Goal: Information Seeking & Learning: Learn about a topic

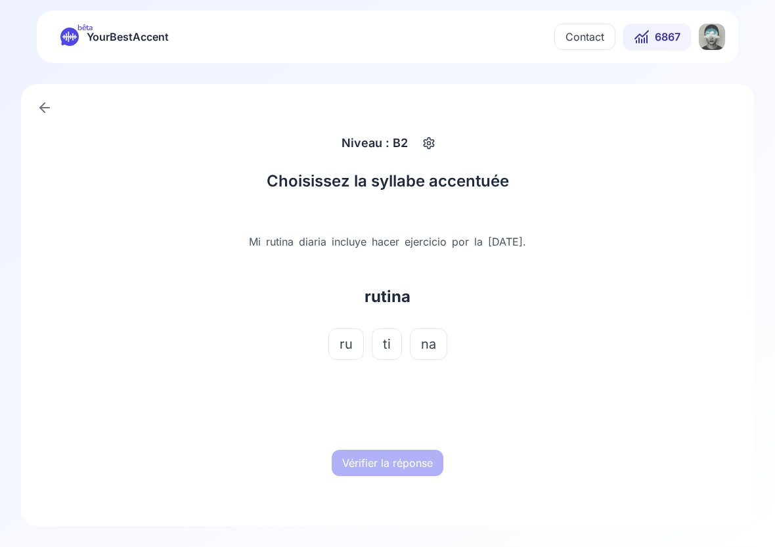
click at [382, 347] on button "ti" at bounding box center [387, 344] width 30 height 32
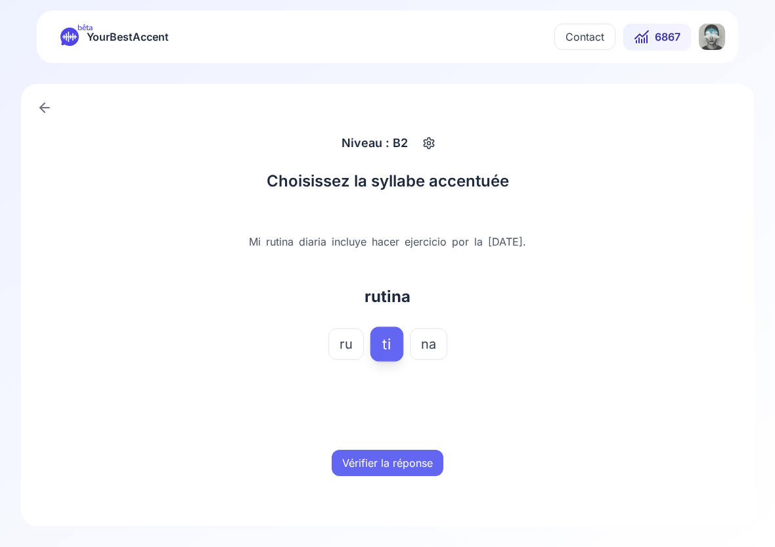
click at [389, 466] on button "Vérifier la réponse" at bounding box center [388, 463] width 112 height 26
click at [389, 466] on button "Mot suivant" at bounding box center [388, 463] width 78 height 26
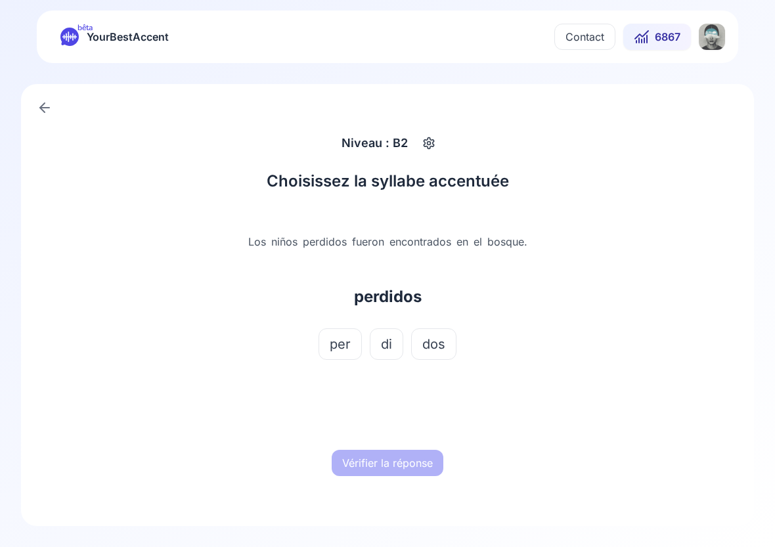
click at [388, 348] on span "di" at bounding box center [386, 344] width 11 height 18
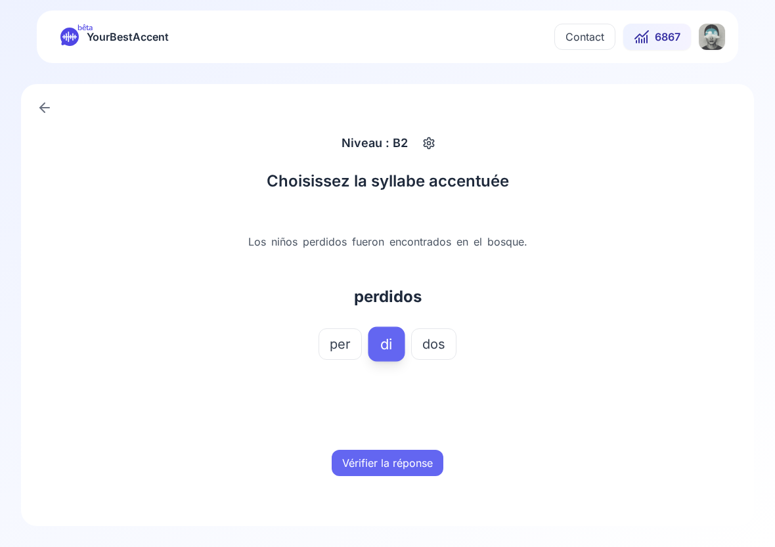
click at [385, 466] on button "Vérifier la réponse" at bounding box center [388, 463] width 112 height 26
click at [385, 466] on button "Mot suivant" at bounding box center [388, 463] width 78 height 26
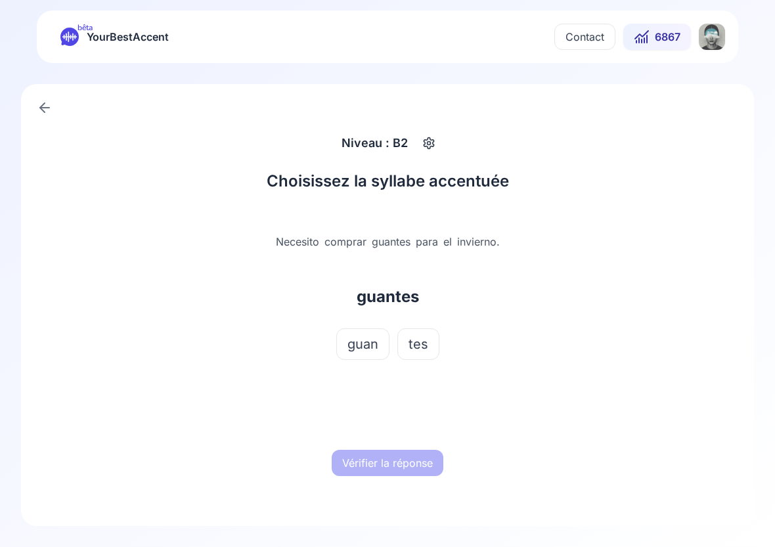
click at [415, 356] on button "tes" at bounding box center [418, 344] width 42 height 32
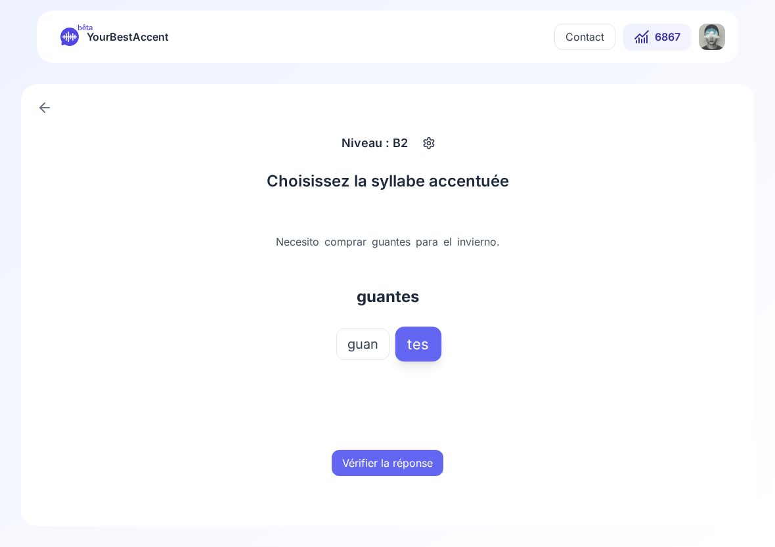
click at [406, 451] on button "Vérifier la réponse" at bounding box center [388, 463] width 112 height 26
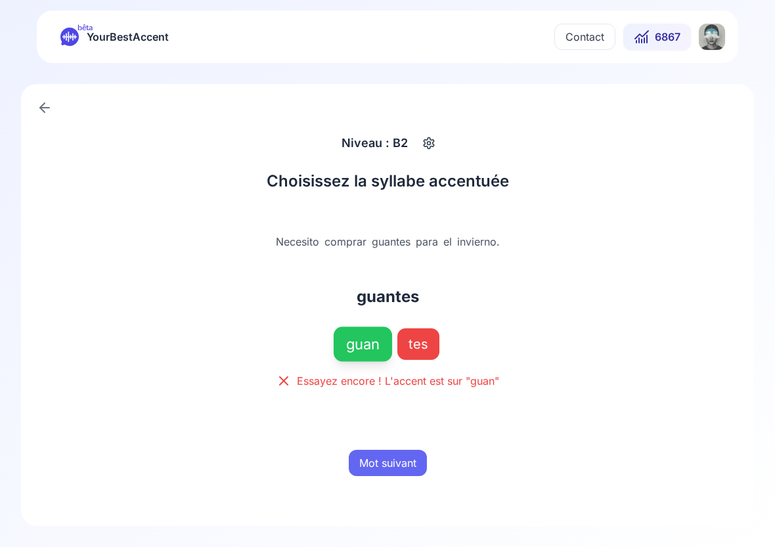
click at [406, 451] on button "Mot suivant" at bounding box center [388, 463] width 78 height 26
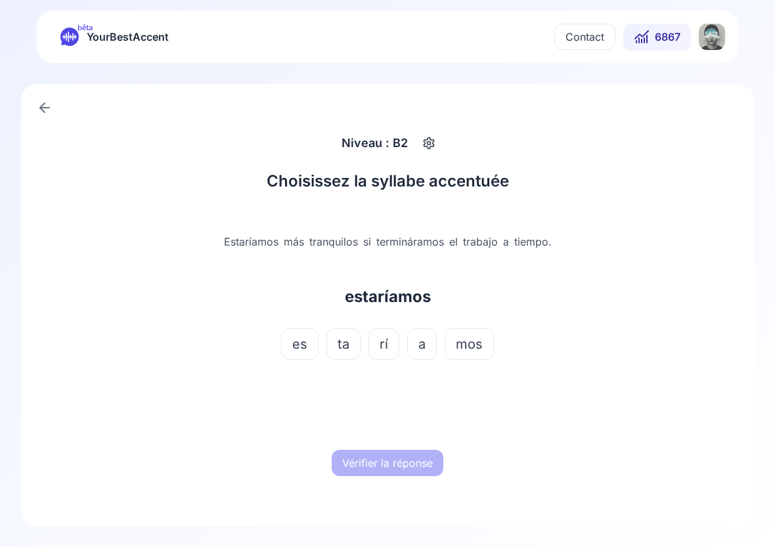
click at [383, 344] on span "rí" at bounding box center [384, 344] width 9 height 18
click at [386, 471] on button "Vérifier la réponse" at bounding box center [388, 463] width 112 height 26
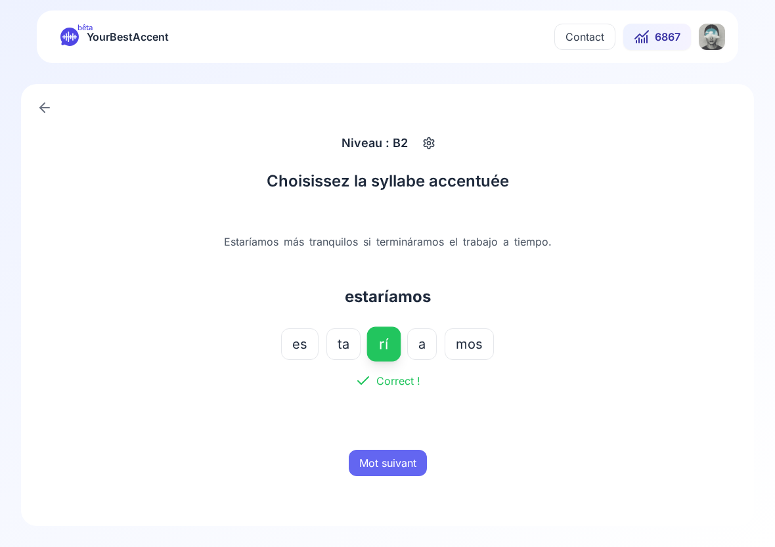
click at [386, 463] on button "Mot suivant" at bounding box center [388, 463] width 78 height 26
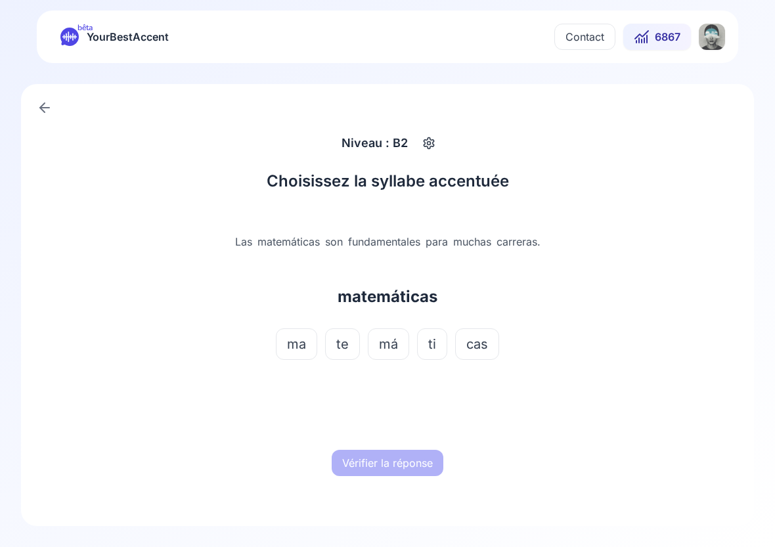
click at [389, 332] on button "má" at bounding box center [388, 344] width 41 height 32
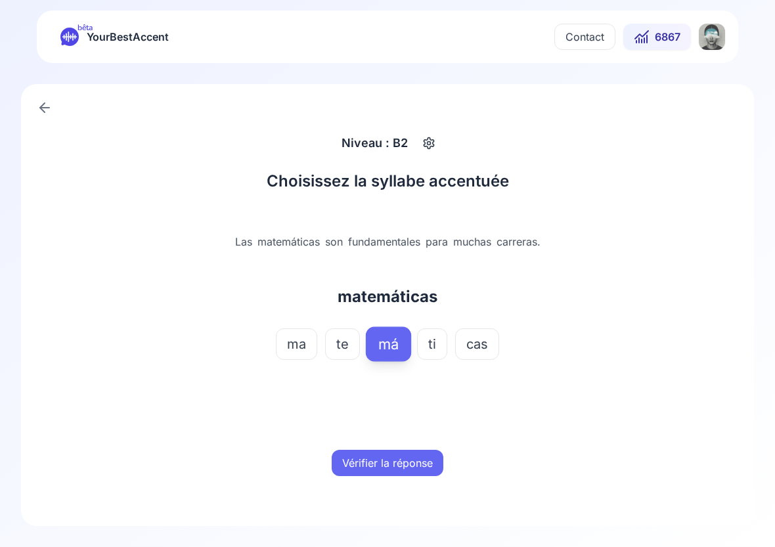
click at [385, 465] on button "Vérifier la réponse" at bounding box center [388, 463] width 112 height 26
click at [387, 458] on button "Mot suivant" at bounding box center [388, 463] width 78 height 26
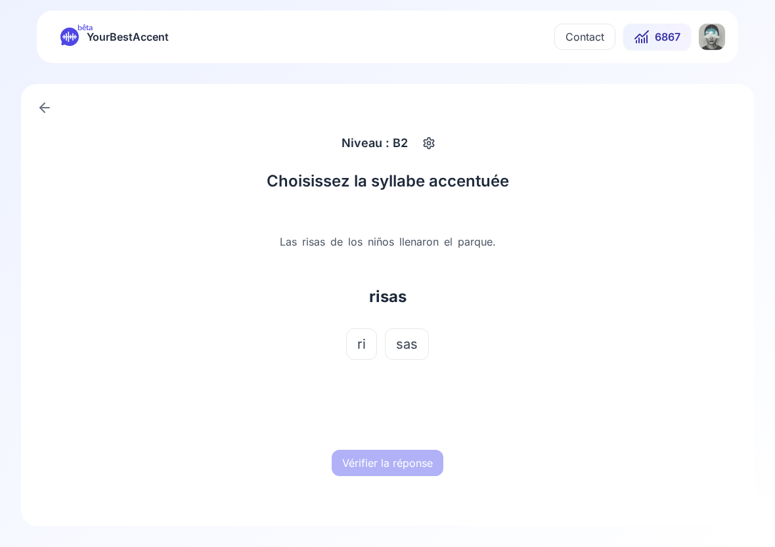
click at [359, 338] on span "ri" at bounding box center [361, 344] width 9 height 18
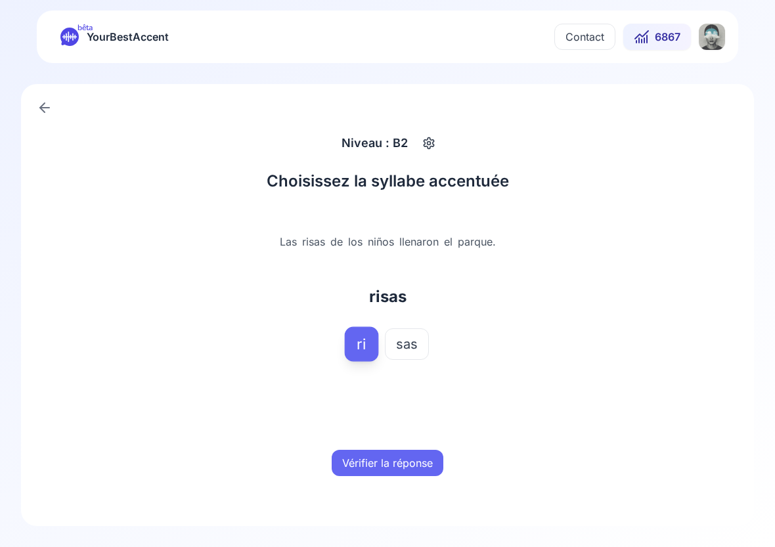
click at [373, 470] on button "Vérifier la réponse" at bounding box center [388, 463] width 112 height 26
click at [373, 470] on button "Mot suivant" at bounding box center [388, 463] width 78 height 26
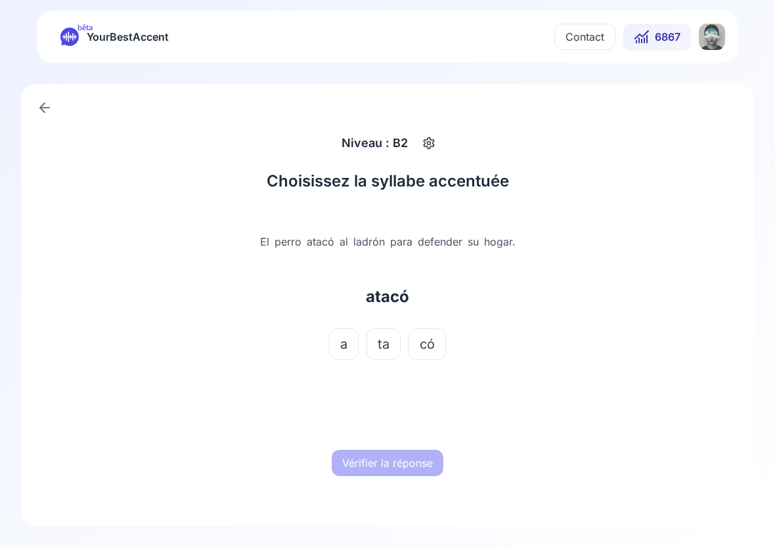
click at [424, 347] on span "có" at bounding box center [427, 344] width 15 height 18
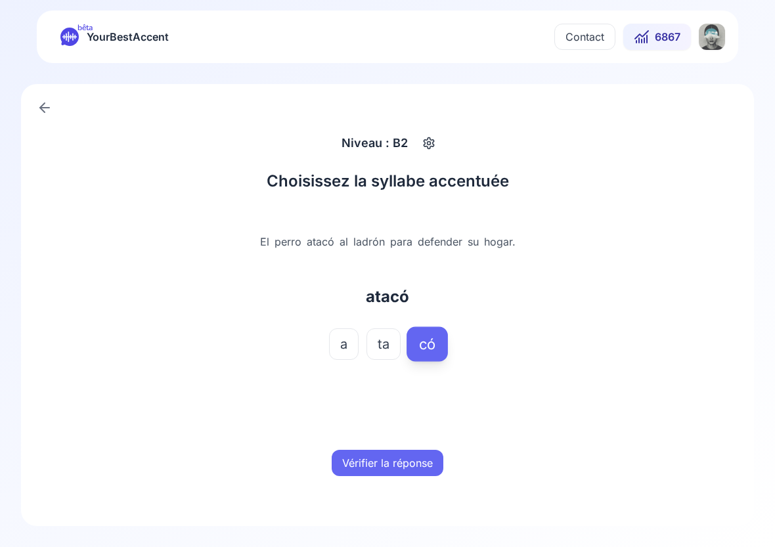
click at [401, 457] on button "Vérifier la réponse" at bounding box center [388, 463] width 112 height 26
click at [401, 466] on button "Mot suivant" at bounding box center [388, 463] width 78 height 26
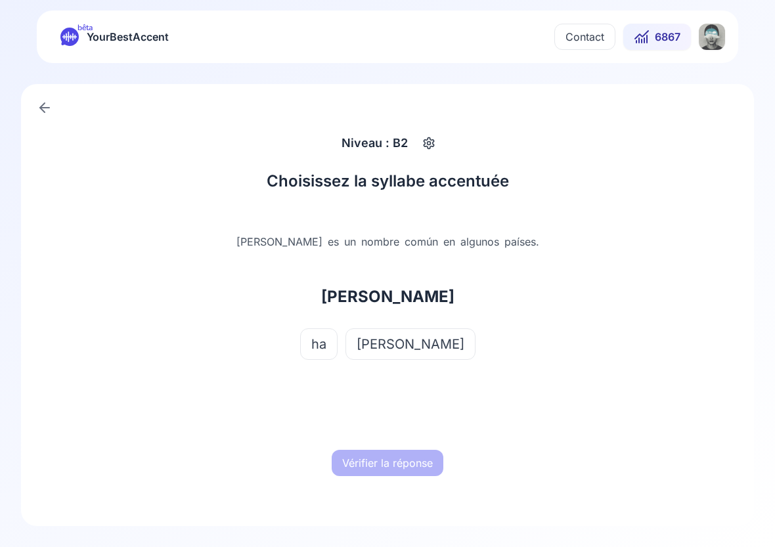
click at [407, 338] on span "[PERSON_NAME]" at bounding box center [411, 344] width 108 height 18
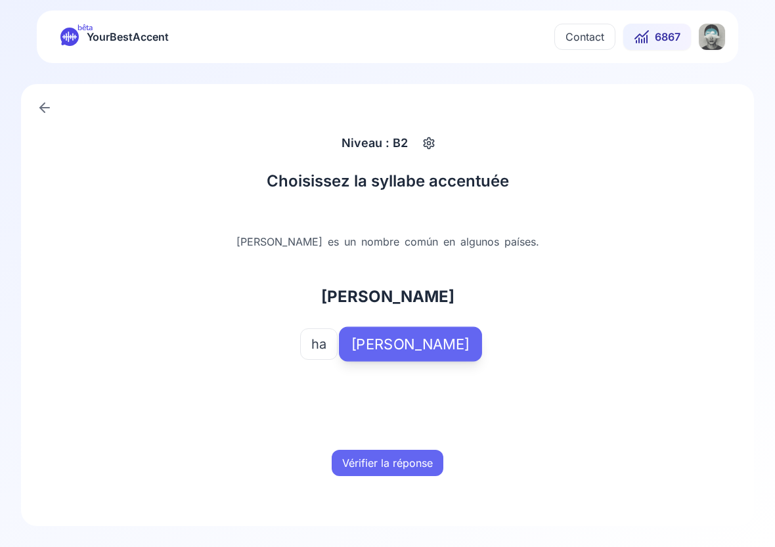
click at [385, 459] on button "Vérifier la réponse" at bounding box center [388, 463] width 112 height 26
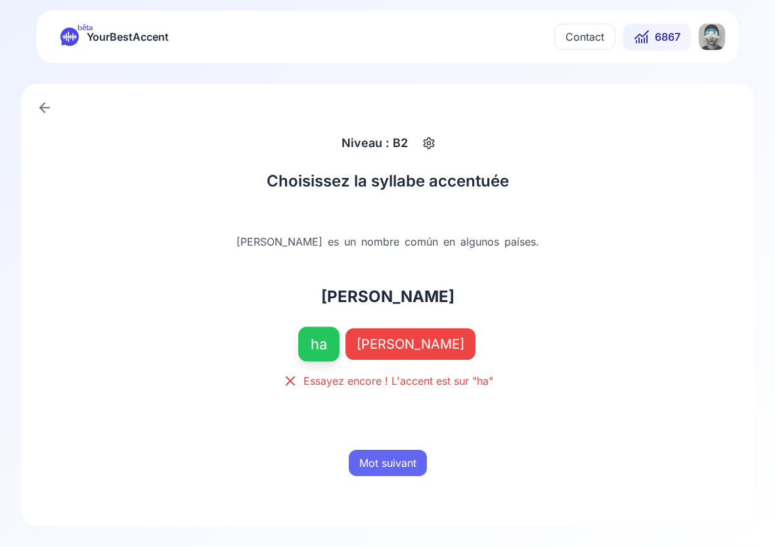
click at [385, 459] on button "Mot suivant" at bounding box center [388, 463] width 78 height 26
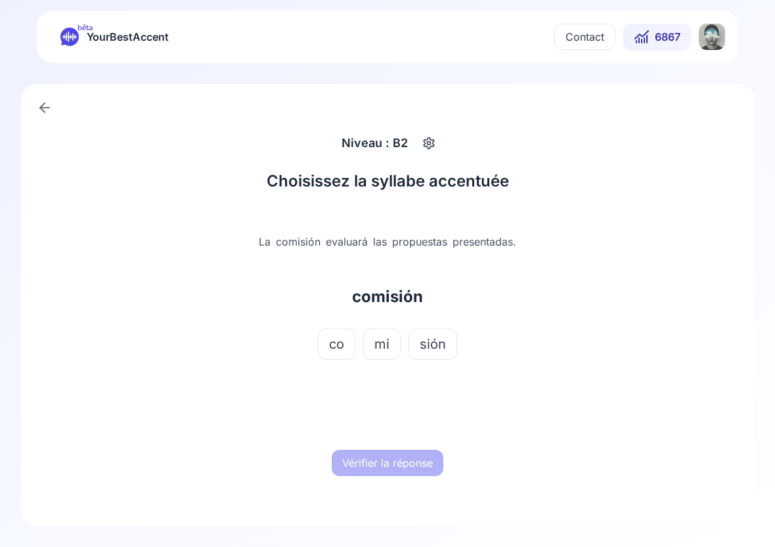
click at [431, 346] on span "sión" at bounding box center [433, 344] width 26 height 18
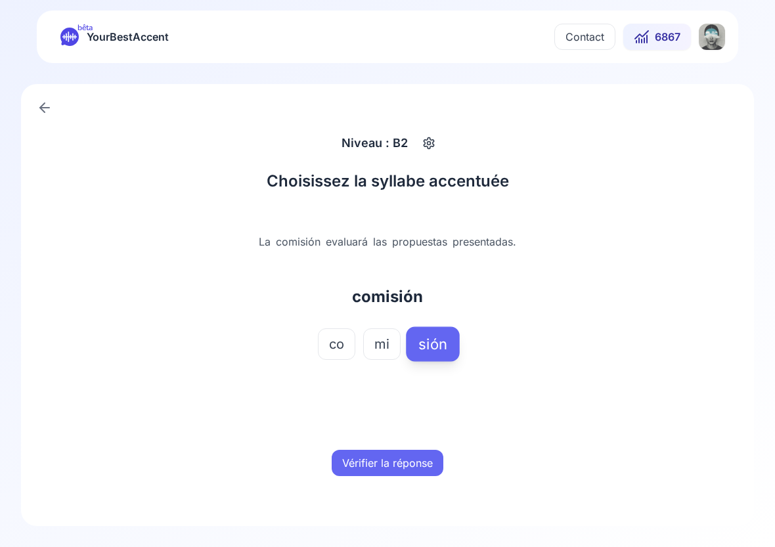
click at [398, 467] on button "Vérifier la réponse" at bounding box center [388, 463] width 112 height 26
click at [397, 449] on div "Mot suivant" at bounding box center [388, 463] width 410 height 42
click at [397, 464] on button "Mot suivant" at bounding box center [388, 463] width 78 height 26
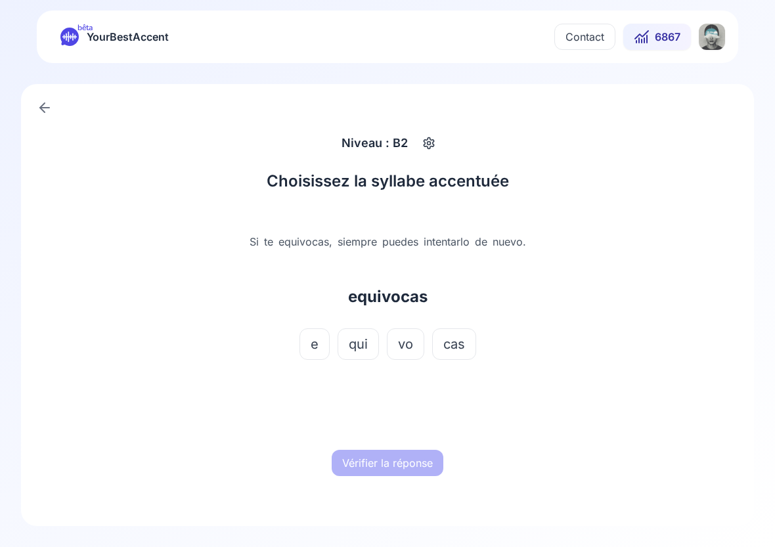
click at [408, 346] on span "vo" at bounding box center [405, 344] width 15 height 18
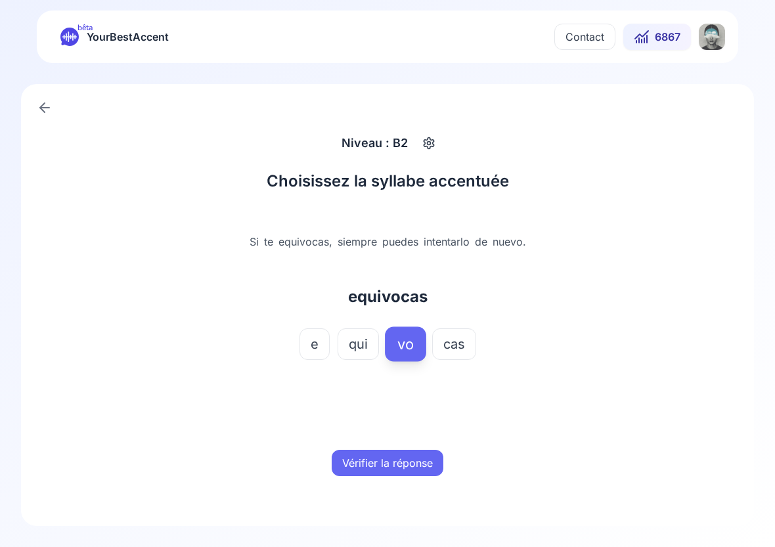
click at [404, 466] on button "Vérifier la réponse" at bounding box center [388, 463] width 112 height 26
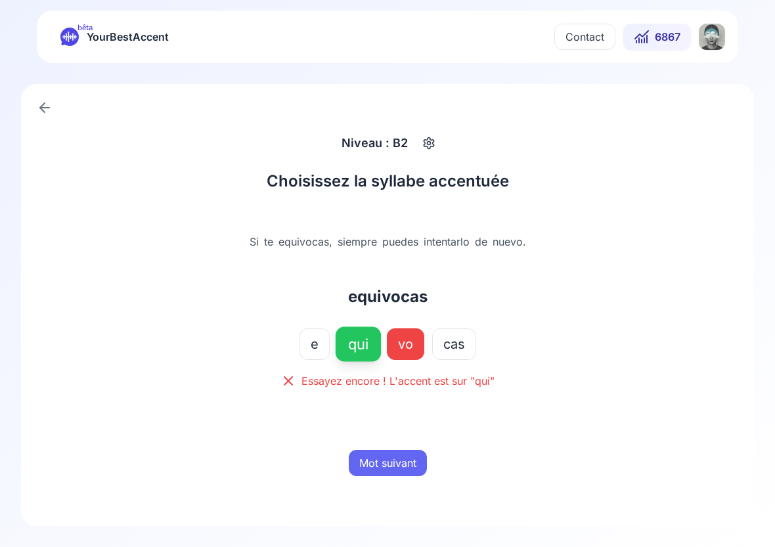
click at [404, 466] on button "Mot suivant" at bounding box center [388, 463] width 78 height 26
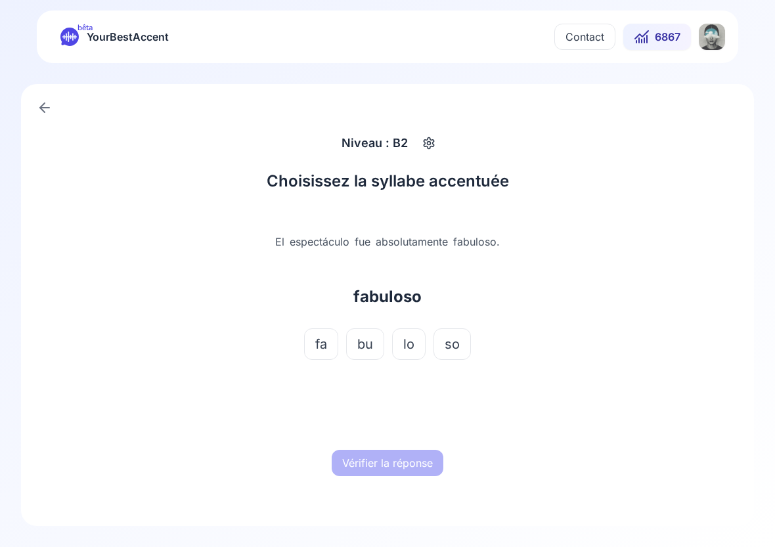
click at [414, 347] on span "lo" at bounding box center [408, 344] width 11 height 18
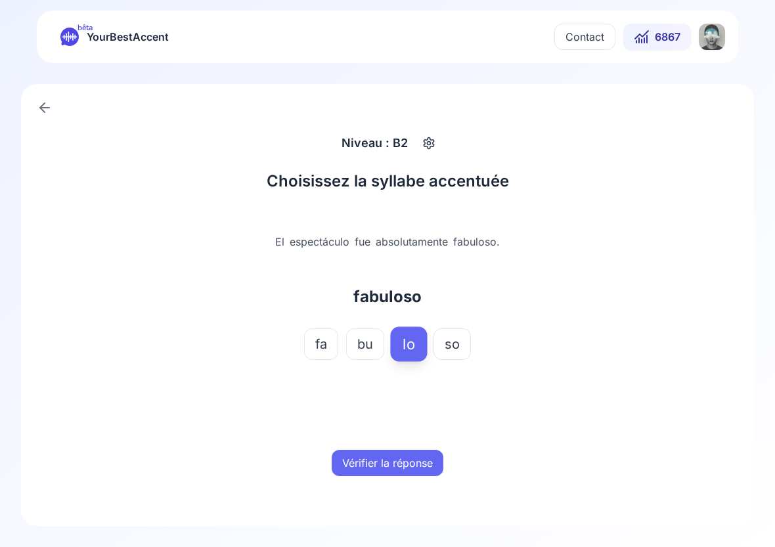
click at [410, 449] on div "Vérifier la réponse" at bounding box center [388, 463] width 410 height 42
click at [408, 458] on button "Vérifier la réponse" at bounding box center [388, 463] width 112 height 26
click at [408, 458] on button "Mot suivant" at bounding box center [388, 463] width 78 height 26
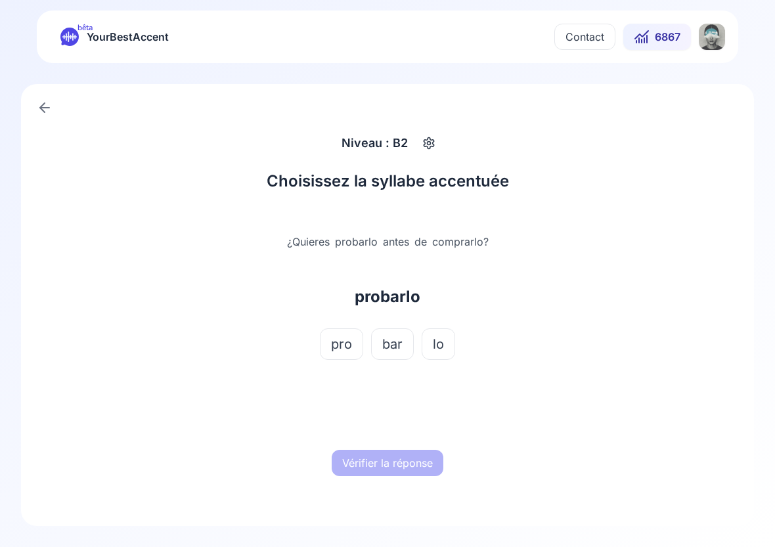
click at [392, 344] on span "bar" at bounding box center [392, 344] width 20 height 18
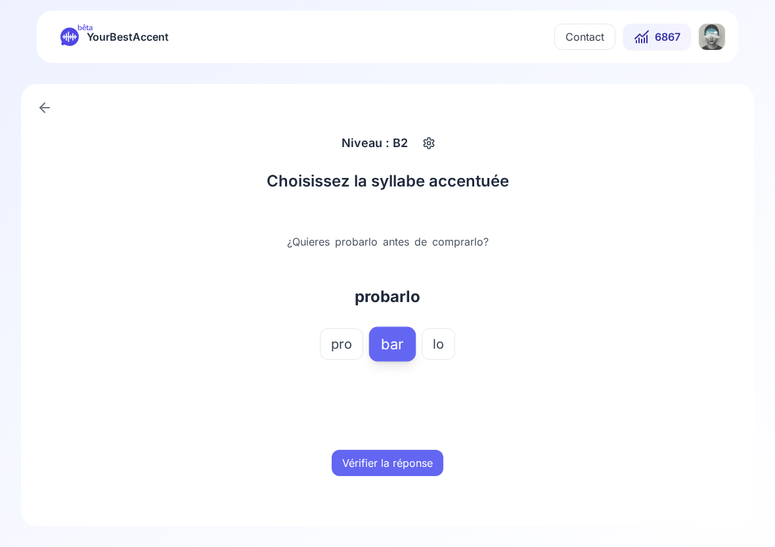
click at [397, 459] on button "Vérifier la réponse" at bounding box center [388, 463] width 112 height 26
click at [397, 459] on button "Mot suivant" at bounding box center [388, 463] width 78 height 26
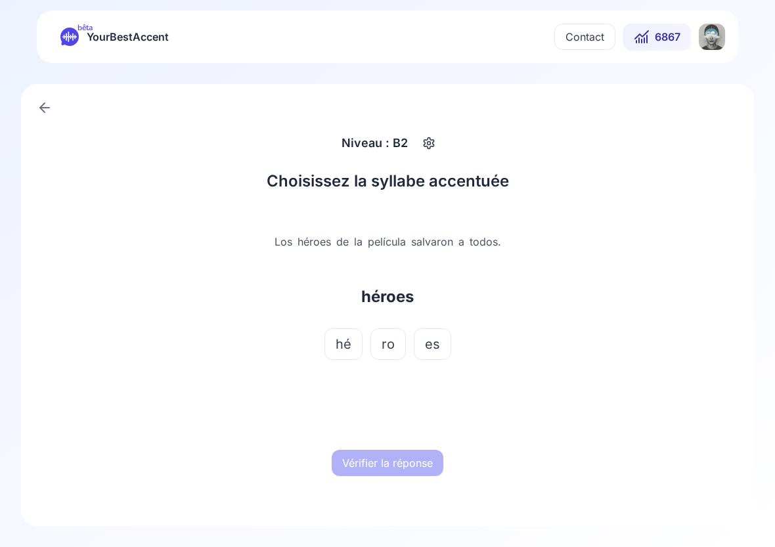
click at [351, 346] on span "hé" at bounding box center [344, 344] width 16 height 18
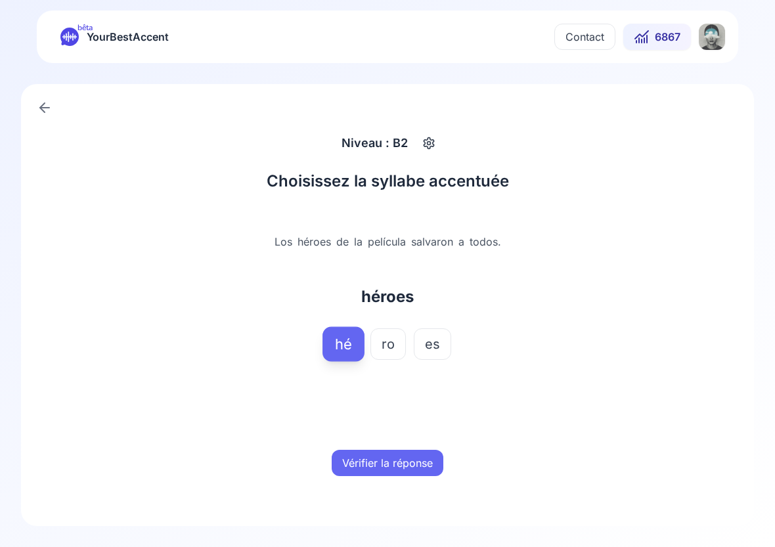
click at [392, 456] on button "Vérifier la réponse" at bounding box center [388, 463] width 112 height 26
click at [392, 456] on button "Mot suivant" at bounding box center [388, 463] width 78 height 26
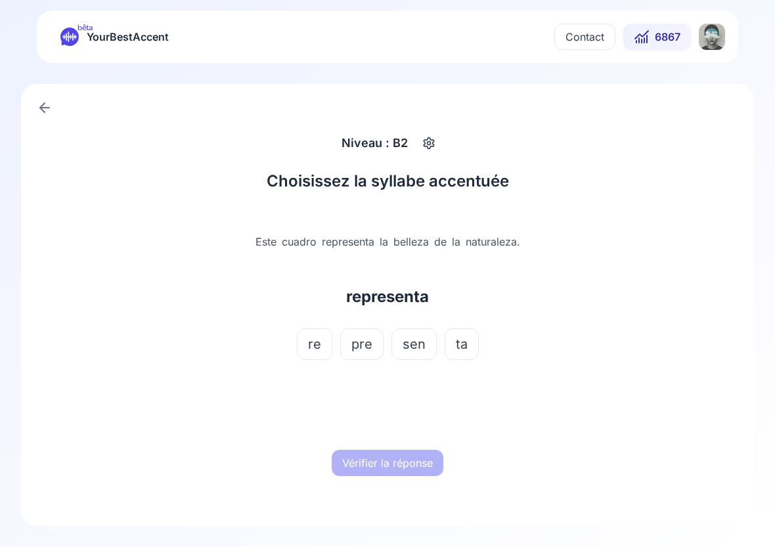
click at [417, 346] on span "sen" at bounding box center [414, 344] width 23 height 18
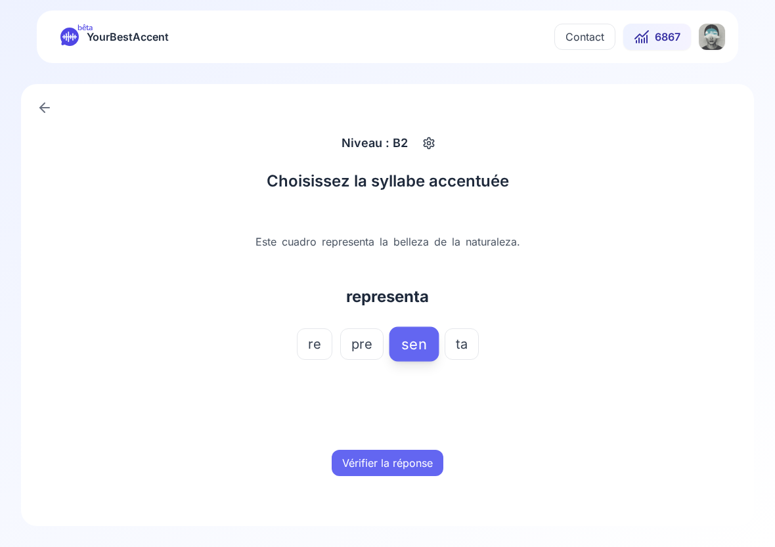
click at [395, 464] on button "Vérifier la réponse" at bounding box center [388, 463] width 112 height 26
click at [395, 464] on button "Mot suivant" at bounding box center [388, 463] width 78 height 26
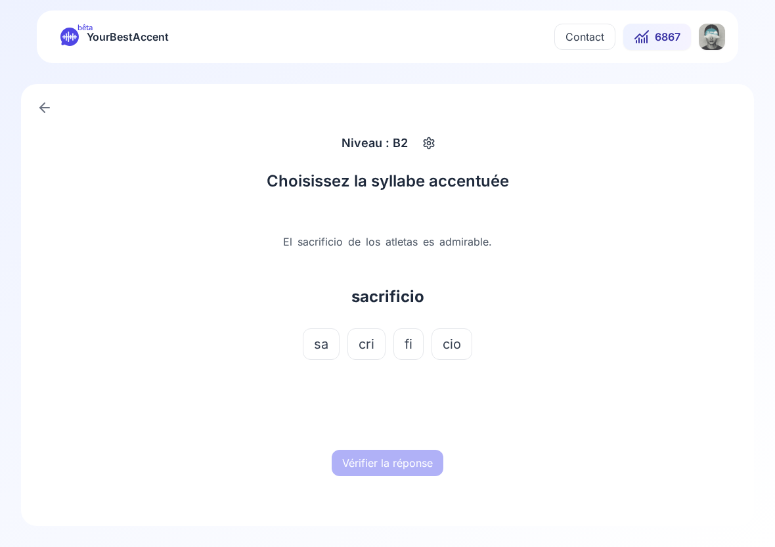
click at [410, 341] on span "fi" at bounding box center [409, 344] width 8 height 18
click at [393, 468] on button "Vérifier la réponse" at bounding box center [388, 463] width 112 height 26
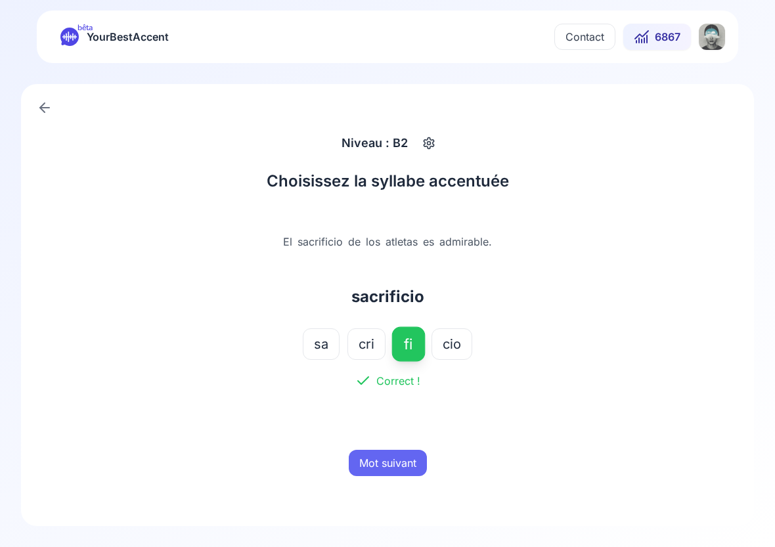
click at [393, 468] on button "Mot suivant" at bounding box center [388, 463] width 78 height 26
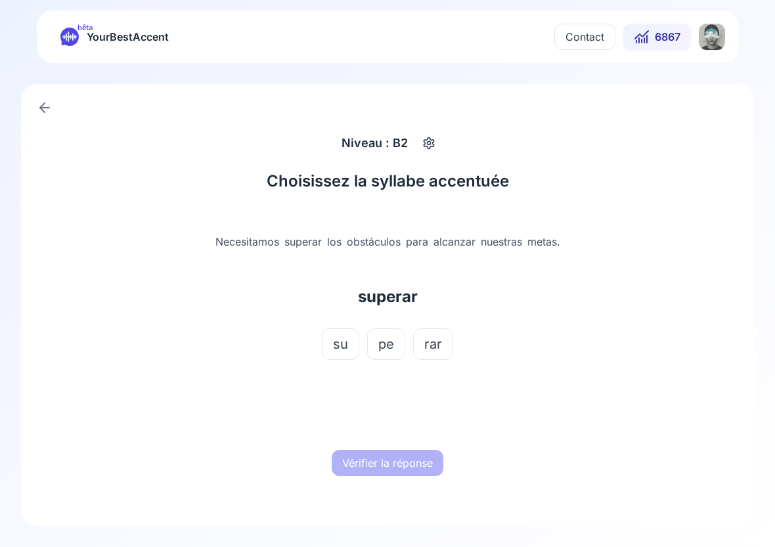
click at [433, 344] on span "rar" at bounding box center [433, 344] width 18 height 18
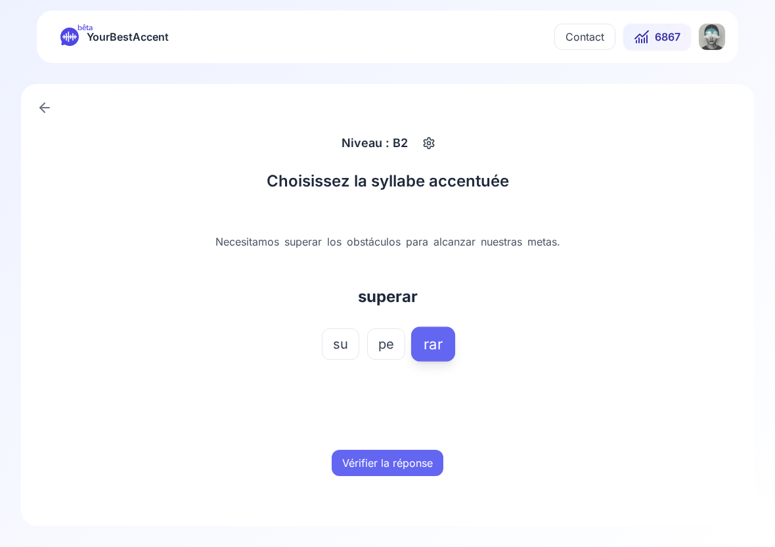
click at [408, 466] on button "Vérifier la réponse" at bounding box center [388, 463] width 112 height 26
click at [408, 466] on button "Mot suivant" at bounding box center [388, 463] width 78 height 26
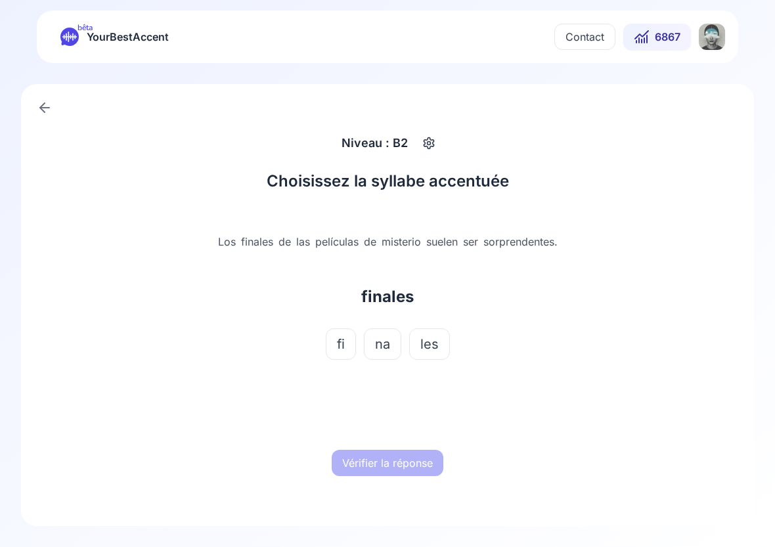
click at [385, 342] on span "na" at bounding box center [382, 344] width 15 height 18
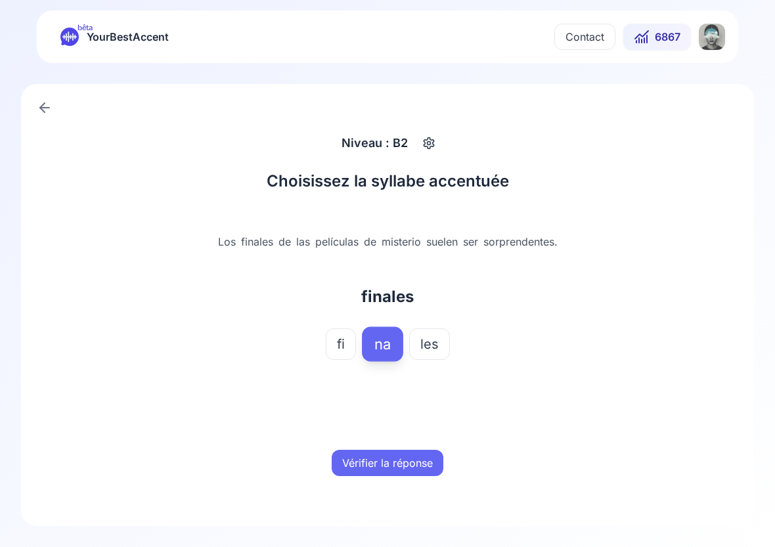
click at [383, 468] on button "Vérifier la réponse" at bounding box center [388, 463] width 112 height 26
click at [383, 468] on button "Mot suivant" at bounding box center [388, 463] width 78 height 26
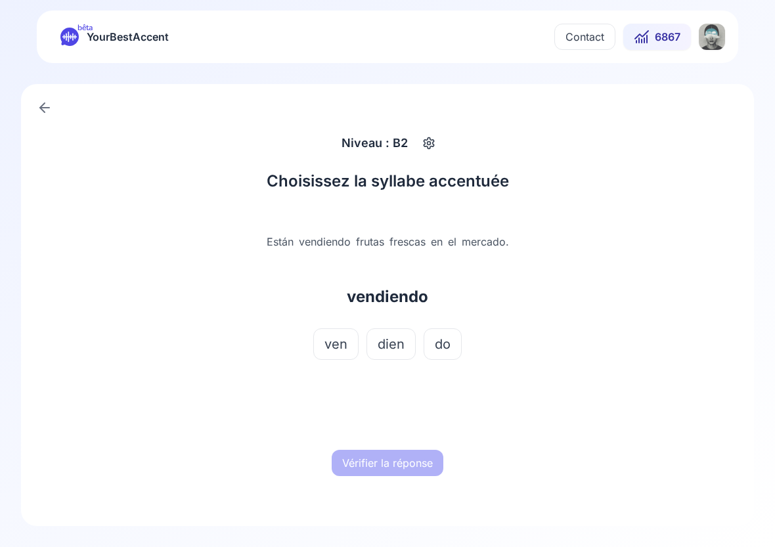
click at [400, 338] on span "dien" at bounding box center [391, 344] width 27 height 18
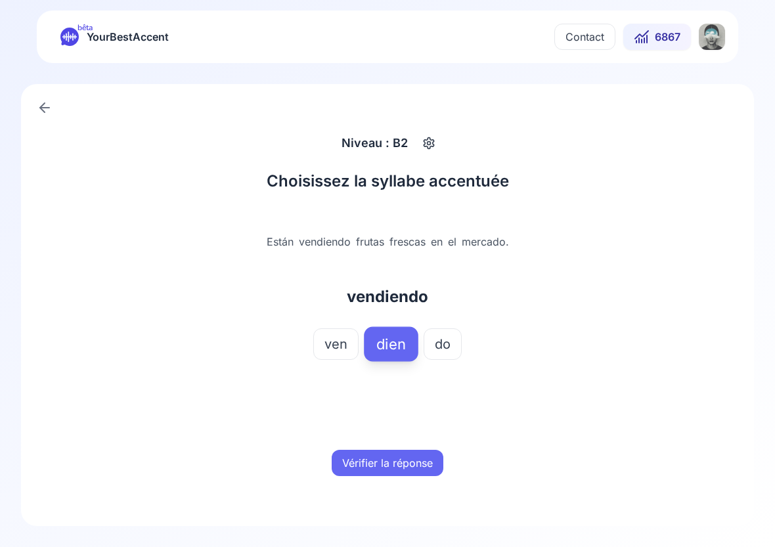
click at [401, 462] on button "Vérifier la réponse" at bounding box center [388, 463] width 112 height 26
click at [401, 462] on button "Mot suivant" at bounding box center [388, 463] width 78 height 26
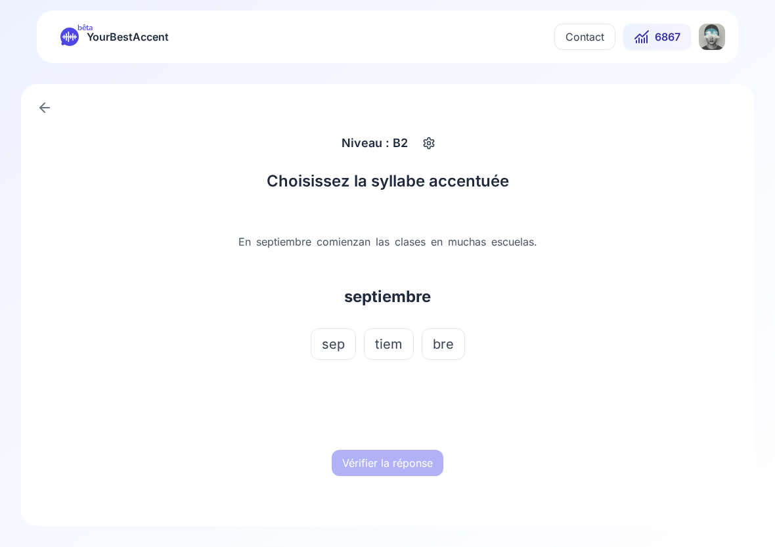
click at [395, 336] on span "tiem" at bounding box center [389, 344] width 28 height 18
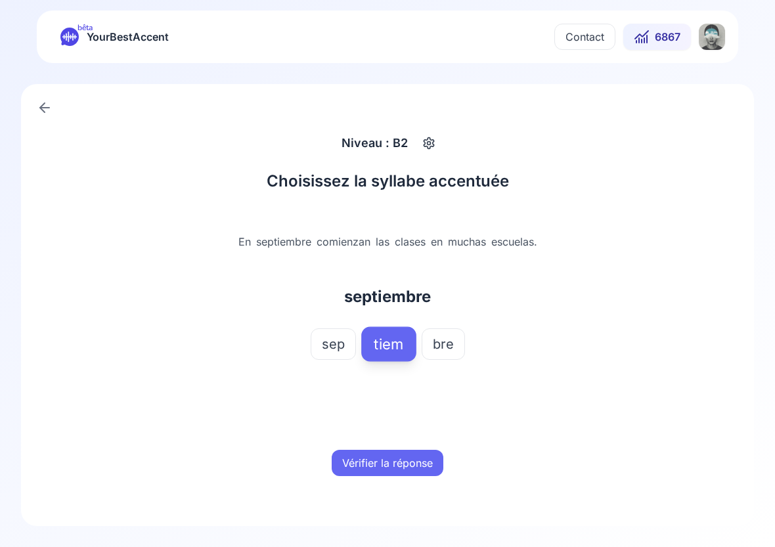
click at [383, 456] on button "Vérifier la réponse" at bounding box center [388, 463] width 112 height 26
click at [383, 456] on button "Mot suivant" at bounding box center [388, 463] width 78 height 26
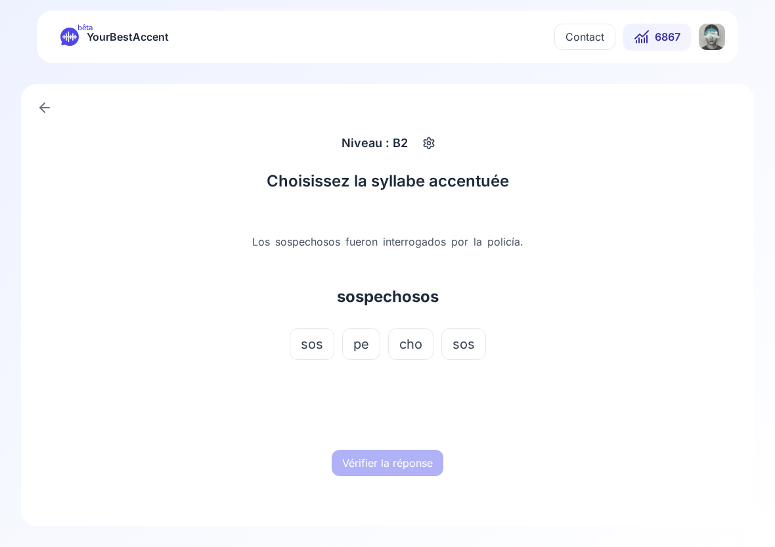
click at [408, 338] on span "cho" at bounding box center [410, 344] width 23 height 18
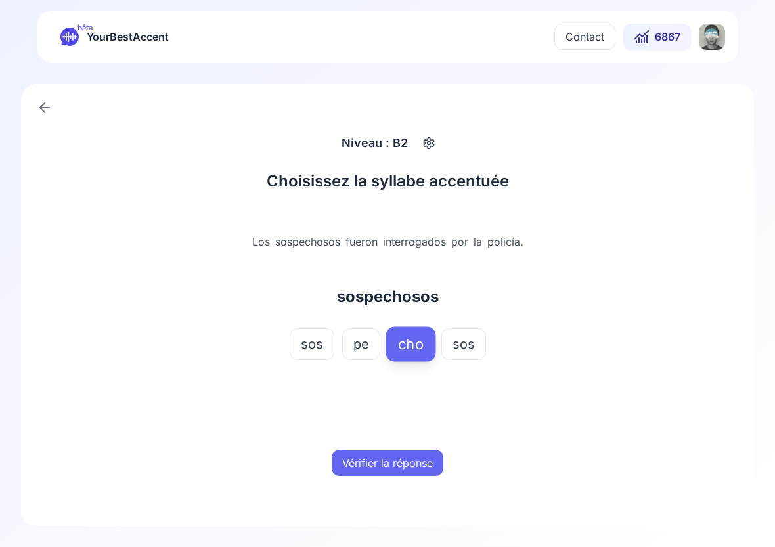
click at [391, 460] on button "Vérifier la réponse" at bounding box center [388, 463] width 112 height 26
click at [391, 460] on button "Mot suivant" at bounding box center [388, 463] width 78 height 26
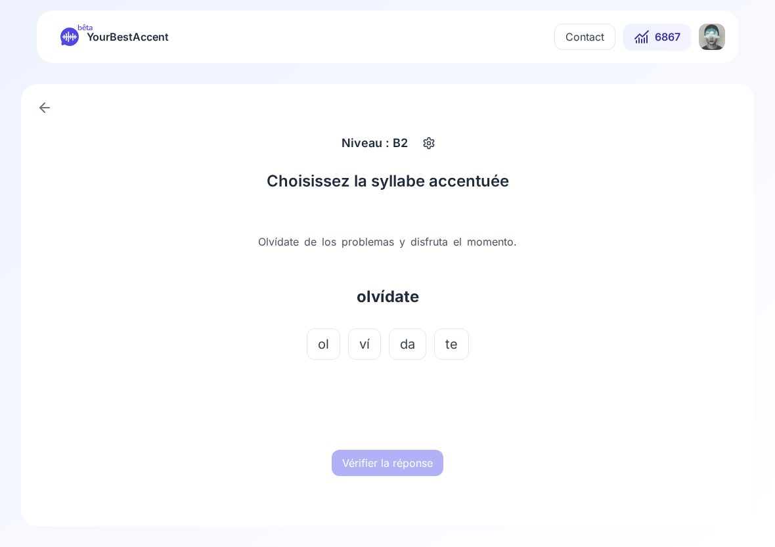
click at [370, 338] on span "ví" at bounding box center [364, 344] width 11 height 18
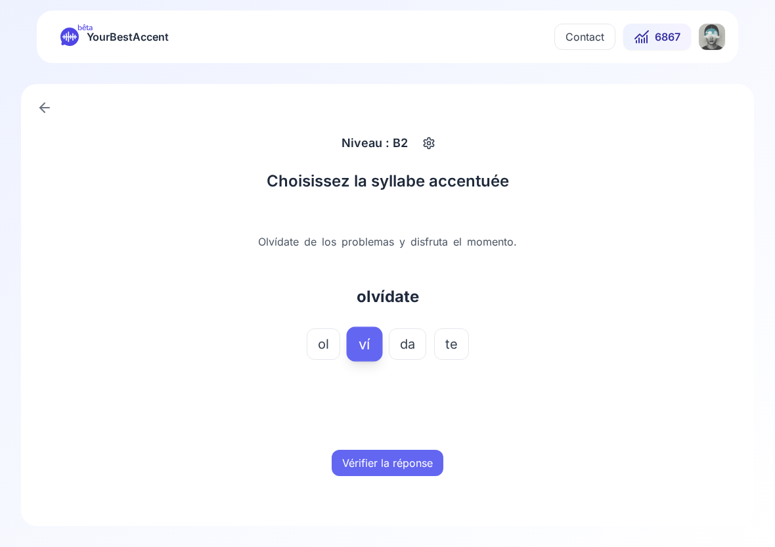
click at [405, 461] on button "Vérifier la réponse" at bounding box center [388, 463] width 112 height 26
click at [405, 461] on button "Mot suivant" at bounding box center [388, 463] width 78 height 26
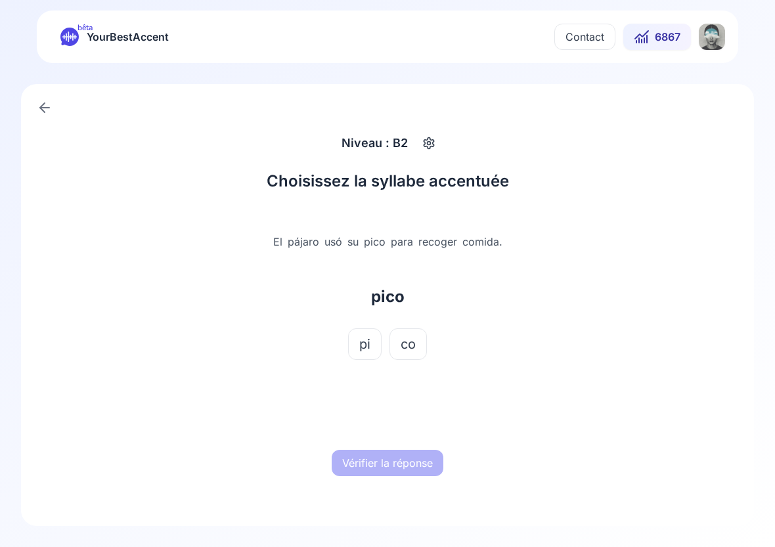
click at [412, 338] on span "co" at bounding box center [408, 344] width 15 height 18
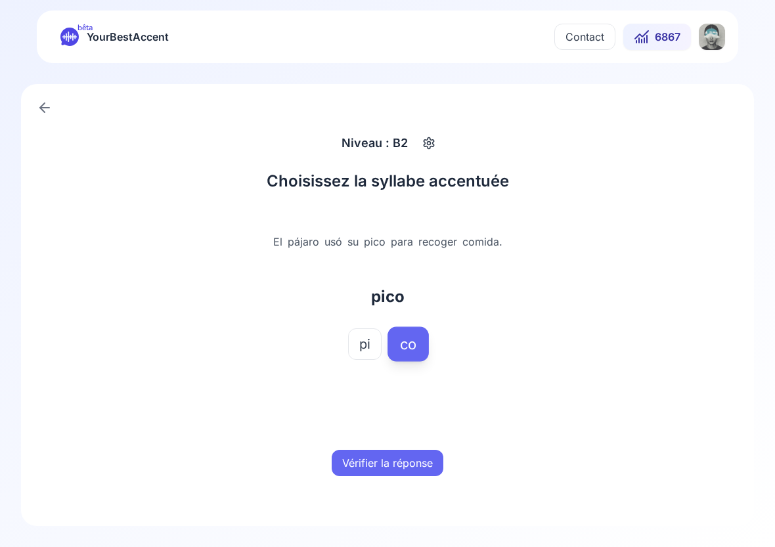
click at [364, 347] on span "pi" at bounding box center [364, 344] width 11 height 18
click at [395, 459] on button "Vérifier la réponse" at bounding box center [388, 463] width 112 height 26
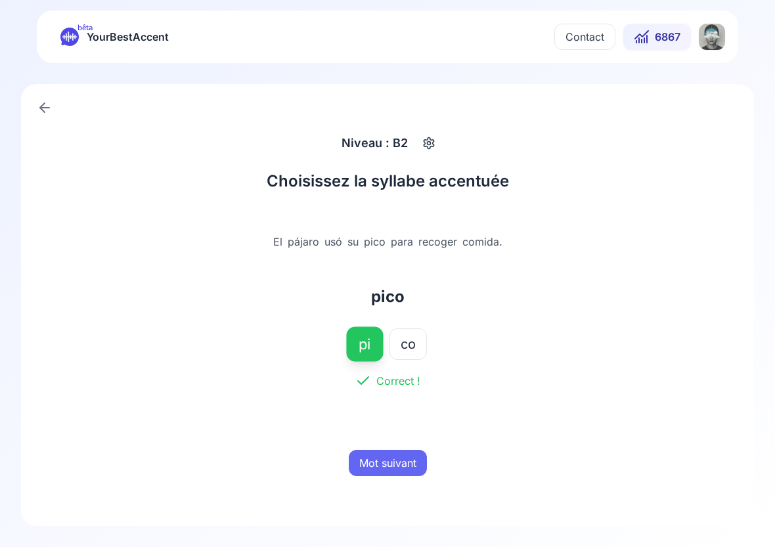
click at [395, 459] on button "Mot suivant" at bounding box center [388, 463] width 78 height 26
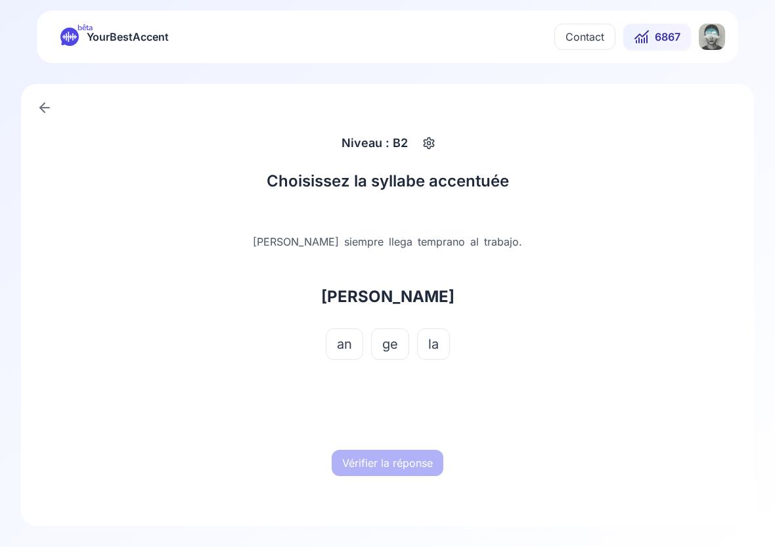
click at [390, 342] on span "ge" at bounding box center [390, 344] width 16 height 18
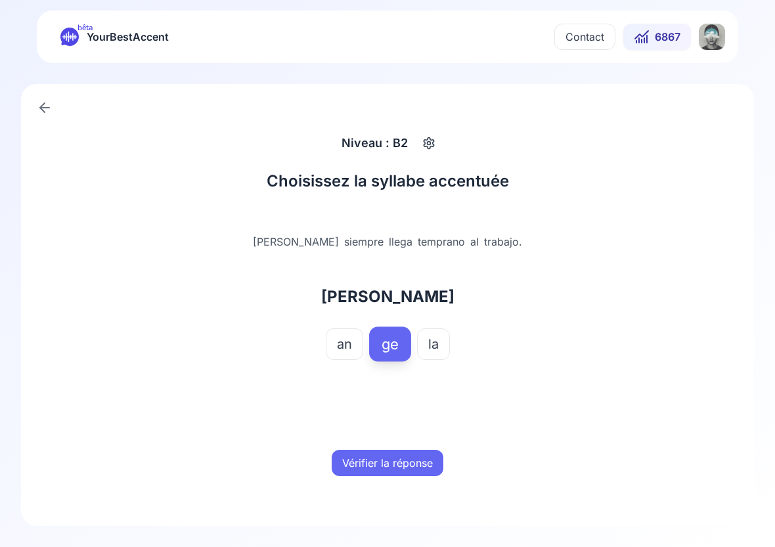
click at [397, 470] on button "Vérifier la réponse" at bounding box center [388, 463] width 112 height 26
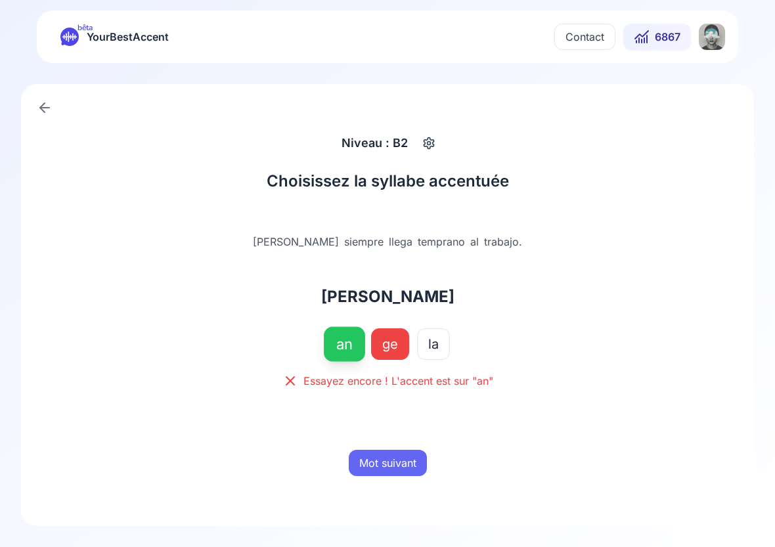
click at [397, 465] on button "Mot suivant" at bounding box center [388, 463] width 78 height 26
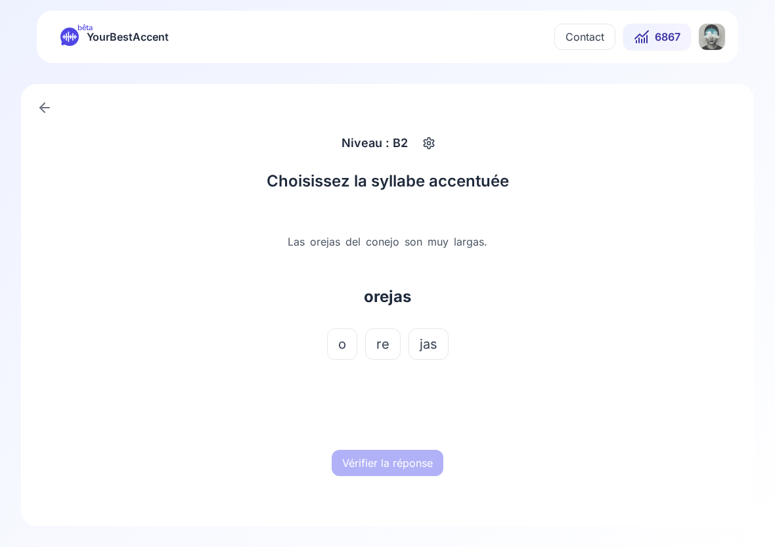
click at [382, 343] on span "re" at bounding box center [382, 344] width 13 height 18
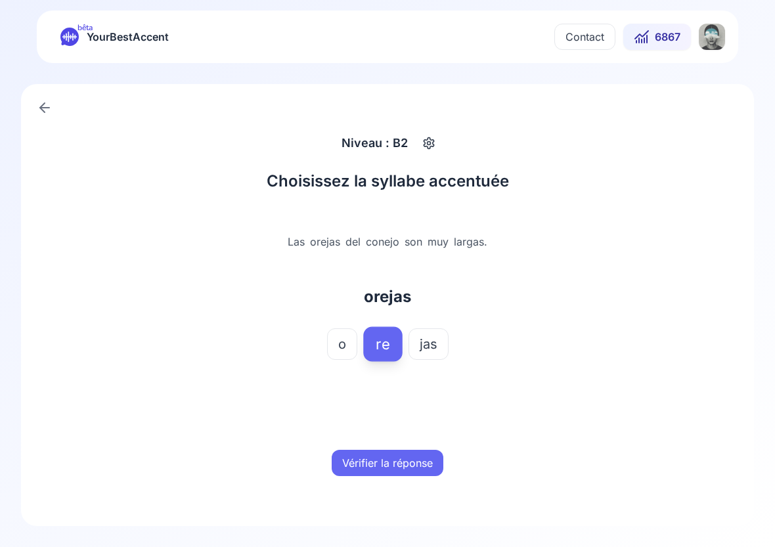
click at [383, 466] on button "Vérifier la réponse" at bounding box center [388, 463] width 112 height 26
click at [383, 466] on button "Mot suivant" at bounding box center [388, 463] width 78 height 26
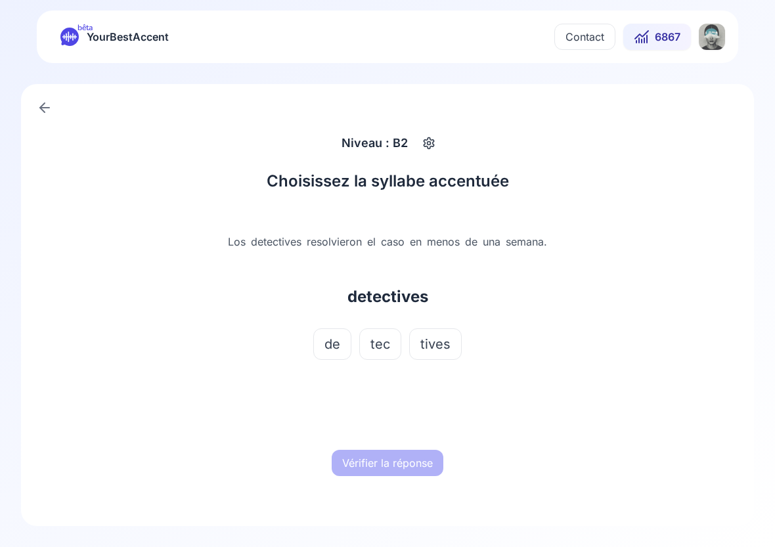
click at [389, 339] on span "tec" at bounding box center [380, 344] width 20 height 18
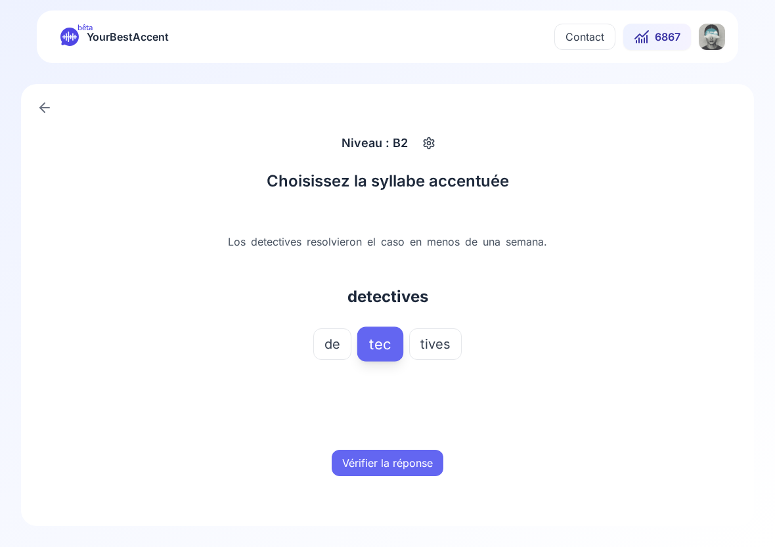
click at [393, 475] on button "Vérifier la réponse" at bounding box center [388, 463] width 112 height 26
click at [393, 455] on button "Mot suivant" at bounding box center [388, 463] width 78 height 26
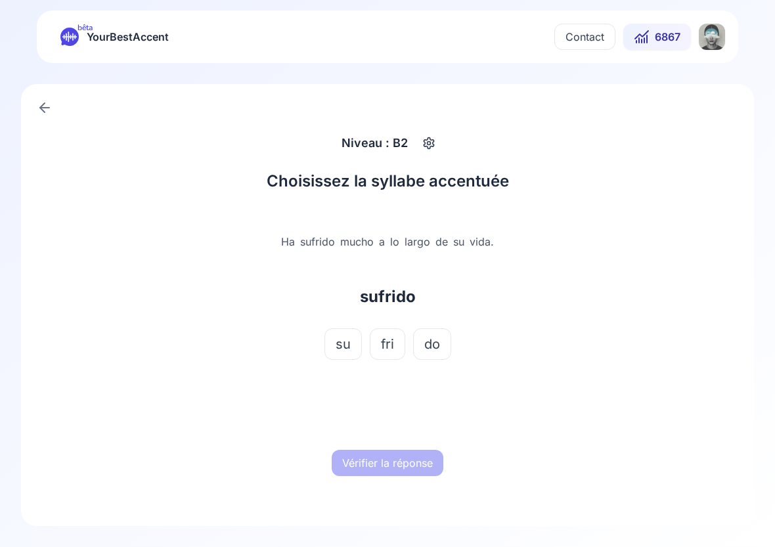
click at [390, 336] on span "fri" at bounding box center [387, 344] width 13 height 18
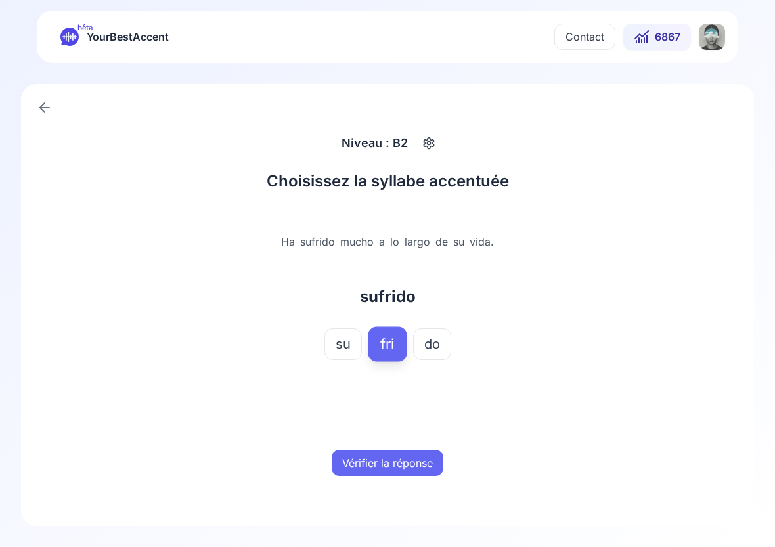
click at [379, 456] on button "Vérifier la réponse" at bounding box center [388, 463] width 112 height 26
click at [379, 456] on button "Mot suivant" at bounding box center [388, 463] width 78 height 26
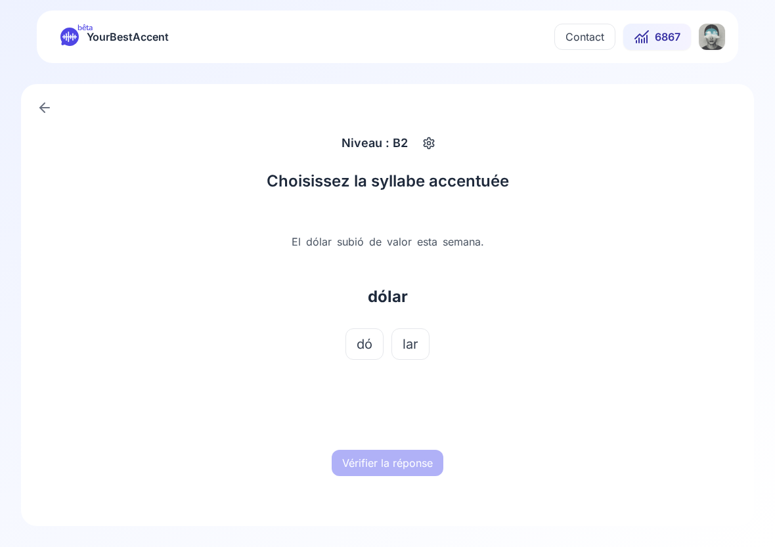
click at [369, 322] on div "El dólar subió de valor esta semana. dólar dó lar" at bounding box center [388, 302] width 410 height 179
click at [369, 335] on span "dó" at bounding box center [365, 344] width 16 height 18
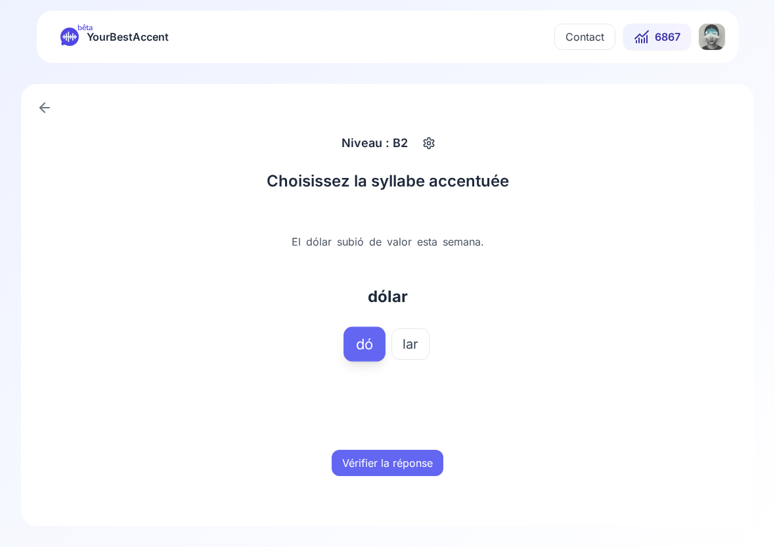
click at [389, 464] on button "Vérifier la réponse" at bounding box center [388, 463] width 112 height 26
click at [389, 464] on button "Mot suivant" at bounding box center [388, 463] width 78 height 26
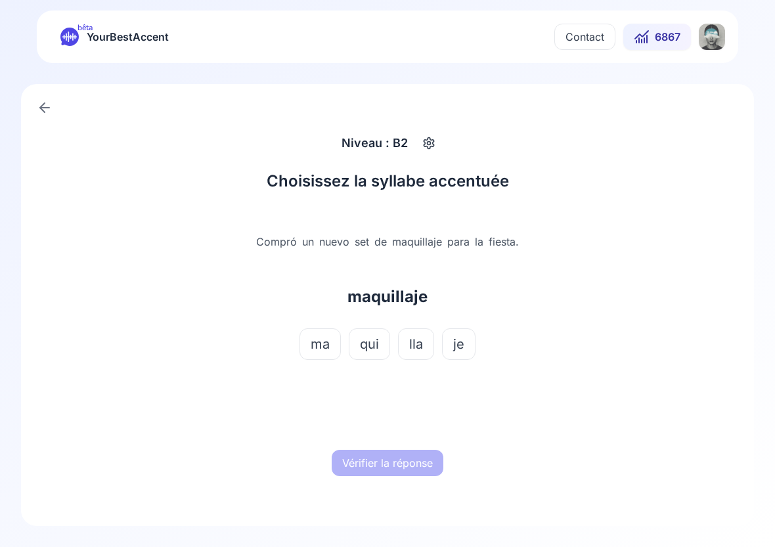
click at [412, 335] on span "lla" at bounding box center [416, 344] width 14 height 18
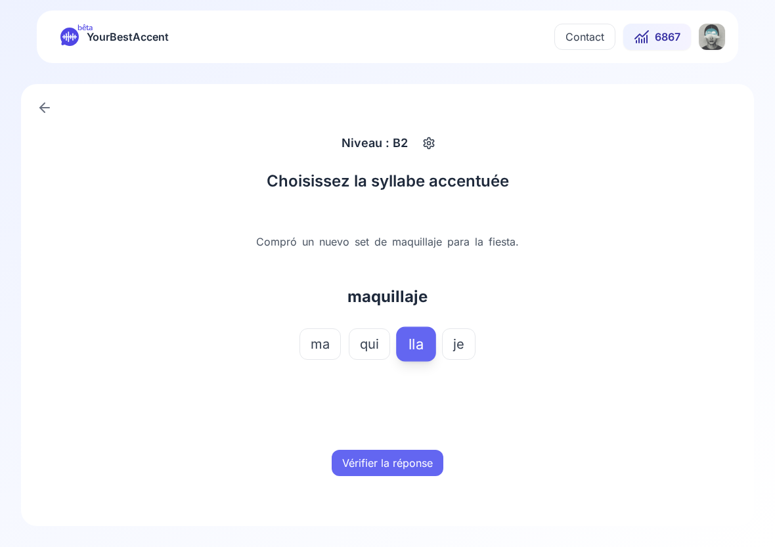
click at [404, 458] on button "Vérifier la réponse" at bounding box center [388, 463] width 112 height 26
click at [404, 458] on button "Mot suivant" at bounding box center [388, 463] width 78 height 26
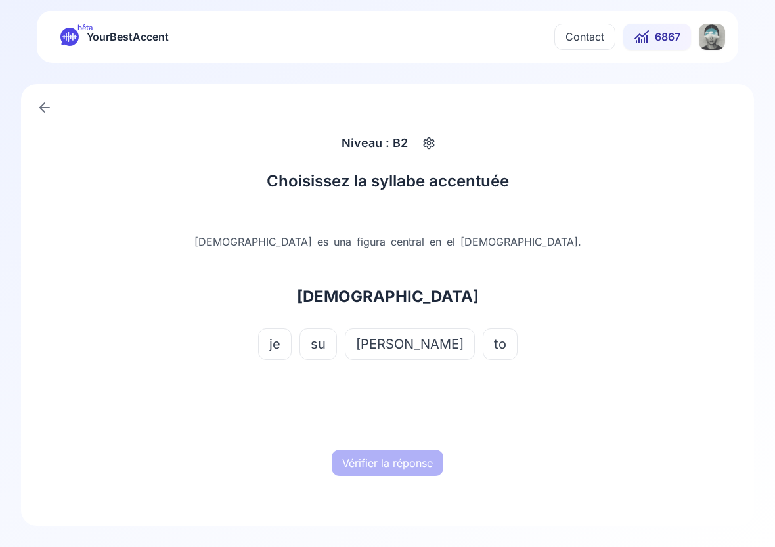
click at [412, 339] on span "[PERSON_NAME]" at bounding box center [410, 344] width 108 height 18
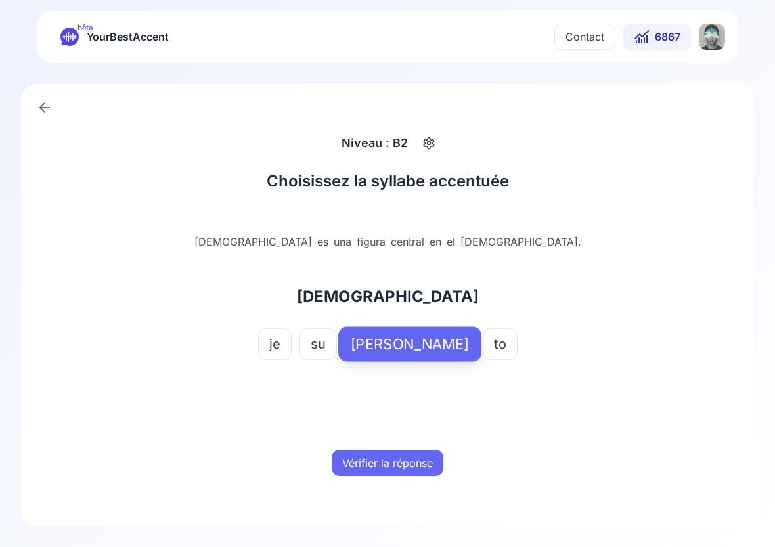
click at [382, 456] on button "Vérifier la réponse" at bounding box center [388, 463] width 112 height 26
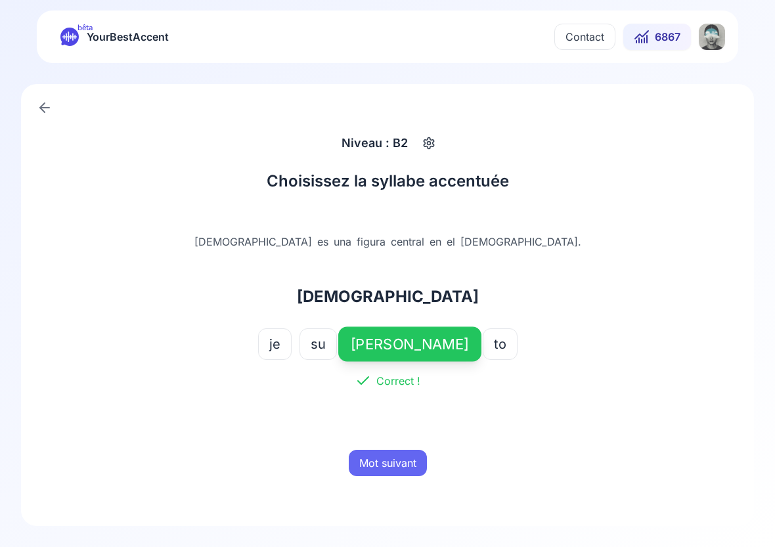
click at [387, 471] on button "Mot suivant" at bounding box center [388, 463] width 78 height 26
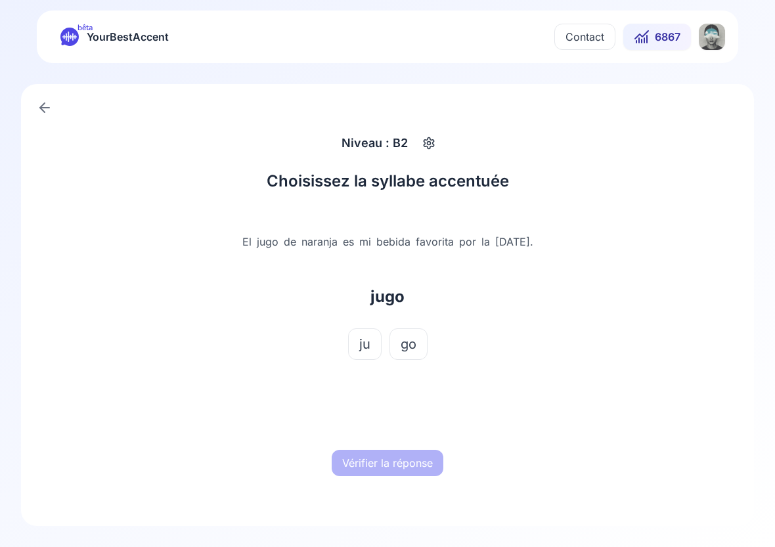
click at [368, 347] on span "ju" at bounding box center [364, 344] width 11 height 18
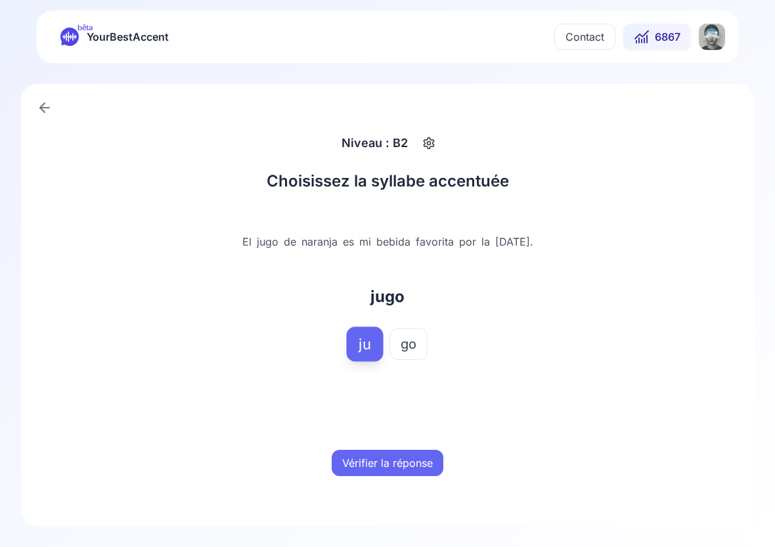
click at [391, 462] on button "Vérifier la réponse" at bounding box center [388, 463] width 112 height 26
click at [391, 462] on button "Mot suivant" at bounding box center [388, 463] width 78 height 26
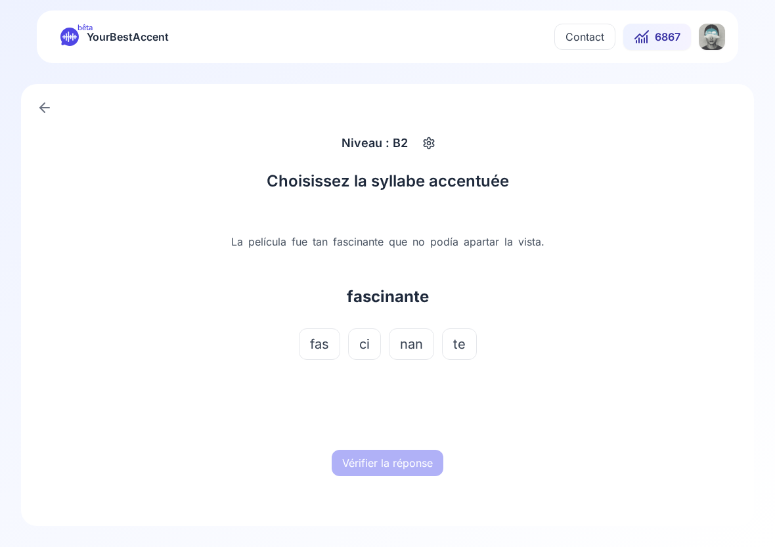
click at [412, 346] on span "nan" at bounding box center [411, 344] width 23 height 18
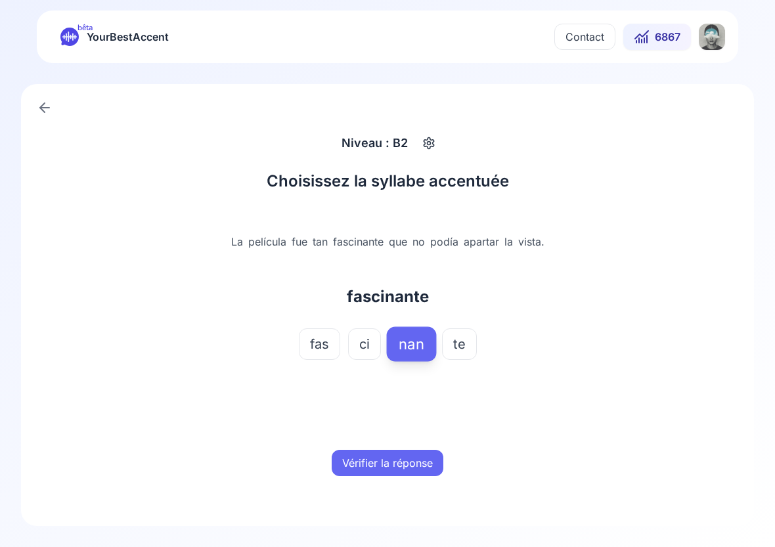
click at [403, 456] on button "Vérifier la réponse" at bounding box center [388, 463] width 112 height 26
click at [403, 456] on button "Mot suivant" at bounding box center [388, 463] width 78 height 26
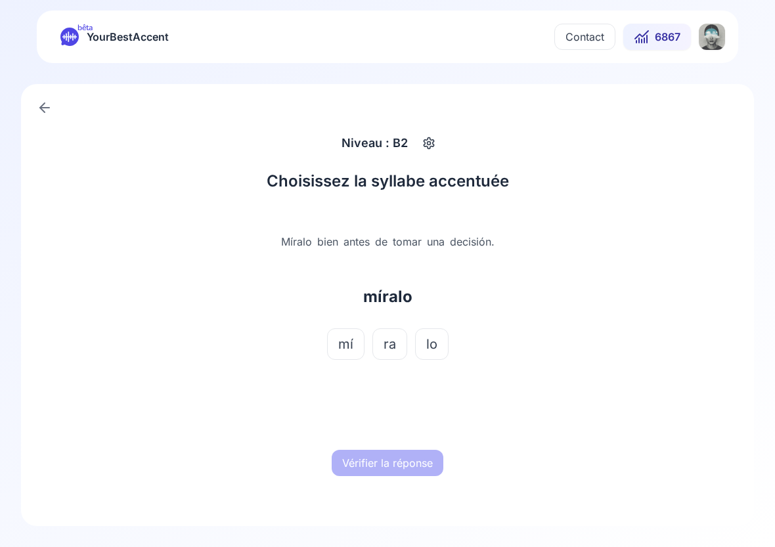
click at [347, 346] on span "mí" at bounding box center [345, 344] width 15 height 18
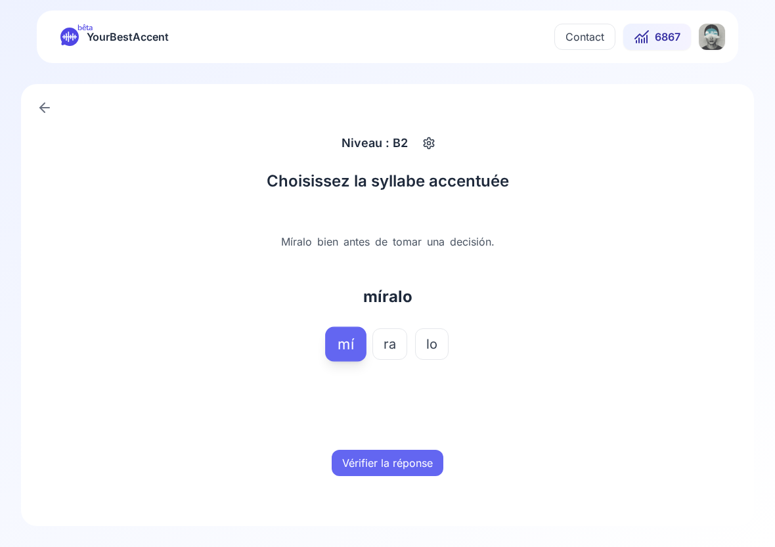
click at [388, 465] on button "Vérifier la réponse" at bounding box center [388, 463] width 112 height 26
click at [387, 453] on button "Mot suivant" at bounding box center [388, 463] width 78 height 26
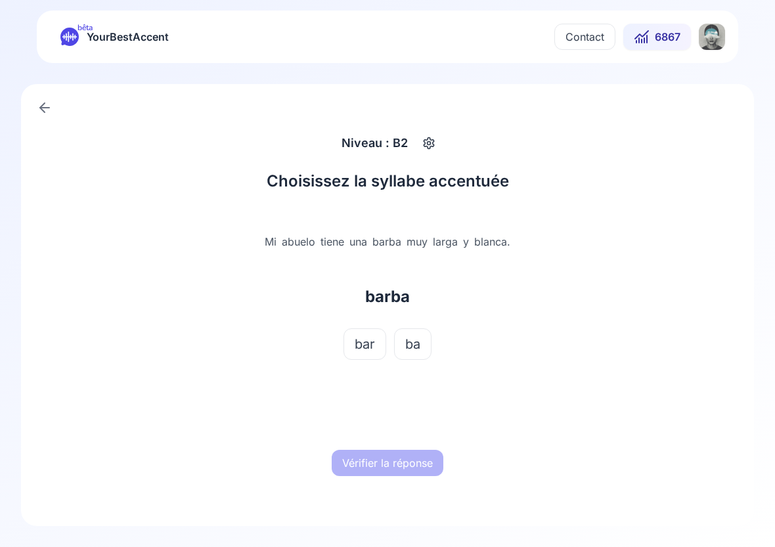
click at [364, 339] on span "bar" at bounding box center [365, 344] width 20 height 18
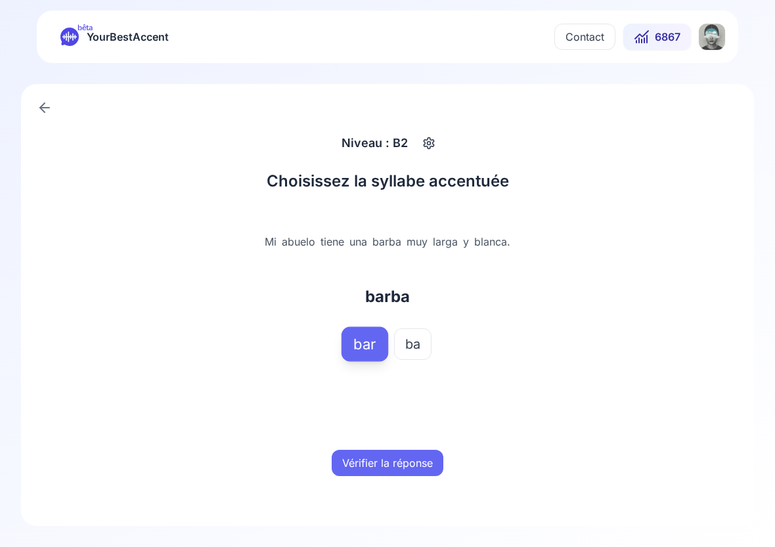
click at [391, 457] on button "Vérifier la réponse" at bounding box center [388, 463] width 112 height 26
click at [391, 457] on button "Mot suivant" at bounding box center [388, 463] width 78 height 26
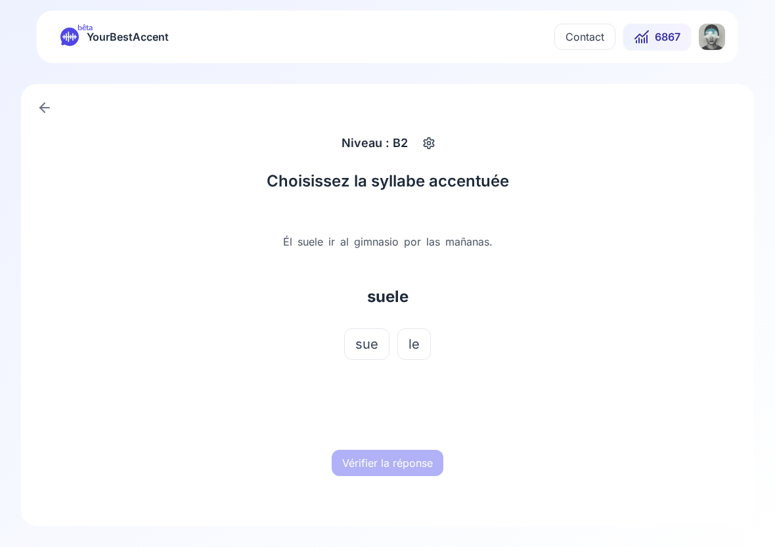
click at [373, 330] on button "sue" at bounding box center [366, 344] width 45 height 32
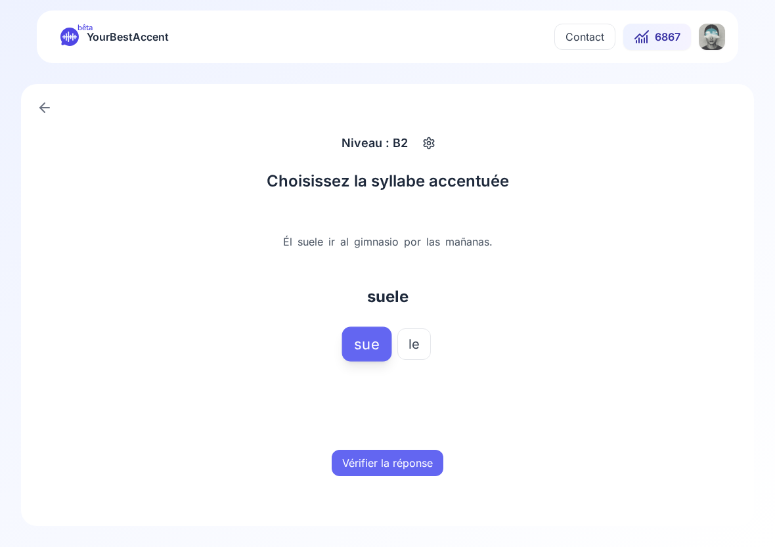
click at [390, 465] on button "Vérifier la réponse" at bounding box center [388, 463] width 112 height 26
click at [390, 465] on button "Mot suivant" at bounding box center [388, 463] width 78 height 26
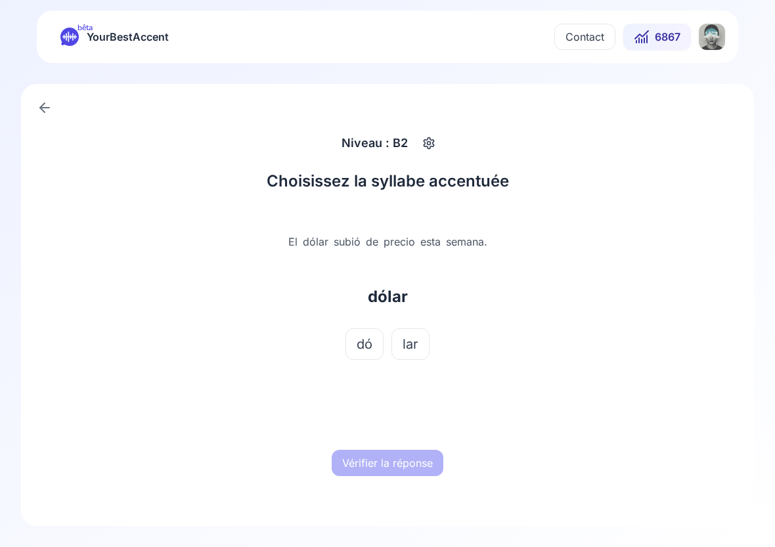
click at [372, 338] on span "dó" at bounding box center [365, 344] width 16 height 18
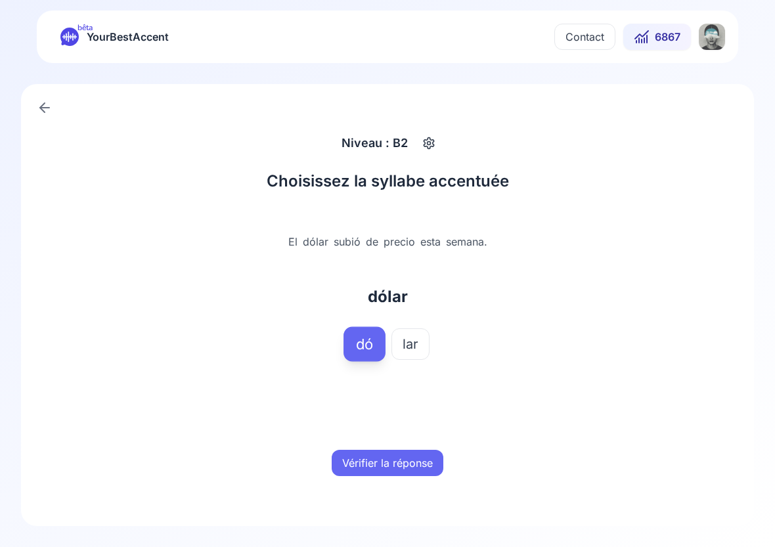
click at [393, 473] on button "Vérifier la réponse" at bounding box center [388, 463] width 112 height 26
click at [392, 461] on button "Mot suivant" at bounding box center [388, 463] width 78 height 26
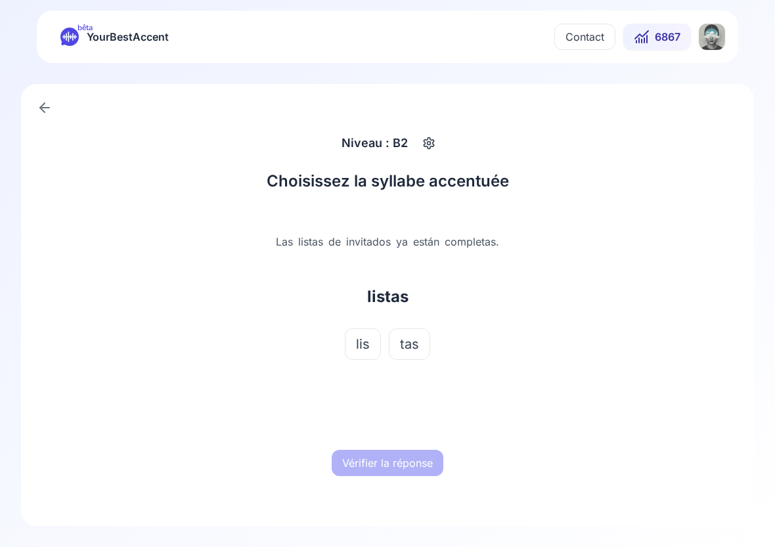
click at [367, 343] on span "lis" at bounding box center [363, 344] width 14 height 18
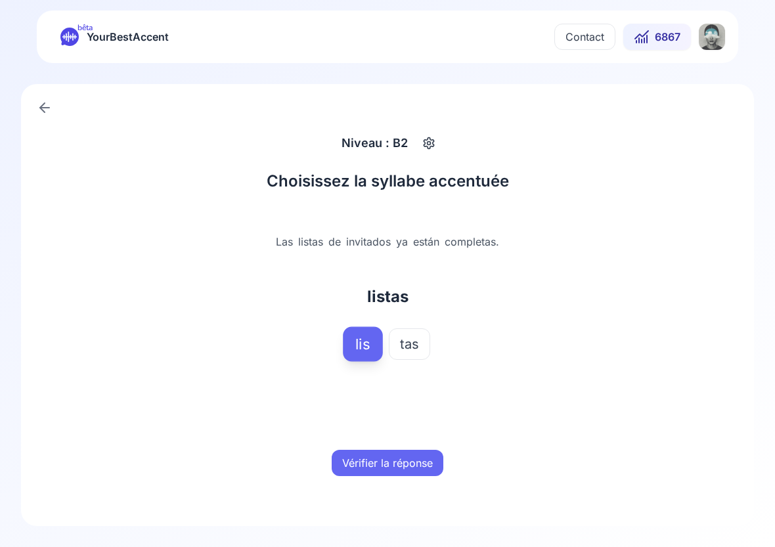
click at [386, 464] on button "Vérifier la réponse" at bounding box center [388, 463] width 112 height 26
click at [386, 464] on button "Mot suivant" at bounding box center [388, 463] width 78 height 26
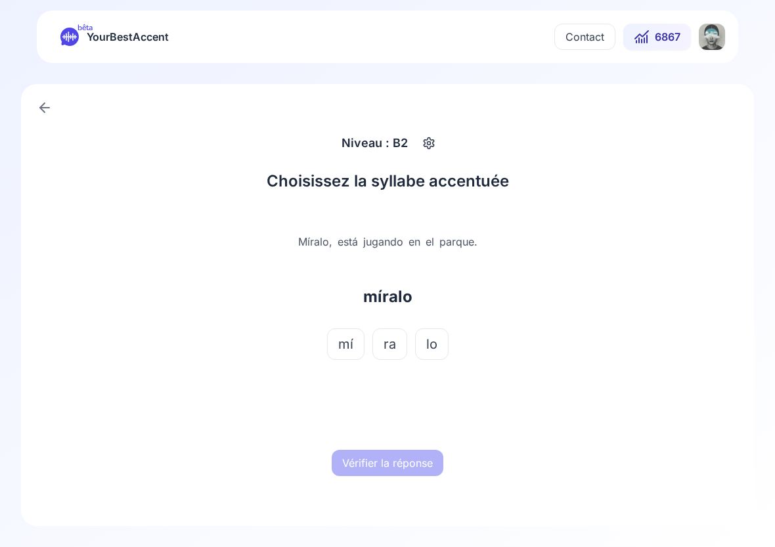
click at [352, 347] on span "mí" at bounding box center [345, 344] width 15 height 18
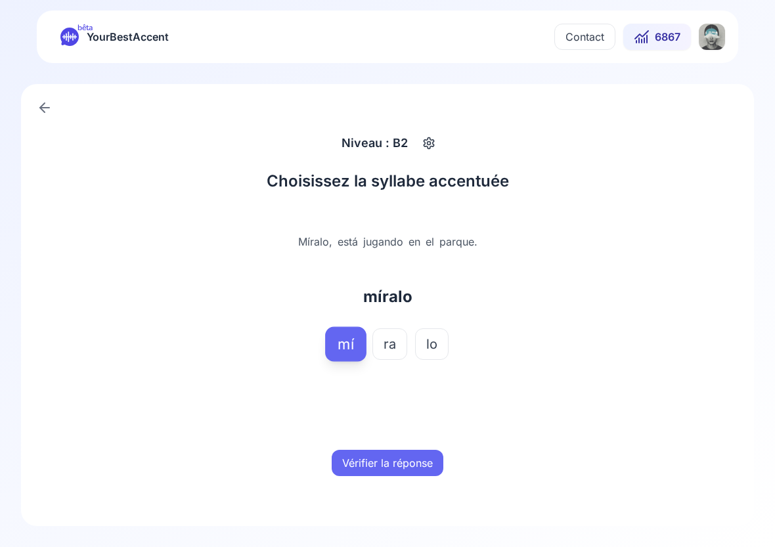
click at [405, 469] on button "Vérifier la réponse" at bounding box center [388, 463] width 112 height 26
click at [405, 469] on button "Mot suivant" at bounding box center [388, 463] width 78 height 26
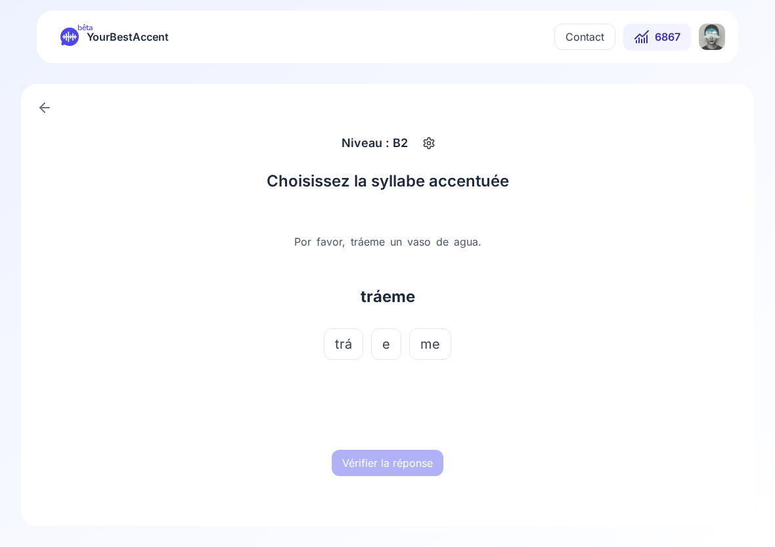
click at [347, 346] on span "trá" at bounding box center [343, 344] width 17 height 18
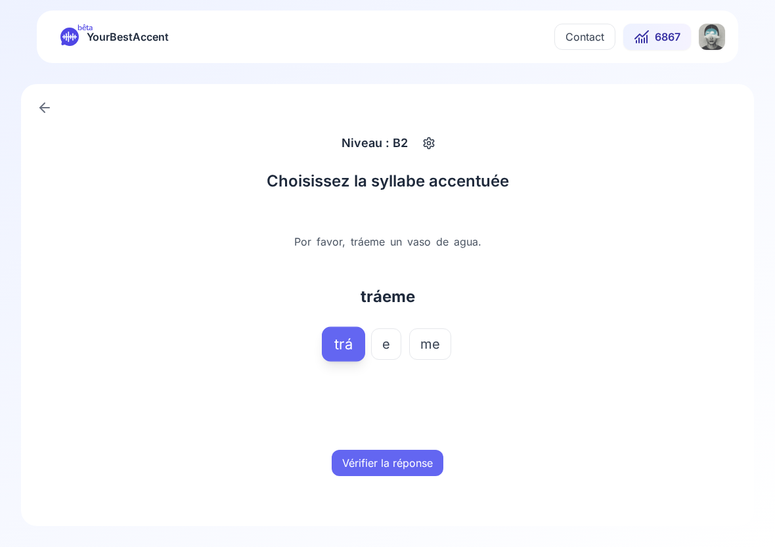
click at [395, 460] on button "Vérifier la réponse" at bounding box center [388, 463] width 112 height 26
click at [395, 460] on button "Mot suivant" at bounding box center [388, 463] width 78 height 26
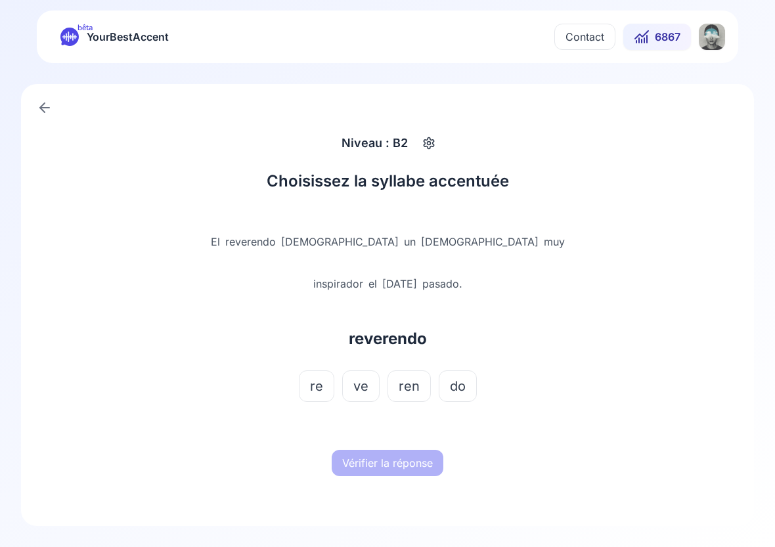
click at [411, 377] on span "ren" at bounding box center [409, 386] width 21 height 18
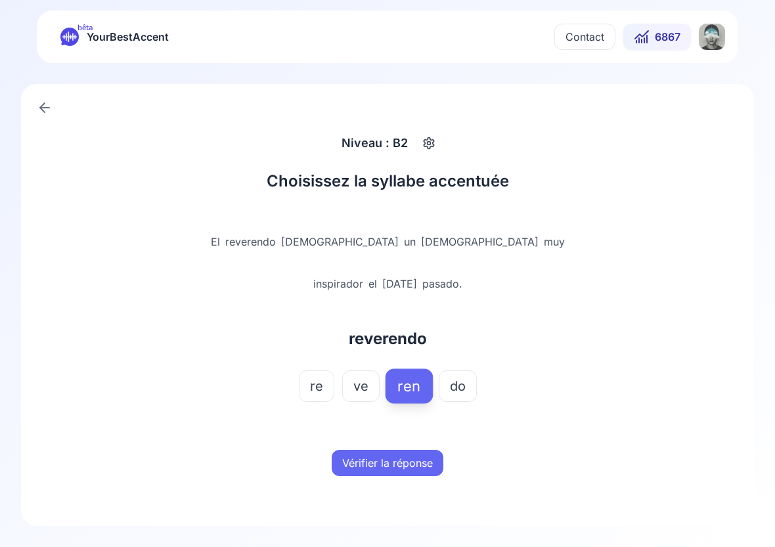
click at [409, 462] on button "Vérifier la réponse" at bounding box center [388, 463] width 112 height 26
click at [409, 462] on button "Mot suivant" at bounding box center [388, 463] width 78 height 26
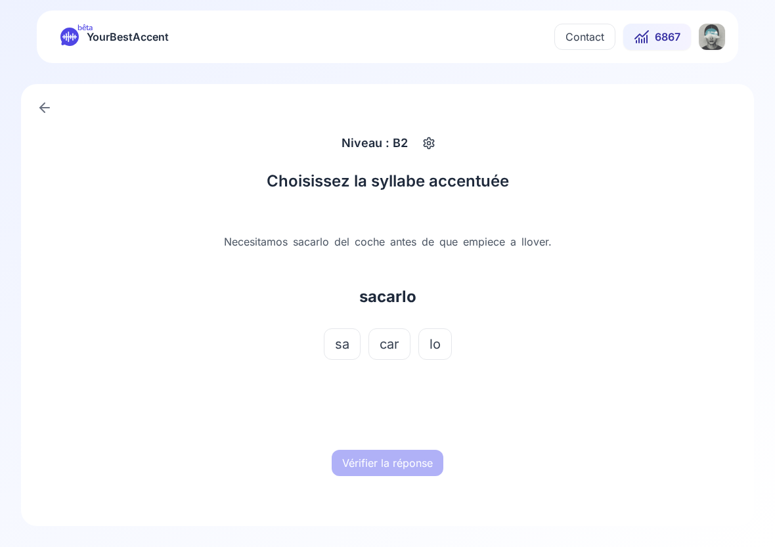
click at [389, 345] on span "car" at bounding box center [390, 344] width 20 height 18
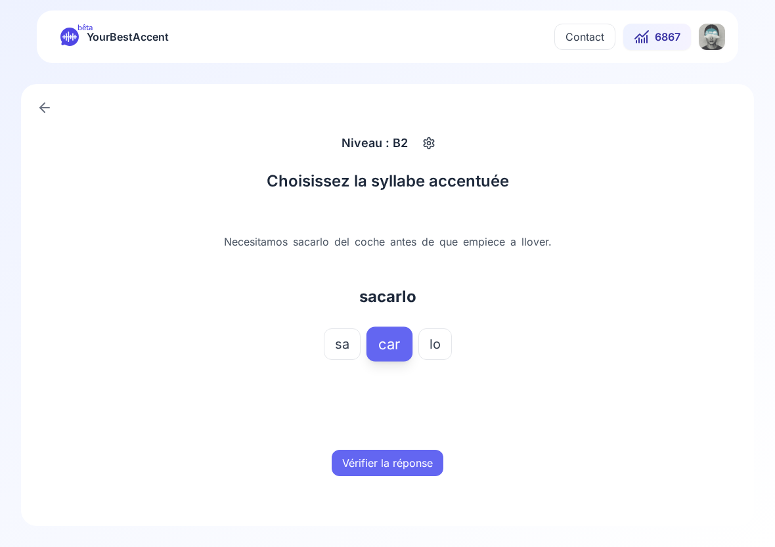
click at [401, 456] on button "Vérifier la réponse" at bounding box center [388, 463] width 112 height 26
click at [401, 456] on button "Mot suivant" at bounding box center [388, 463] width 78 height 26
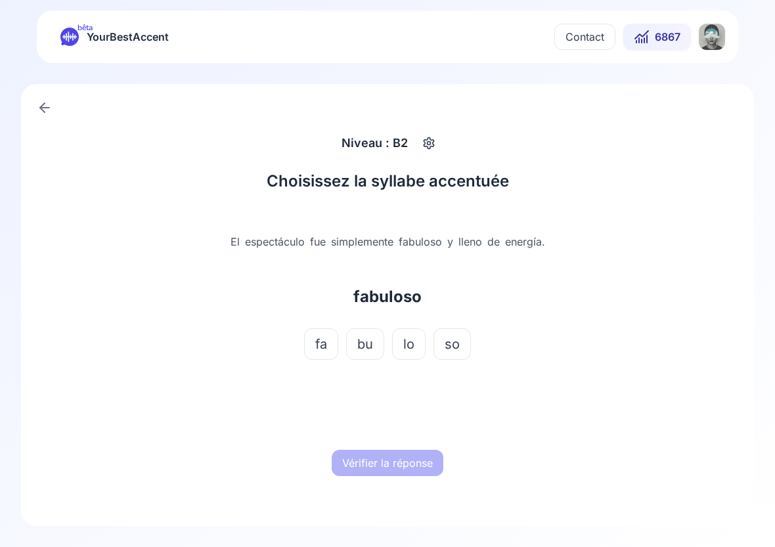
click at [406, 345] on span "lo" at bounding box center [408, 344] width 11 height 18
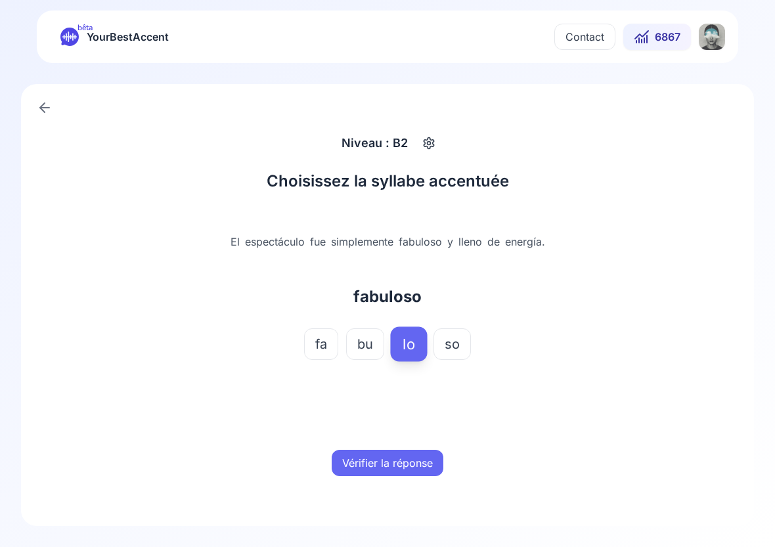
click at [394, 460] on button "Vérifier la réponse" at bounding box center [388, 463] width 112 height 26
click at [394, 460] on button "Mot suivant" at bounding box center [388, 463] width 78 height 26
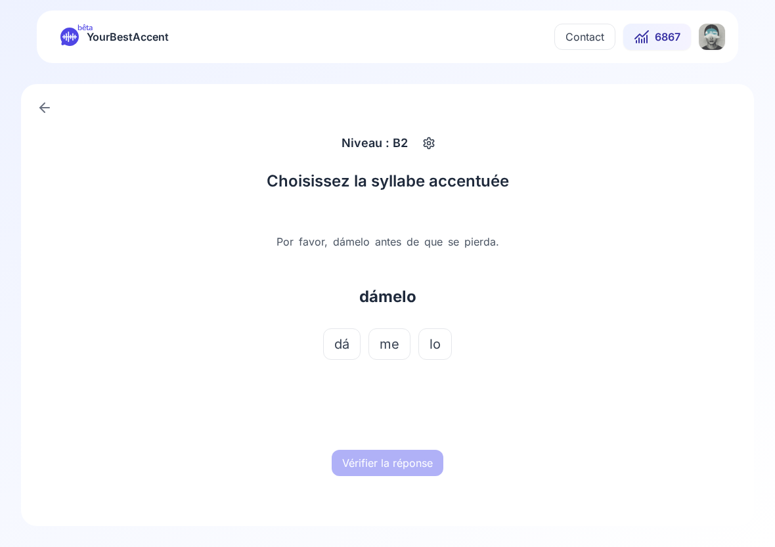
click at [346, 345] on span "dá" at bounding box center [341, 344] width 15 height 18
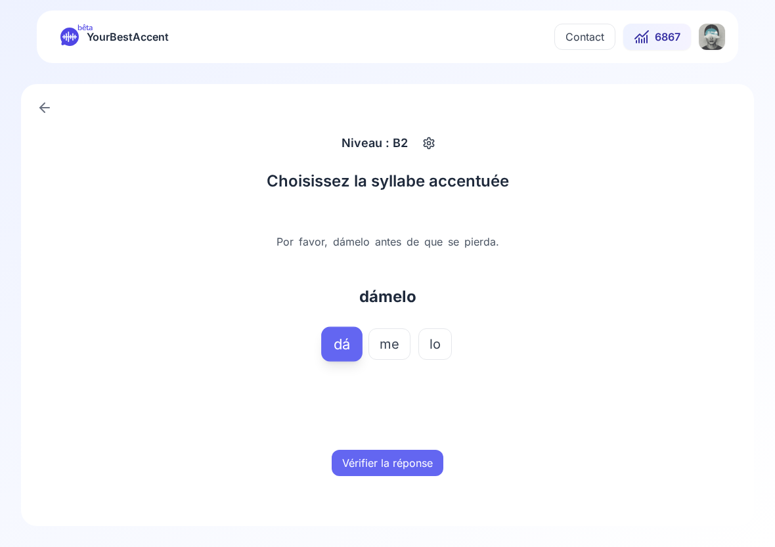
click at [391, 452] on button "Vérifier la réponse" at bounding box center [388, 463] width 112 height 26
click at [391, 452] on button "Mot suivant" at bounding box center [388, 463] width 78 height 26
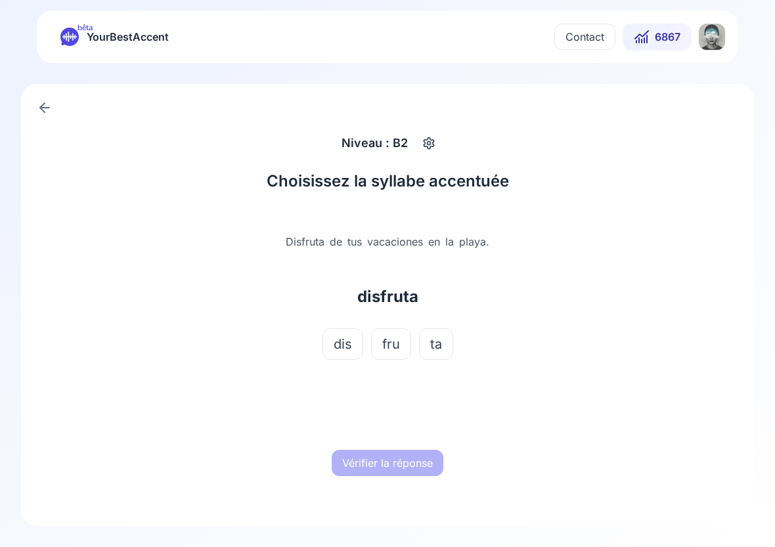
click at [390, 343] on span "fru" at bounding box center [391, 344] width 18 height 18
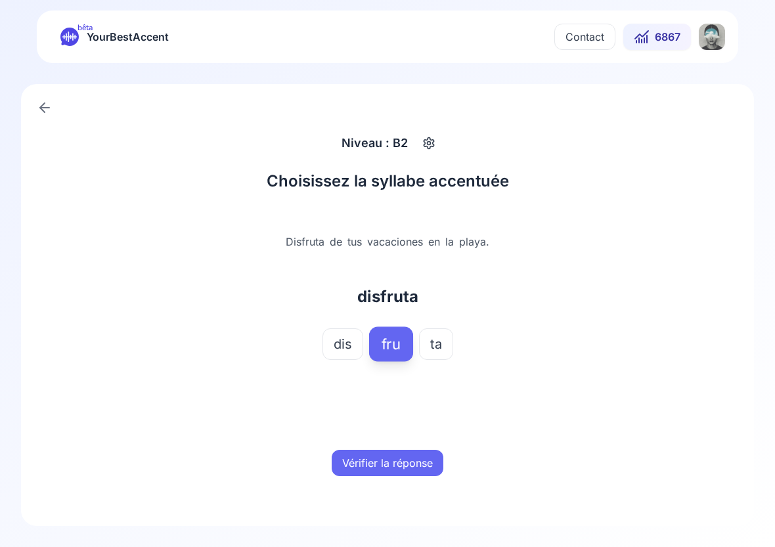
click at [400, 463] on button "Vérifier la réponse" at bounding box center [388, 463] width 112 height 26
click at [400, 463] on button "Mot suivant" at bounding box center [388, 463] width 78 height 26
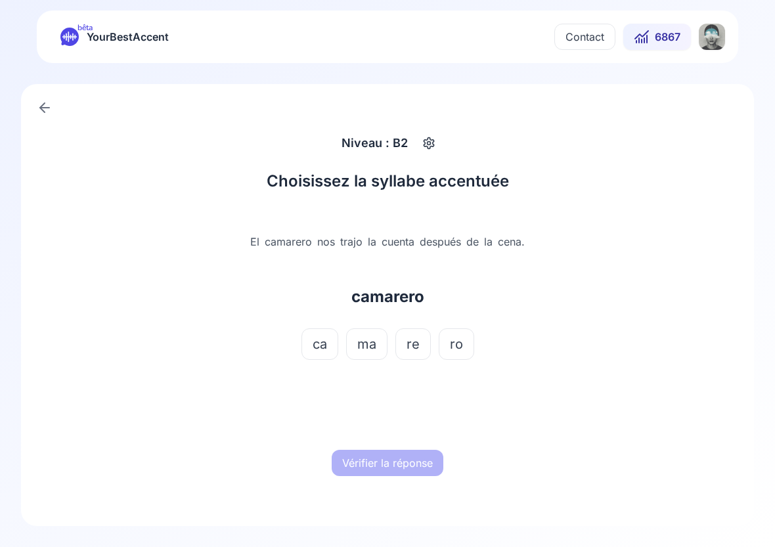
click at [414, 344] on span "re" at bounding box center [412, 344] width 13 height 18
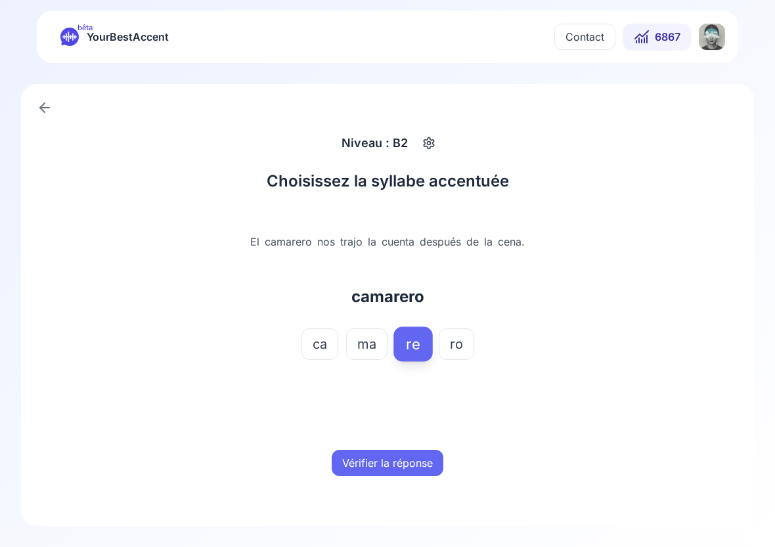
click at [401, 470] on button "Vérifier la réponse" at bounding box center [388, 463] width 112 height 26
click at [401, 470] on button "Mot suivant" at bounding box center [388, 463] width 78 height 26
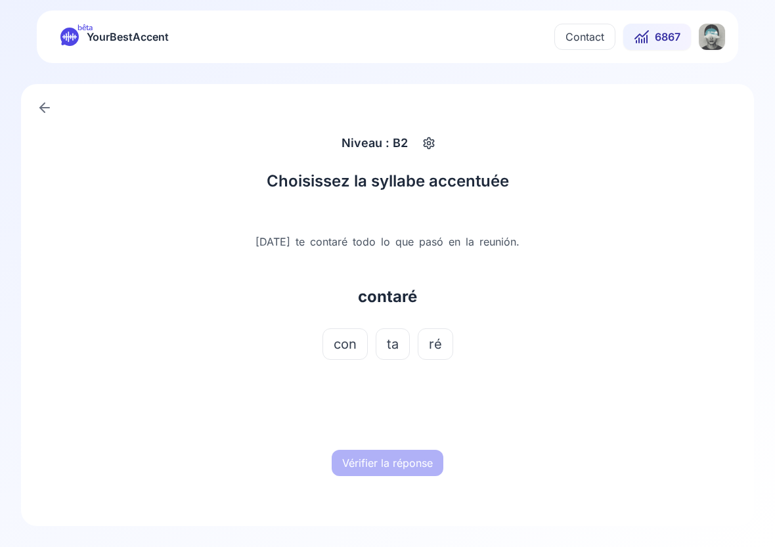
click at [433, 348] on span "ré" at bounding box center [435, 344] width 13 height 18
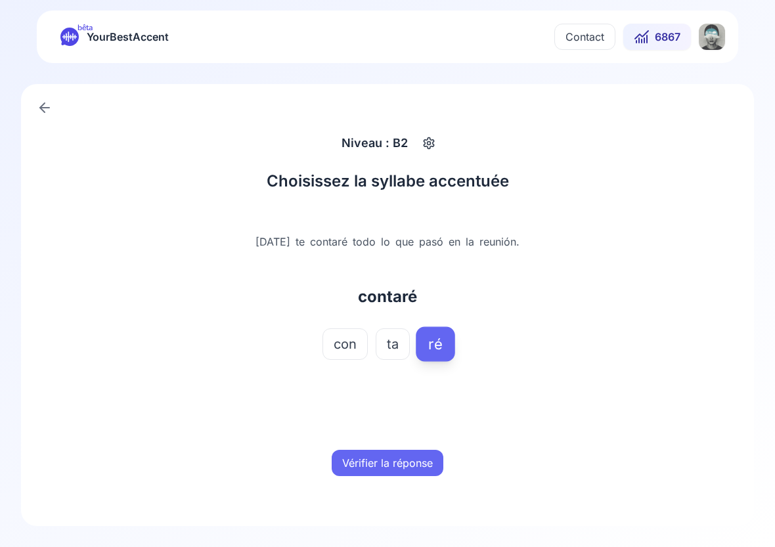
click at [398, 454] on button "Vérifier la réponse" at bounding box center [388, 463] width 112 height 26
click at [398, 454] on button "Mot suivant" at bounding box center [388, 463] width 78 height 26
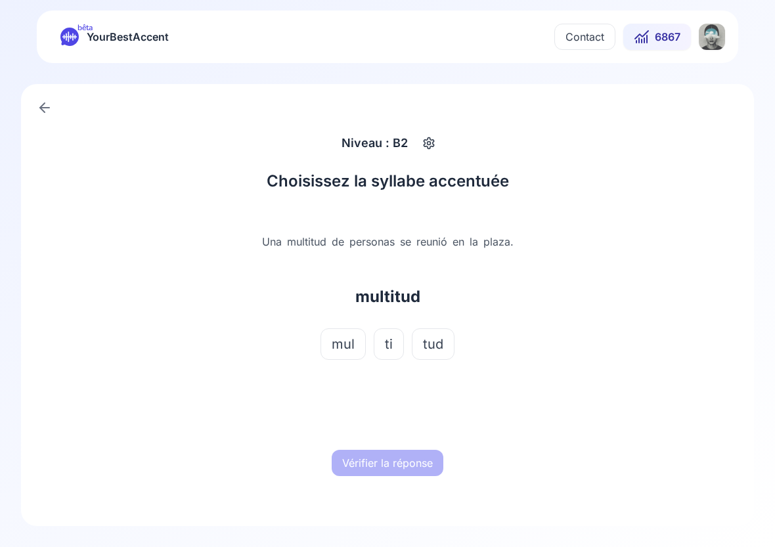
click at [391, 342] on span "ti" at bounding box center [389, 344] width 8 height 18
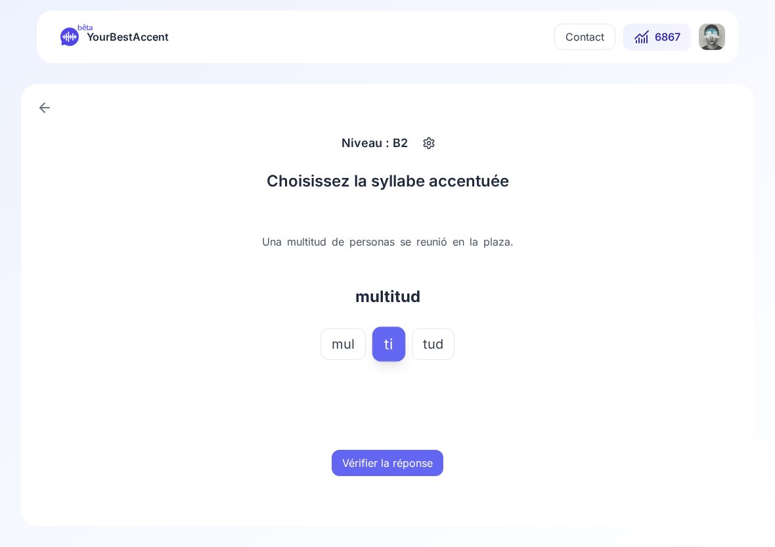
click at [400, 458] on button "Vérifier la réponse" at bounding box center [388, 463] width 112 height 26
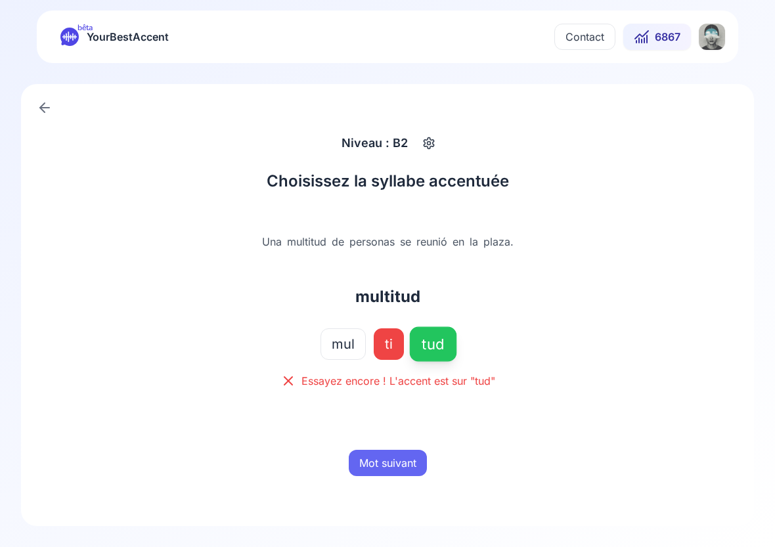
click at [399, 458] on button "Mot suivant" at bounding box center [388, 463] width 78 height 26
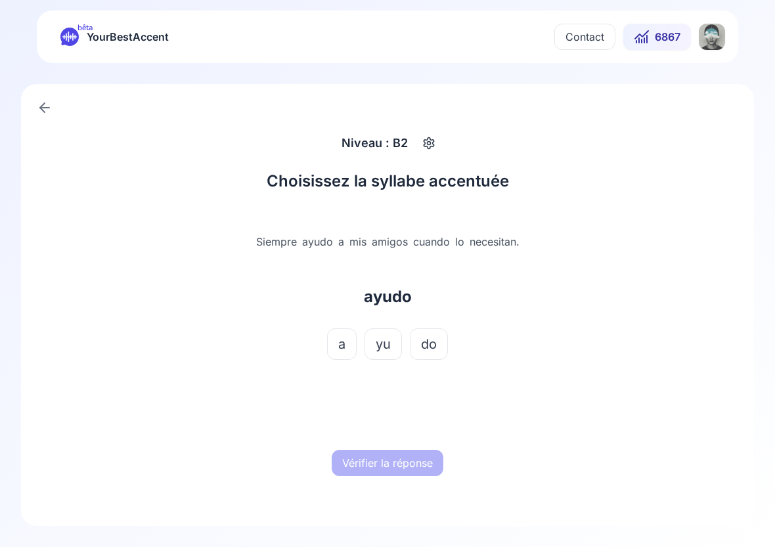
click at [382, 345] on span "yu" at bounding box center [383, 344] width 15 height 18
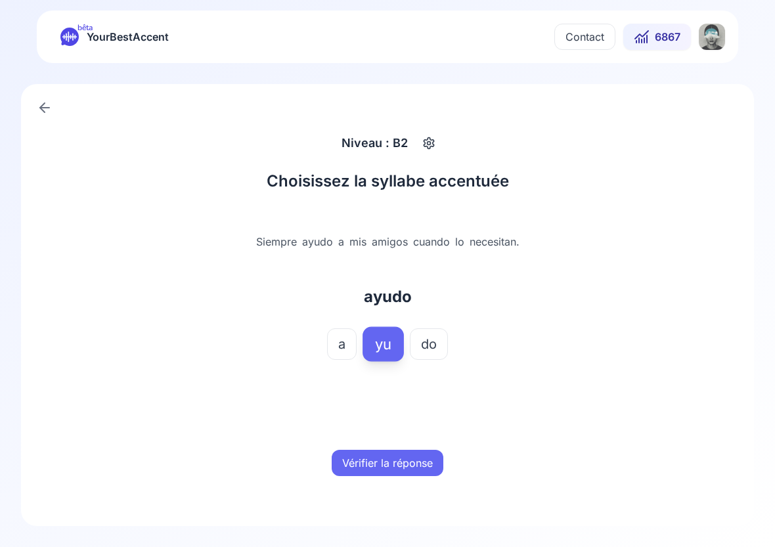
click at [397, 469] on button "Vérifier la réponse" at bounding box center [388, 463] width 112 height 26
click at [397, 469] on button "Mot suivant" at bounding box center [388, 463] width 78 height 26
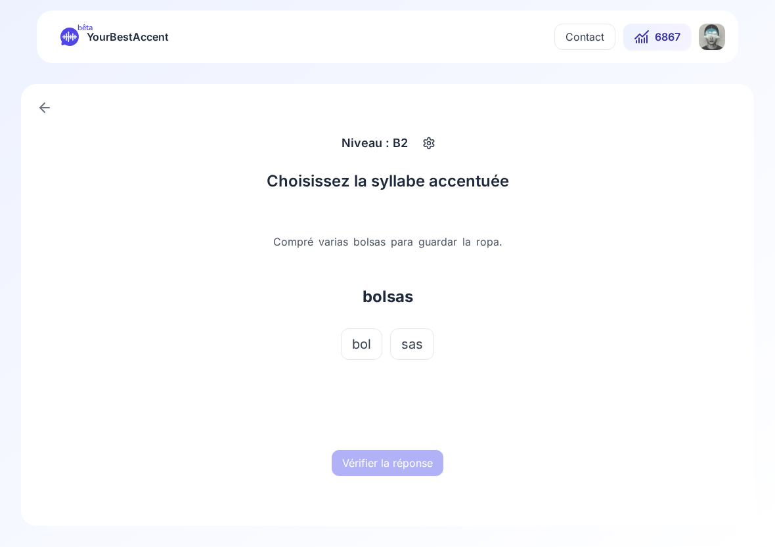
click at [372, 339] on button "bol" at bounding box center [361, 344] width 41 height 32
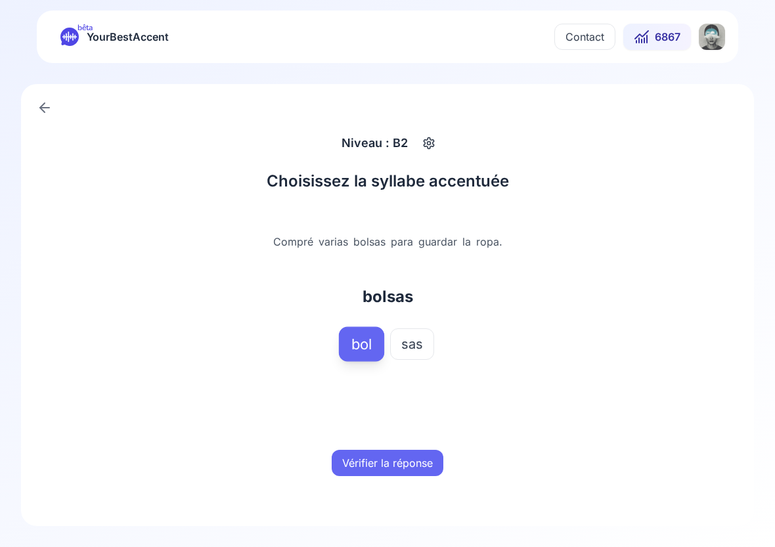
click at [417, 458] on button "Vérifier la réponse" at bounding box center [388, 463] width 112 height 26
click at [417, 458] on button "Mot suivant" at bounding box center [388, 463] width 78 height 26
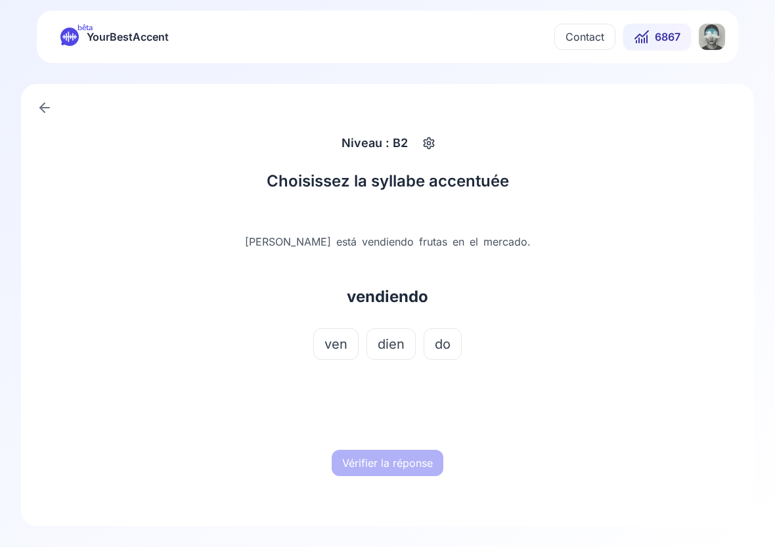
click at [382, 343] on span "dien" at bounding box center [391, 344] width 27 height 18
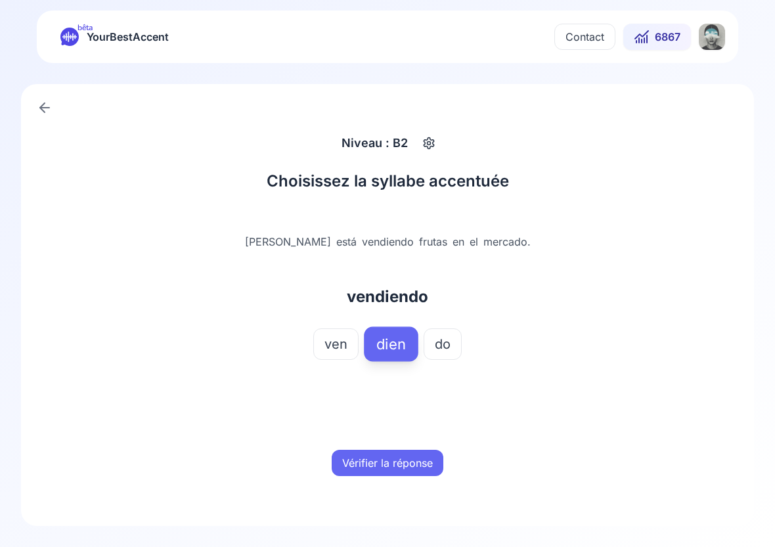
click at [403, 464] on button "Vérifier la réponse" at bounding box center [388, 463] width 112 height 26
click at [403, 464] on button "Mot suivant" at bounding box center [388, 463] width 78 height 26
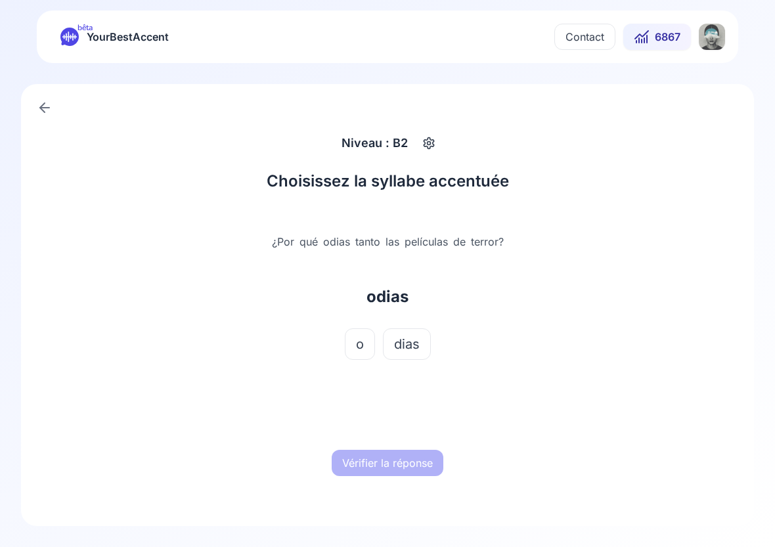
click at [413, 330] on button "dias" at bounding box center [407, 344] width 48 height 32
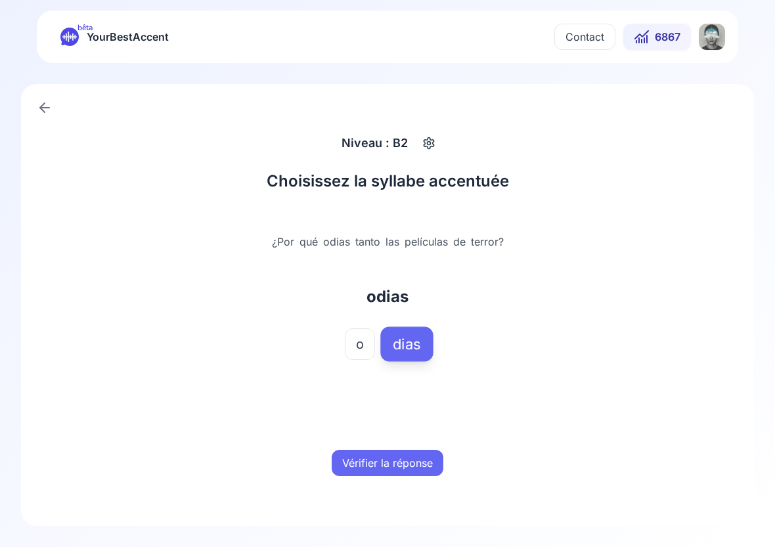
click at [362, 344] on span "o" at bounding box center [360, 344] width 8 height 18
click at [395, 452] on button "Vérifier la réponse" at bounding box center [388, 463] width 112 height 26
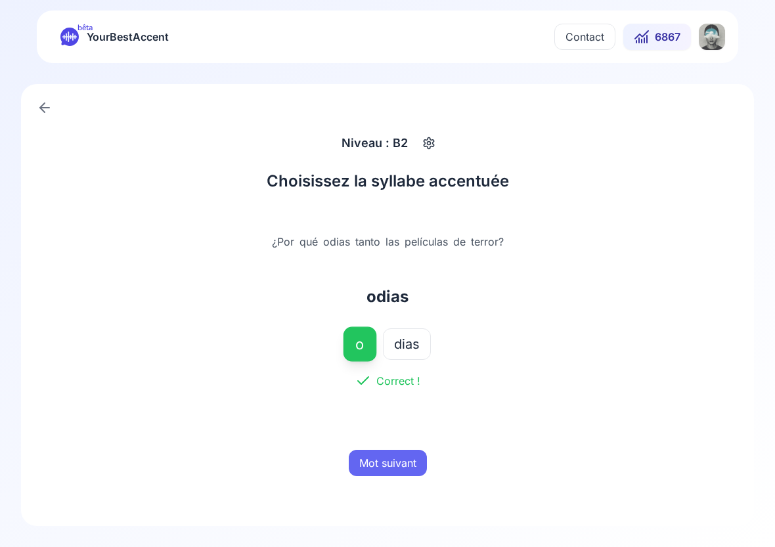
click at [395, 452] on button "Mot suivant" at bounding box center [388, 463] width 78 height 26
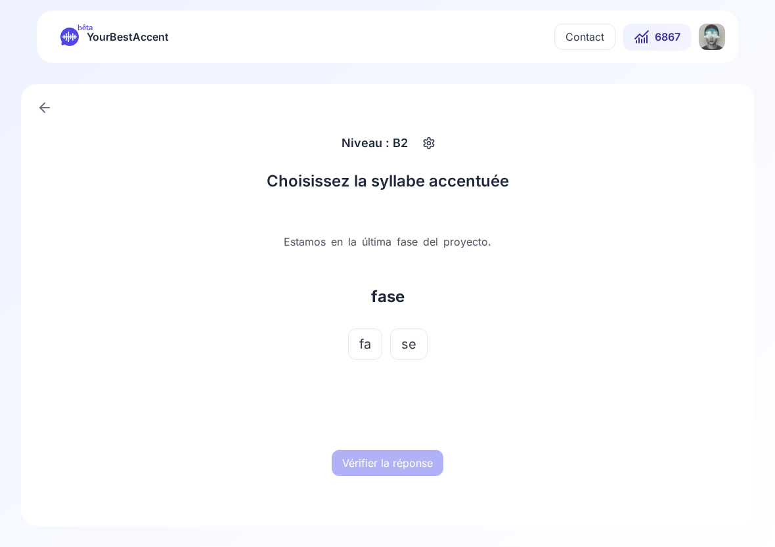
click at [364, 334] on button "fa" at bounding box center [365, 344] width 34 height 32
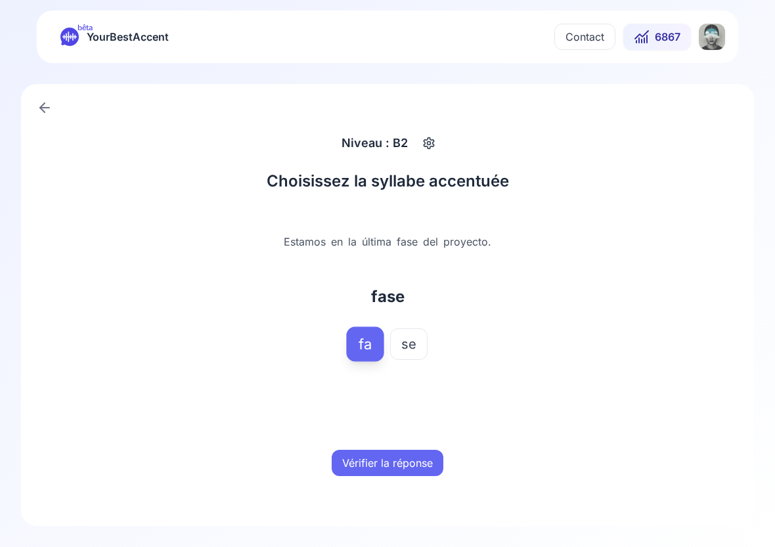
click at [388, 472] on button "Vérifier la réponse" at bounding box center [388, 463] width 112 height 26
click at [388, 472] on button "Mot suivant" at bounding box center [388, 463] width 78 height 26
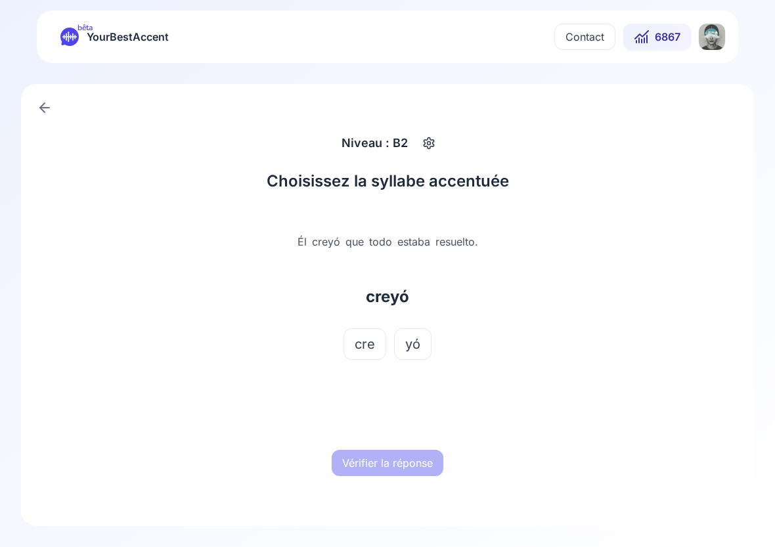
click at [411, 349] on span "yó" at bounding box center [412, 344] width 15 height 18
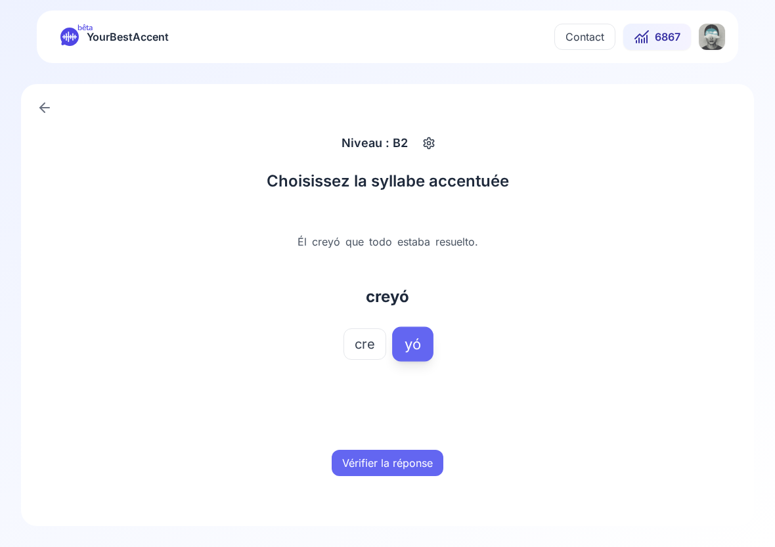
click at [405, 460] on button "Vérifier la réponse" at bounding box center [388, 463] width 112 height 26
click at [405, 463] on button "Mot suivant" at bounding box center [388, 463] width 78 height 26
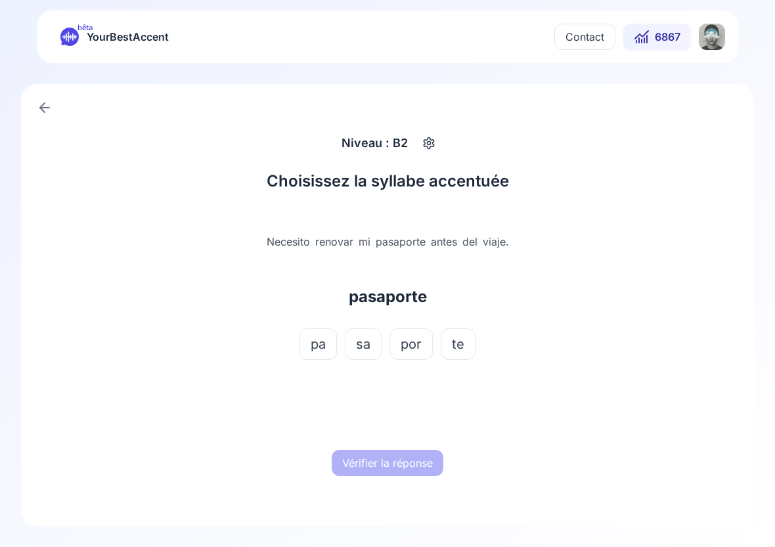
click at [410, 343] on span "por" at bounding box center [411, 344] width 21 height 18
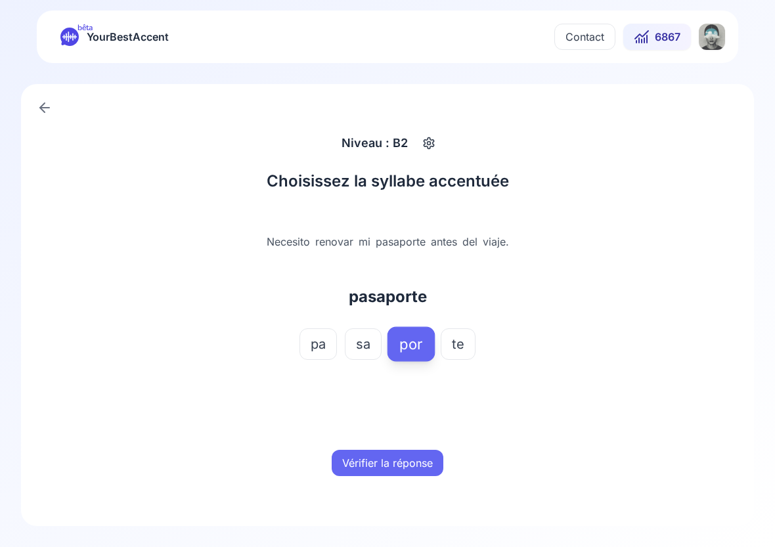
click at [411, 455] on button "Vérifier la réponse" at bounding box center [388, 463] width 112 height 26
click at [411, 455] on button "Mot suivant" at bounding box center [388, 463] width 78 height 26
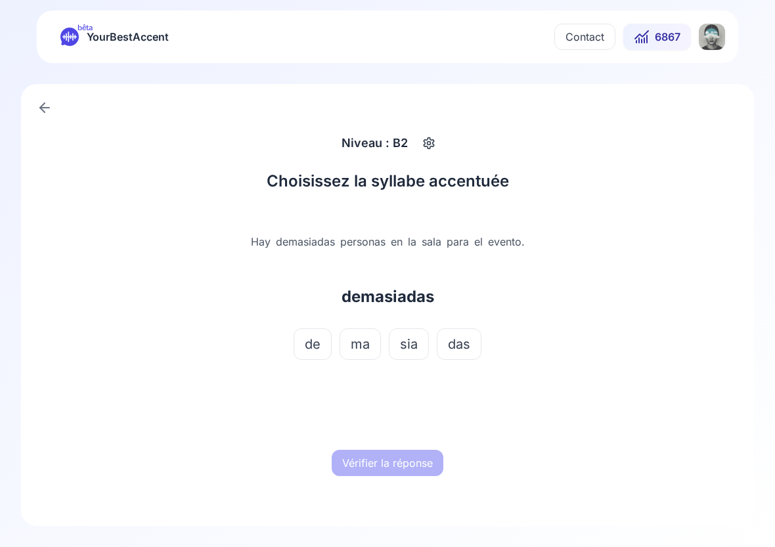
click at [410, 338] on span "sia" at bounding box center [409, 344] width 18 height 18
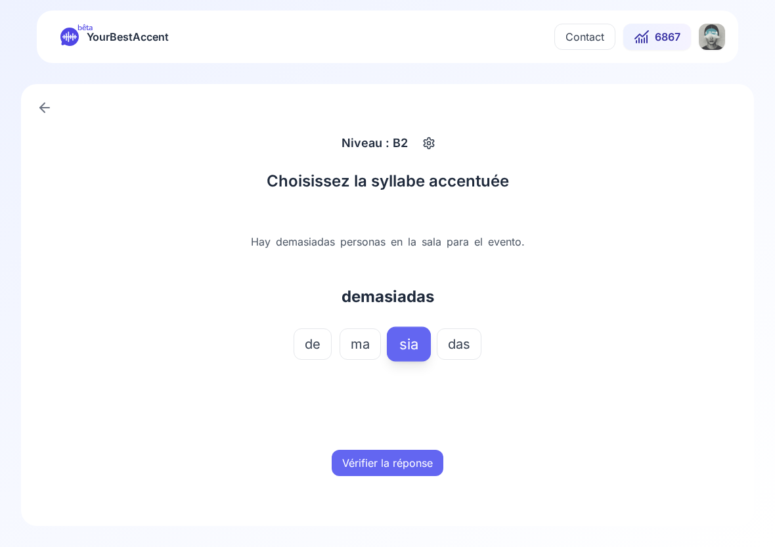
click at [394, 462] on button "Vérifier la réponse" at bounding box center [388, 463] width 112 height 26
click at [394, 462] on button "Mot suivant" at bounding box center [388, 463] width 78 height 26
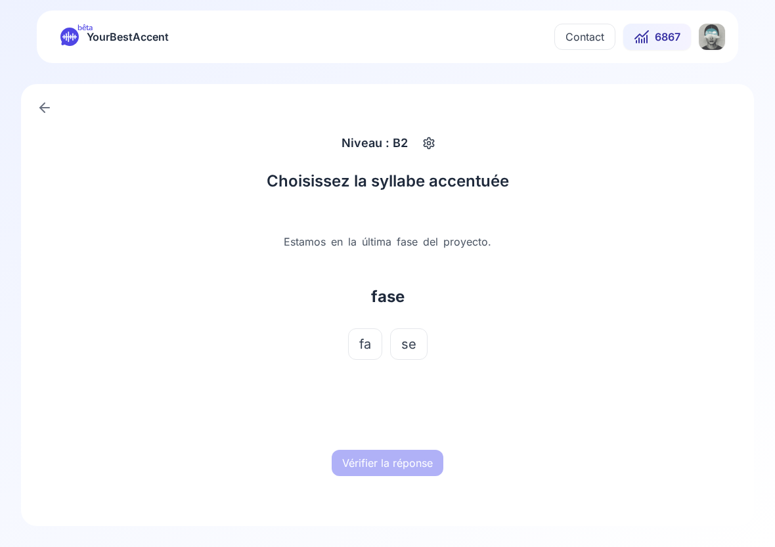
click at [364, 344] on span "fa" at bounding box center [365, 344] width 12 height 18
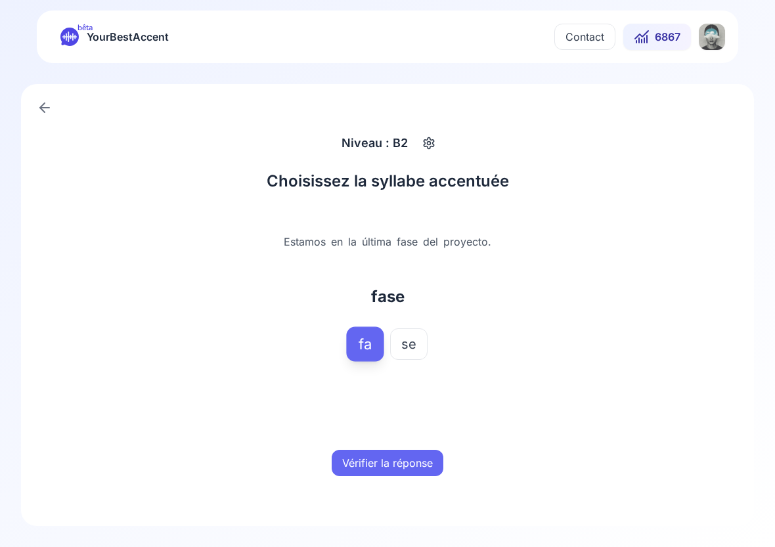
click at [391, 467] on button "Vérifier la réponse" at bounding box center [388, 463] width 112 height 26
click at [391, 467] on button "Mot suivant" at bounding box center [388, 463] width 78 height 26
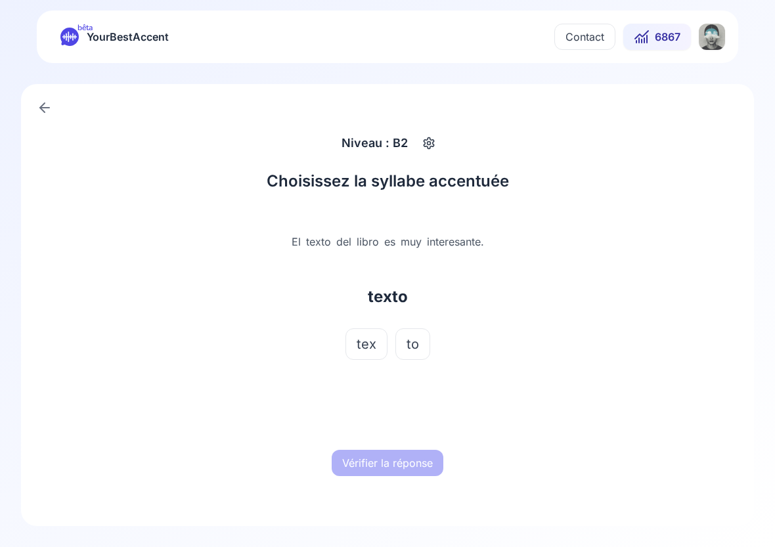
click at [370, 347] on span "tex" at bounding box center [367, 344] width 20 height 18
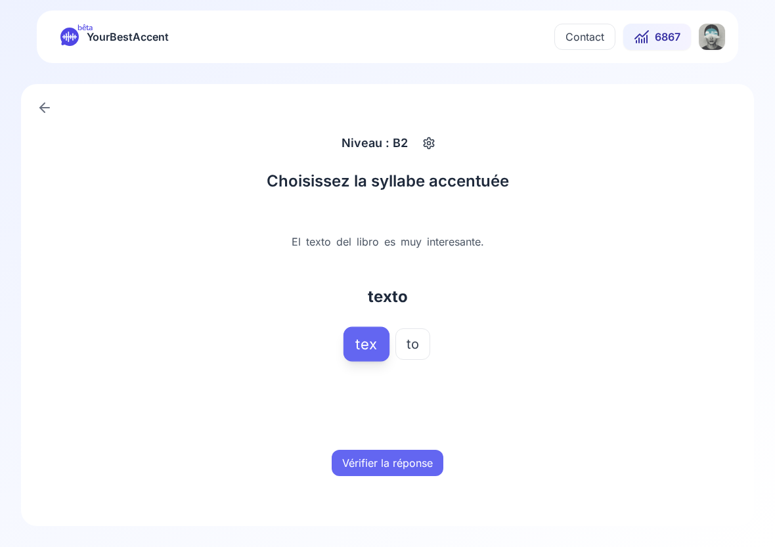
click at [384, 471] on button "Vérifier la réponse" at bounding box center [388, 463] width 112 height 26
click at [384, 471] on button "Mot suivant" at bounding box center [388, 463] width 78 height 26
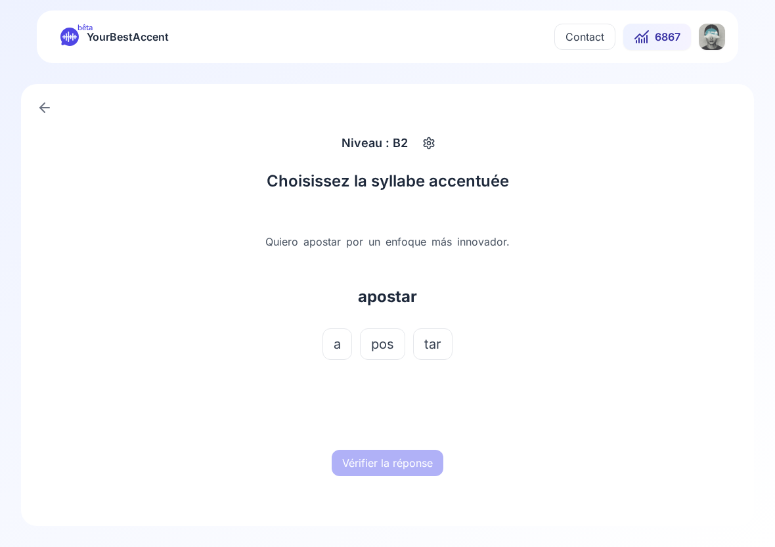
click at [382, 332] on button "pos" at bounding box center [382, 344] width 45 height 32
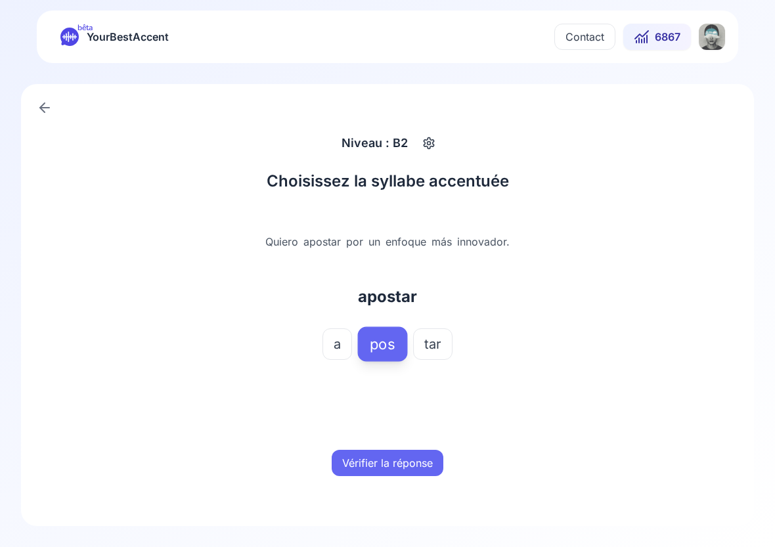
click at [398, 465] on button "Vérifier la réponse" at bounding box center [388, 463] width 112 height 26
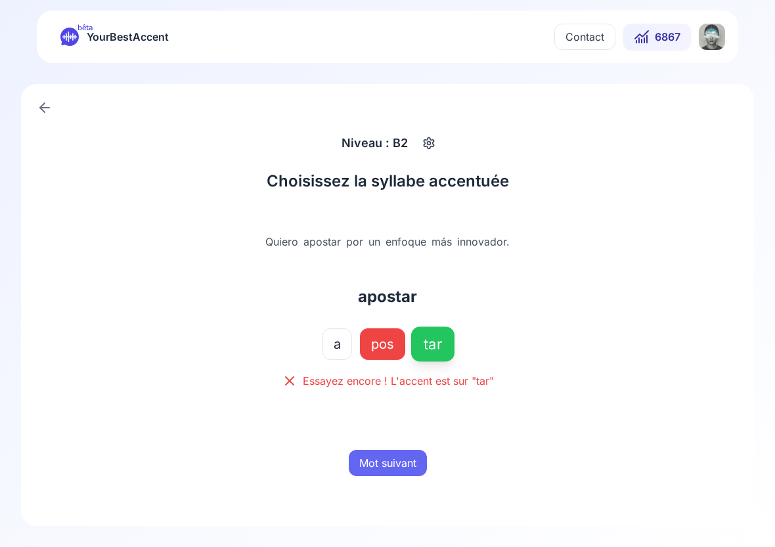
click at [398, 465] on button "Mot suivant" at bounding box center [388, 463] width 78 height 26
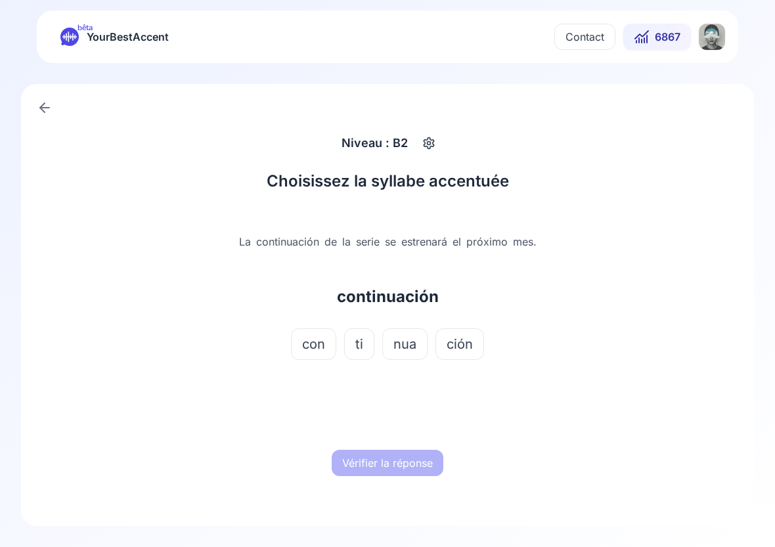
click at [460, 343] on span "ción" at bounding box center [460, 344] width 26 height 18
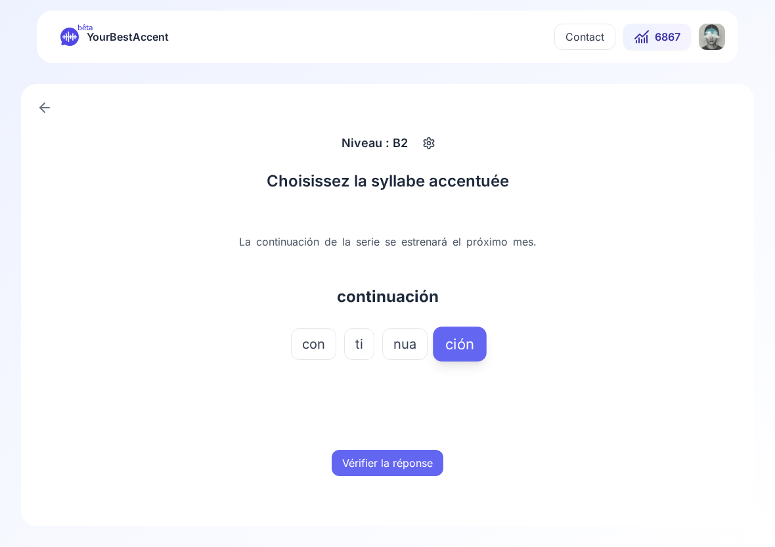
click at [405, 465] on button "Vérifier la réponse" at bounding box center [388, 463] width 112 height 26
click at [405, 465] on button "Mot suivant" at bounding box center [388, 463] width 78 height 26
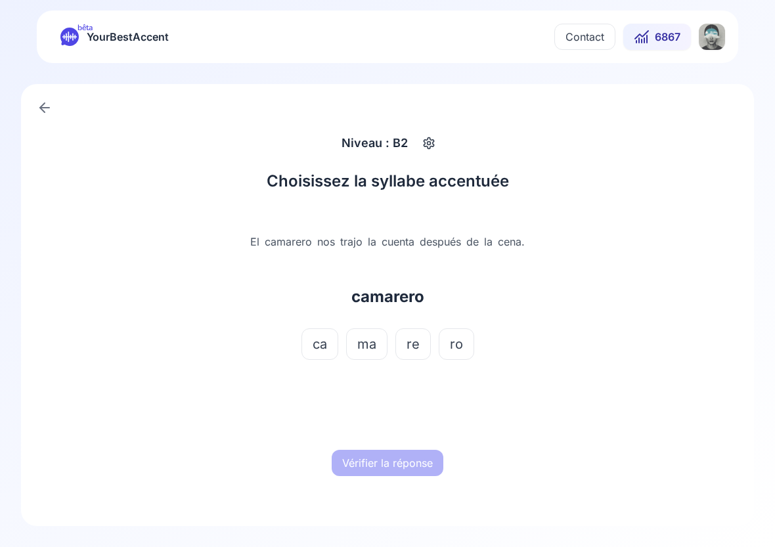
click at [412, 348] on span "re" at bounding box center [412, 344] width 13 height 18
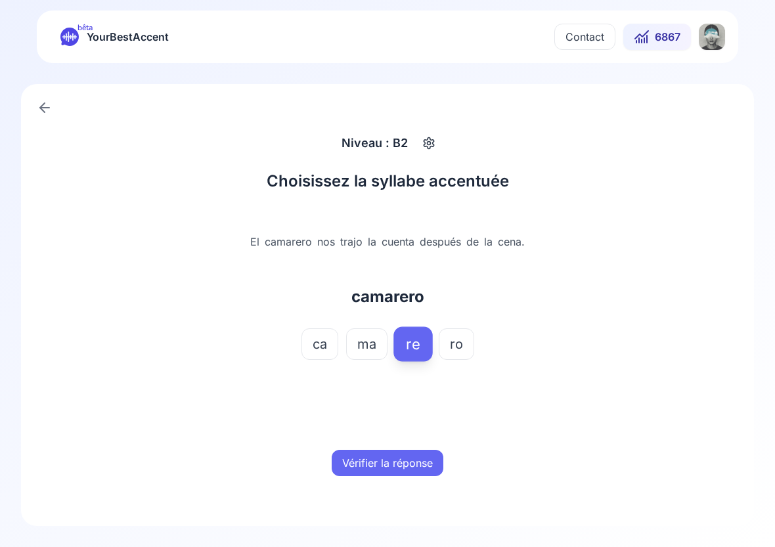
click at [403, 457] on button "Vérifier la réponse" at bounding box center [388, 463] width 112 height 26
click at [403, 457] on button "Mot suivant" at bounding box center [388, 463] width 78 height 26
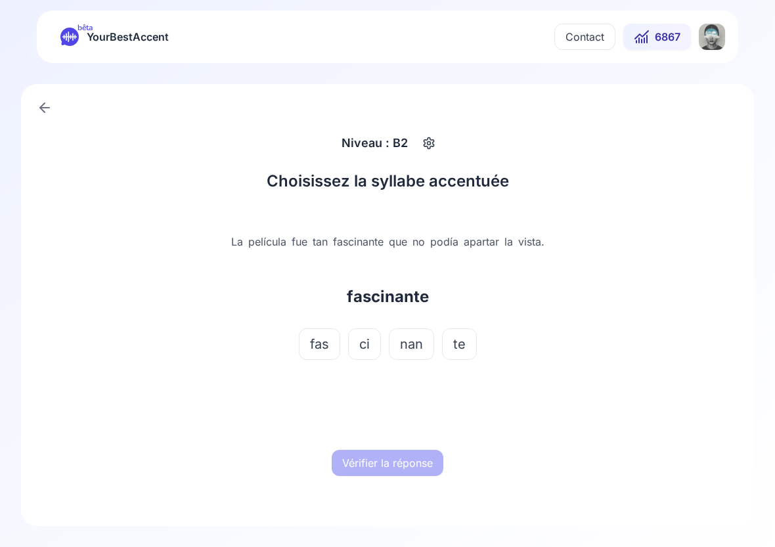
click at [411, 339] on span "nan" at bounding box center [411, 344] width 23 height 18
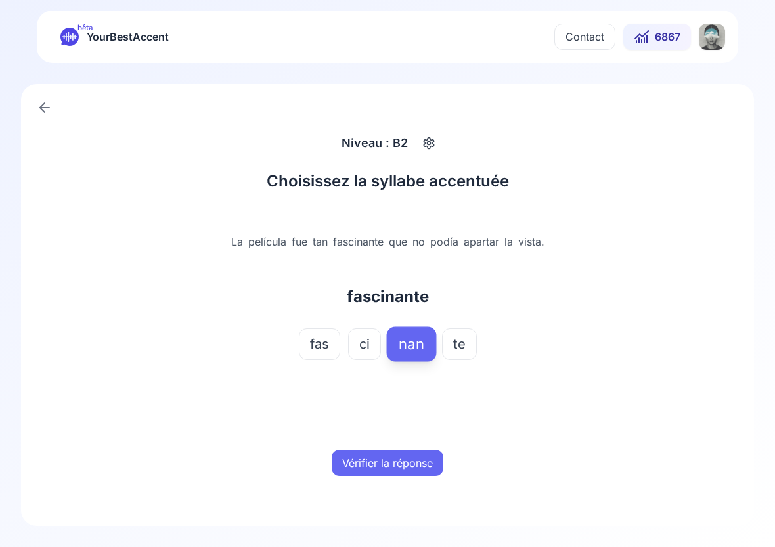
click at [410, 460] on button "Vérifier la réponse" at bounding box center [388, 463] width 112 height 26
click at [410, 460] on button "Mot suivant" at bounding box center [388, 463] width 78 height 26
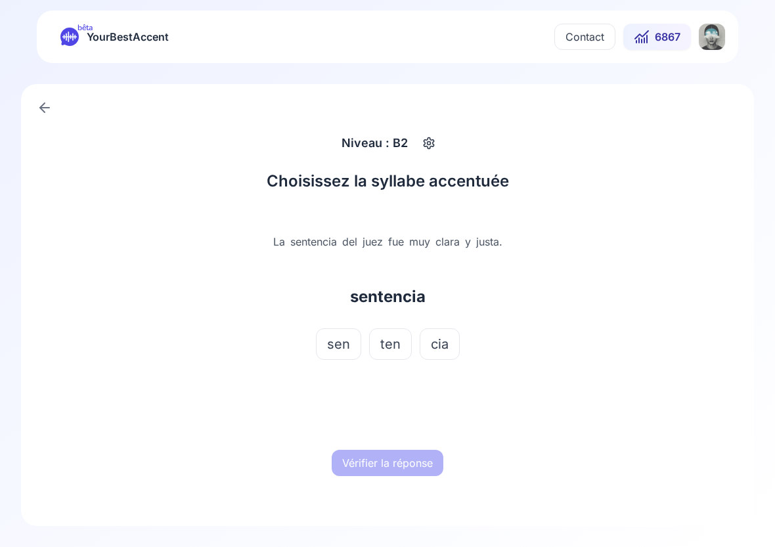
click at [399, 341] on span "ten" at bounding box center [390, 344] width 20 height 18
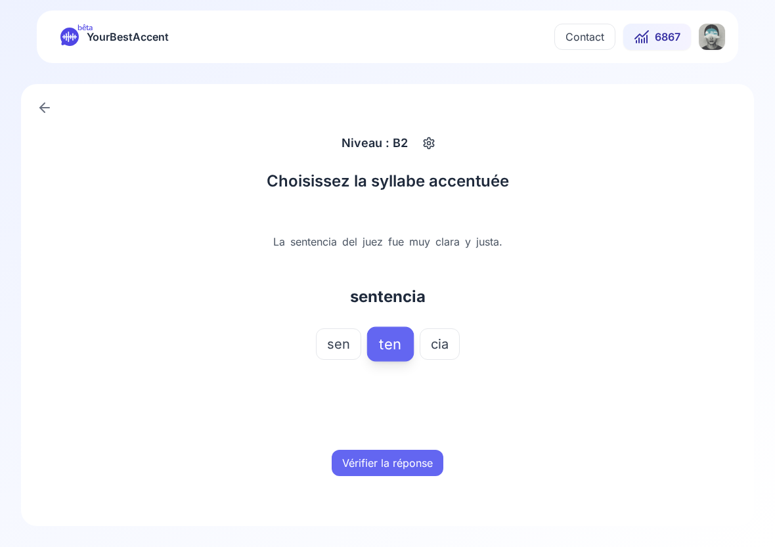
click at [402, 460] on button "Vérifier la réponse" at bounding box center [388, 463] width 112 height 26
click at [402, 460] on button "Mot suivant" at bounding box center [388, 463] width 78 height 26
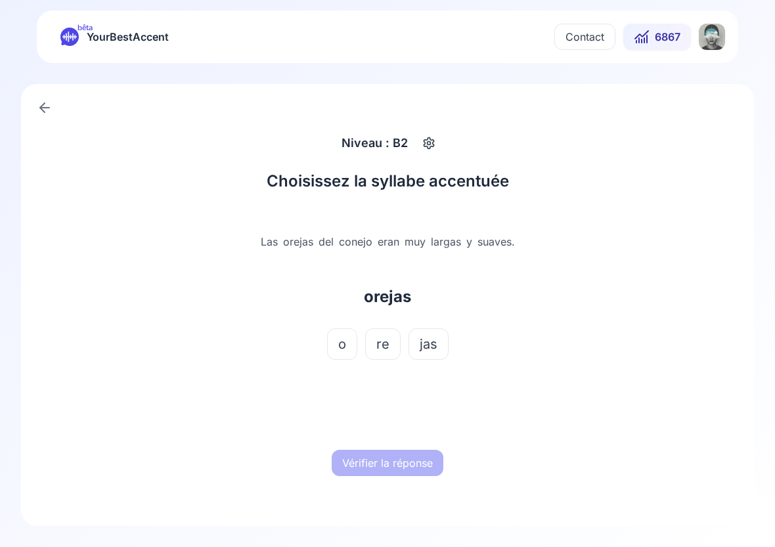
click at [382, 341] on span "re" at bounding box center [382, 344] width 13 height 18
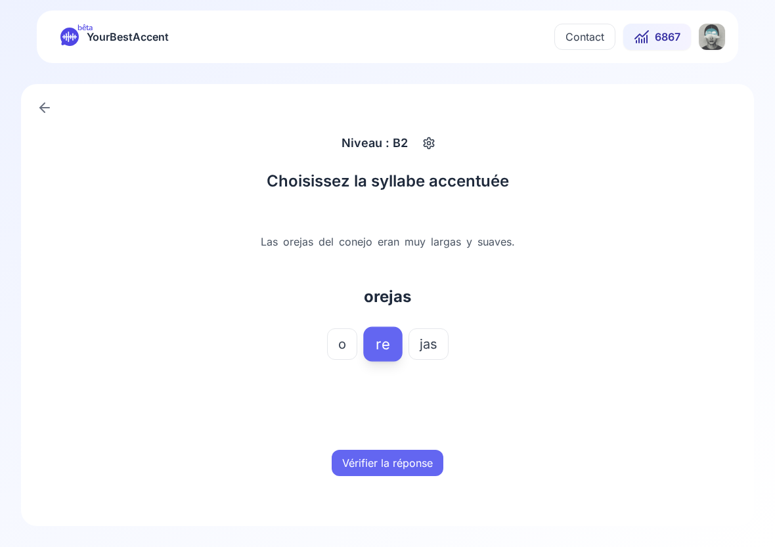
click at [395, 458] on button "Vérifier la réponse" at bounding box center [388, 463] width 112 height 26
click at [395, 458] on button "Mot suivant" at bounding box center [388, 463] width 78 height 26
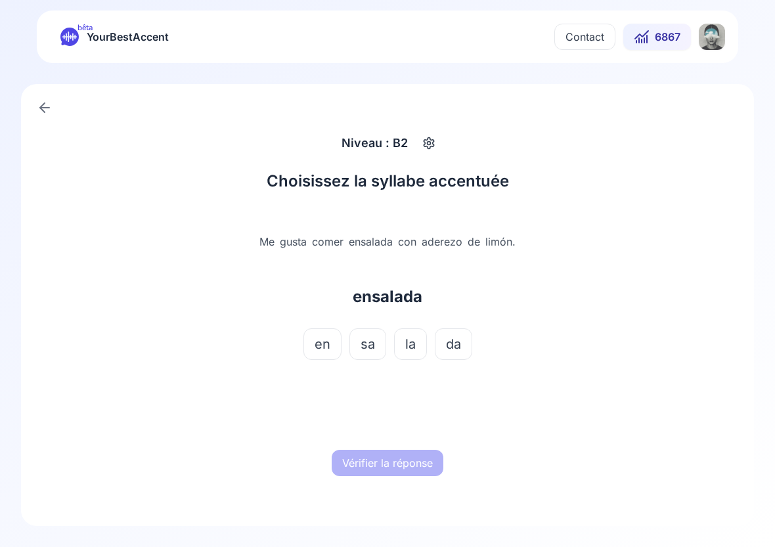
click at [410, 347] on span "la" at bounding box center [410, 344] width 11 height 18
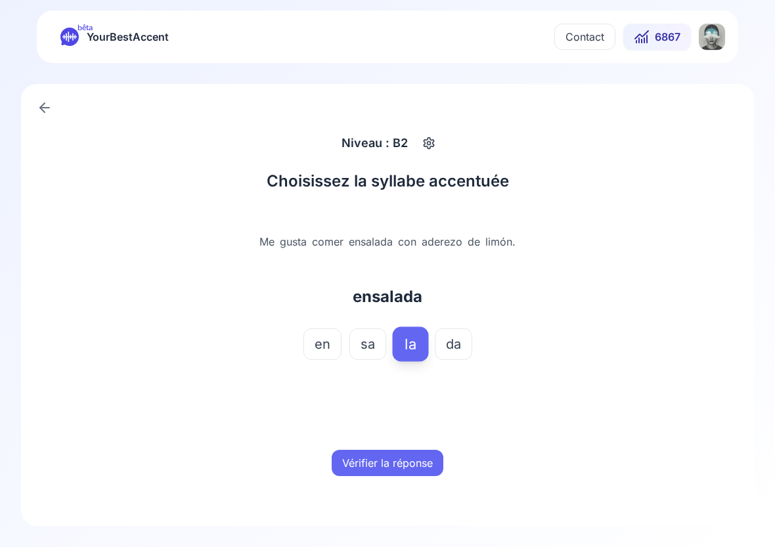
click at [387, 458] on button "Vérifier la réponse" at bounding box center [388, 463] width 112 height 26
click at [387, 458] on button "Mot suivant" at bounding box center [388, 463] width 78 height 26
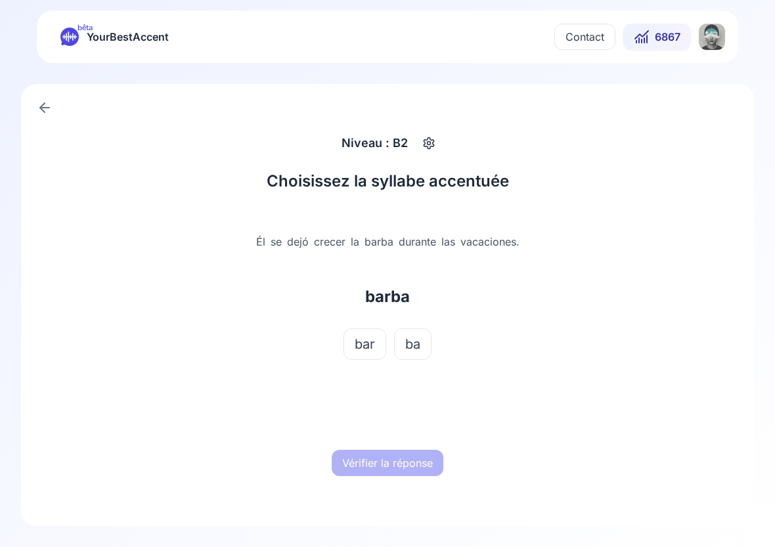
click at [376, 345] on button "bar" at bounding box center [364, 344] width 43 height 32
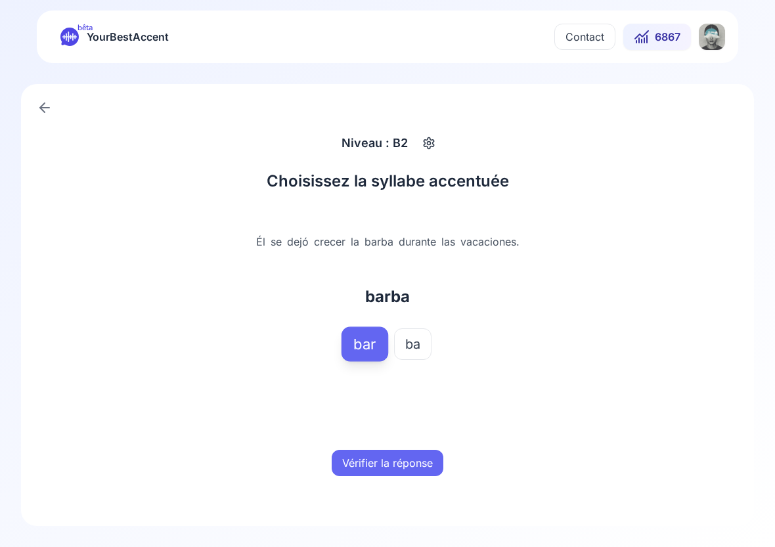
click at [397, 455] on button "Vérifier la réponse" at bounding box center [388, 463] width 112 height 26
click at [397, 455] on button "Mot suivant" at bounding box center [388, 463] width 78 height 26
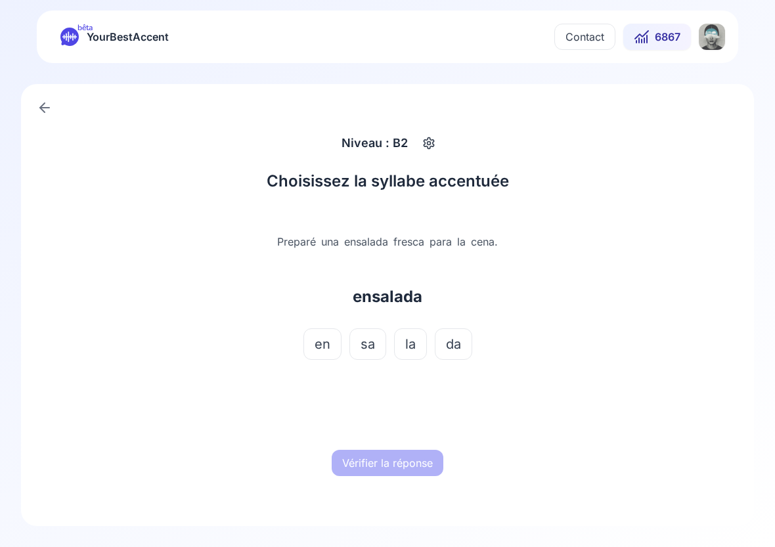
click at [408, 349] on span "la" at bounding box center [410, 344] width 11 height 18
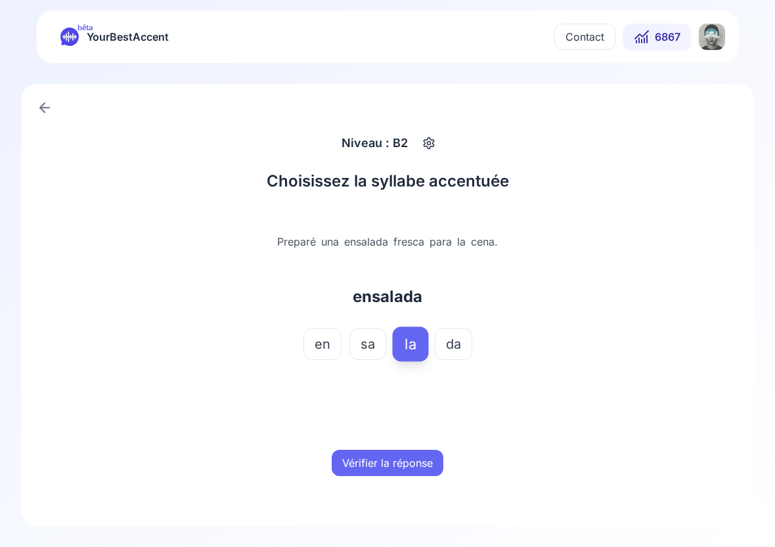
click at [401, 463] on button "Vérifier la réponse" at bounding box center [388, 463] width 112 height 26
click at [401, 462] on button "Mot suivant" at bounding box center [388, 463] width 78 height 26
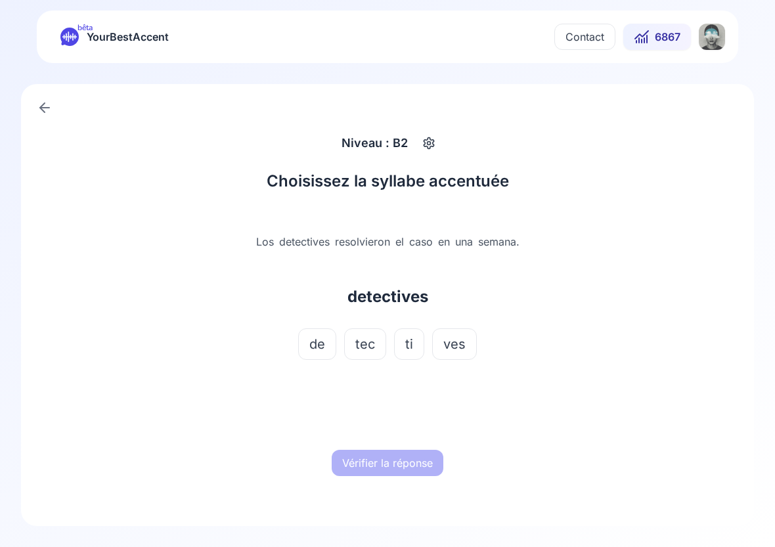
click at [376, 353] on button "tec" at bounding box center [365, 344] width 42 height 32
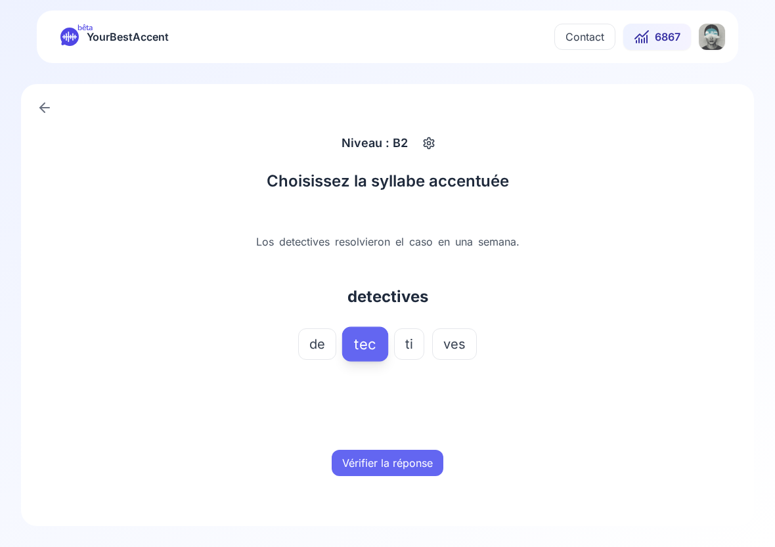
click at [395, 453] on button "Vérifier la réponse" at bounding box center [388, 463] width 112 height 26
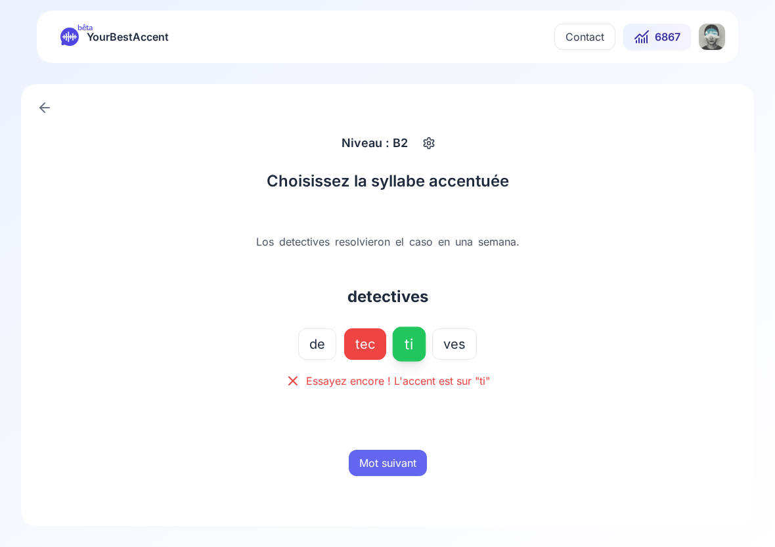
click at [402, 463] on button "Mot suivant" at bounding box center [388, 463] width 78 height 26
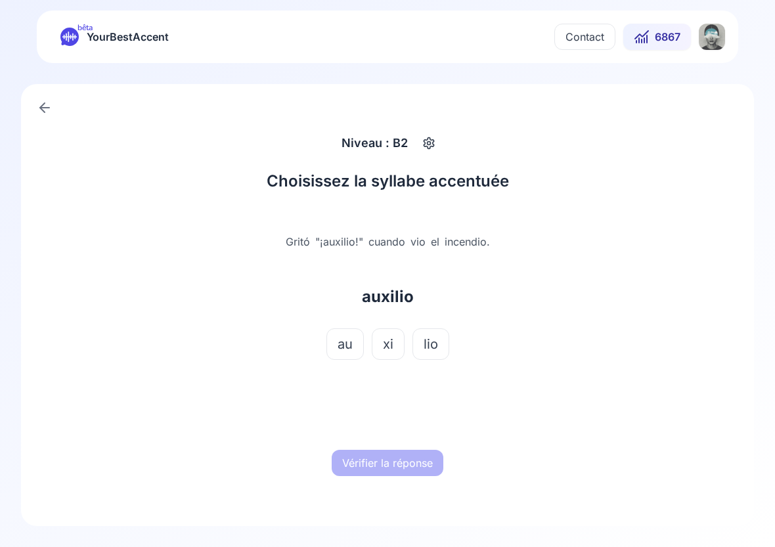
click at [394, 346] on button "xi" at bounding box center [388, 344] width 33 height 32
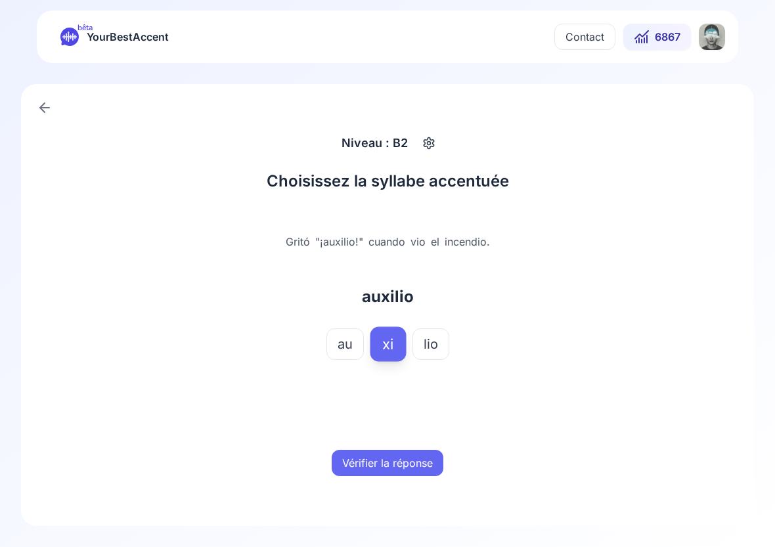
click at [409, 462] on button "Vérifier la réponse" at bounding box center [388, 463] width 112 height 26
click at [409, 462] on button "Mot suivant" at bounding box center [388, 463] width 78 height 26
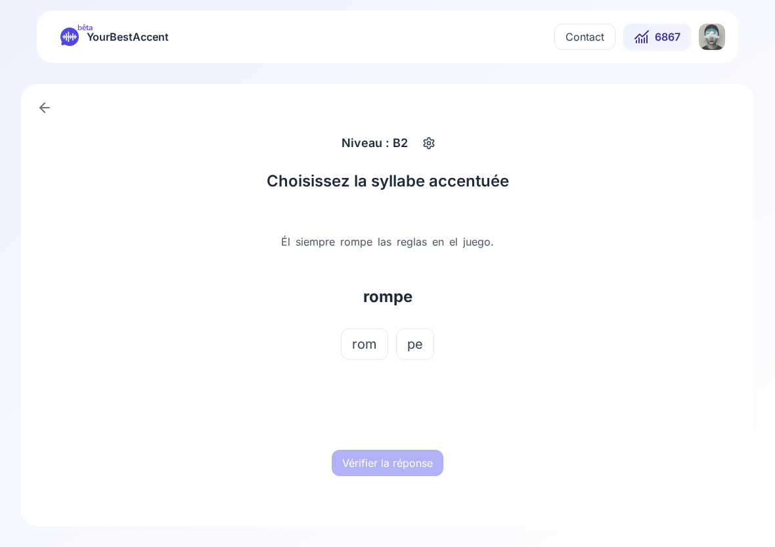
click at [368, 333] on button "rom" at bounding box center [364, 344] width 47 height 32
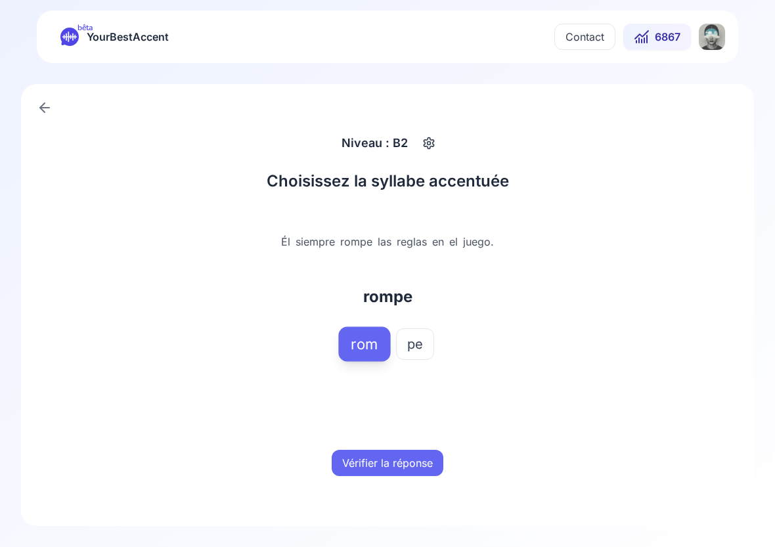
click at [407, 459] on button "Vérifier la réponse" at bounding box center [388, 463] width 112 height 26
click at [407, 459] on button "Mot suivant" at bounding box center [388, 463] width 78 height 26
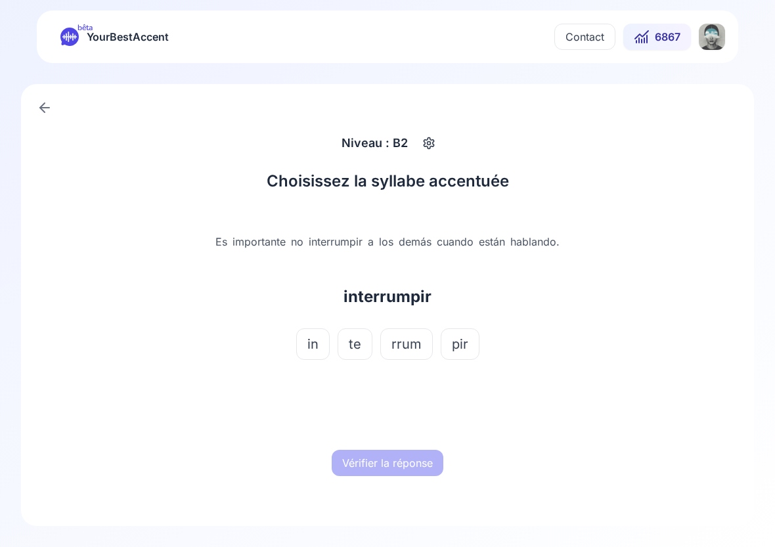
click at [407, 347] on span "rrum" at bounding box center [406, 344] width 30 height 18
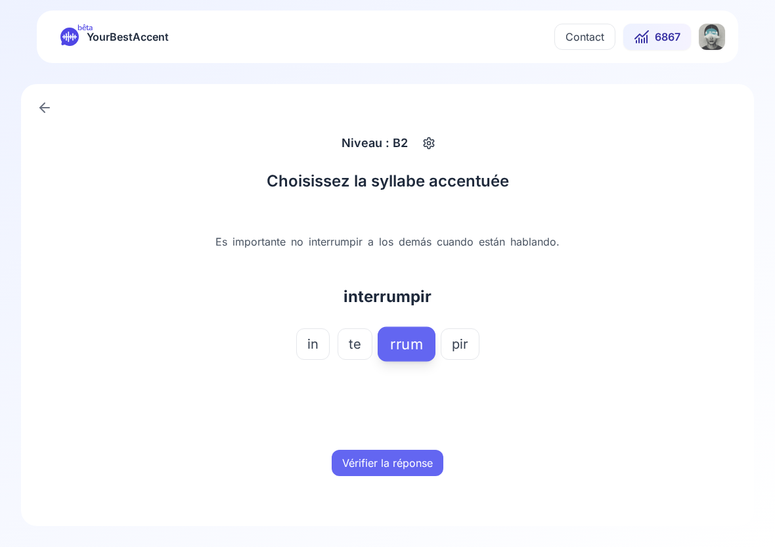
click at [421, 456] on button "Vérifier la réponse" at bounding box center [388, 463] width 112 height 26
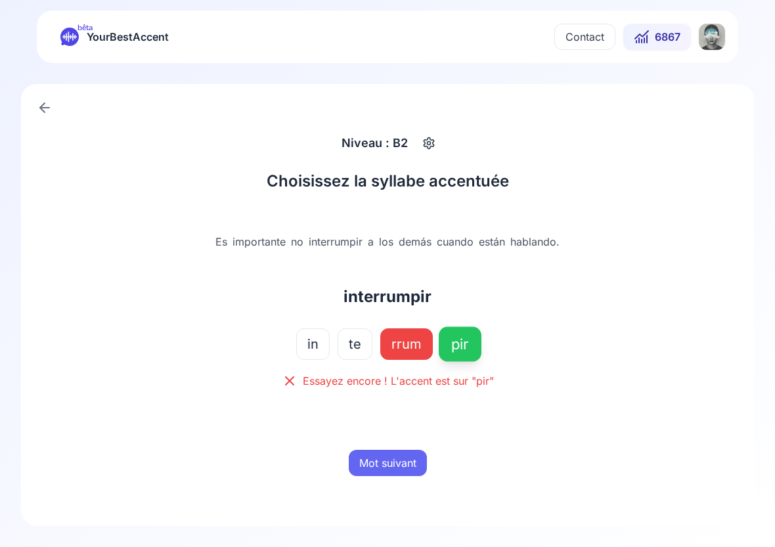
click at [402, 464] on button "Mot suivant" at bounding box center [388, 463] width 78 height 26
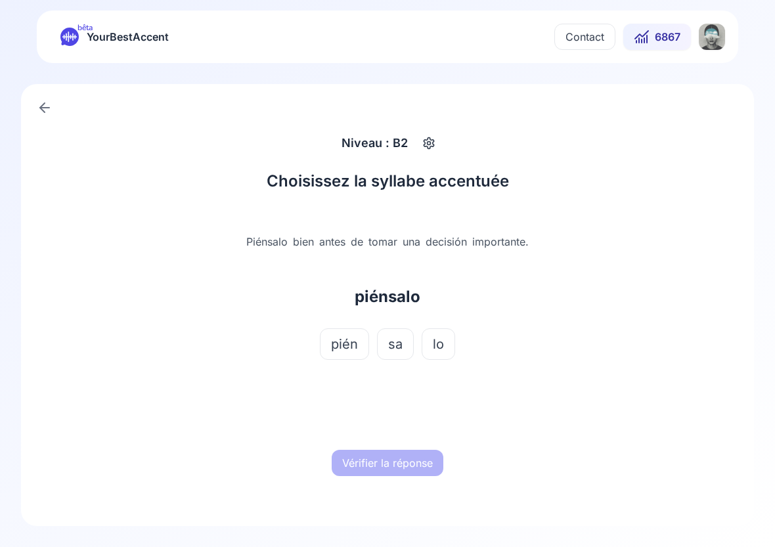
click at [350, 342] on span "pién" at bounding box center [344, 344] width 27 height 18
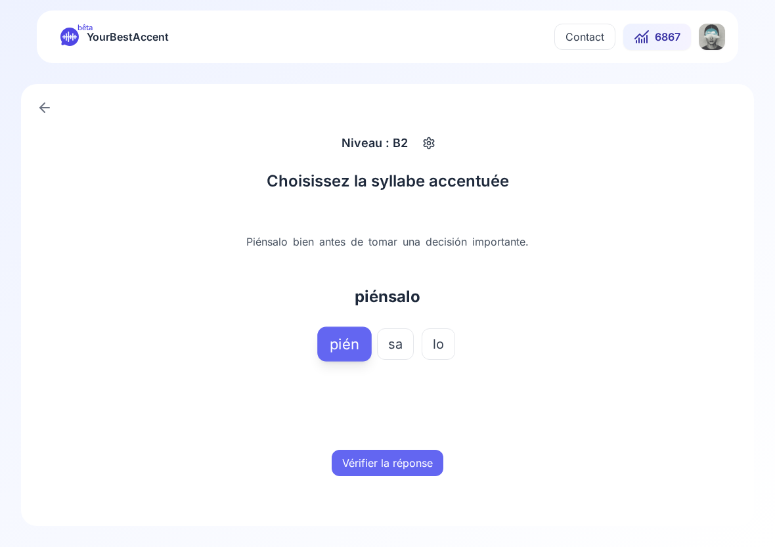
click at [383, 458] on button "Vérifier la réponse" at bounding box center [388, 463] width 112 height 26
click at [383, 458] on button "Mot suivant" at bounding box center [388, 463] width 78 height 26
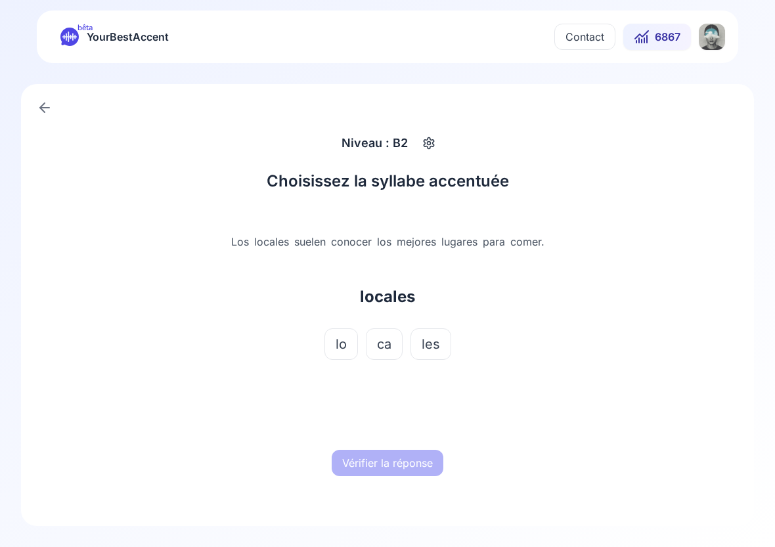
click at [385, 339] on span "ca" at bounding box center [384, 344] width 14 height 18
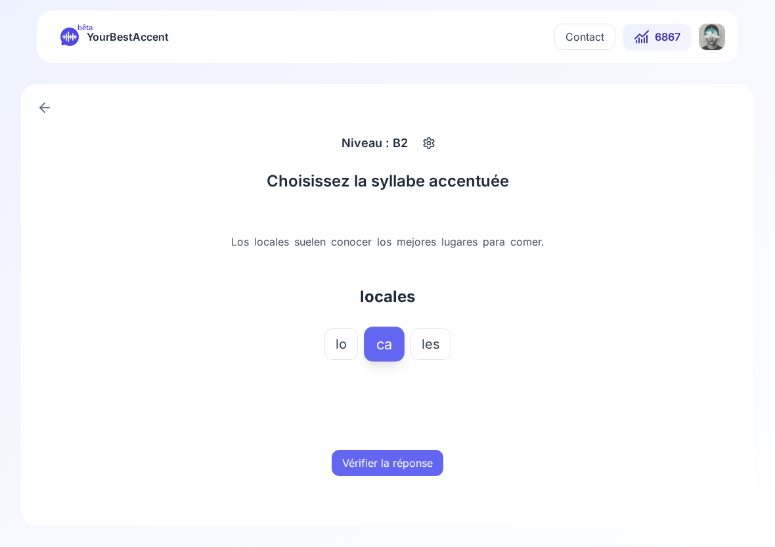
click at [392, 447] on div "Vérifier la réponse" at bounding box center [388, 463] width 410 height 42
click at [392, 451] on button "Vérifier la réponse" at bounding box center [388, 463] width 112 height 26
click at [392, 451] on button "Mot suivant" at bounding box center [388, 463] width 78 height 26
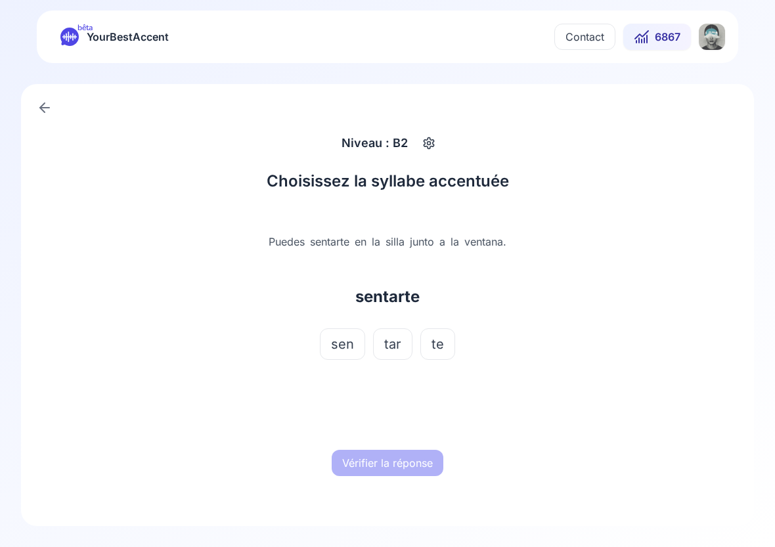
click at [401, 351] on span "tar" at bounding box center [392, 344] width 17 height 18
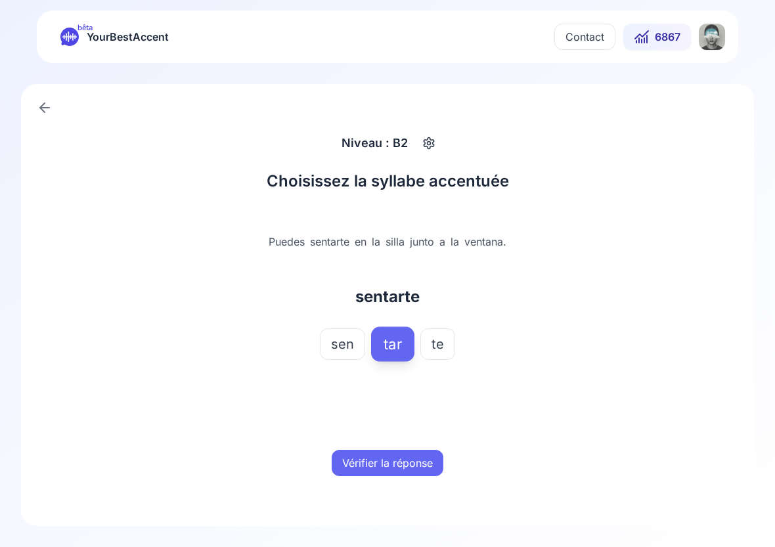
click at [408, 456] on button "Vérifier la réponse" at bounding box center [388, 463] width 112 height 26
click at [408, 456] on button "Mot suivant" at bounding box center [388, 463] width 78 height 26
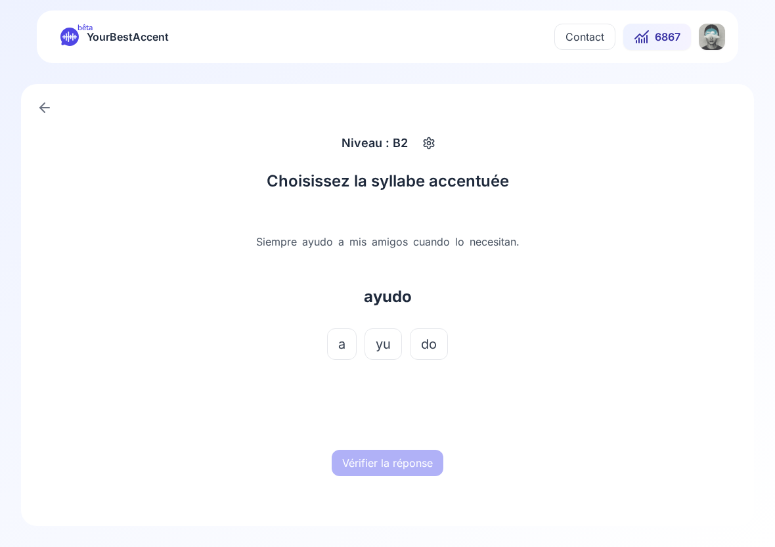
click at [394, 349] on button "yu" at bounding box center [382, 344] width 37 height 32
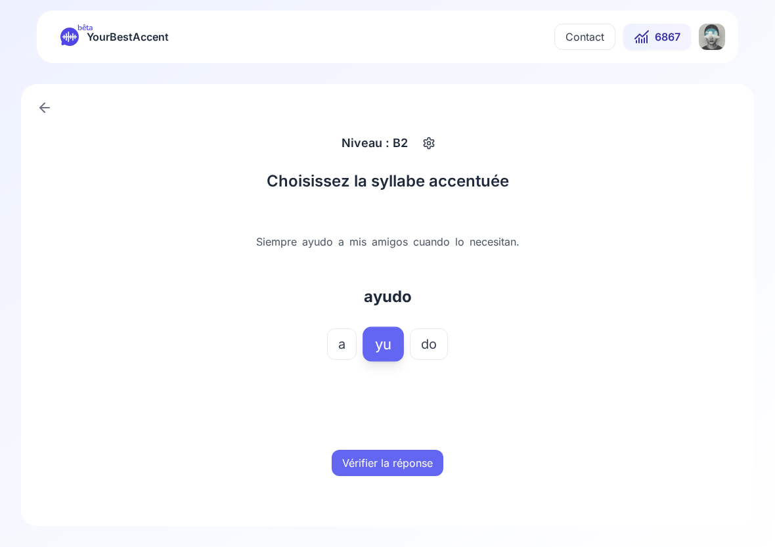
click at [410, 457] on button "Vérifier la réponse" at bounding box center [388, 463] width 112 height 26
click at [410, 457] on button "Mot suivant" at bounding box center [388, 463] width 78 height 26
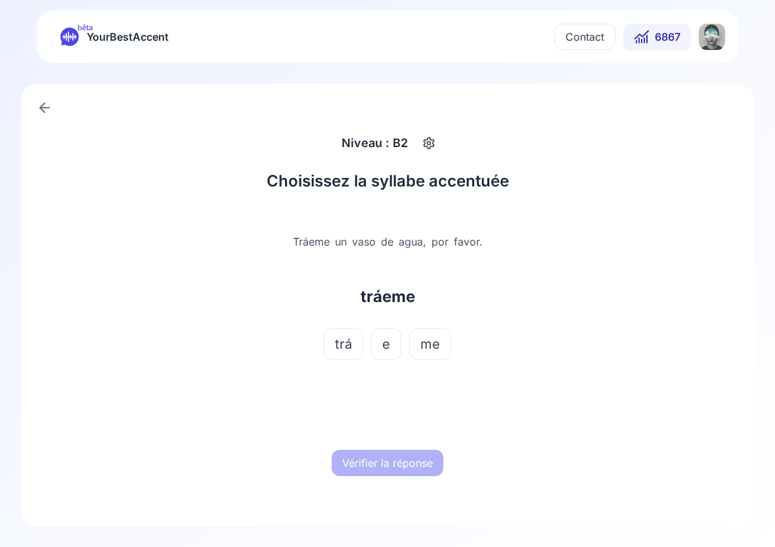
click at [348, 347] on span "trá" at bounding box center [343, 344] width 17 height 18
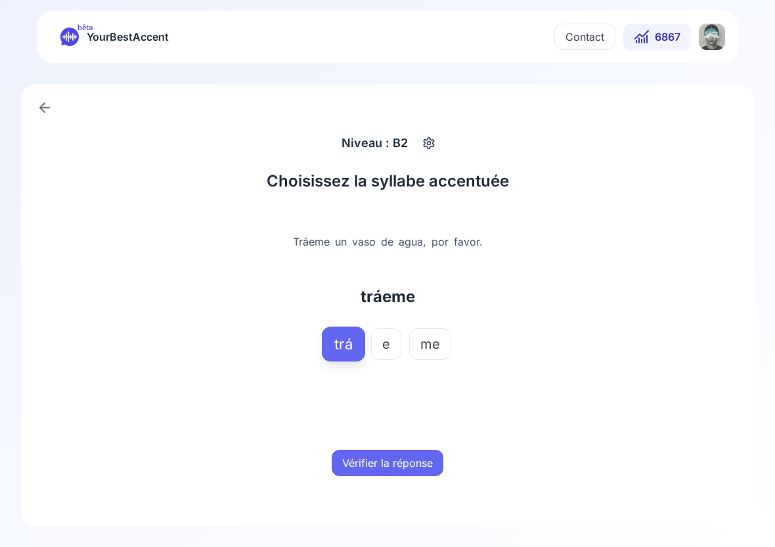
click at [371, 474] on button "Vérifier la réponse" at bounding box center [388, 463] width 112 height 26
click at [371, 474] on button "Mot suivant" at bounding box center [388, 463] width 78 height 26
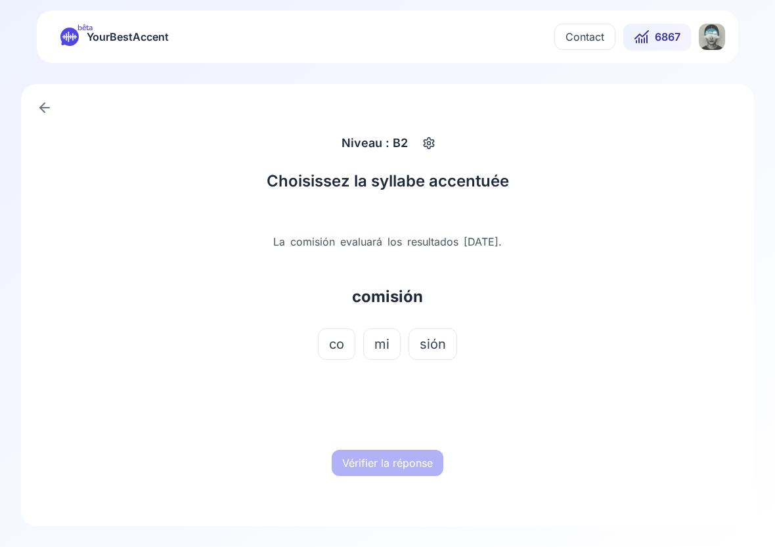
click at [430, 348] on span "sión" at bounding box center [433, 344] width 26 height 18
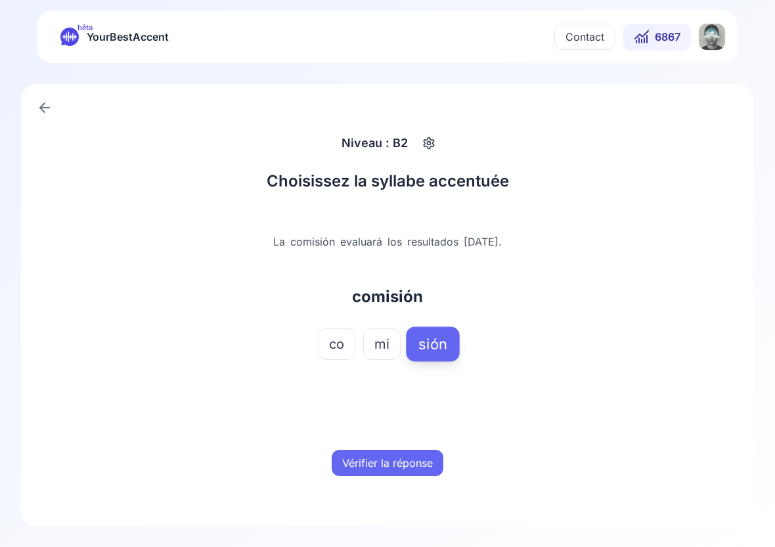
click at [408, 471] on button "Vérifier la réponse" at bounding box center [388, 463] width 112 height 26
click at [408, 471] on button "Mot suivant" at bounding box center [388, 463] width 78 height 26
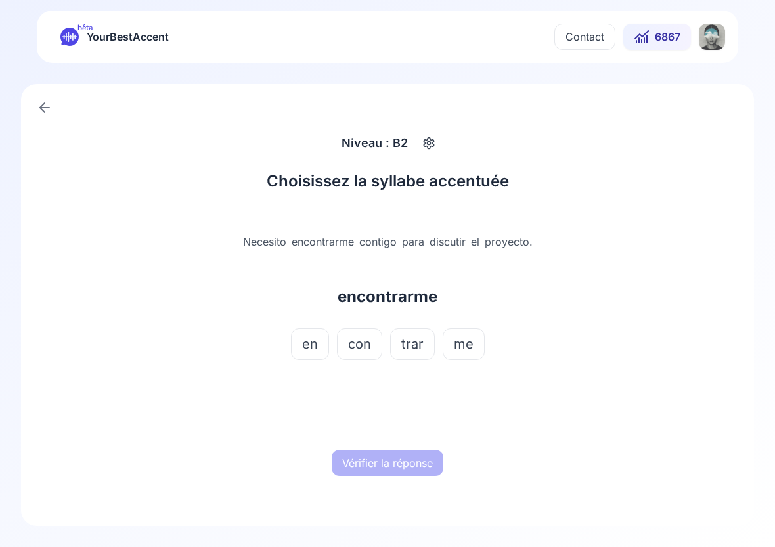
click at [410, 345] on span "trar" at bounding box center [412, 344] width 22 height 18
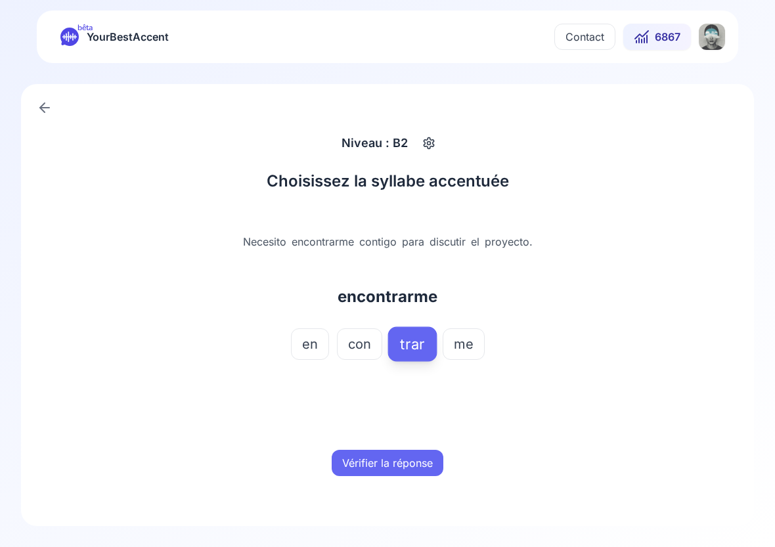
click at [406, 458] on button "Vérifier la réponse" at bounding box center [388, 463] width 112 height 26
click at [406, 458] on button "Mot suivant" at bounding box center [388, 463] width 78 height 26
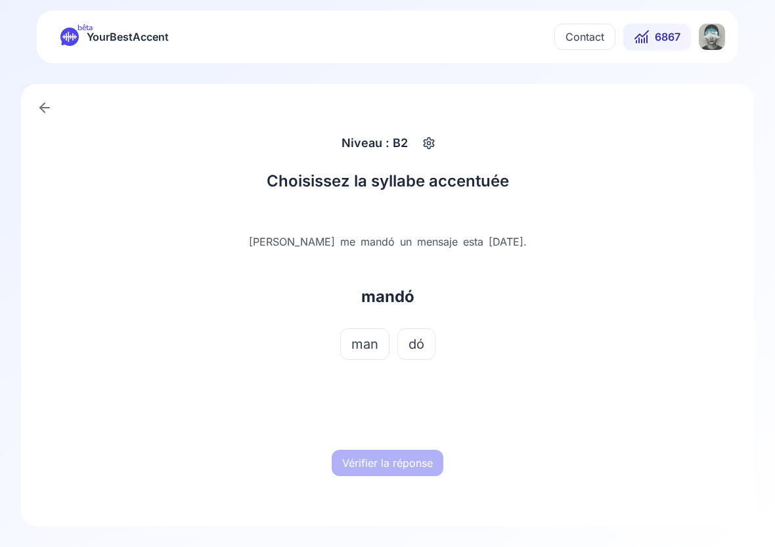
click at [417, 341] on span "dó" at bounding box center [416, 344] width 16 height 18
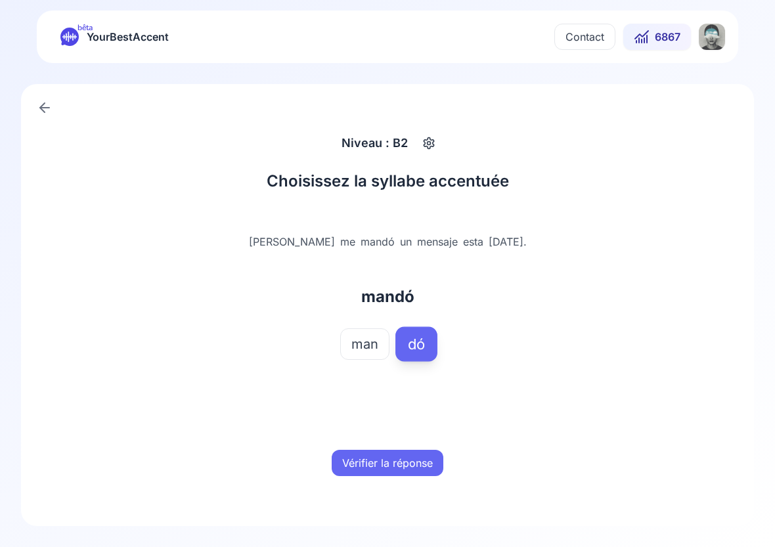
click at [410, 460] on button "Vérifier la réponse" at bounding box center [388, 463] width 112 height 26
click at [410, 460] on button "Mot suivant" at bounding box center [388, 463] width 78 height 26
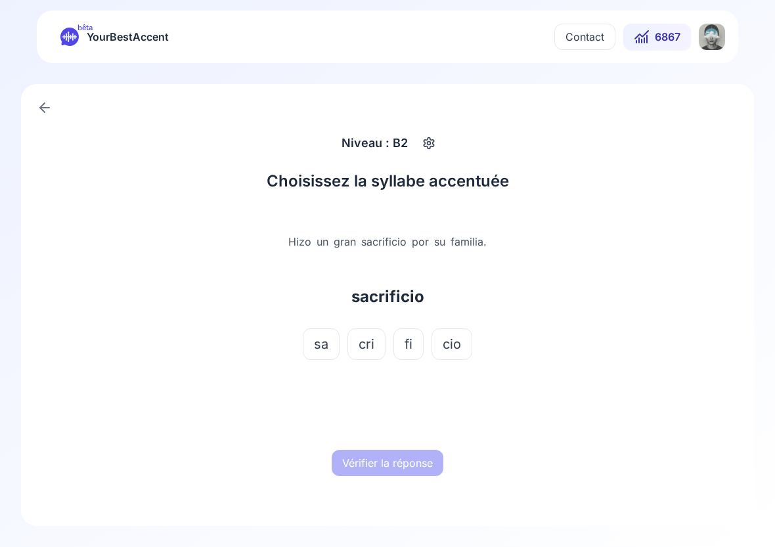
click at [411, 342] on span "fi" at bounding box center [409, 344] width 8 height 18
click at [416, 472] on button "Vérifier la réponse" at bounding box center [388, 463] width 112 height 26
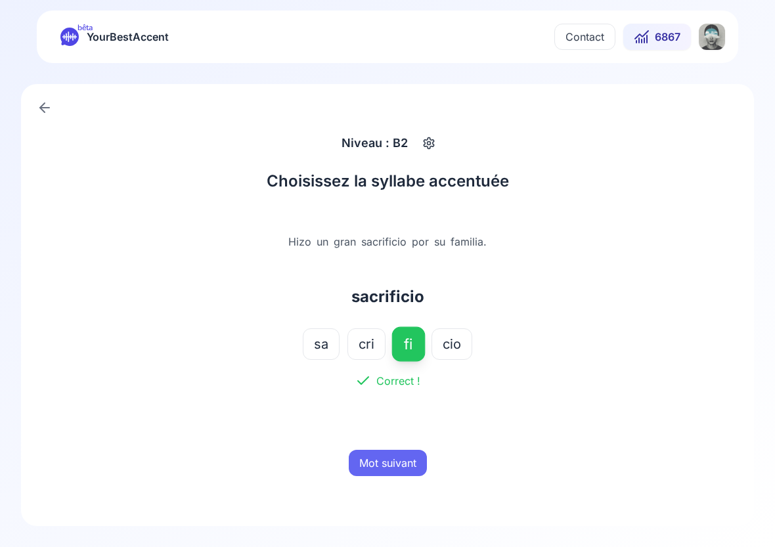
click at [416, 472] on button "Mot suivant" at bounding box center [388, 463] width 78 height 26
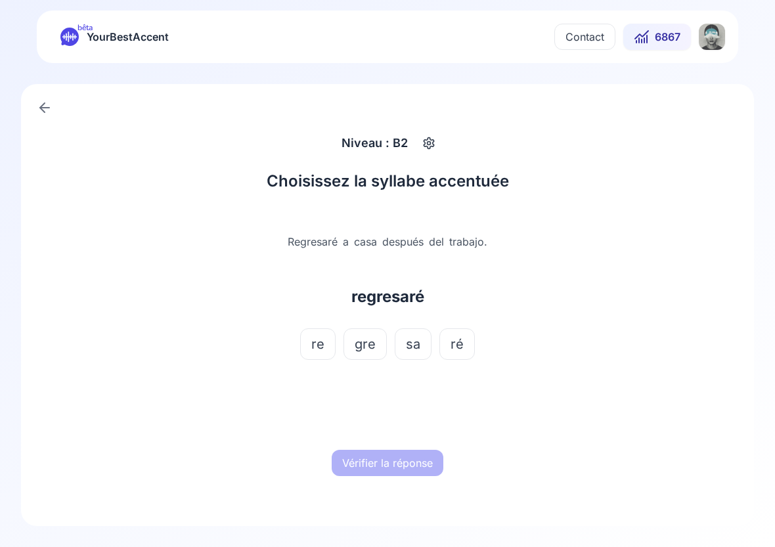
click at [455, 343] on span "ré" at bounding box center [456, 344] width 13 height 18
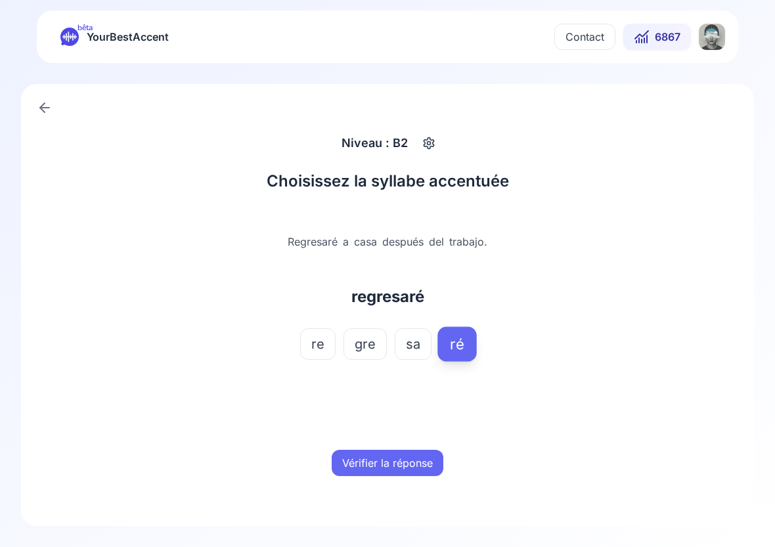
click at [398, 464] on button "Vérifier la réponse" at bounding box center [388, 463] width 112 height 26
click at [393, 462] on button "Mot suivant" at bounding box center [388, 463] width 78 height 26
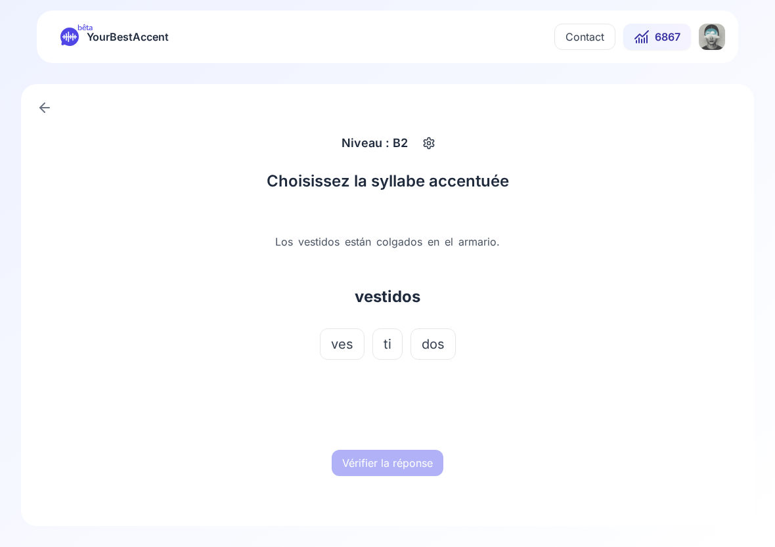
click at [395, 343] on button "ti" at bounding box center [387, 344] width 30 height 32
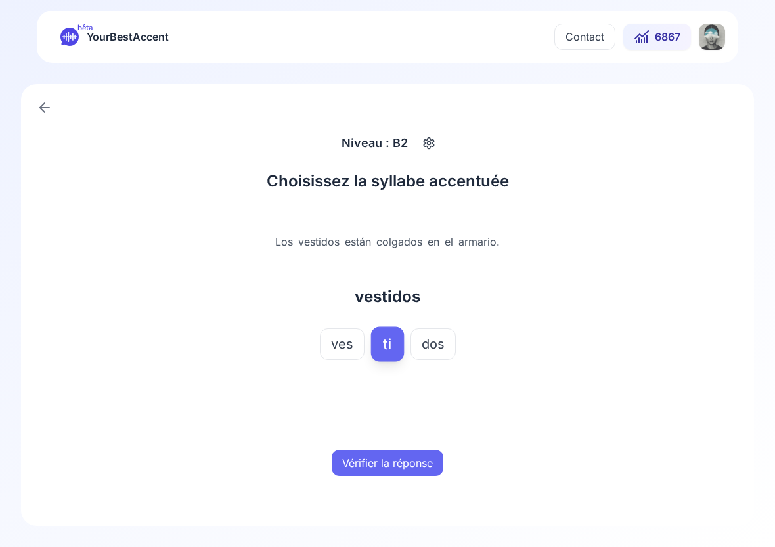
click at [419, 467] on button "Vérifier la réponse" at bounding box center [388, 463] width 112 height 26
click at [419, 467] on button "Mot suivant" at bounding box center [388, 463] width 78 height 26
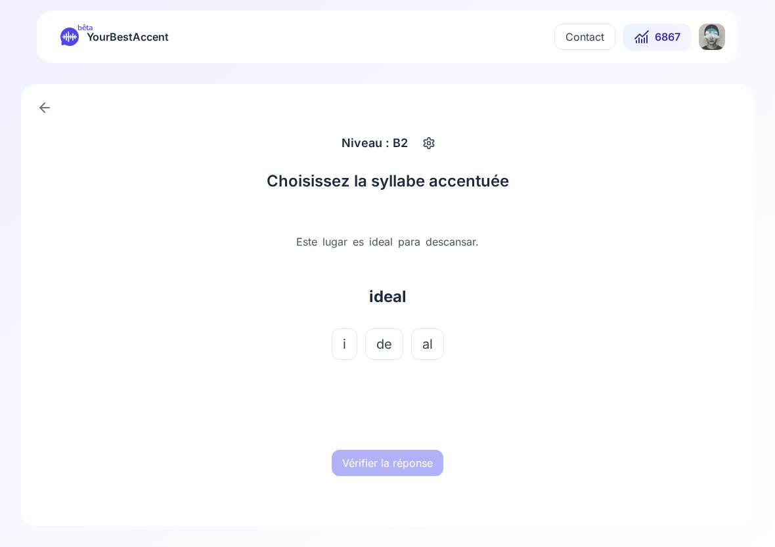
click at [420, 353] on button "al" at bounding box center [427, 344] width 33 height 32
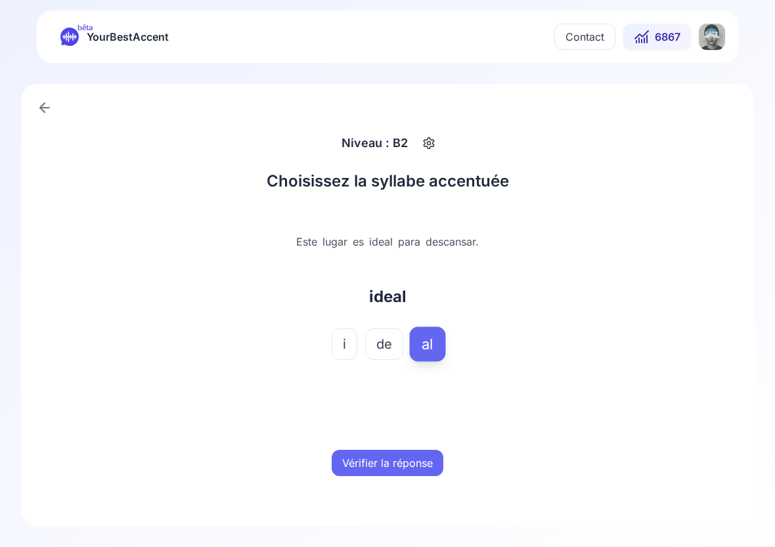
click at [407, 462] on button "Vérifier la réponse" at bounding box center [388, 463] width 112 height 26
click at [407, 462] on button "Mot suivant" at bounding box center [388, 463] width 78 height 26
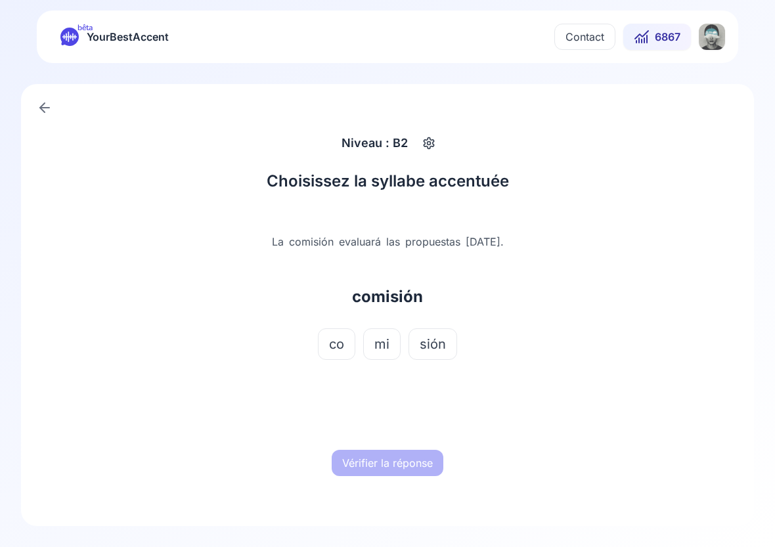
click at [435, 332] on button "sión" at bounding box center [432, 344] width 49 height 32
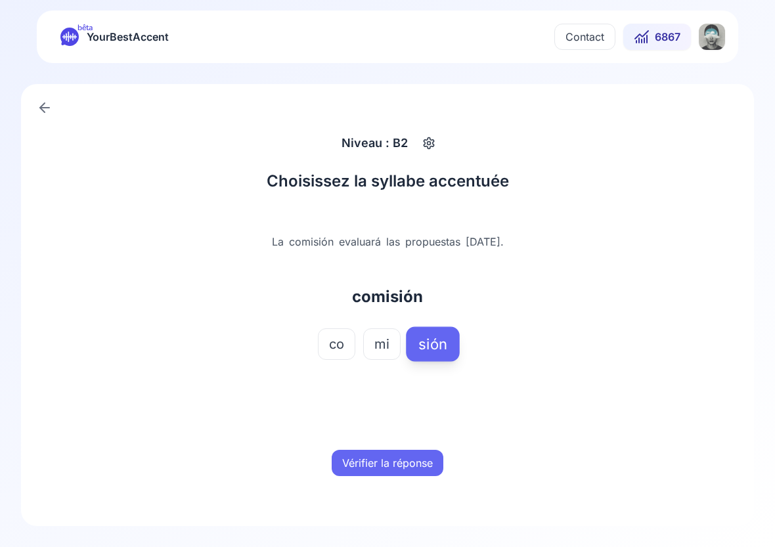
click at [400, 458] on button "Vérifier la réponse" at bounding box center [388, 463] width 112 height 26
click at [400, 458] on button "Mot suivant" at bounding box center [388, 463] width 78 height 26
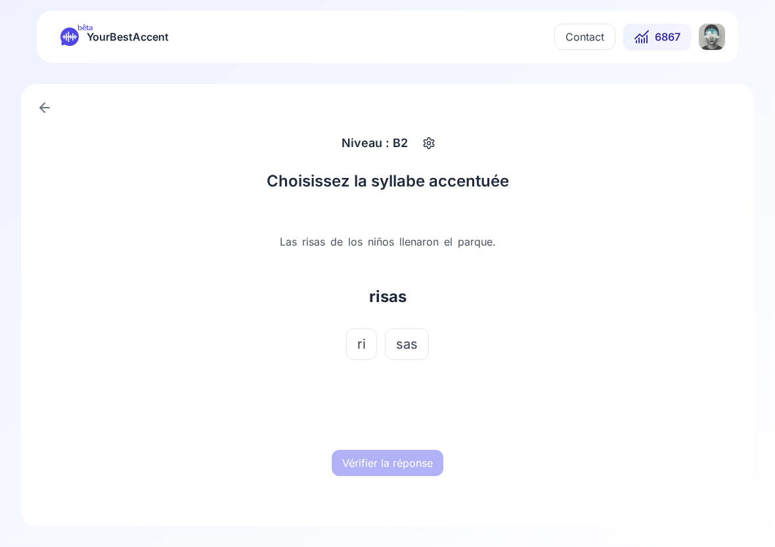
click at [360, 330] on button "ri" at bounding box center [361, 344] width 31 height 32
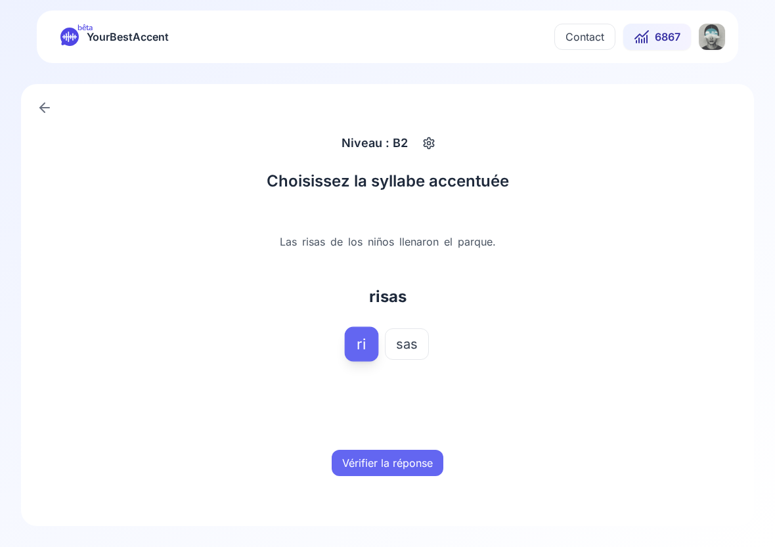
click at [389, 474] on button "Vérifier la réponse" at bounding box center [388, 463] width 112 height 26
click at [389, 474] on button "Mot suivant" at bounding box center [388, 463] width 78 height 26
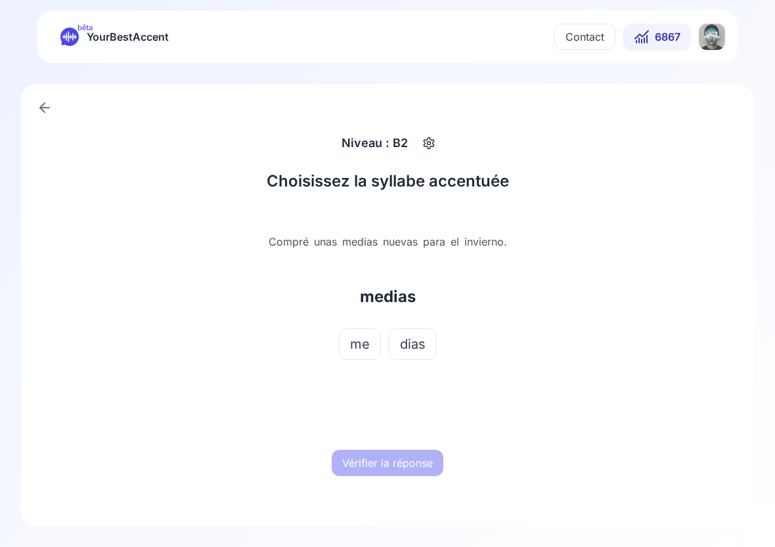
click at [408, 359] on button "dias" at bounding box center [413, 344] width 48 height 32
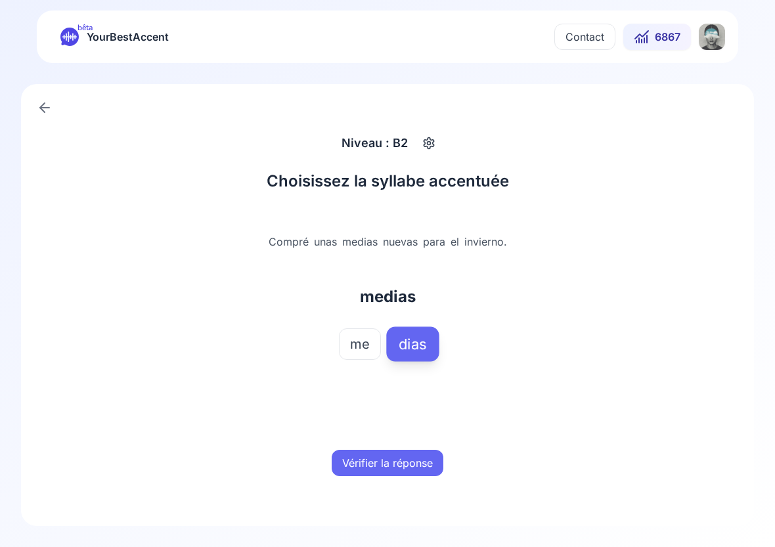
click at [360, 340] on span "me" at bounding box center [360, 344] width 20 height 18
click at [401, 464] on button "Vérifier la réponse" at bounding box center [388, 463] width 112 height 26
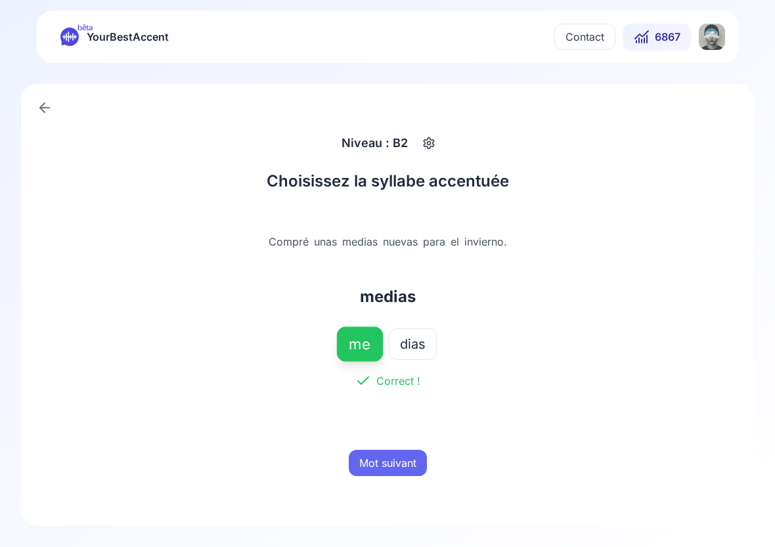
click at [401, 464] on button "Mot suivant" at bounding box center [388, 463] width 78 height 26
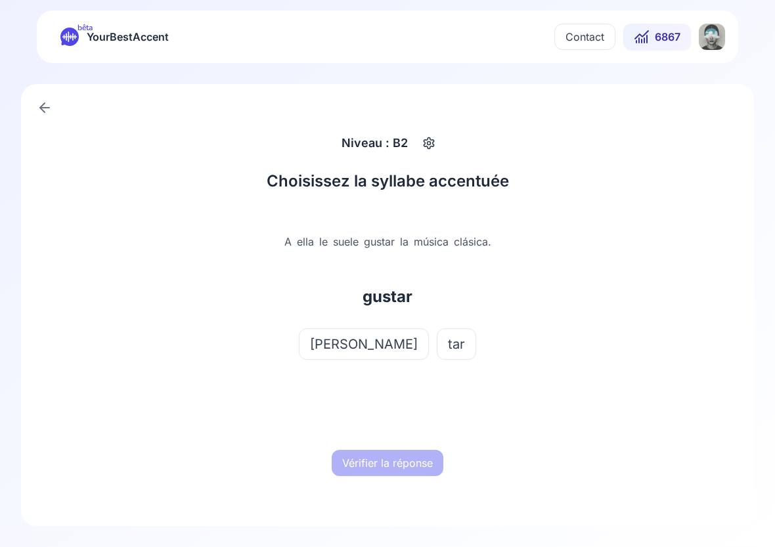
click at [448, 341] on span "tar" at bounding box center [456, 344] width 17 height 18
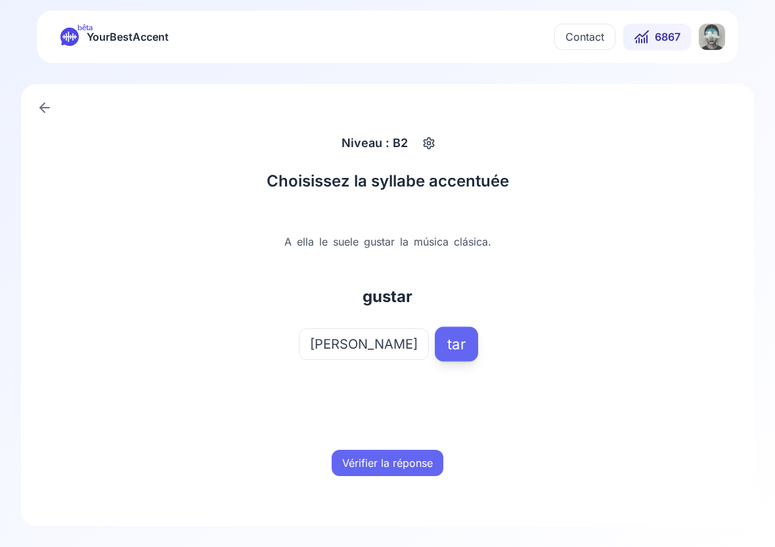
click at [403, 443] on div "Vérifier la réponse" at bounding box center [388, 463] width 410 height 42
click at [403, 460] on button "Vérifier la réponse" at bounding box center [388, 463] width 112 height 26
click at [403, 460] on button "Mot suivant" at bounding box center [388, 463] width 78 height 26
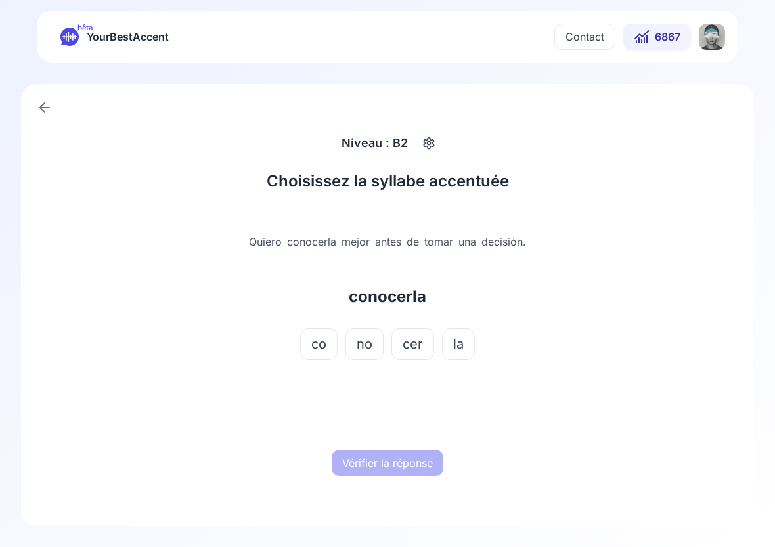
click at [405, 345] on span "cer" at bounding box center [413, 344] width 20 height 18
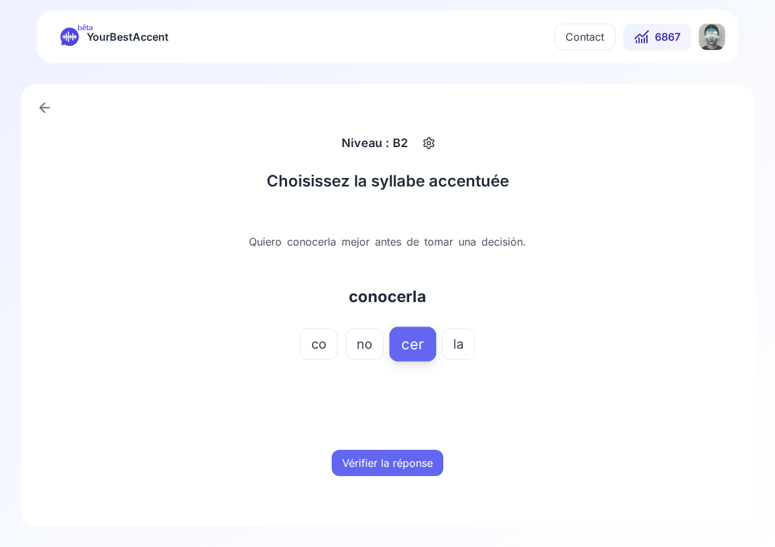
click at [403, 468] on button "Vérifier la réponse" at bounding box center [388, 463] width 112 height 26
click at [403, 468] on button "Mot suivant" at bounding box center [388, 463] width 78 height 26
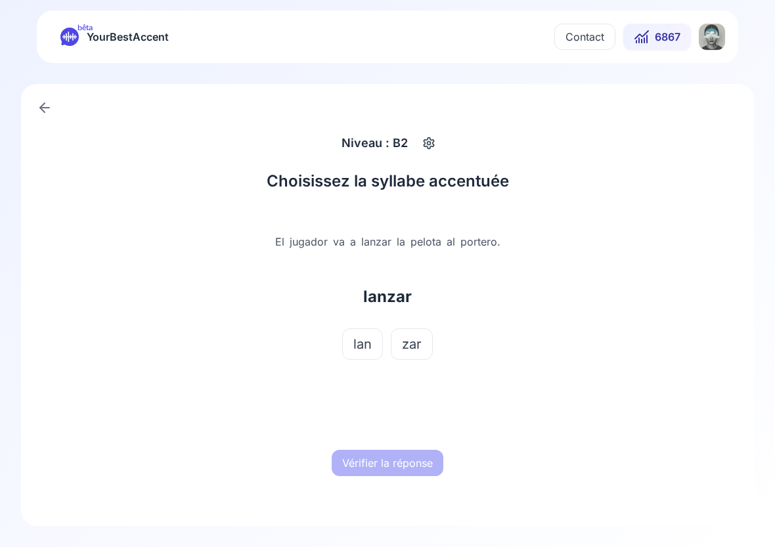
click at [420, 344] on span "zar" at bounding box center [412, 344] width 20 height 18
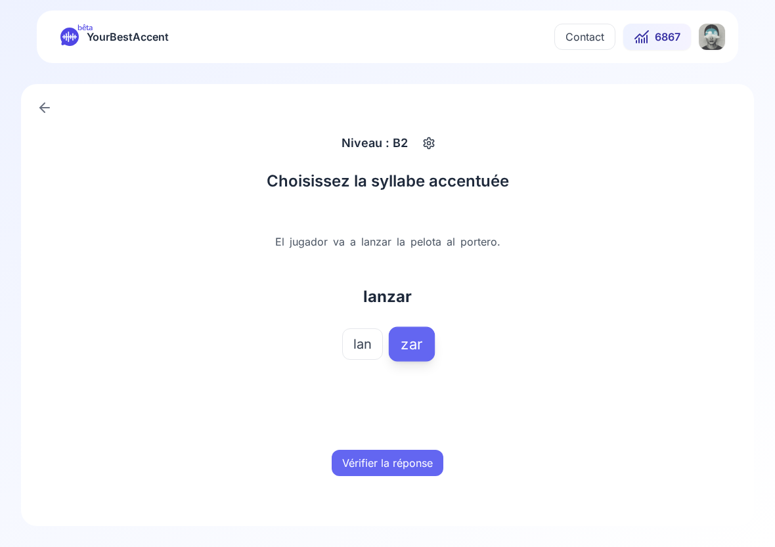
click at [382, 458] on button "Vérifier la réponse" at bounding box center [388, 463] width 112 height 26
click at [382, 458] on button "Mot suivant" at bounding box center [388, 463] width 78 height 26
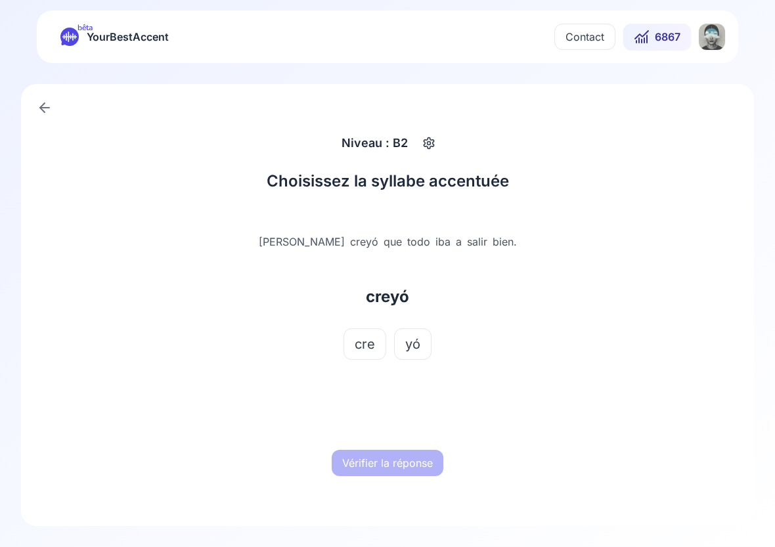
click at [410, 347] on span "yó" at bounding box center [412, 344] width 15 height 18
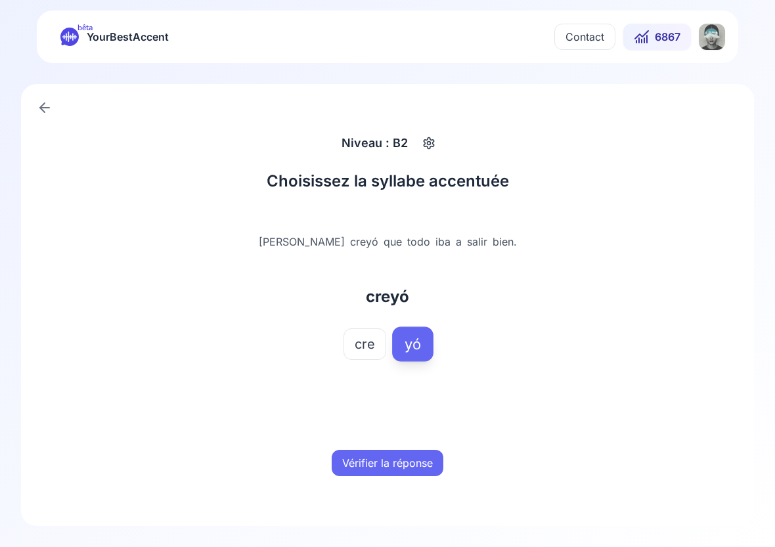
click at [390, 469] on button "Vérifier la réponse" at bounding box center [388, 463] width 112 height 26
click at [390, 469] on button "Mot suivant" at bounding box center [388, 463] width 78 height 26
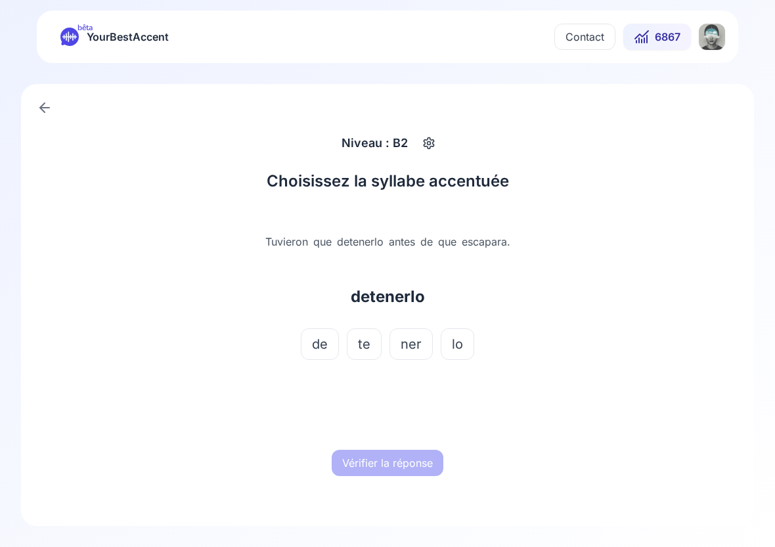
click at [419, 349] on span "ner" at bounding box center [411, 344] width 21 height 18
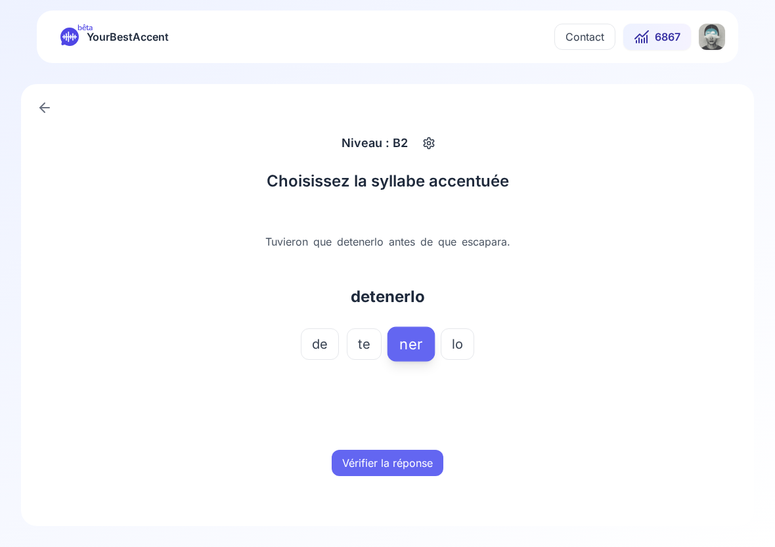
click at [392, 467] on button "Vérifier la réponse" at bounding box center [388, 463] width 112 height 26
click at [392, 467] on button "Mot suivant" at bounding box center [388, 463] width 78 height 26
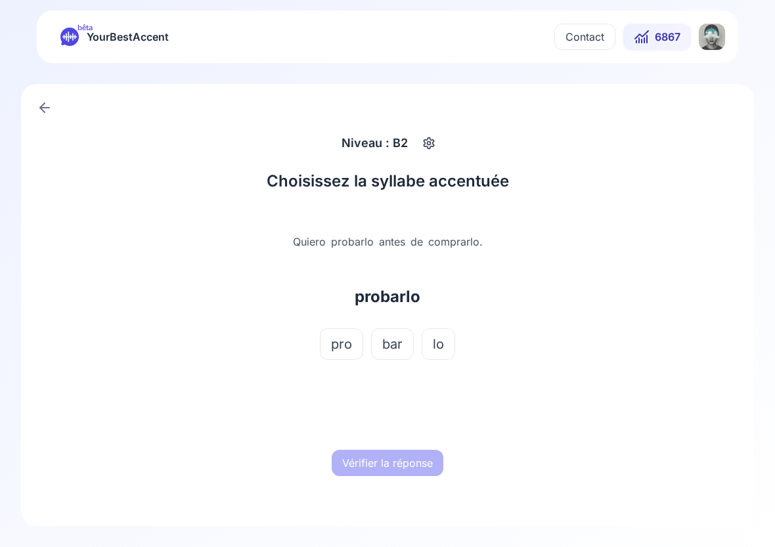
click at [399, 349] on span "bar" at bounding box center [392, 344] width 20 height 18
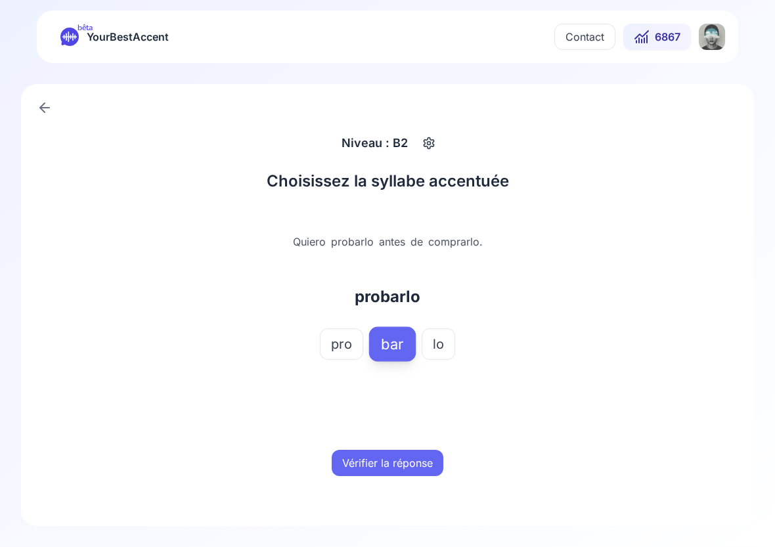
click at [397, 465] on button "Vérifier la réponse" at bounding box center [388, 463] width 112 height 26
click at [397, 465] on button "Mot suivant" at bounding box center [388, 463] width 78 height 26
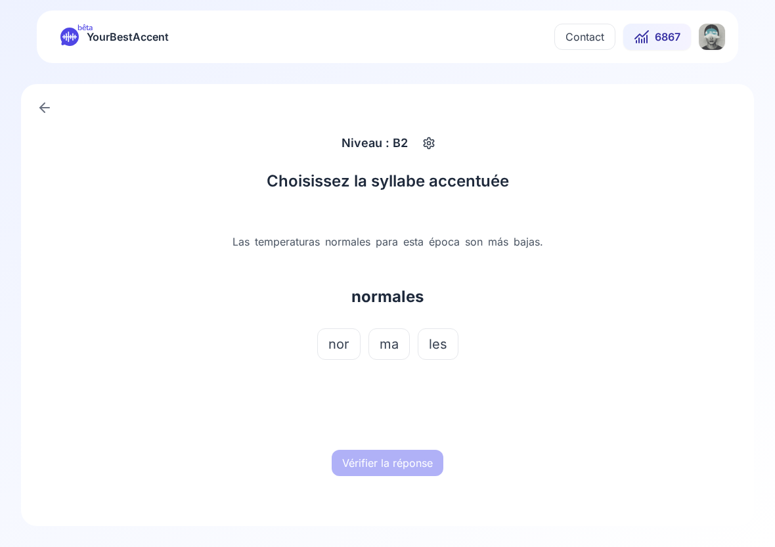
click at [403, 336] on button "ma" at bounding box center [388, 344] width 41 height 32
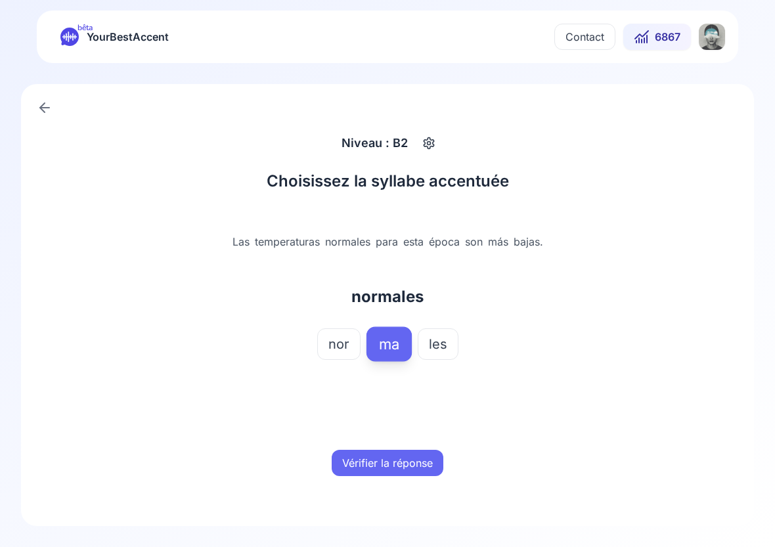
click at [400, 463] on button "Vérifier la réponse" at bounding box center [388, 463] width 112 height 26
click at [400, 463] on button "Mot suivant" at bounding box center [388, 463] width 78 height 26
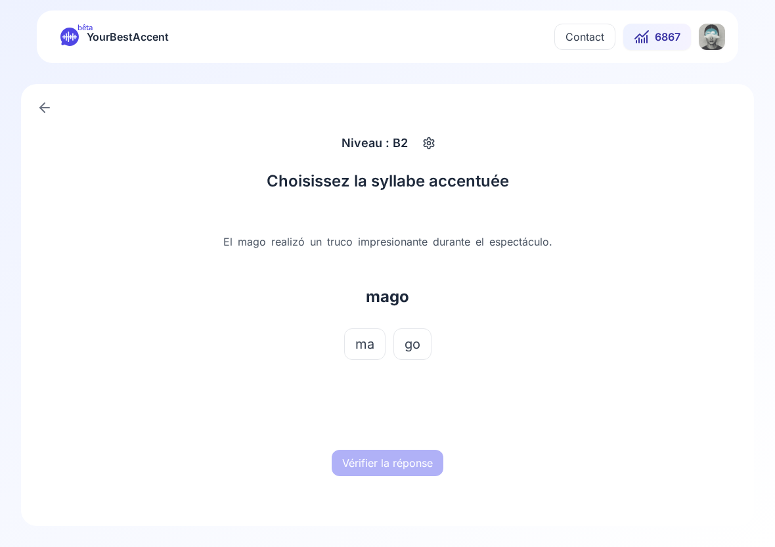
click at [370, 349] on span "ma" at bounding box center [364, 344] width 19 height 18
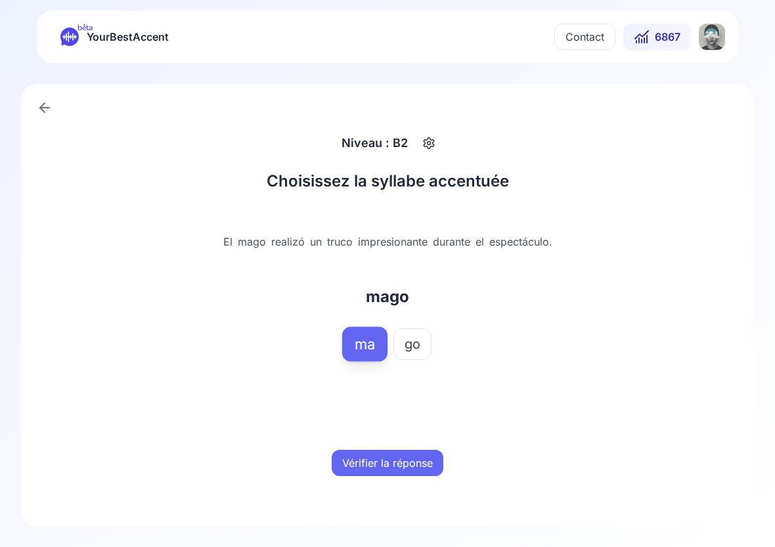
click at [380, 462] on button "Vérifier la réponse" at bounding box center [388, 463] width 112 height 26
click at [380, 462] on button "Mot suivant" at bounding box center [388, 463] width 78 height 26
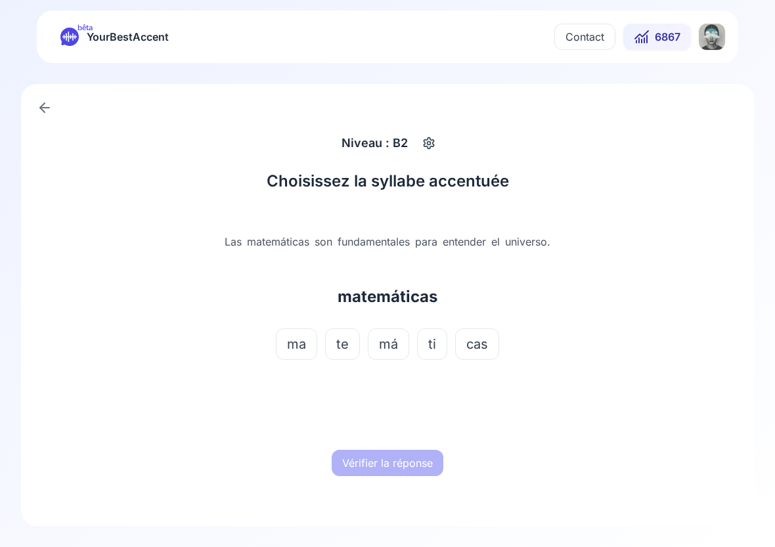
click at [400, 341] on button "má" at bounding box center [388, 344] width 41 height 32
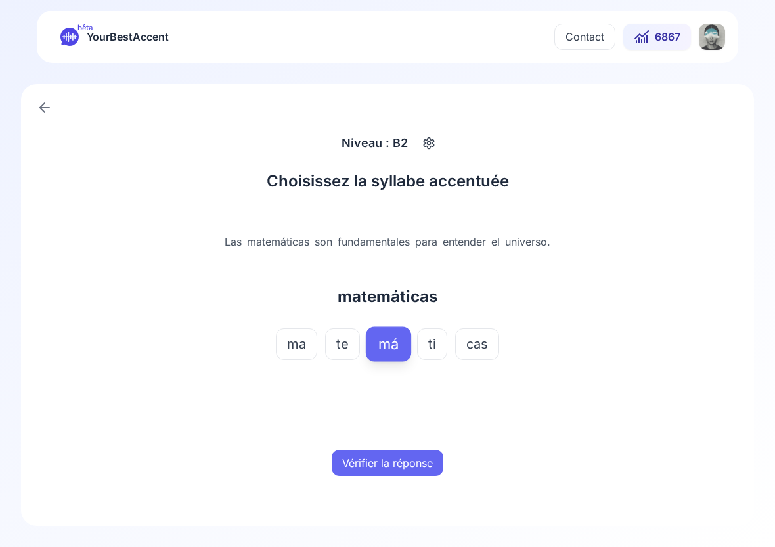
click at [382, 461] on button "Vérifier la réponse" at bounding box center [388, 463] width 112 height 26
click at [382, 461] on button "Mot suivant" at bounding box center [388, 463] width 78 height 26
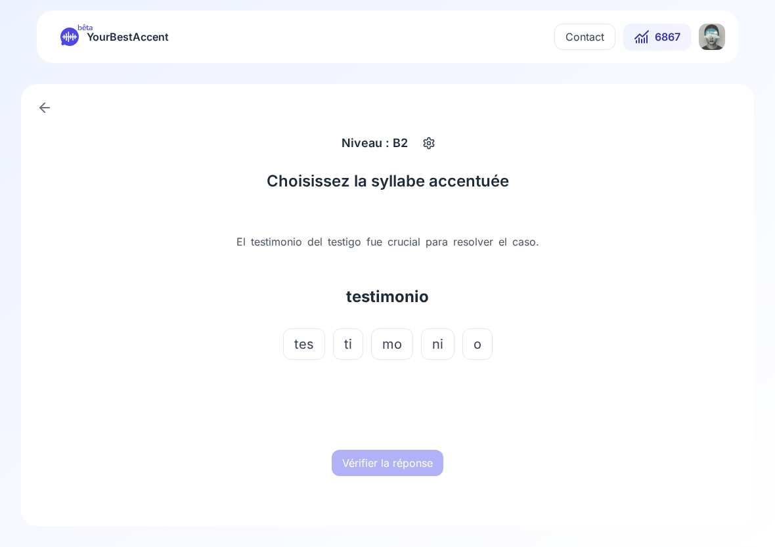
click at [397, 335] on span "mo" at bounding box center [392, 344] width 20 height 18
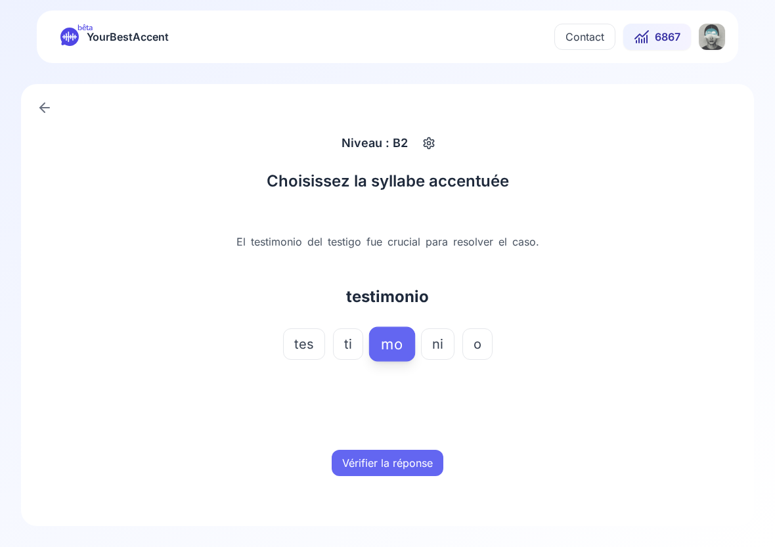
click at [396, 452] on button "Vérifier la réponse" at bounding box center [388, 463] width 112 height 26
click at [396, 452] on button "Mot suivant" at bounding box center [388, 463] width 78 height 26
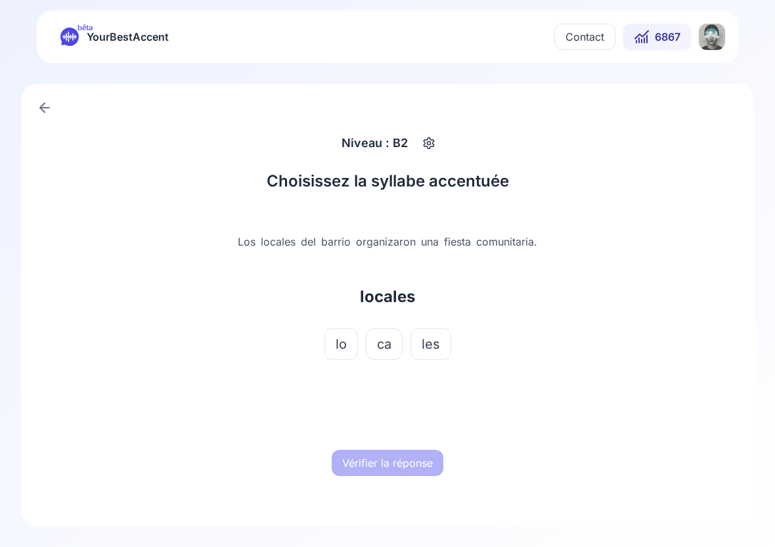
click at [387, 342] on span "ca" at bounding box center [384, 344] width 14 height 18
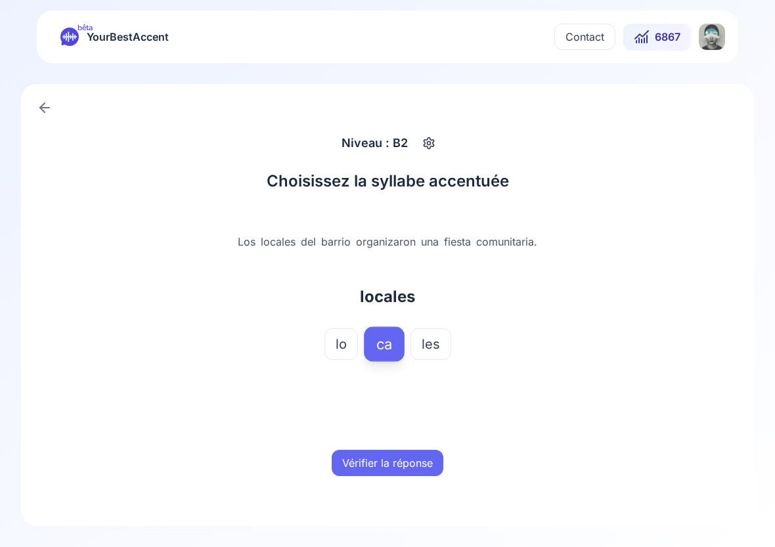
click at [391, 471] on button "Vérifier la réponse" at bounding box center [388, 463] width 112 height 26
click at [391, 471] on button "Mot suivant" at bounding box center [388, 463] width 78 height 26
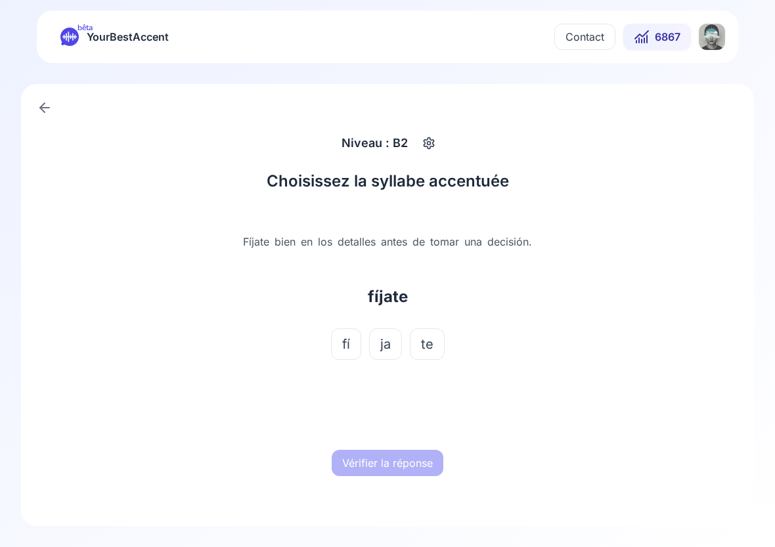
click at [340, 349] on button "fí" at bounding box center [346, 344] width 30 height 32
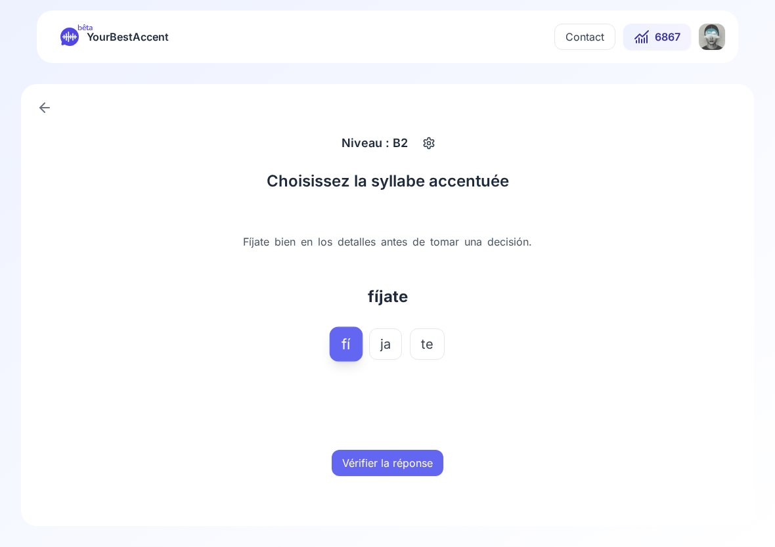
click at [378, 457] on button "Vérifier la réponse" at bounding box center [388, 463] width 112 height 26
click at [378, 457] on button "Mot suivant" at bounding box center [388, 463] width 78 height 26
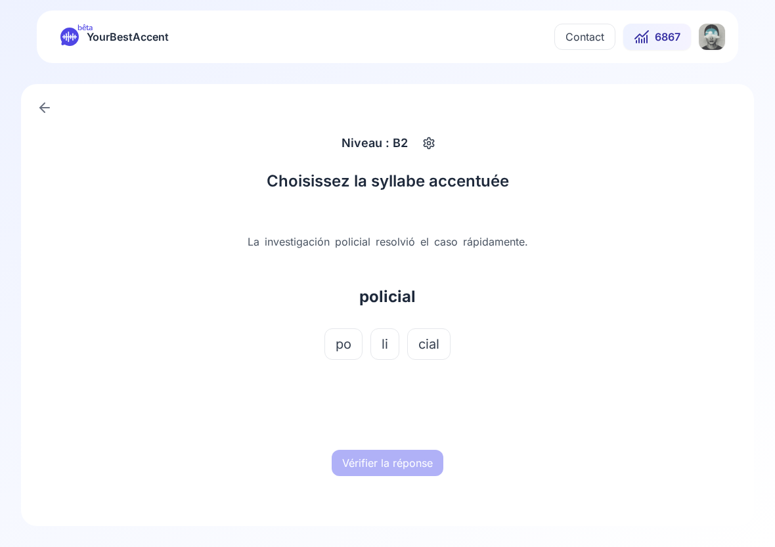
click at [437, 359] on button "cial" at bounding box center [428, 344] width 43 height 32
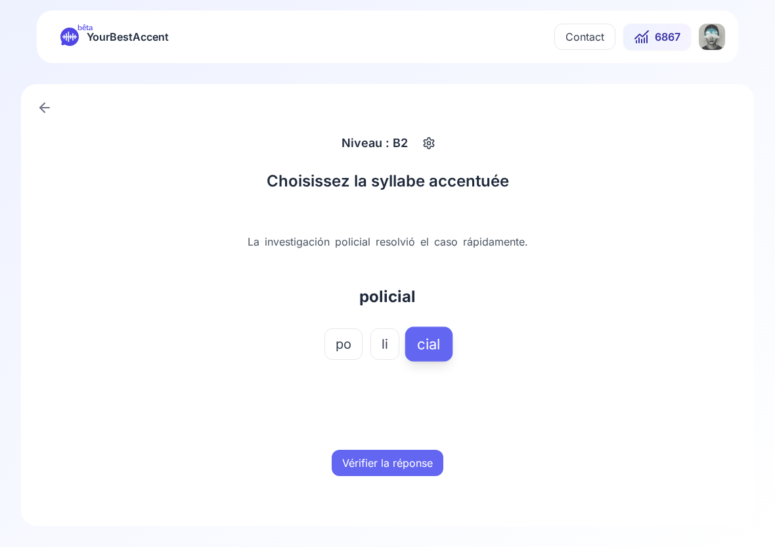
click at [389, 461] on button "Vérifier la réponse" at bounding box center [388, 463] width 112 height 26
click at [389, 461] on button "Mot suivant" at bounding box center [388, 463] width 78 height 26
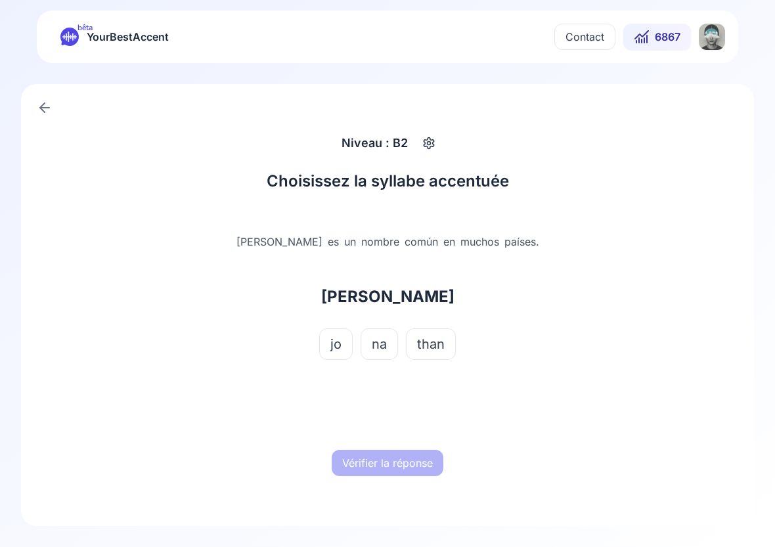
click at [373, 346] on span "na" at bounding box center [379, 344] width 15 height 18
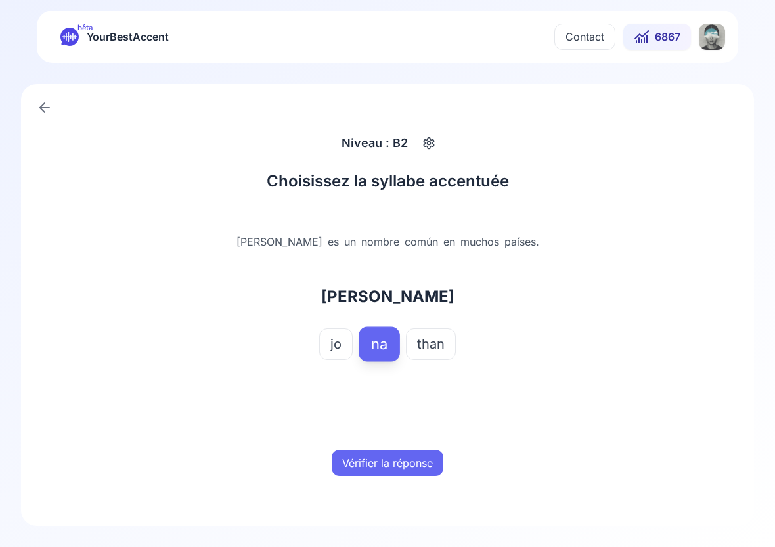
click at [389, 470] on button "Vérifier la réponse" at bounding box center [388, 463] width 112 height 26
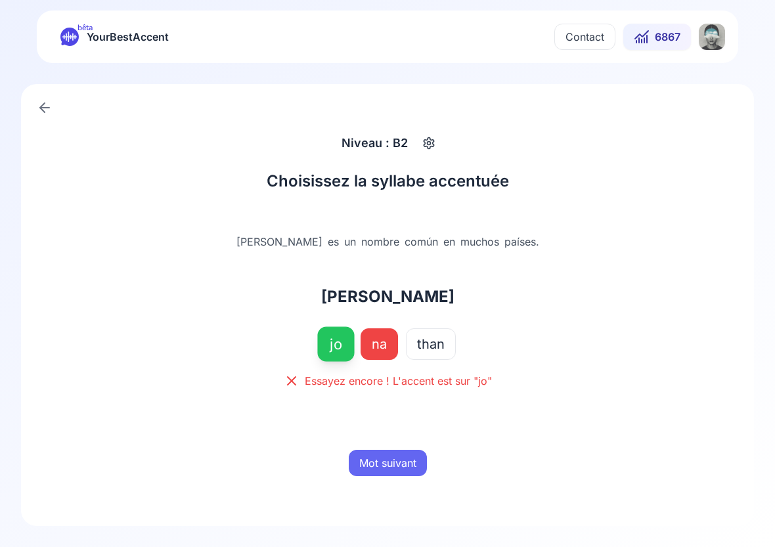
click at [393, 468] on button "Mot suivant" at bounding box center [388, 463] width 78 height 26
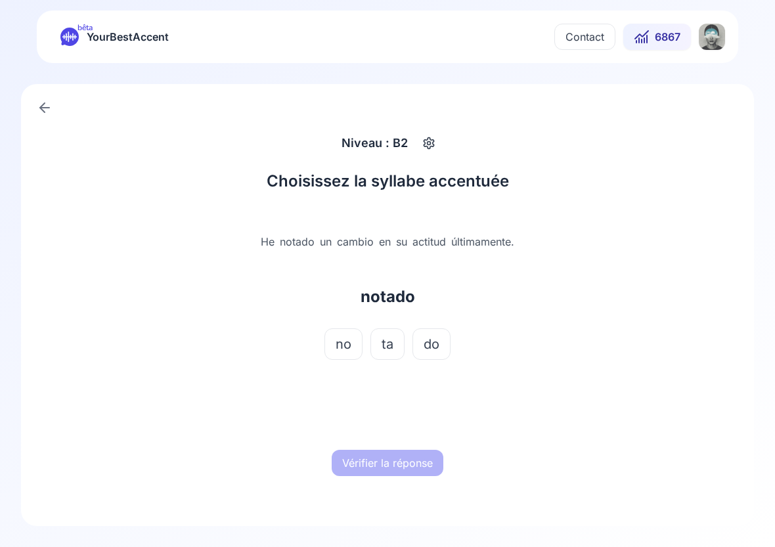
click at [391, 347] on span "ta" at bounding box center [388, 344] width 12 height 18
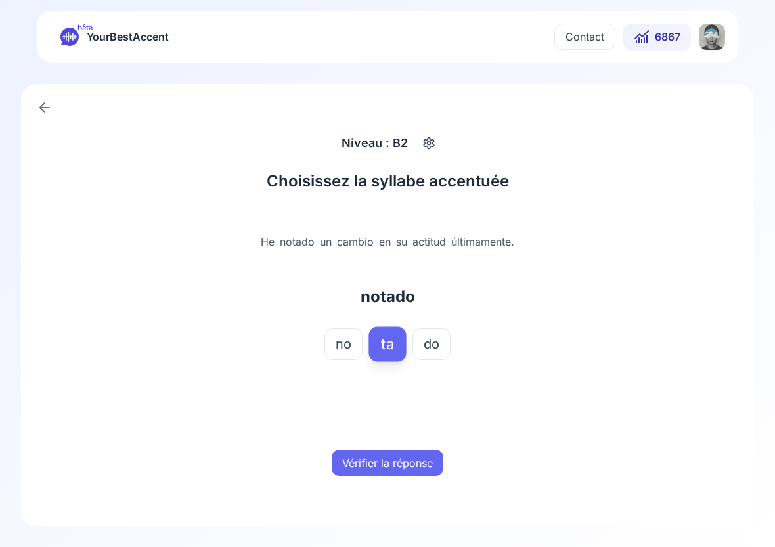
click at [393, 450] on button "Vérifier la réponse" at bounding box center [388, 463] width 112 height 26
click at [393, 450] on button "Mot suivant" at bounding box center [388, 463] width 78 height 26
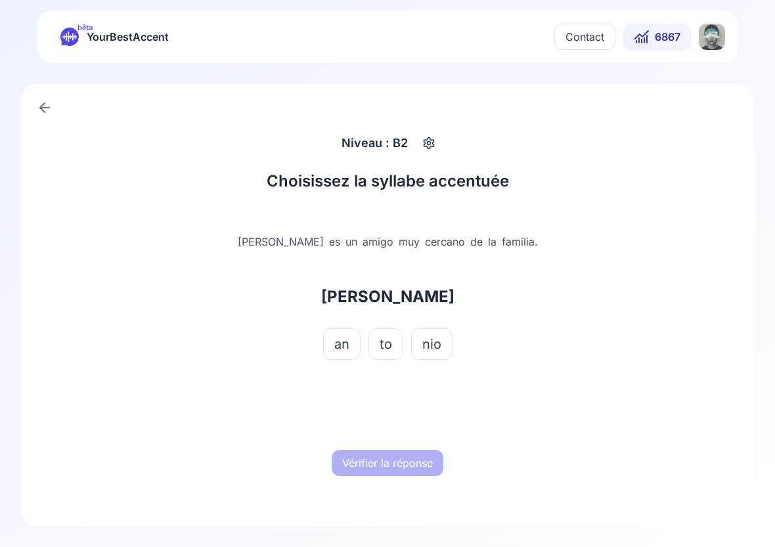
click at [394, 343] on button "to" at bounding box center [385, 344] width 35 height 32
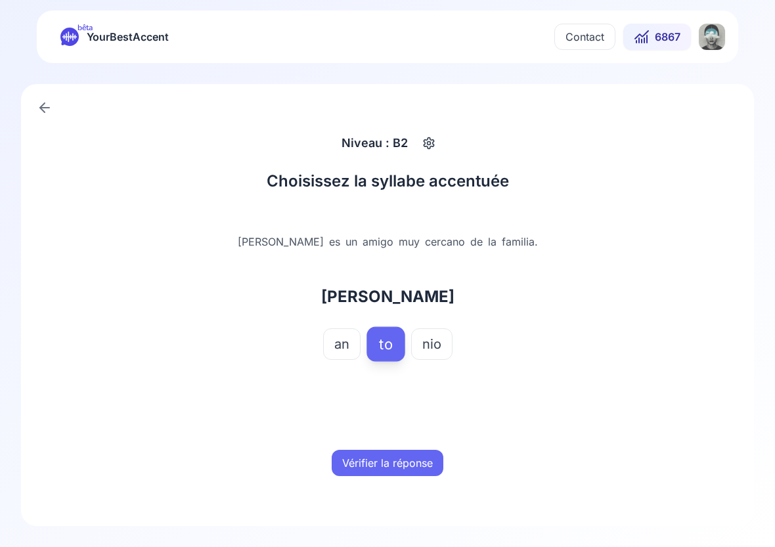
click at [399, 458] on button "Vérifier la réponse" at bounding box center [388, 463] width 112 height 26
click at [399, 460] on button "Mot suivant" at bounding box center [388, 463] width 78 height 26
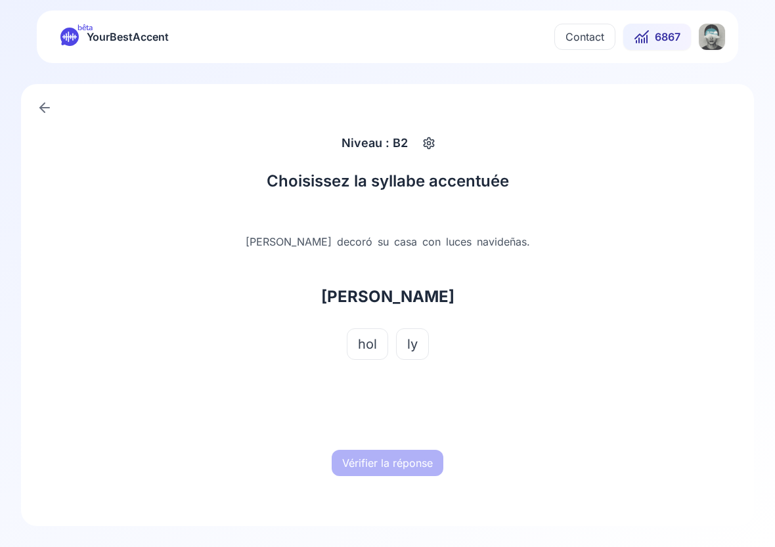
click at [380, 334] on button "hol" at bounding box center [367, 344] width 41 height 32
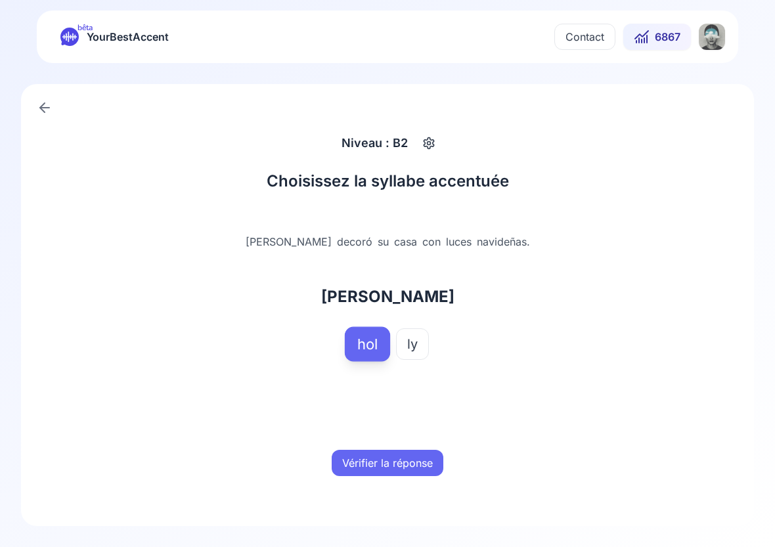
click at [398, 470] on button "Vérifier la réponse" at bounding box center [388, 463] width 112 height 26
click at [398, 470] on button "Mot suivant" at bounding box center [388, 463] width 78 height 26
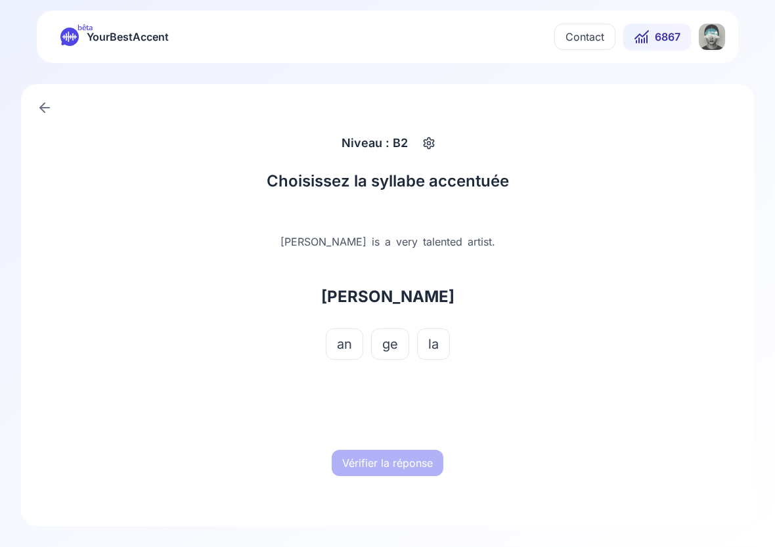
click at [352, 341] on span "an" at bounding box center [344, 344] width 15 height 18
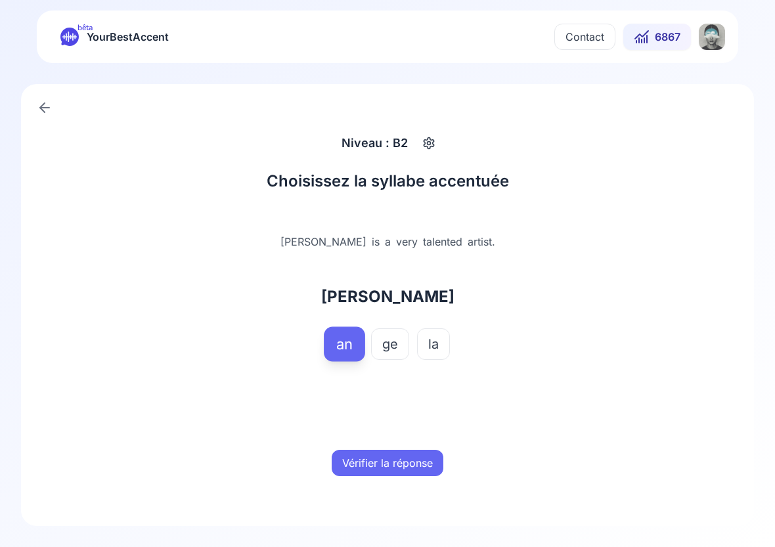
click at [405, 459] on button "Vérifier la réponse" at bounding box center [388, 463] width 112 height 26
click at [405, 459] on button "Mot suivant" at bounding box center [388, 463] width 78 height 26
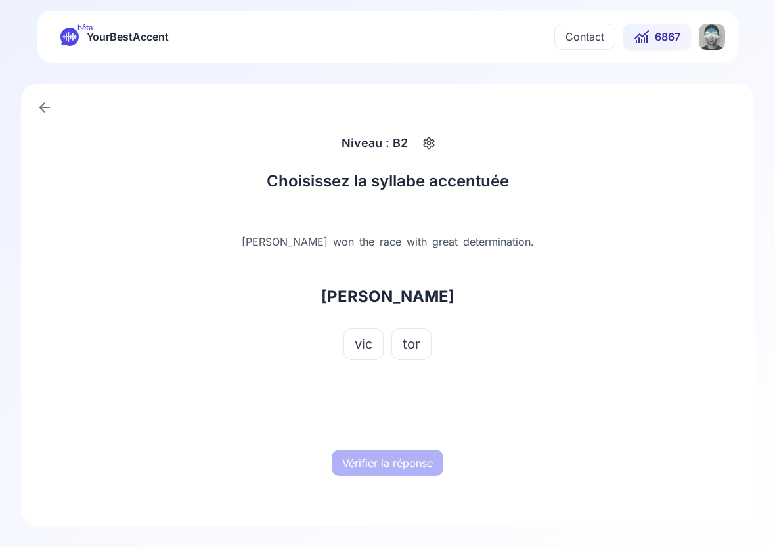
click at [414, 347] on span "tor" at bounding box center [412, 344] width 18 height 18
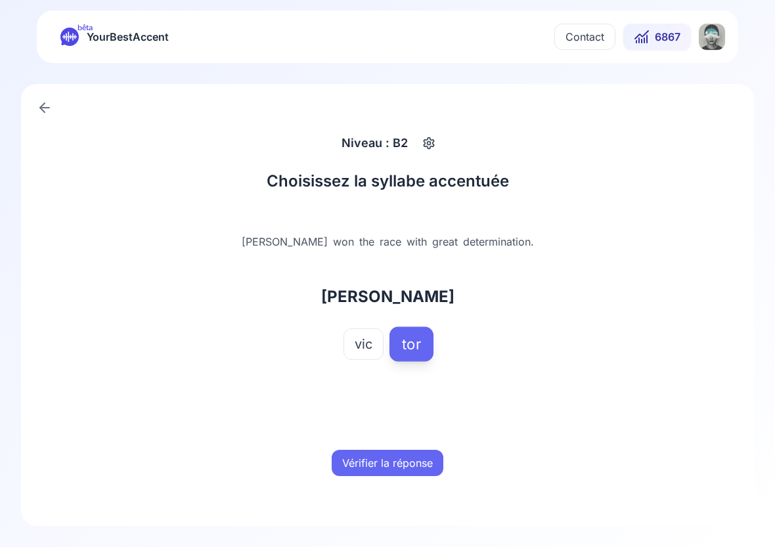
click at [399, 462] on button "Vérifier la réponse" at bounding box center [388, 463] width 112 height 26
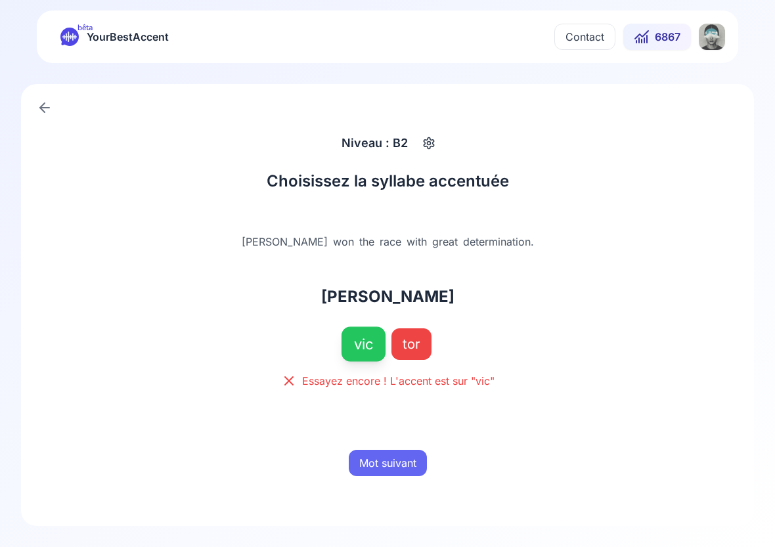
click at [398, 462] on button "Mot suivant" at bounding box center [388, 463] width 78 height 26
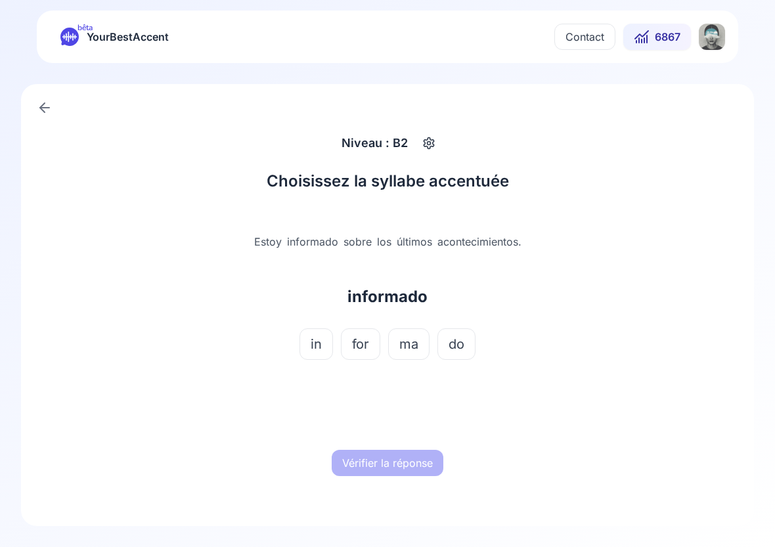
click at [403, 346] on span "ma" at bounding box center [408, 344] width 19 height 18
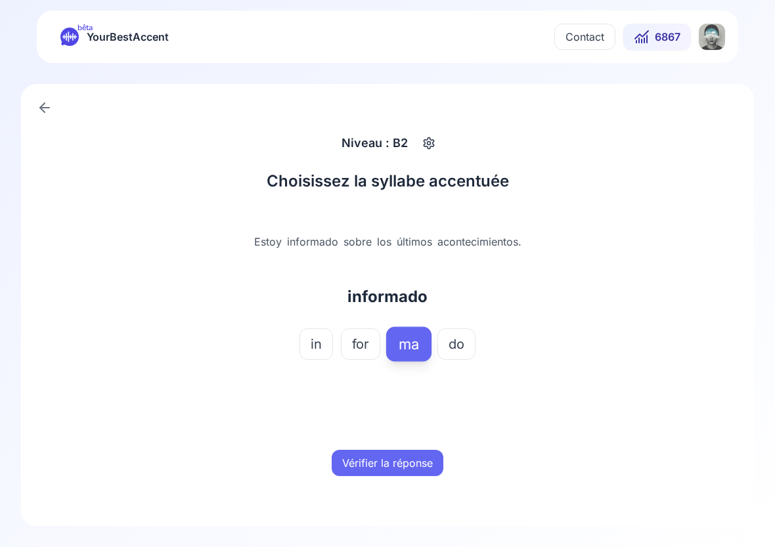
click at [383, 460] on button "Vérifier la réponse" at bounding box center [388, 463] width 112 height 26
click at [383, 460] on button "Mot suivant" at bounding box center [388, 463] width 78 height 26
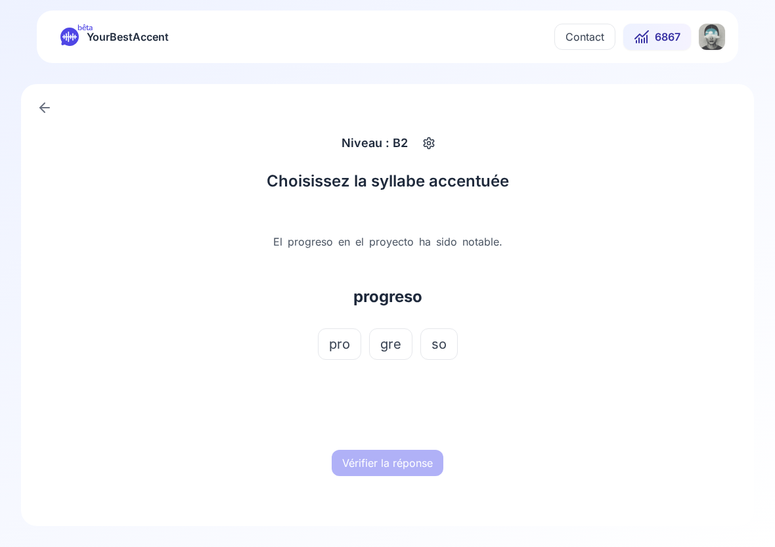
click at [387, 343] on span "gre" at bounding box center [390, 344] width 21 height 18
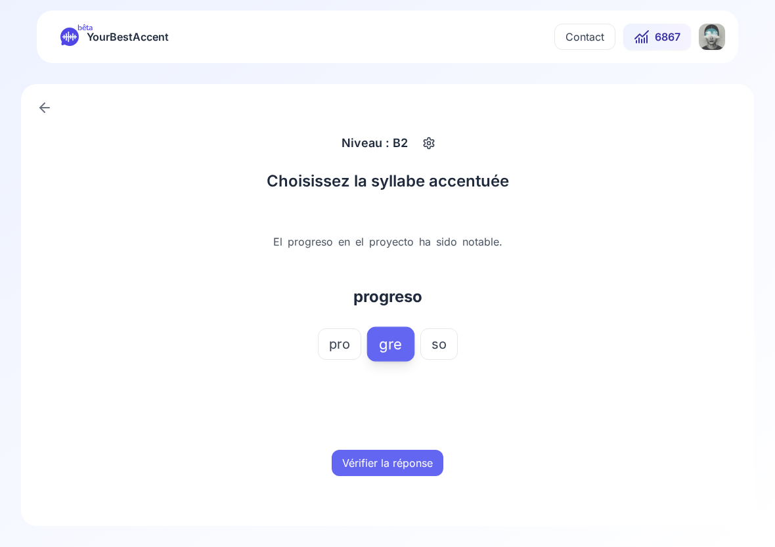
click at [381, 460] on button "Vérifier la réponse" at bounding box center [388, 463] width 112 height 26
click at [381, 460] on button "Mot suivant" at bounding box center [388, 463] width 78 height 26
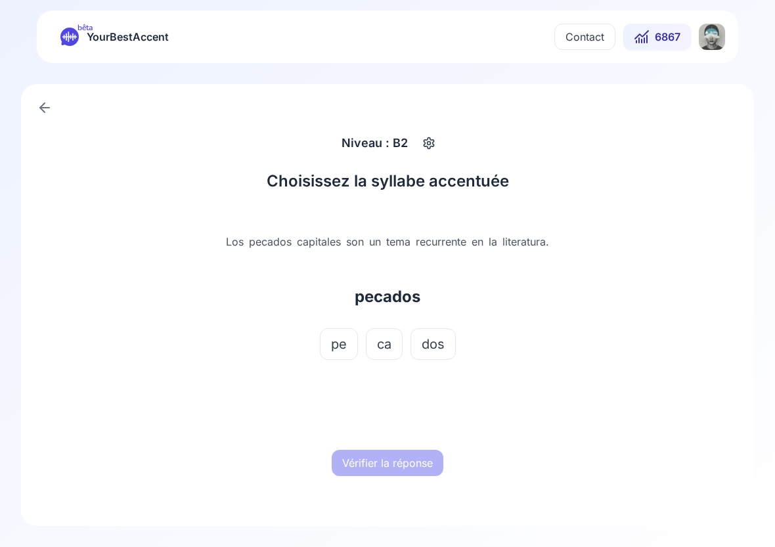
click at [389, 345] on span "ca" at bounding box center [384, 344] width 14 height 18
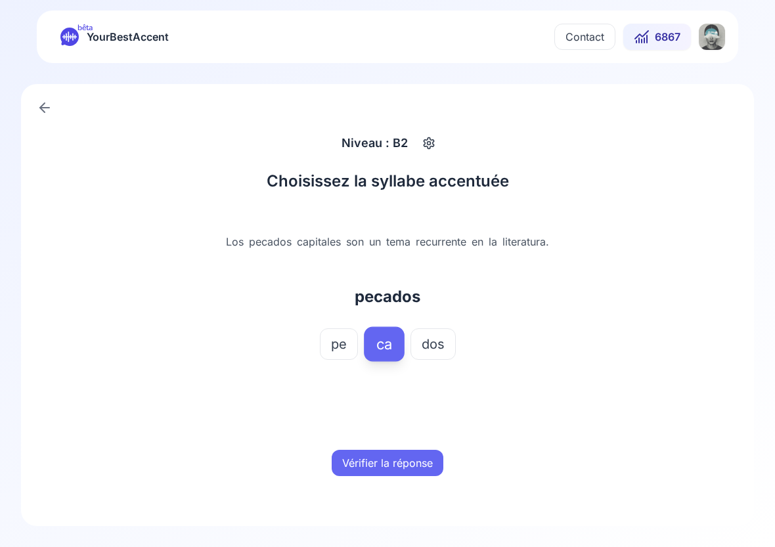
click at [392, 455] on button "Vérifier la réponse" at bounding box center [388, 463] width 112 height 26
click at [392, 455] on button "Mot suivant" at bounding box center [388, 463] width 78 height 26
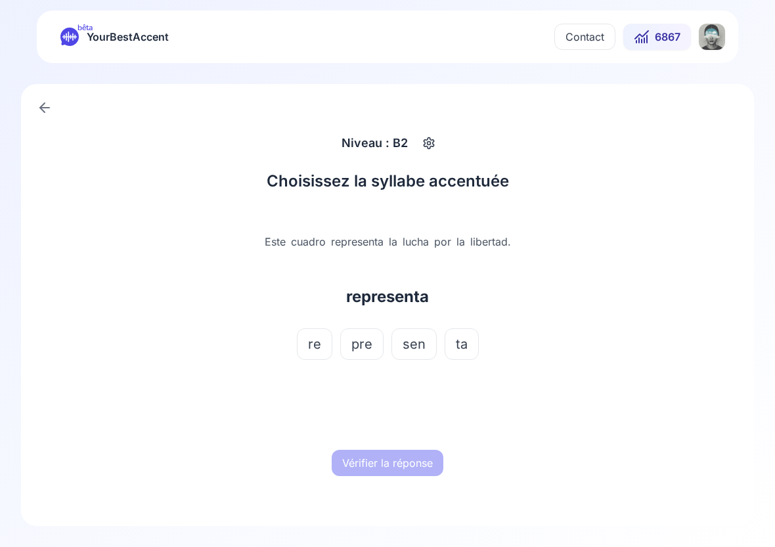
click at [416, 345] on span "sen" at bounding box center [414, 344] width 23 height 18
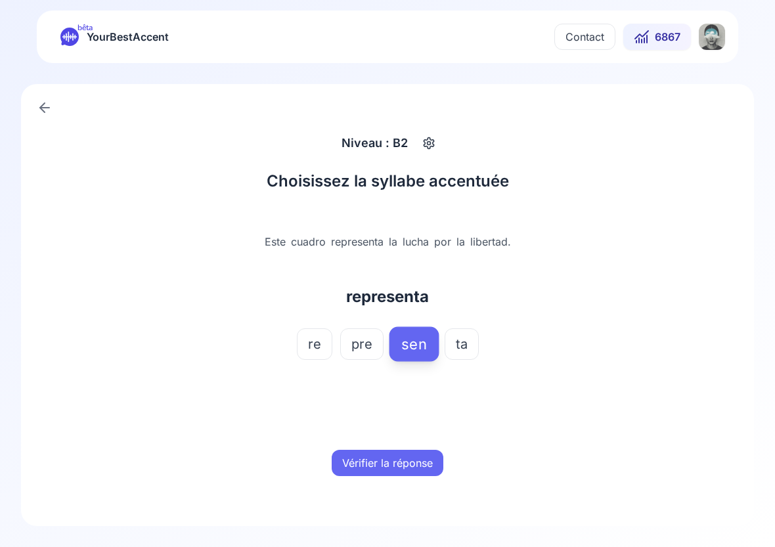
click at [372, 462] on button "Vérifier la réponse" at bounding box center [388, 463] width 112 height 26
click at [372, 462] on button "Mot suivant" at bounding box center [388, 463] width 78 height 26
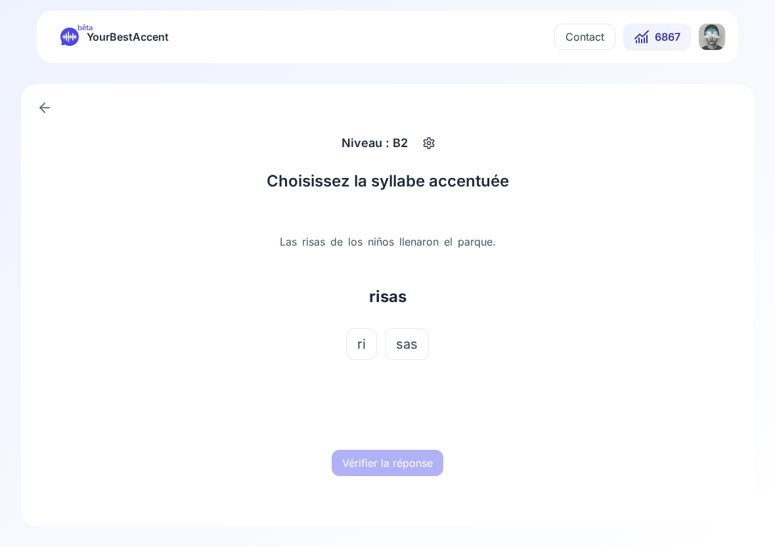
click at [364, 350] on span "ri" at bounding box center [361, 344] width 9 height 18
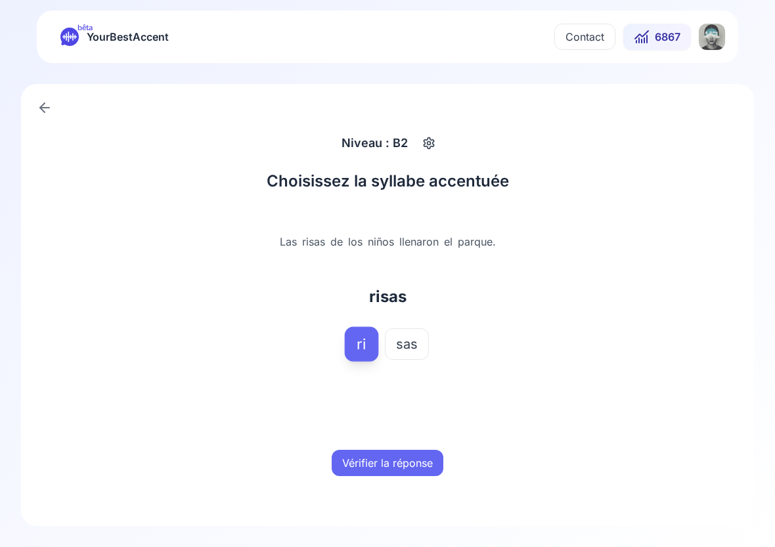
click at [373, 455] on button "Vérifier la réponse" at bounding box center [388, 463] width 112 height 26
click at [373, 455] on button "Mot suivant" at bounding box center [388, 463] width 78 height 26
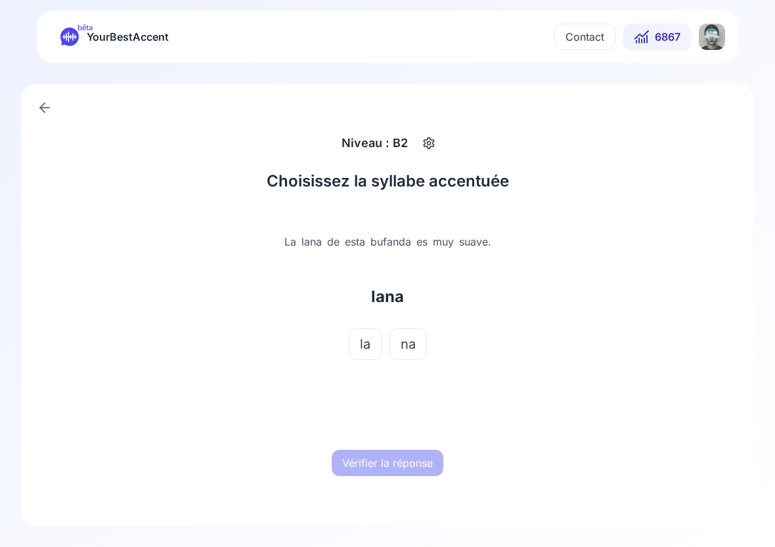
click at [369, 343] on span "la" at bounding box center [365, 344] width 11 height 18
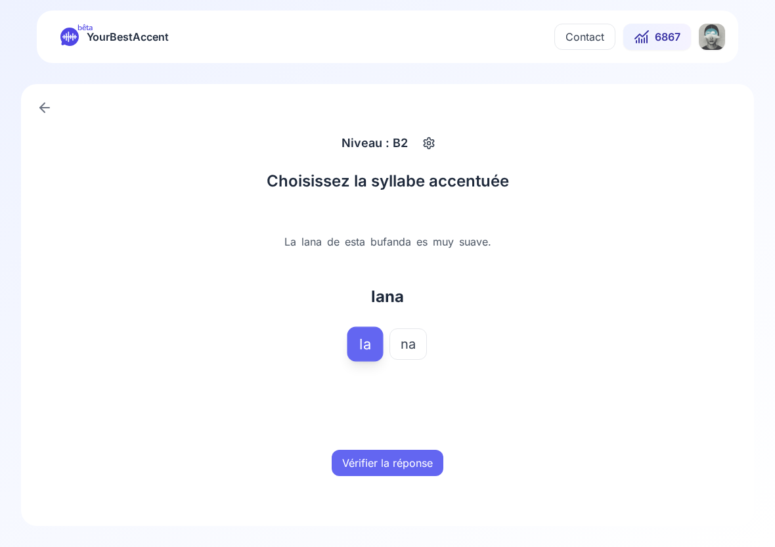
click at [390, 460] on button "Vérifier la réponse" at bounding box center [388, 463] width 112 height 26
click at [390, 460] on button "Mot suivant" at bounding box center [388, 463] width 78 height 26
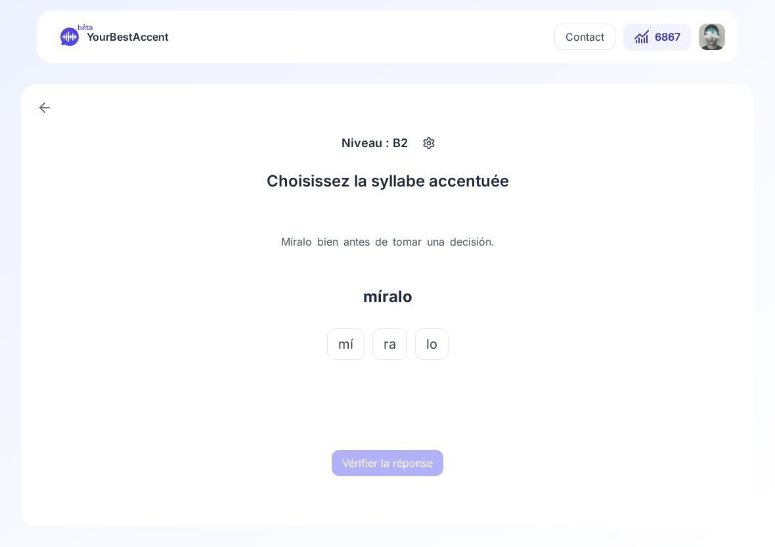
click at [349, 343] on span "mí" at bounding box center [345, 344] width 15 height 18
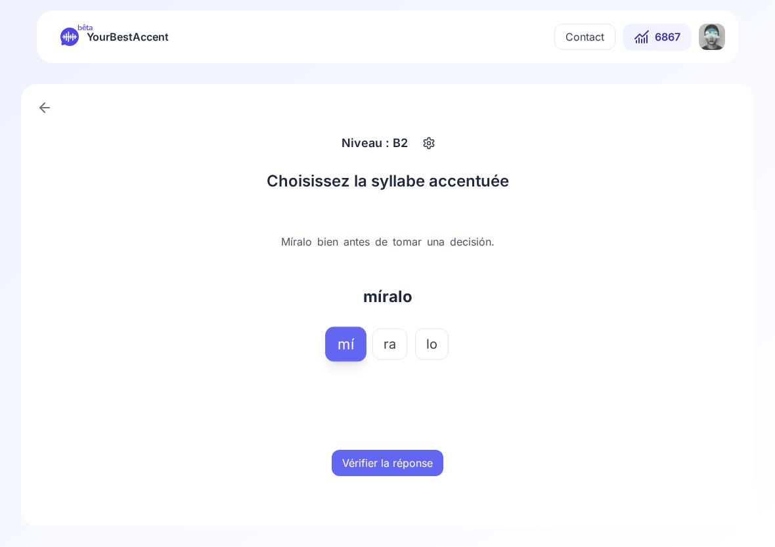
click at [370, 471] on button "Vérifier la réponse" at bounding box center [388, 463] width 112 height 26
click at [370, 471] on button "Mot suivant" at bounding box center [388, 463] width 78 height 26
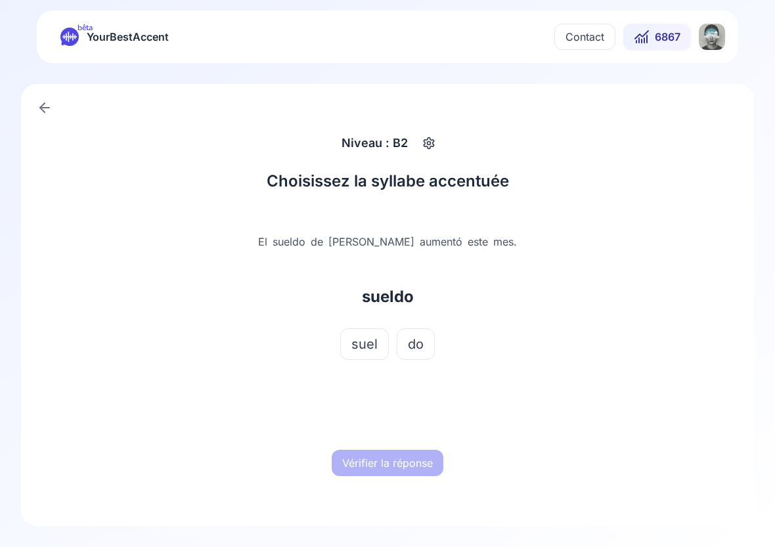
click at [374, 347] on span "suel" at bounding box center [364, 344] width 26 height 18
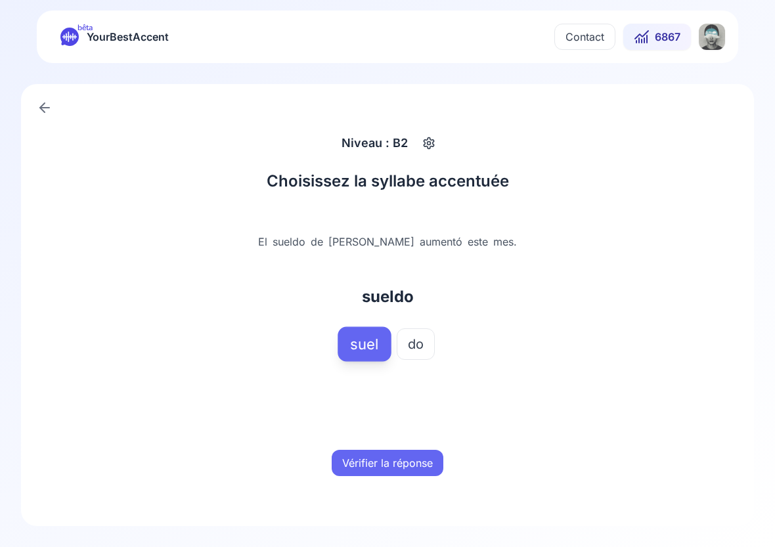
click at [383, 455] on button "Vérifier la réponse" at bounding box center [388, 463] width 112 height 26
click at [384, 464] on button "Mot suivant" at bounding box center [388, 463] width 78 height 26
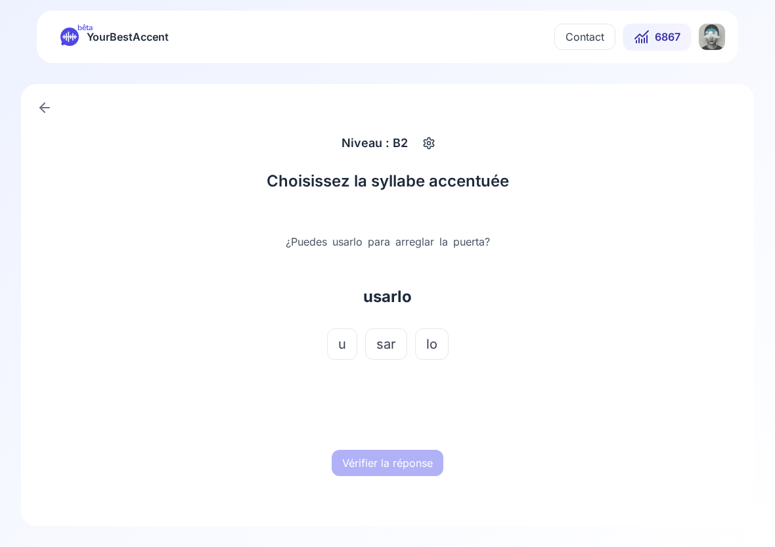
click at [391, 343] on span "sar" at bounding box center [386, 344] width 20 height 18
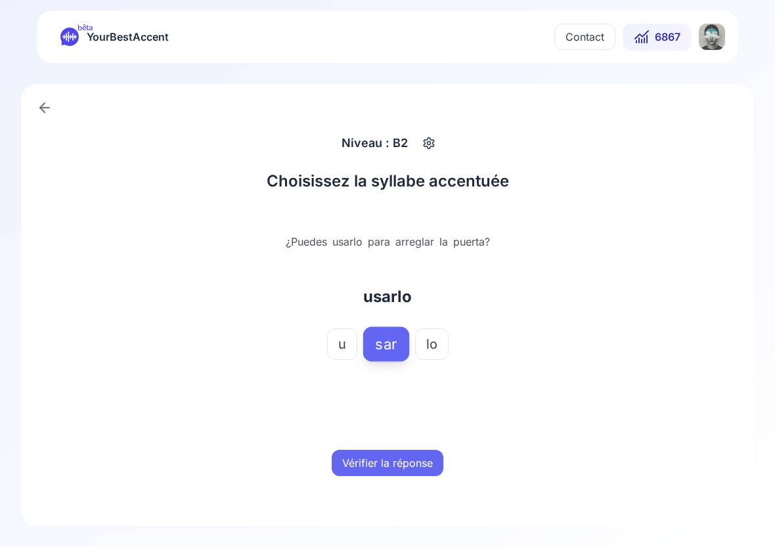
click at [394, 464] on button "Vérifier la réponse" at bounding box center [388, 463] width 112 height 26
click at [394, 464] on button "Mot suivant" at bounding box center [388, 463] width 78 height 26
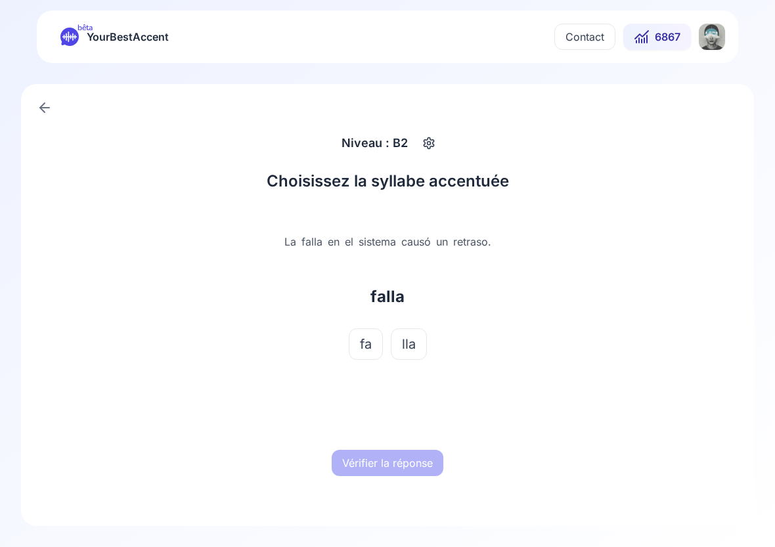
click at [368, 343] on span "fa" at bounding box center [366, 344] width 12 height 18
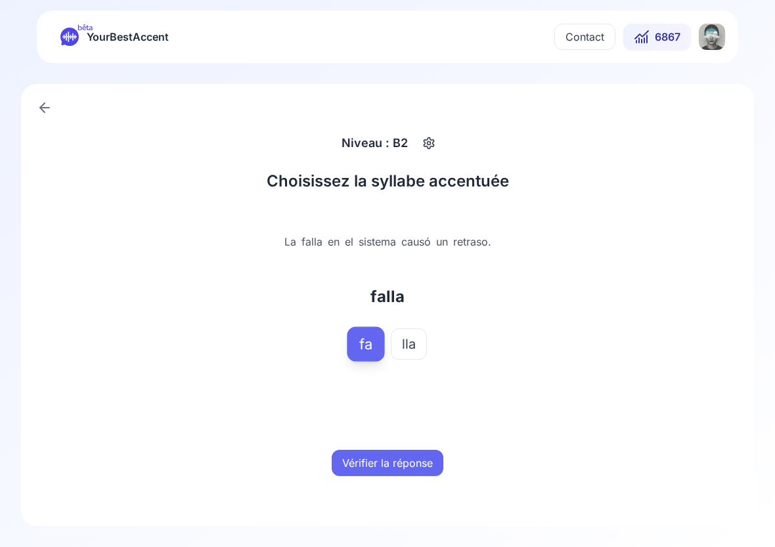
click at [378, 451] on button "Vérifier la réponse" at bounding box center [388, 463] width 112 height 26
click at [378, 451] on button "Mot suivant" at bounding box center [388, 463] width 78 height 26
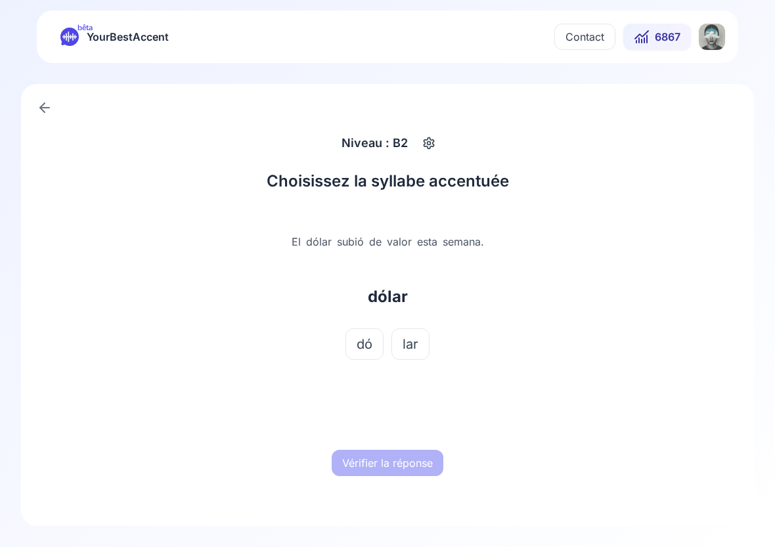
click at [372, 340] on span "dó" at bounding box center [365, 344] width 16 height 18
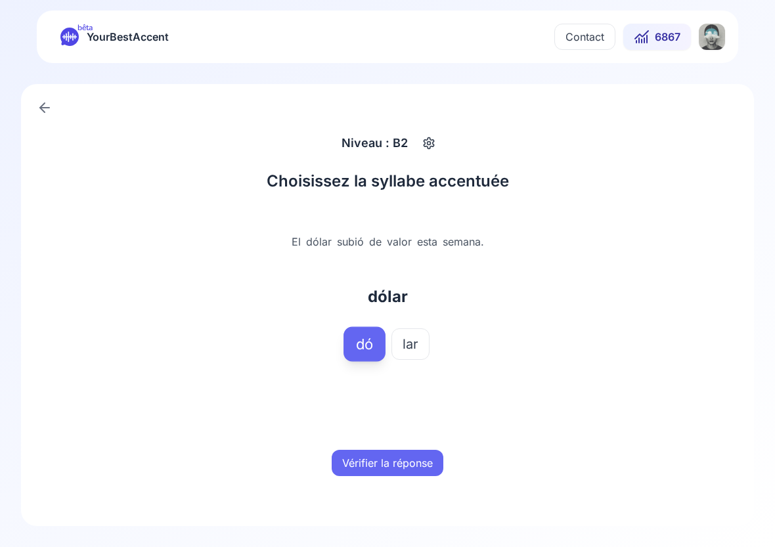
click at [390, 462] on button "Vérifier la réponse" at bounding box center [388, 463] width 112 height 26
click at [390, 462] on button "Mot suivant" at bounding box center [388, 463] width 78 height 26
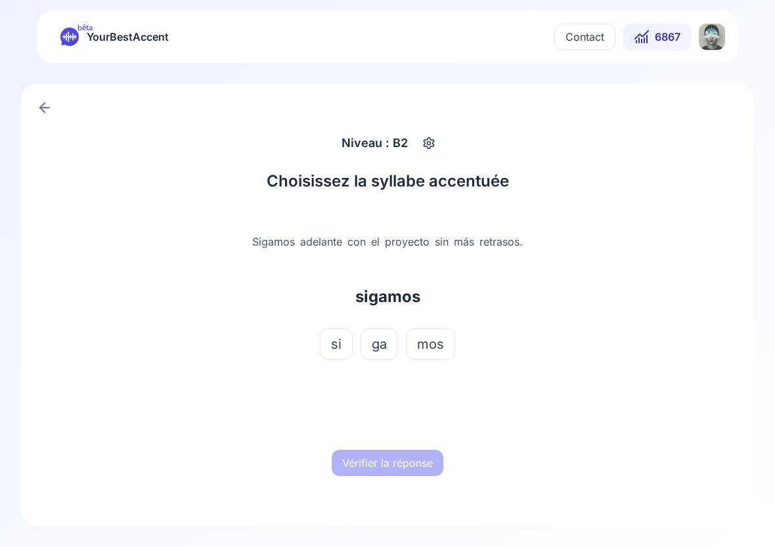
click at [374, 342] on span "ga" at bounding box center [379, 344] width 15 height 18
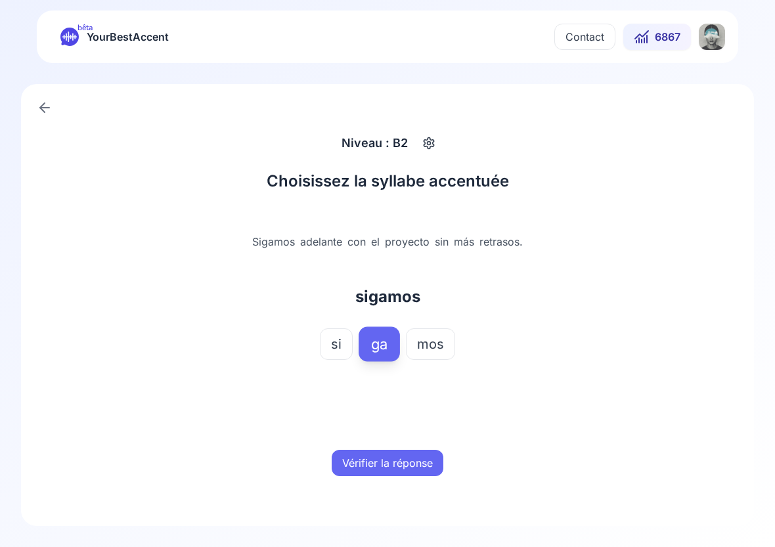
click at [389, 457] on button "Vérifier la réponse" at bounding box center [388, 463] width 112 height 26
click at [389, 464] on button "Mot suivant" at bounding box center [388, 463] width 78 height 26
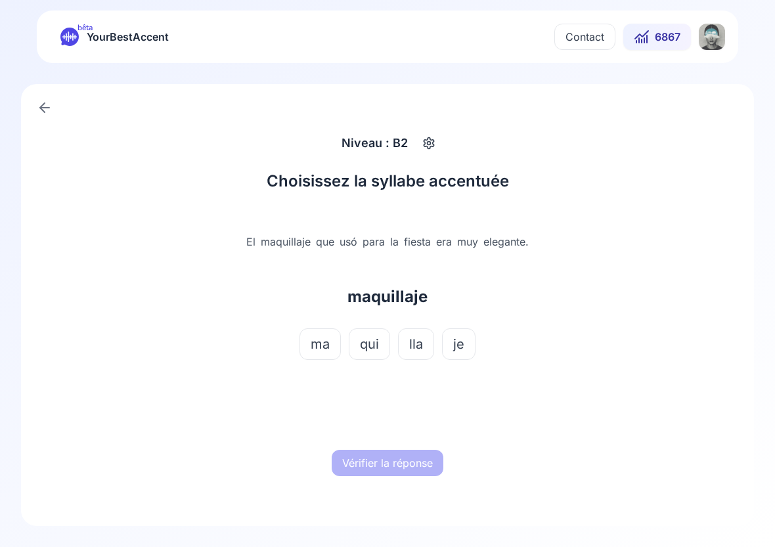
click at [414, 344] on span "lla" at bounding box center [416, 344] width 14 height 18
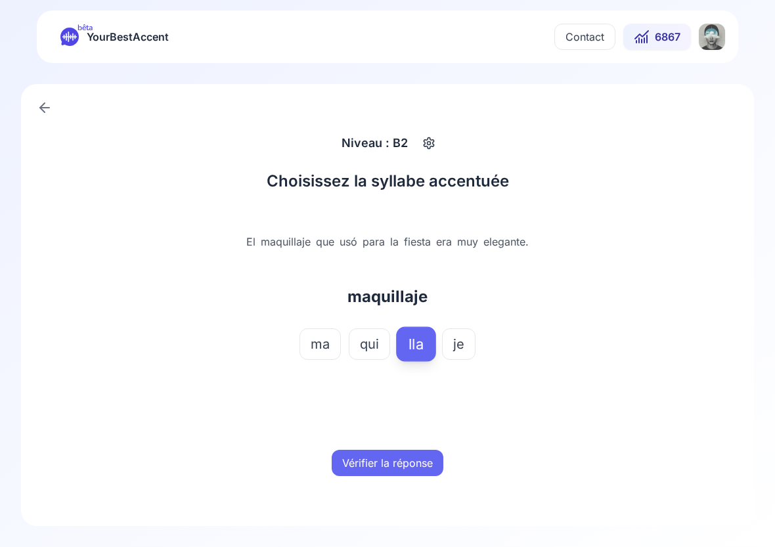
click at [397, 468] on button "Vérifier la réponse" at bounding box center [388, 463] width 112 height 26
click at [397, 468] on button "Mot suivant" at bounding box center [388, 463] width 78 height 26
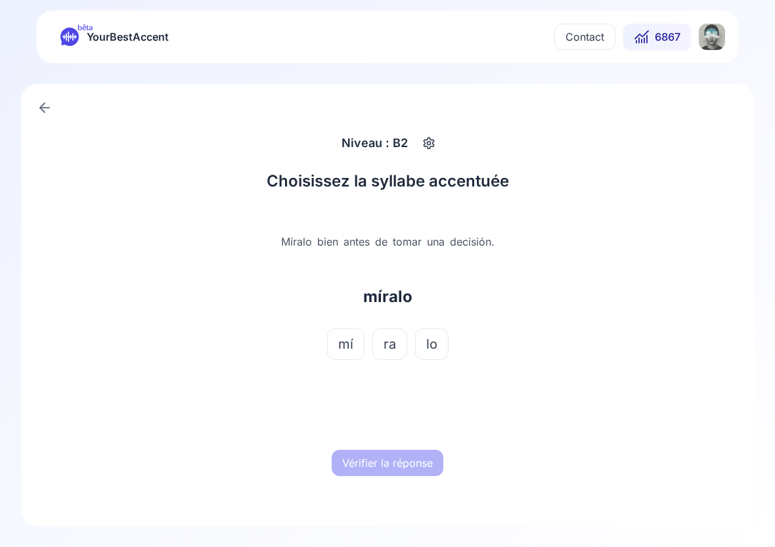
click at [352, 343] on span "mí" at bounding box center [345, 344] width 15 height 18
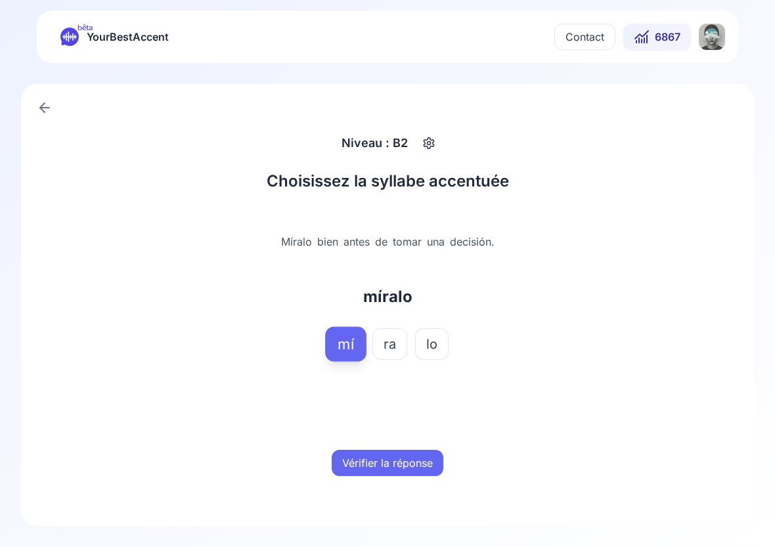
click at [387, 458] on button "Vérifier la réponse" at bounding box center [388, 463] width 112 height 26
click at [387, 458] on button "Mot suivant" at bounding box center [388, 463] width 78 height 26
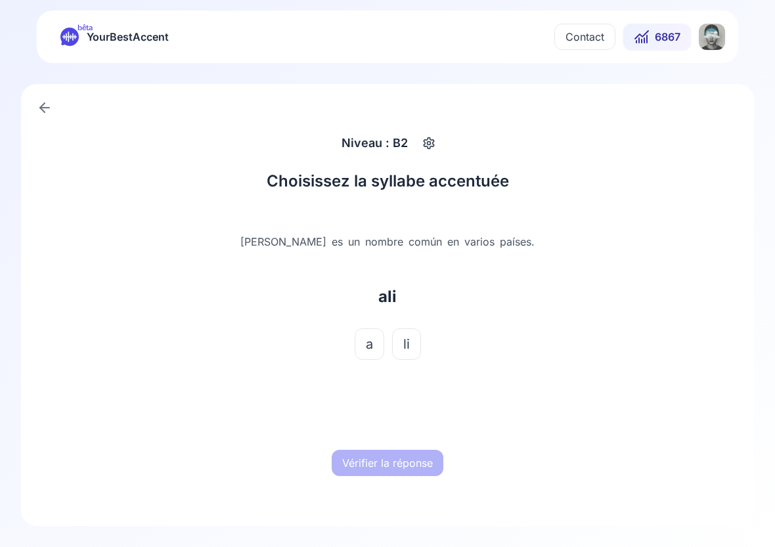
click at [370, 344] on span "a" at bounding box center [369, 344] width 7 height 18
click at [385, 459] on button "Vérifier la réponse" at bounding box center [388, 463] width 112 height 26
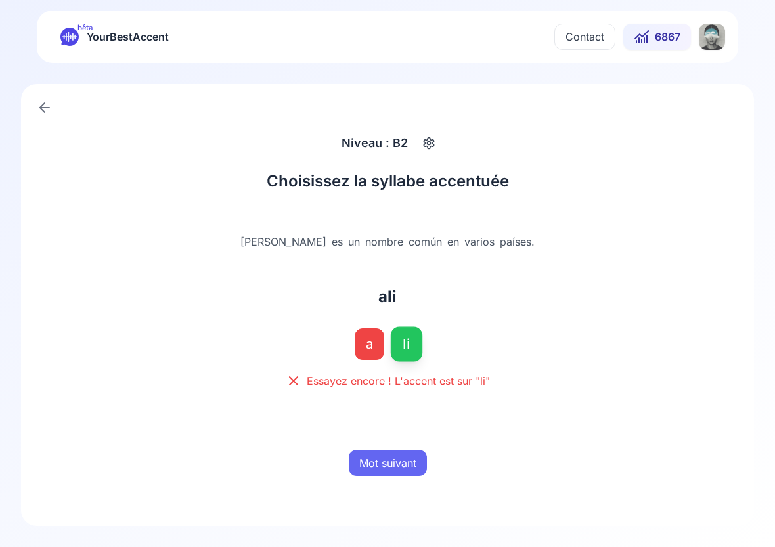
click at [387, 464] on button "Mot suivant" at bounding box center [388, 463] width 78 height 26
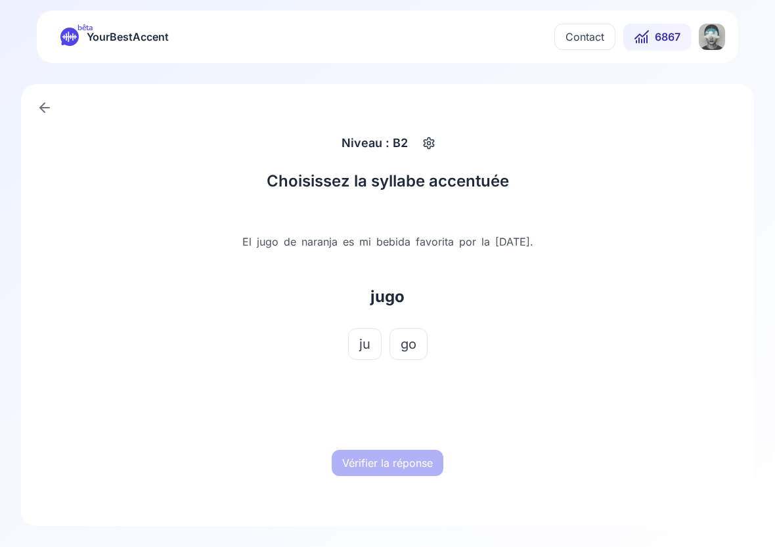
click at [363, 351] on span "ju" at bounding box center [364, 344] width 11 height 18
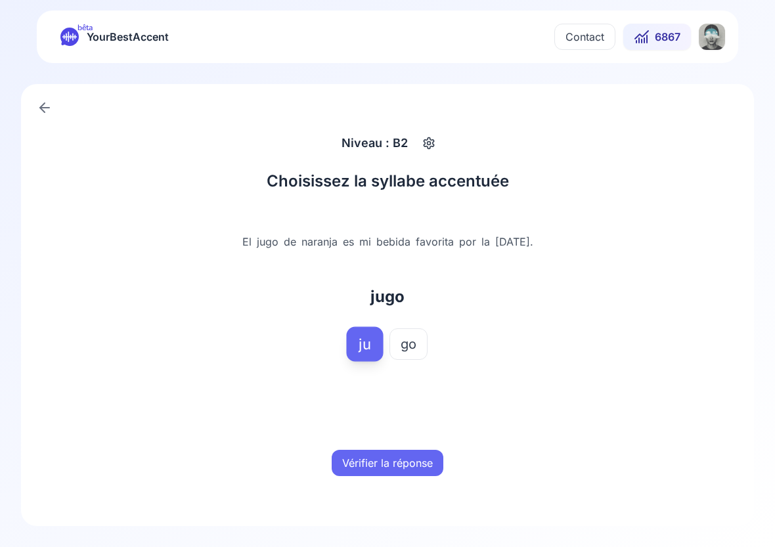
click at [395, 466] on button "Vérifier la réponse" at bounding box center [388, 463] width 112 height 26
click at [44, 116] on link at bounding box center [45, 108] width 26 height 26
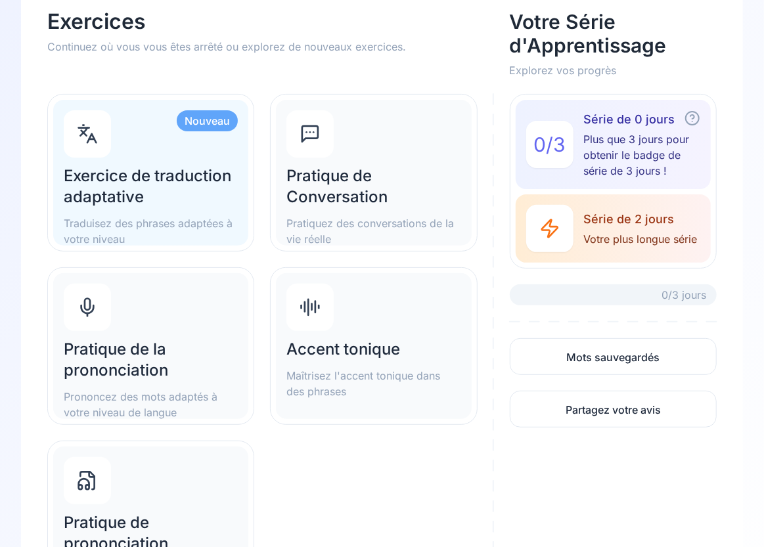
scroll to position [120, 0]
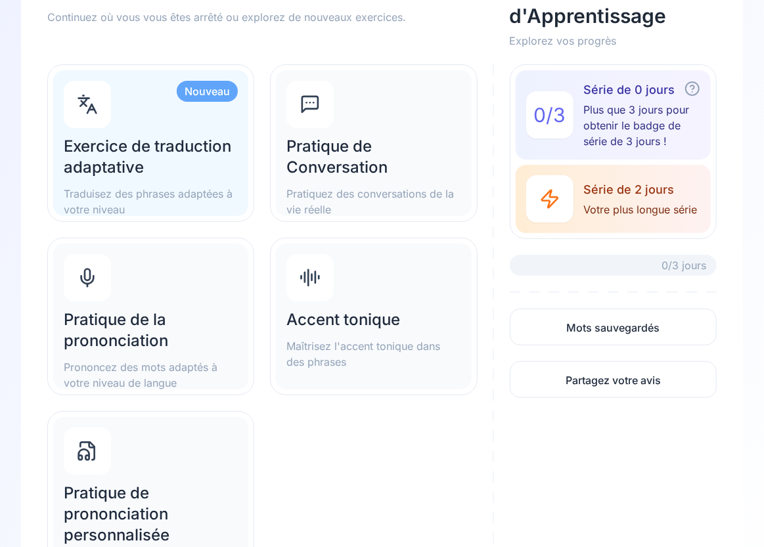
click at [126, 322] on h2 "Pratique de la prononciation" at bounding box center [151, 330] width 174 height 42
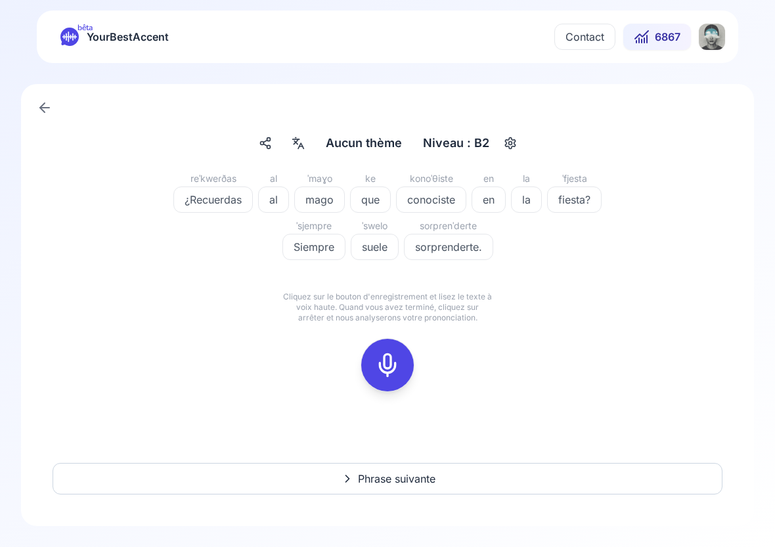
click at [388, 363] on icon at bounding box center [387, 365] width 26 height 26
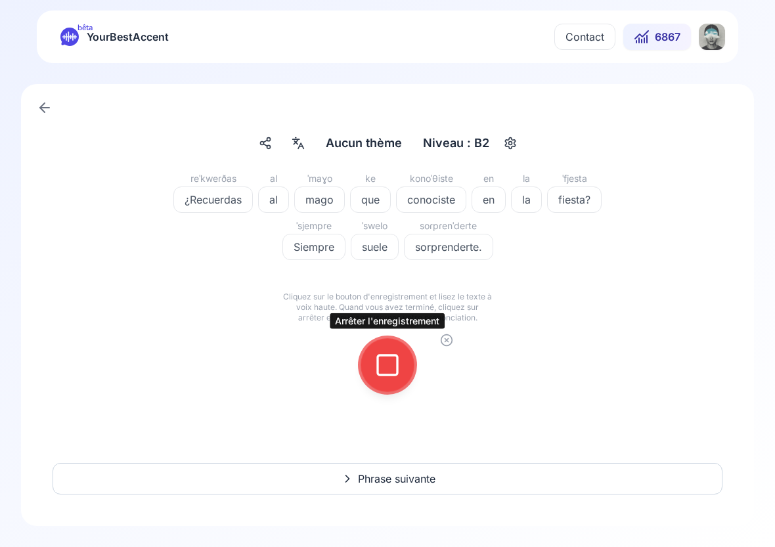
click at [382, 368] on icon at bounding box center [387, 365] width 26 height 26
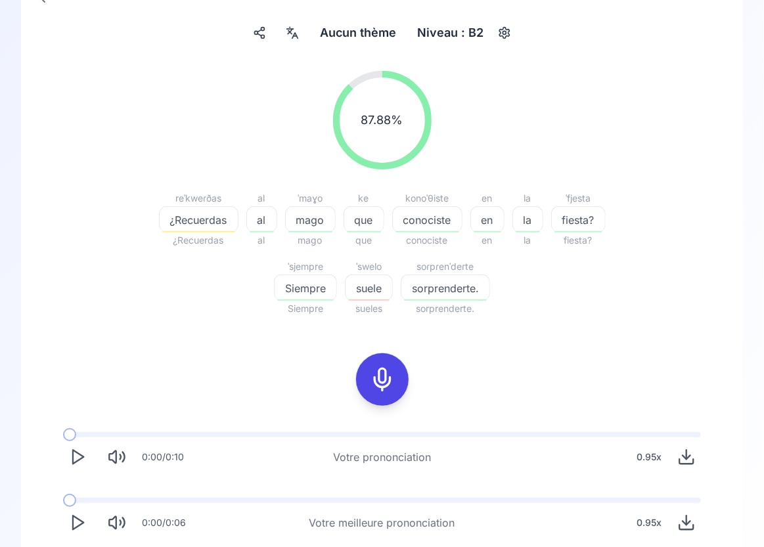
scroll to position [121, 0]
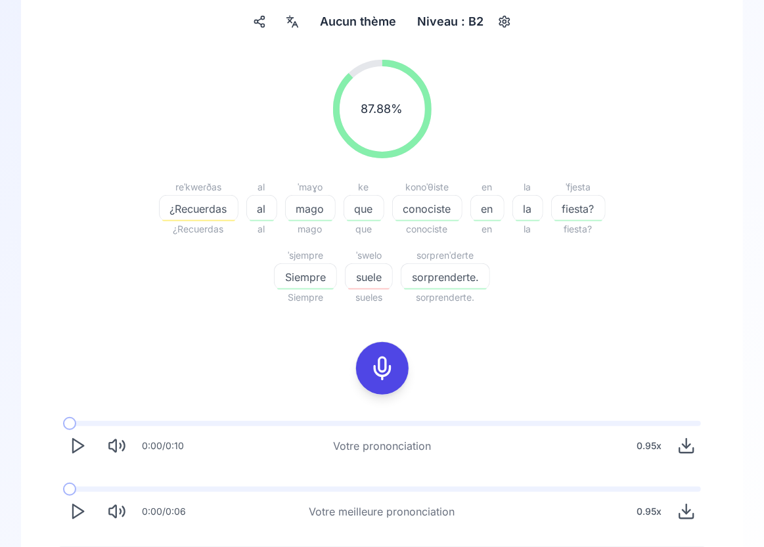
click at [372, 272] on span "suele" at bounding box center [368, 277] width 47 height 16
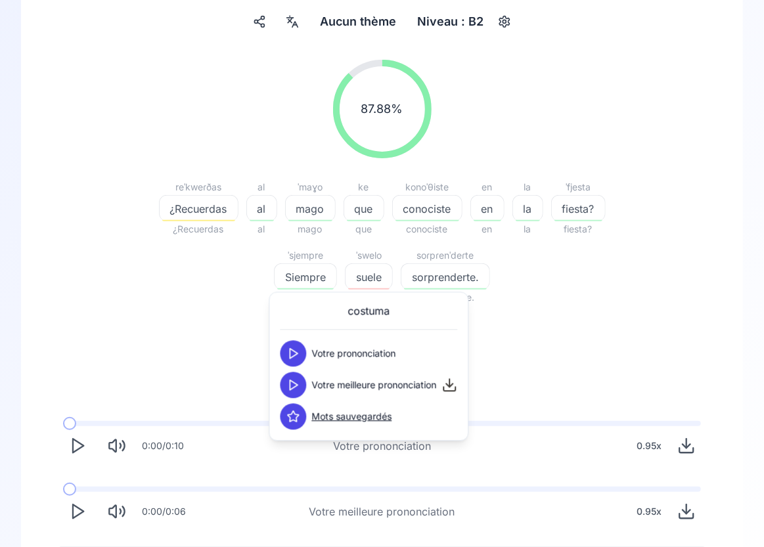
click at [294, 386] on polygon at bounding box center [294, 385] width 8 height 10
click at [219, 208] on span "¿Recuerdas" at bounding box center [199, 209] width 78 height 16
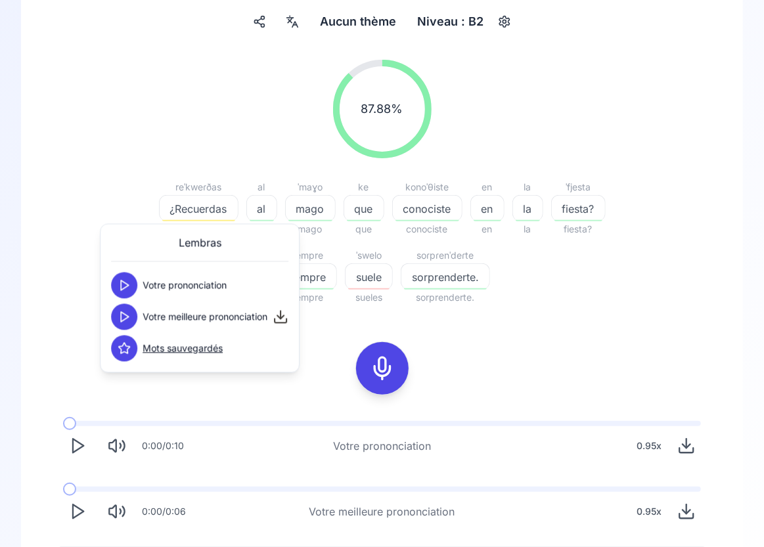
click at [125, 313] on icon at bounding box center [124, 317] width 13 height 13
click at [125, 317] on icon at bounding box center [124, 317] width 13 height 13
click at [125, 322] on icon at bounding box center [124, 317] width 13 height 13
click at [382, 364] on icon at bounding box center [382, 368] width 26 height 26
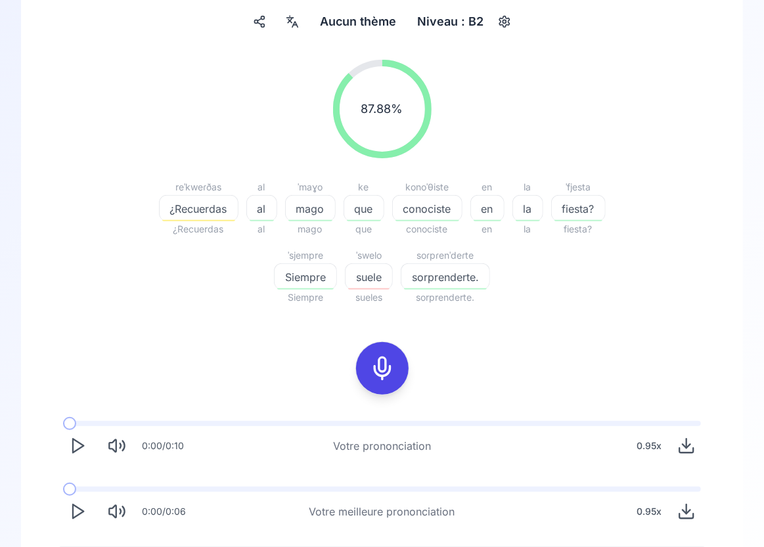
scroll to position [49, 0]
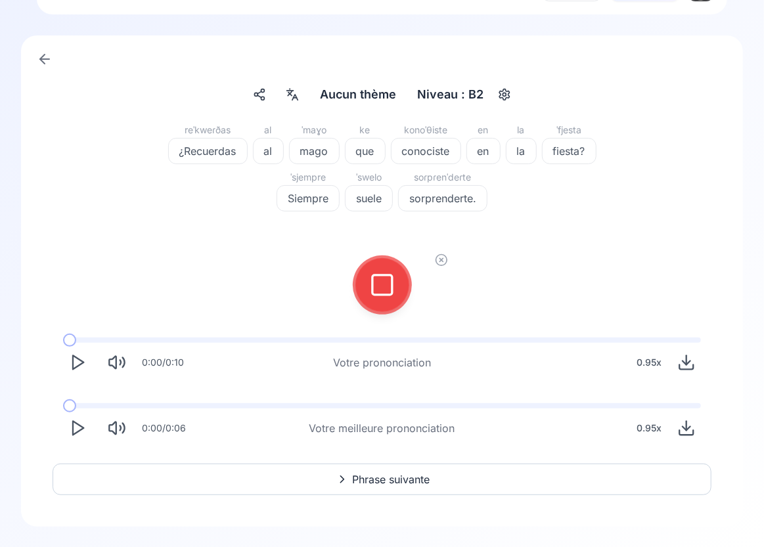
click at [386, 285] on icon at bounding box center [382, 285] width 26 height 26
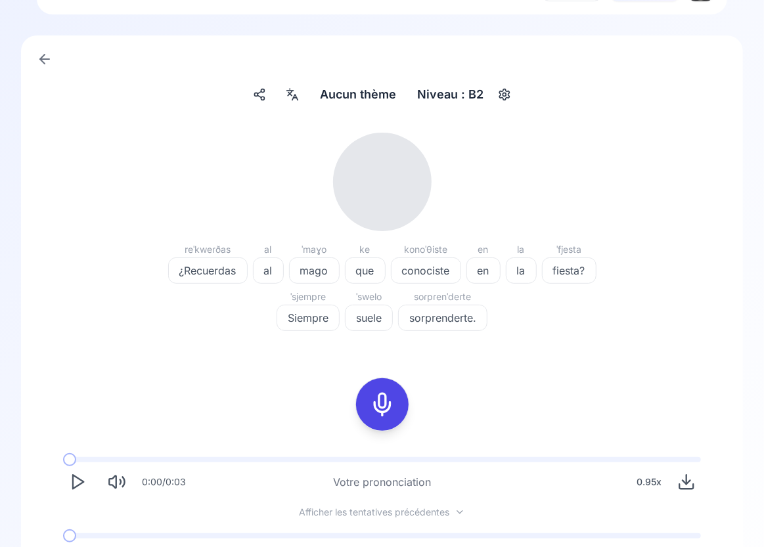
scroll to position [121, 0]
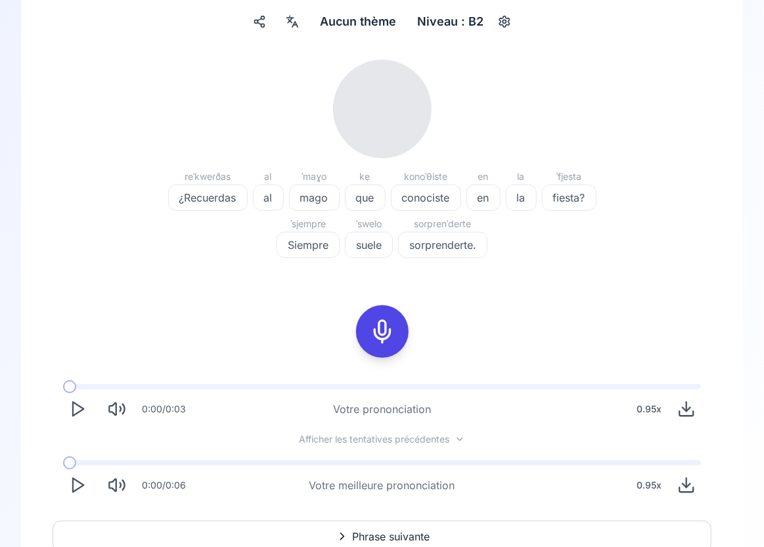
click at [383, 333] on icon at bounding box center [382, 331] width 26 height 26
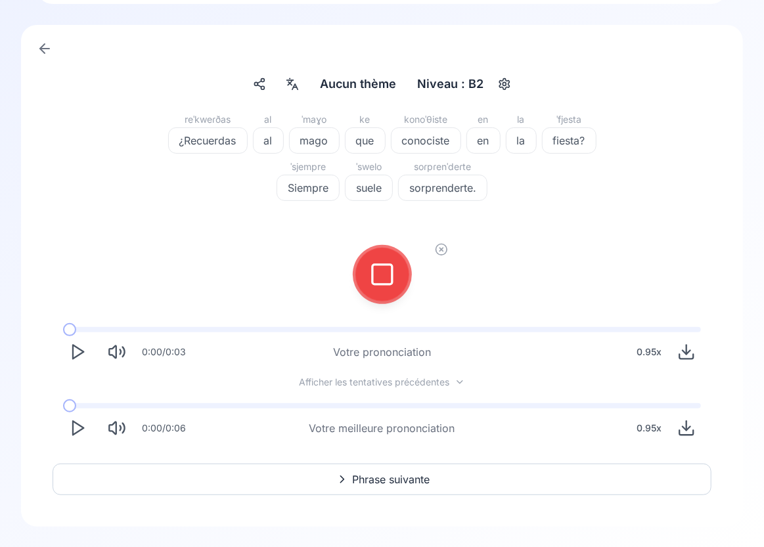
click at [395, 256] on div at bounding box center [382, 274] width 32 height 53
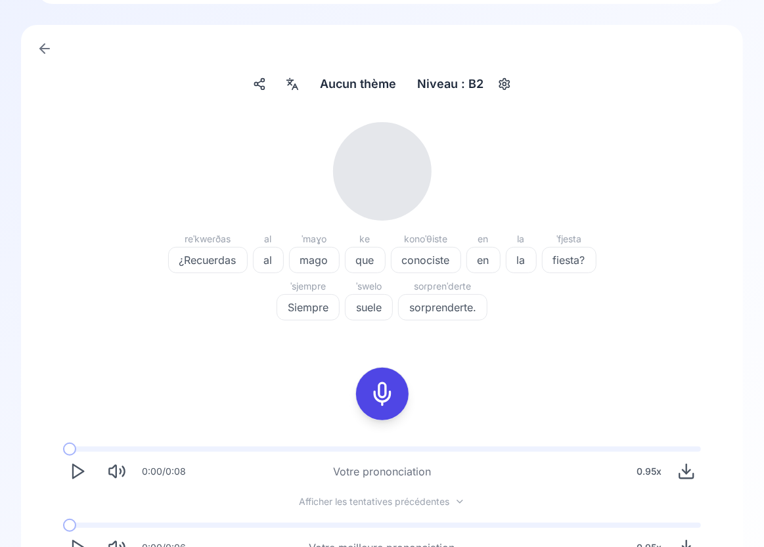
scroll to position [121, 0]
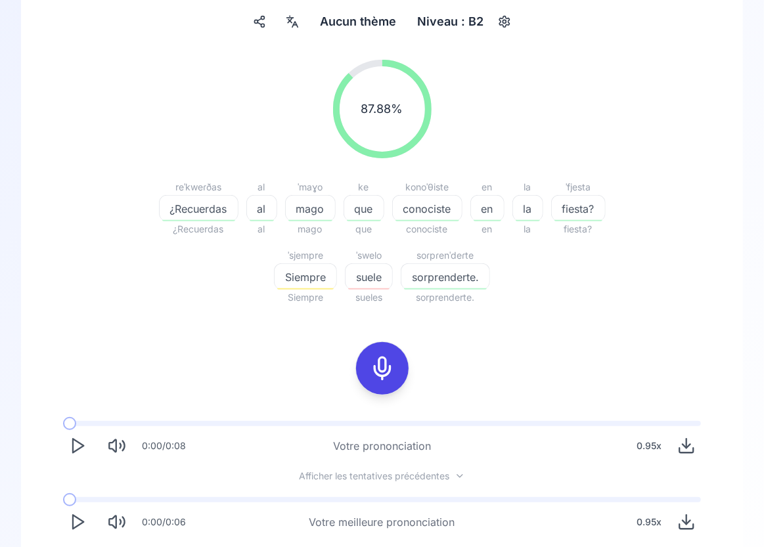
click at [307, 278] on span "Siempre" at bounding box center [305, 277] width 62 height 16
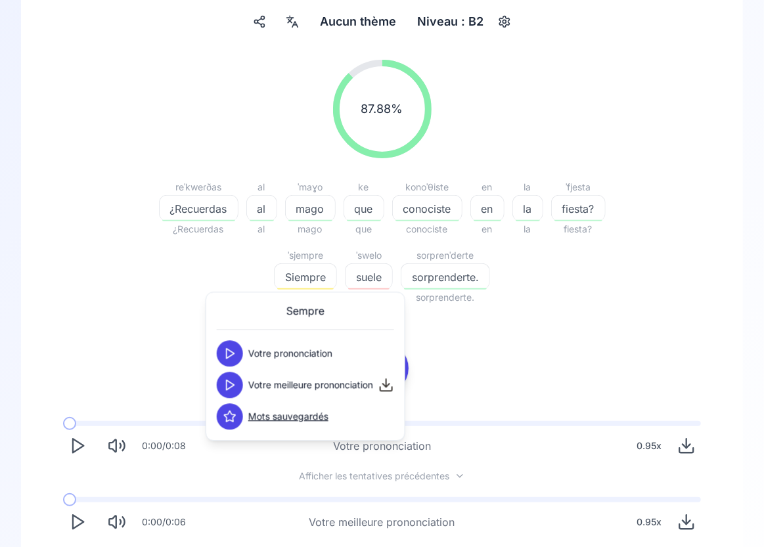
click at [230, 386] on icon at bounding box center [229, 384] width 13 height 13
click at [230, 382] on polygon at bounding box center [231, 385] width 8 height 10
click at [230, 385] on icon at bounding box center [229, 384] width 13 height 13
click at [378, 277] on span "suele" at bounding box center [368, 277] width 47 height 16
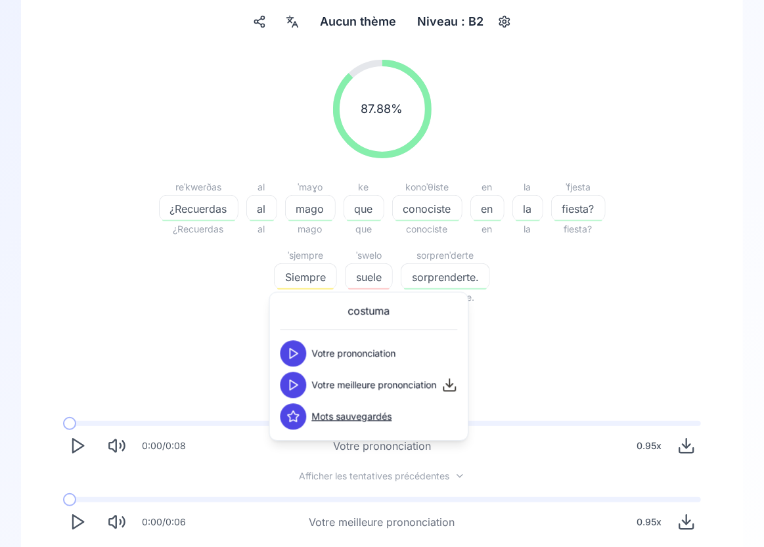
click at [297, 387] on icon at bounding box center [292, 384] width 13 height 13
click at [443, 273] on span "sorprenderte." at bounding box center [445, 277] width 88 height 16
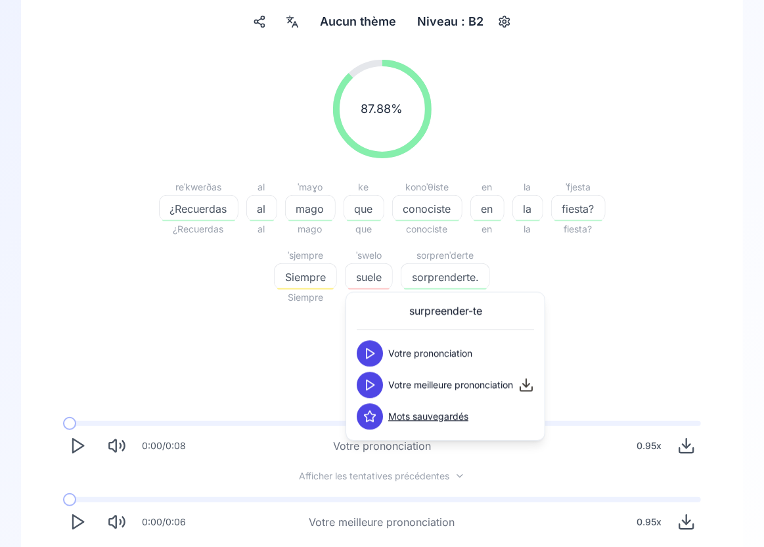
click at [371, 383] on icon at bounding box center [369, 384] width 13 height 13
click at [257, 383] on div "87.88 % 87.88 % reˈkweɾðas ¿Recuerdas ¿Recuerdas al al al ˈmaɣo mago mago ke qu…" at bounding box center [382, 298] width 659 height 498
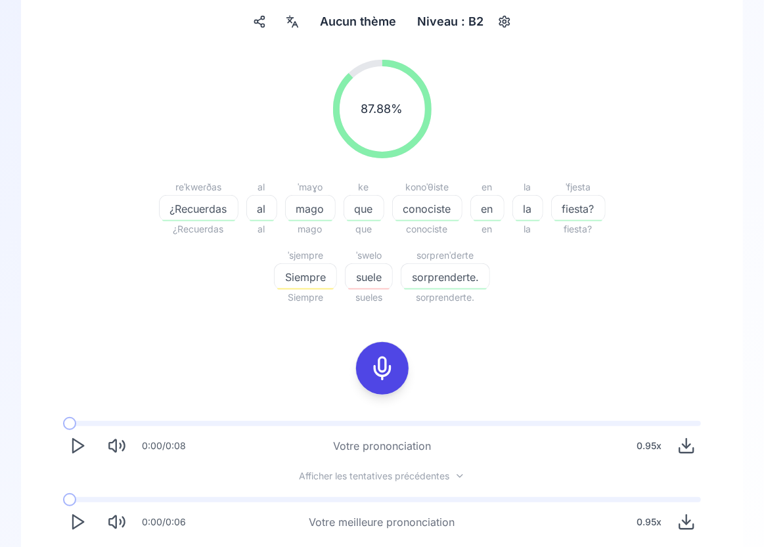
click at [383, 356] on icon at bounding box center [382, 368] width 26 height 26
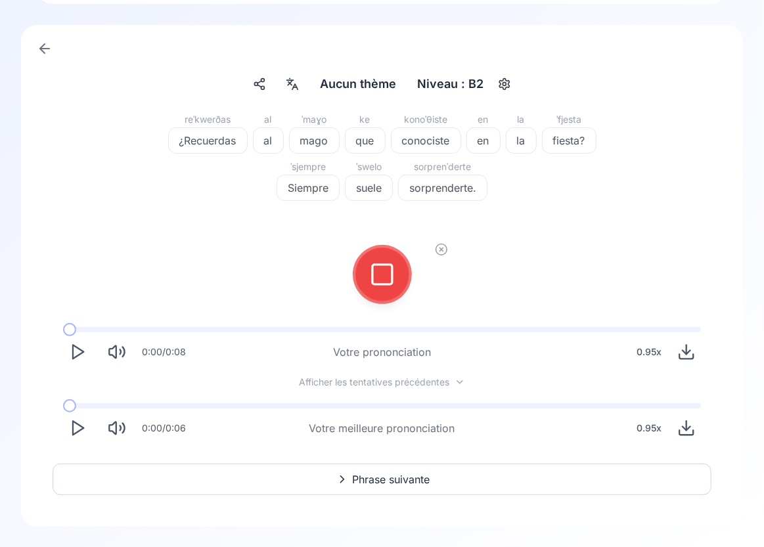
click at [384, 282] on icon at bounding box center [382, 274] width 26 height 26
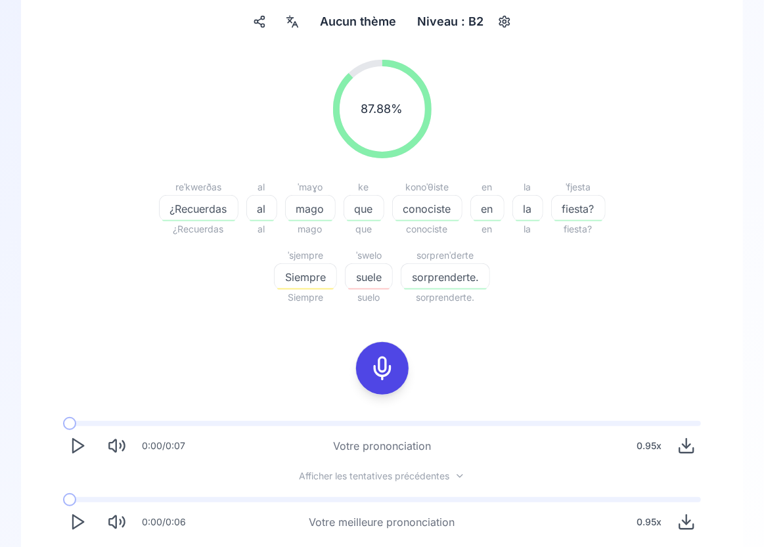
scroll to position [215, 0]
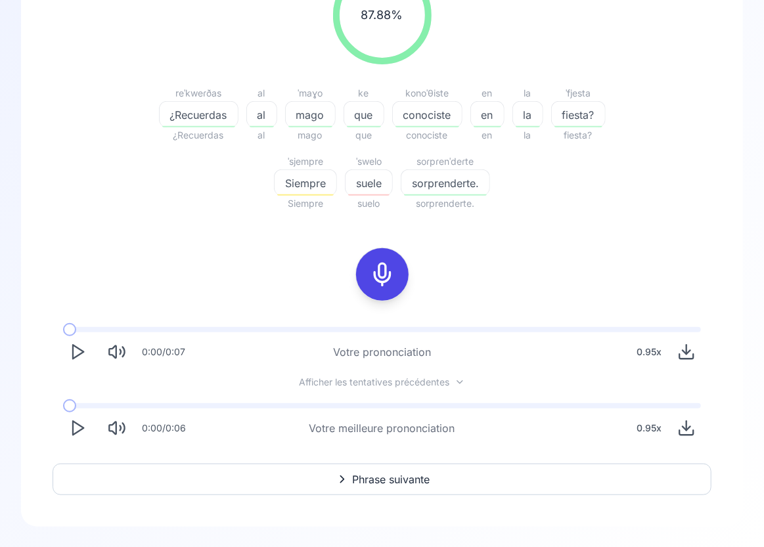
click at [74, 428] on icon "Play" at bounding box center [77, 428] width 18 height 18
click at [75, 427] on icon "Play" at bounding box center [77, 428] width 18 height 18
click at [651, 429] on div "0.95 x" at bounding box center [648, 428] width 35 height 26
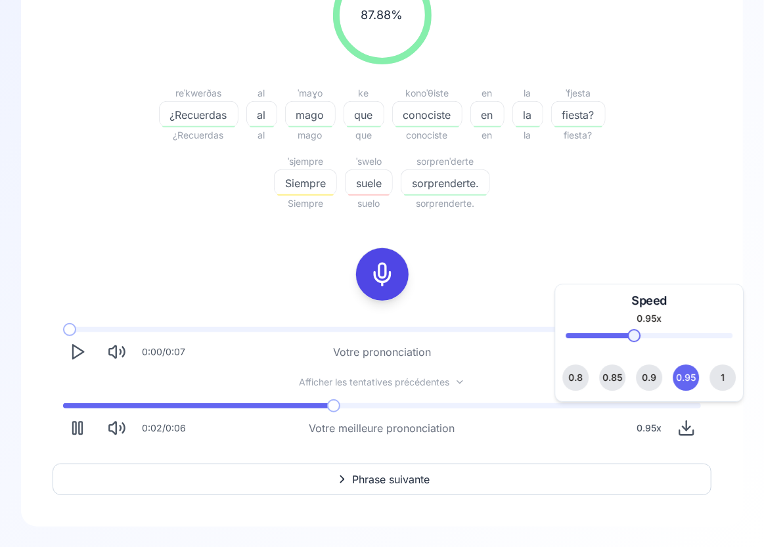
click at [646, 374] on span "0.9" at bounding box center [649, 377] width 14 height 26
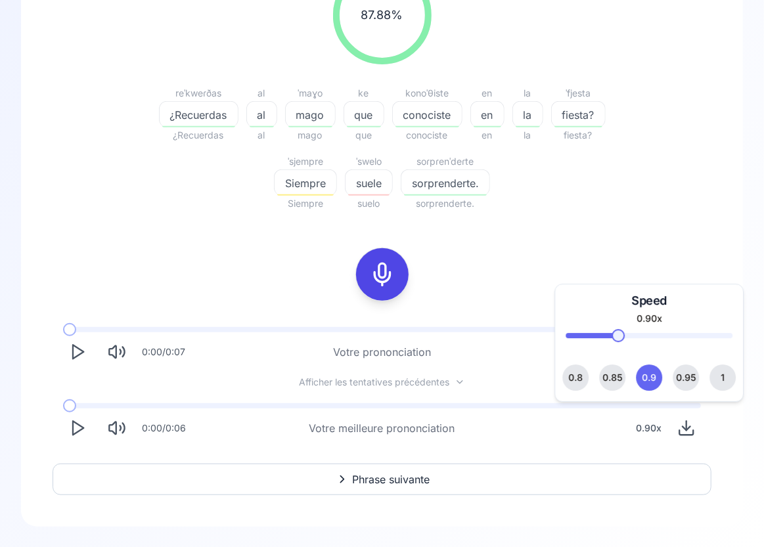
click at [76, 432] on polygon "Play" at bounding box center [78, 429] width 11 height 14
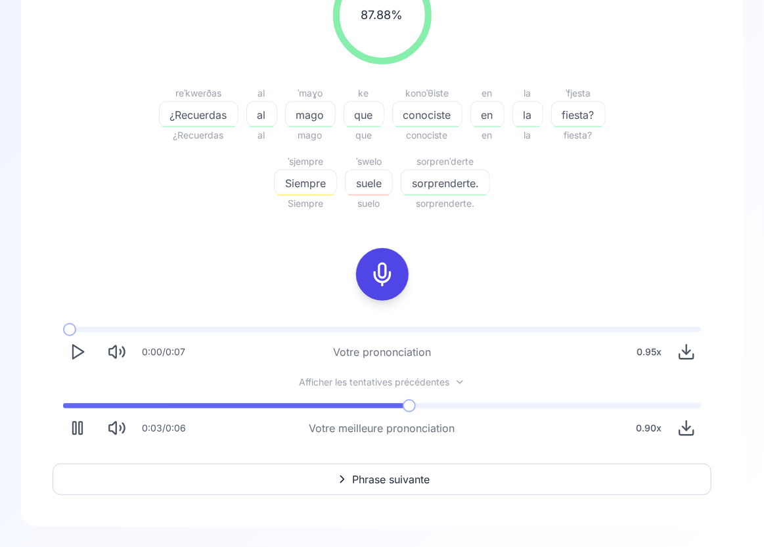
click at [69, 400] on div "0:03 / 0:06 Votre meilleure prononciation 0.90 x" at bounding box center [382, 423] width 659 height 60
click at [77, 424] on icon "Play" at bounding box center [77, 428] width 18 height 18
click at [649, 426] on div "0.90 x" at bounding box center [648, 428] width 36 height 26
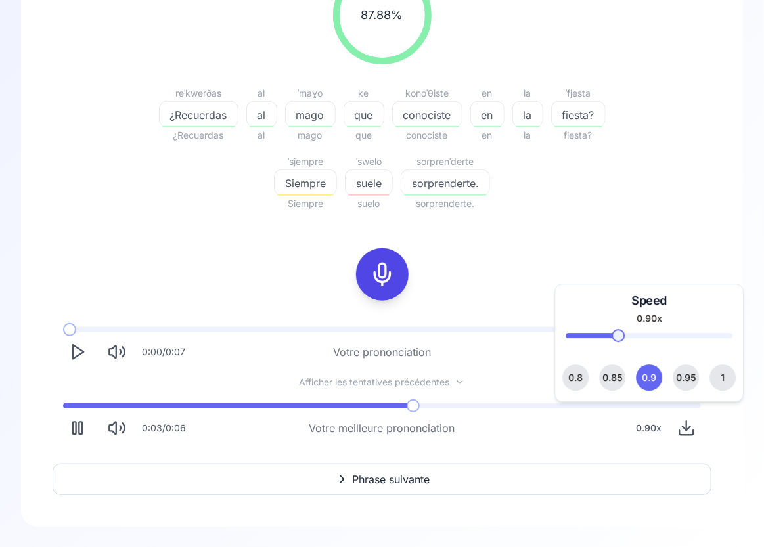
click at [612, 376] on span "0.85" at bounding box center [612, 377] width 20 height 26
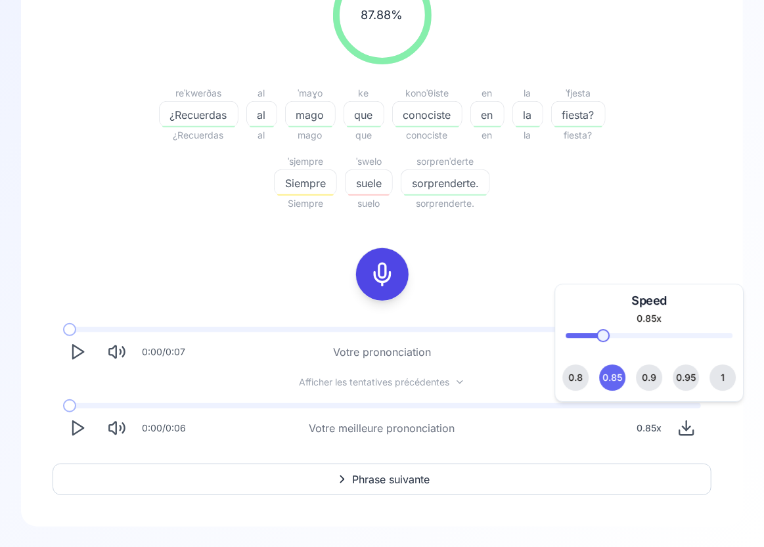
click at [74, 401] on span at bounding box center [69, 405] width 13 height 13
click at [76, 422] on polygon "Play" at bounding box center [78, 429] width 11 height 14
click at [76, 424] on icon "Play" at bounding box center [77, 428] width 18 height 18
click at [390, 265] on icon at bounding box center [382, 274] width 26 height 26
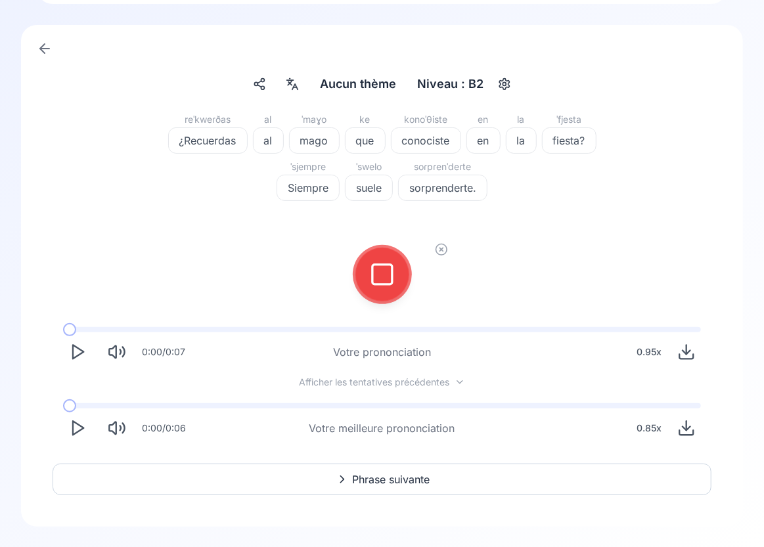
click at [382, 271] on icon at bounding box center [382, 274] width 26 height 26
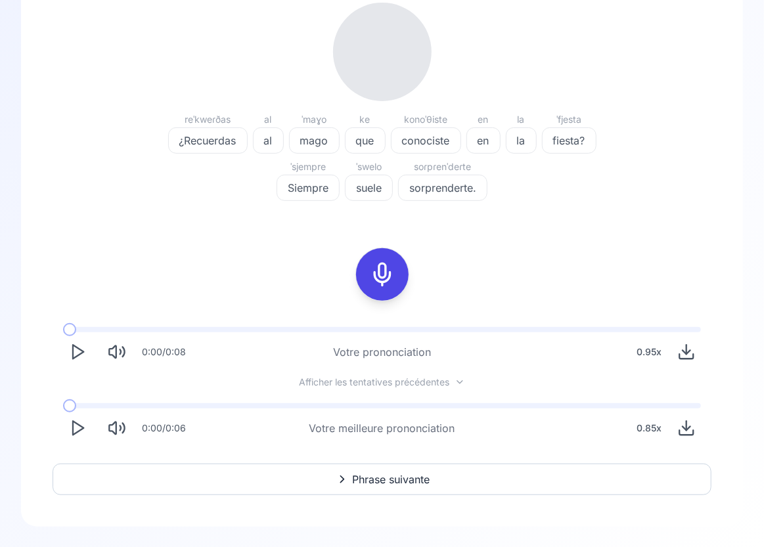
scroll to position [215, 0]
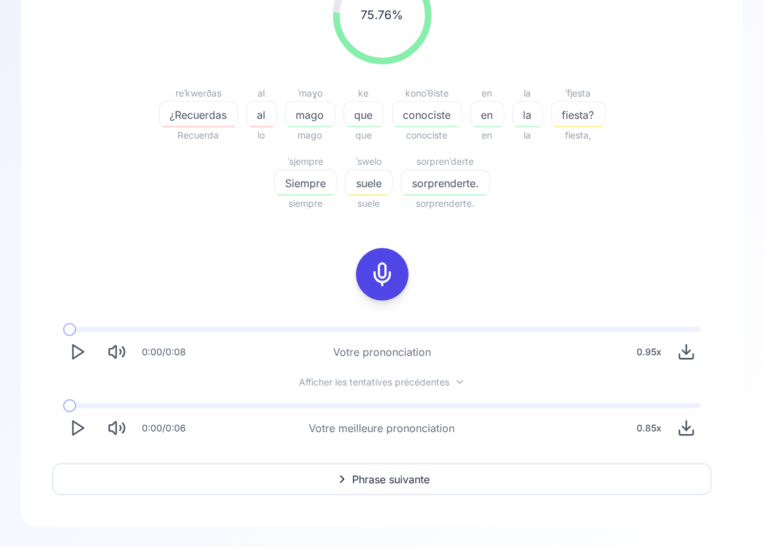
click at [380, 274] on icon at bounding box center [382, 274] width 26 height 26
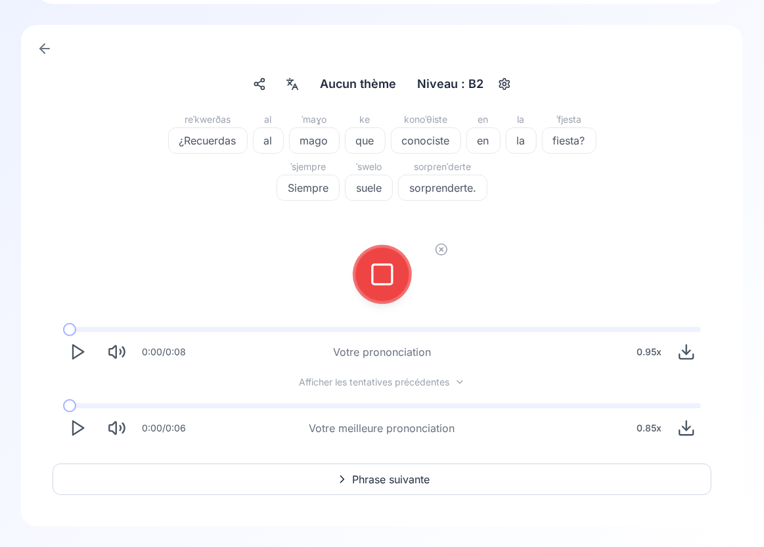
click at [382, 271] on icon at bounding box center [382, 274] width 26 height 26
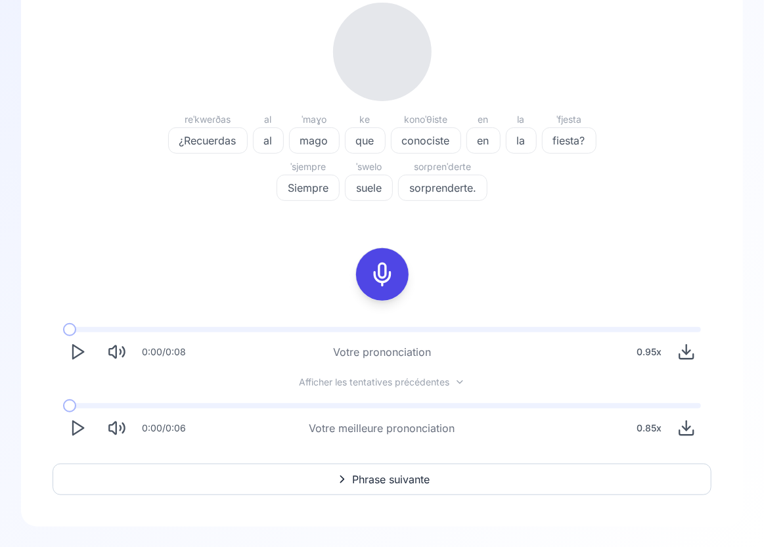
scroll to position [215, 0]
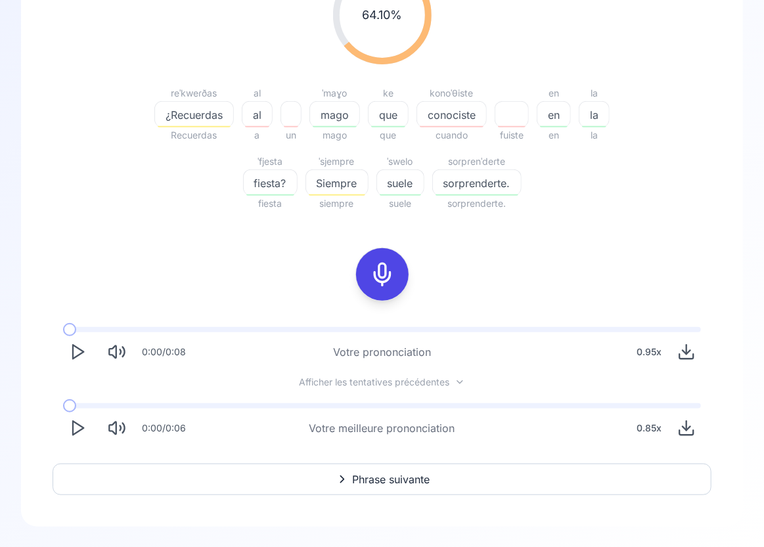
click at [71, 434] on icon "Play" at bounding box center [77, 428] width 18 height 18
click at [645, 431] on div "0.85 x" at bounding box center [648, 428] width 35 height 26
click at [720, 378] on span "1" at bounding box center [722, 377] width 5 height 26
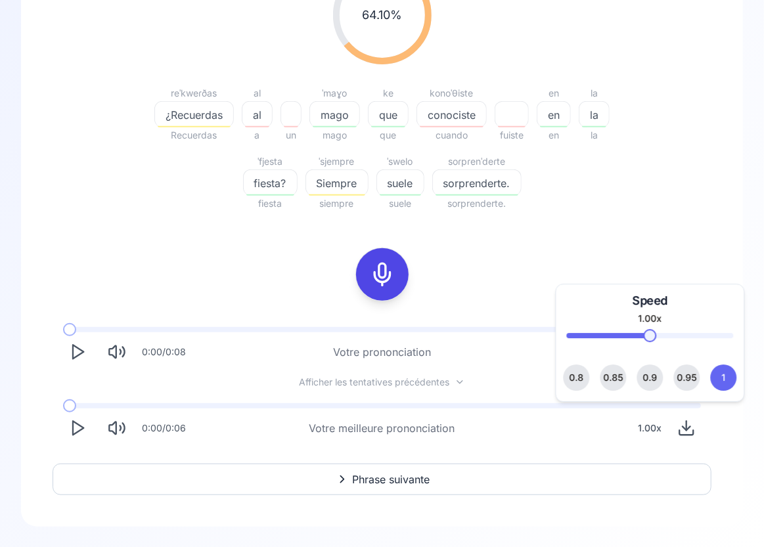
click at [78, 432] on icon "Play" at bounding box center [77, 428] width 18 height 18
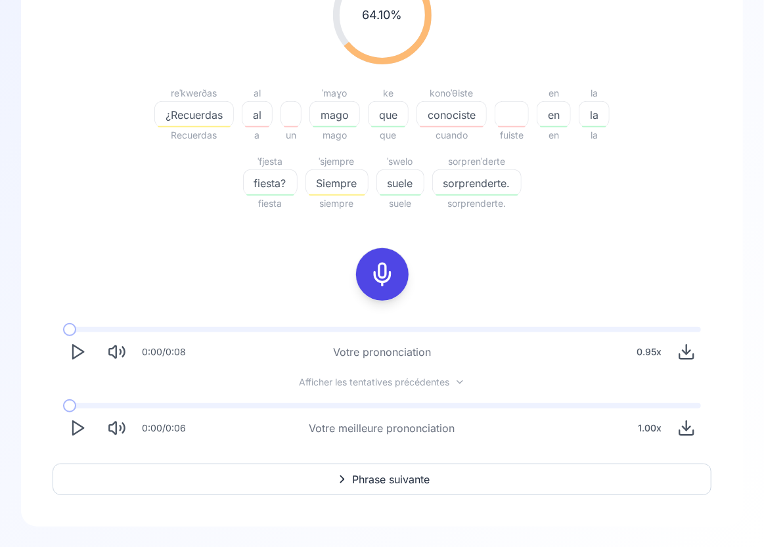
click at [70, 432] on icon "Play" at bounding box center [77, 428] width 18 height 18
click at [387, 263] on icon at bounding box center [382, 274] width 26 height 26
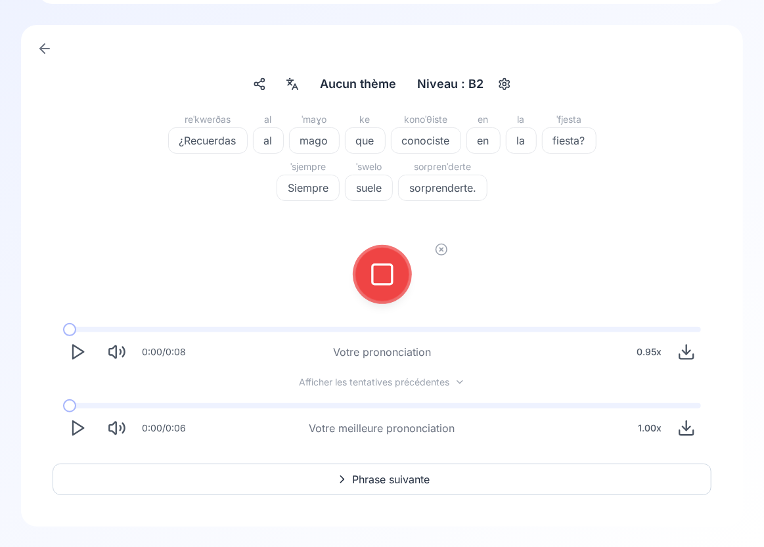
click at [387, 263] on icon at bounding box center [382, 274] width 26 height 26
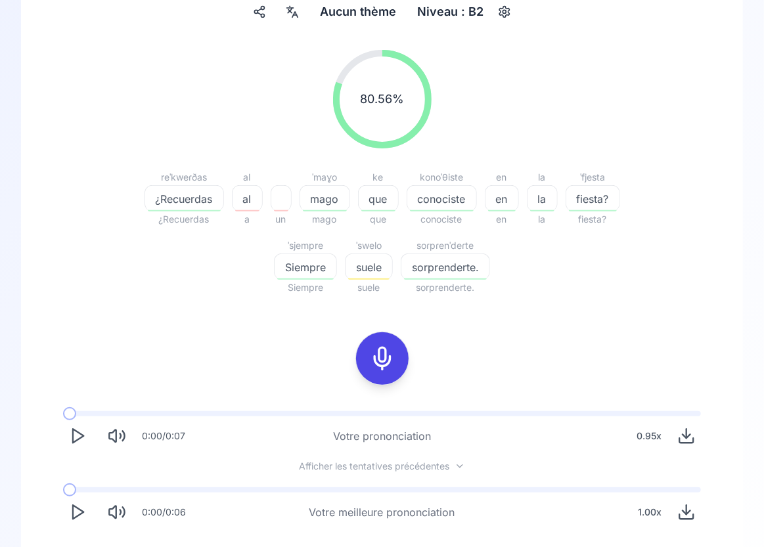
scroll to position [114, 0]
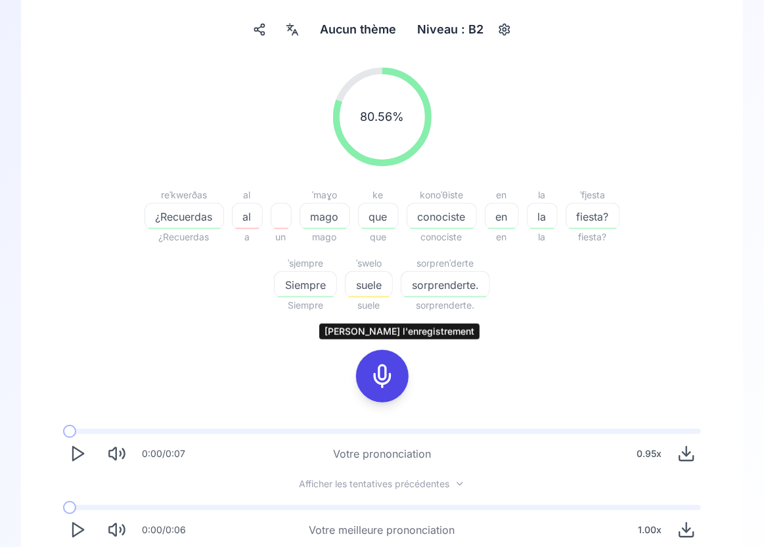
click at [380, 383] on icon at bounding box center [382, 376] width 26 height 26
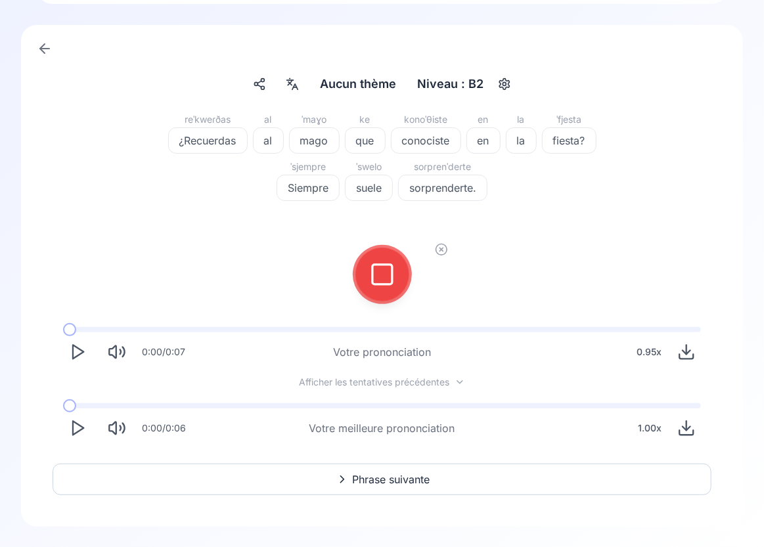
click at [393, 259] on div at bounding box center [382, 274] width 32 height 53
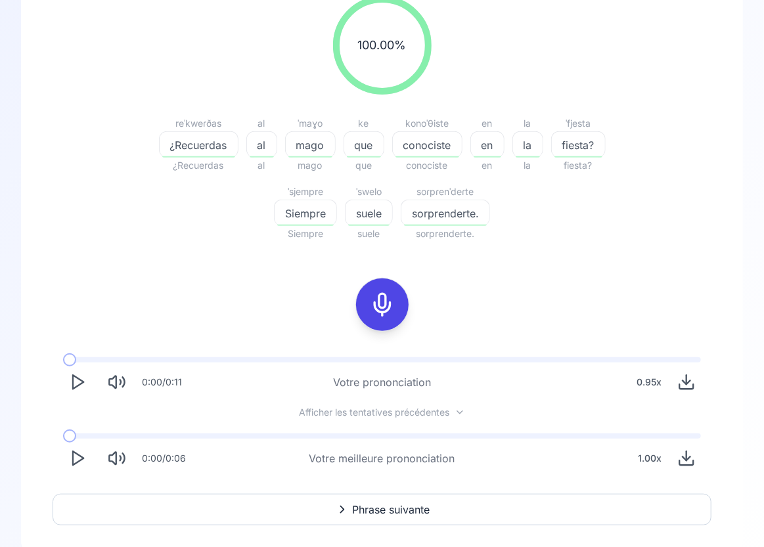
scroll to position [215, 0]
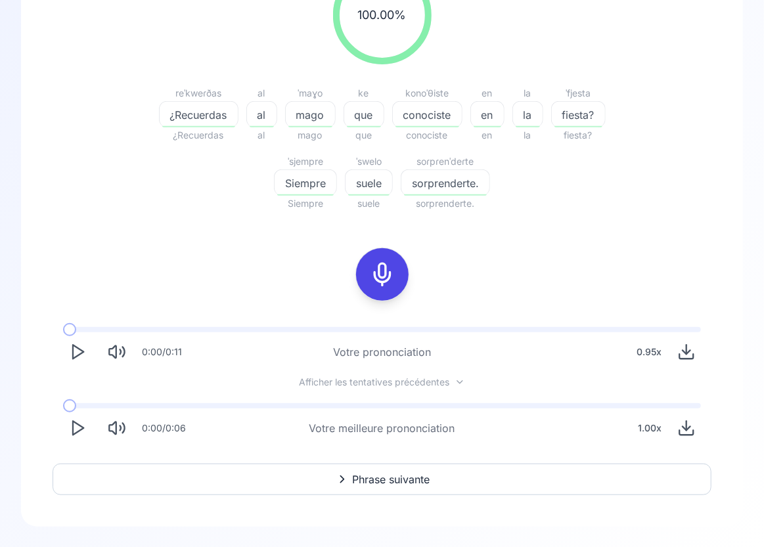
click at [410, 476] on span "Phrase suivante" at bounding box center [391, 479] width 77 height 16
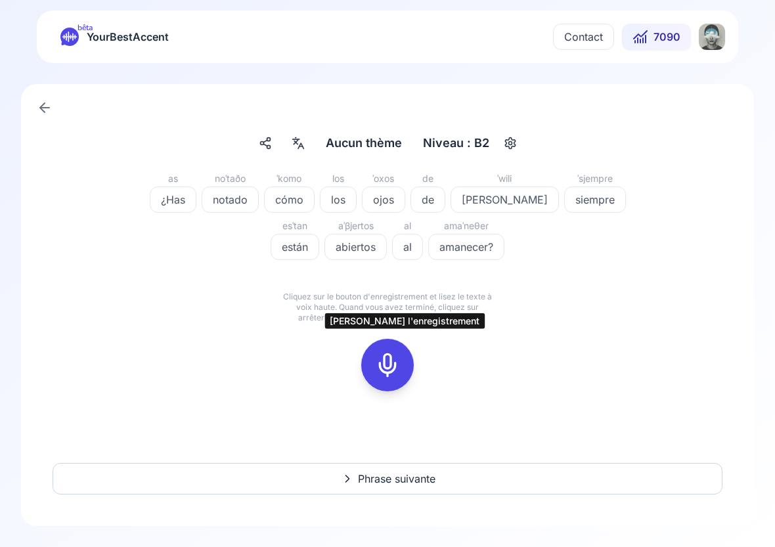
click at [389, 362] on icon at bounding box center [387, 365] width 26 height 26
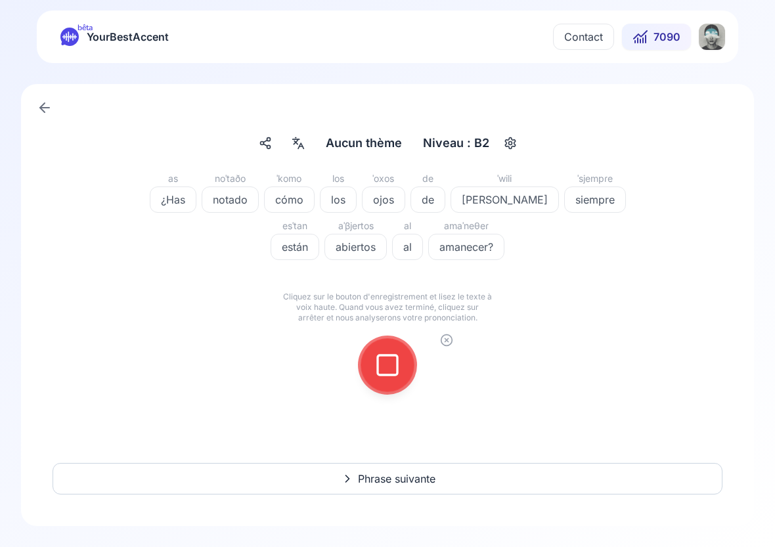
click at [389, 362] on icon at bounding box center [387, 365] width 26 height 26
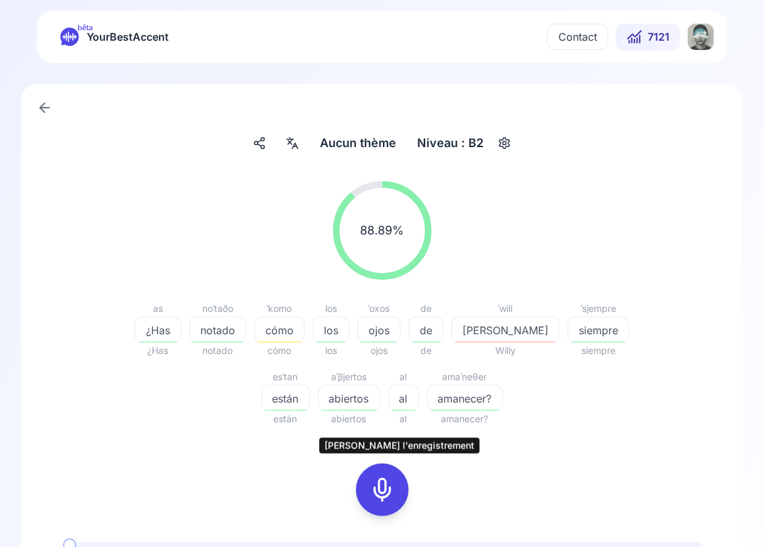
click at [386, 489] on icon at bounding box center [382, 490] width 26 height 26
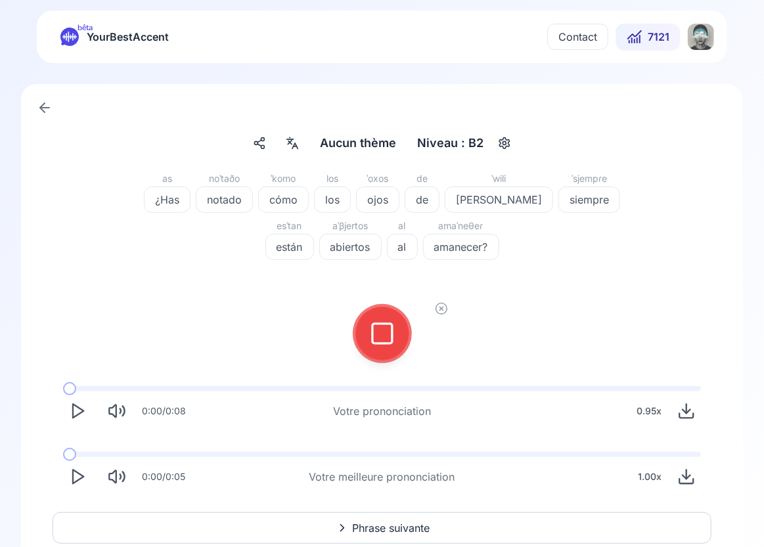
click at [393, 327] on icon at bounding box center [382, 333] width 26 height 26
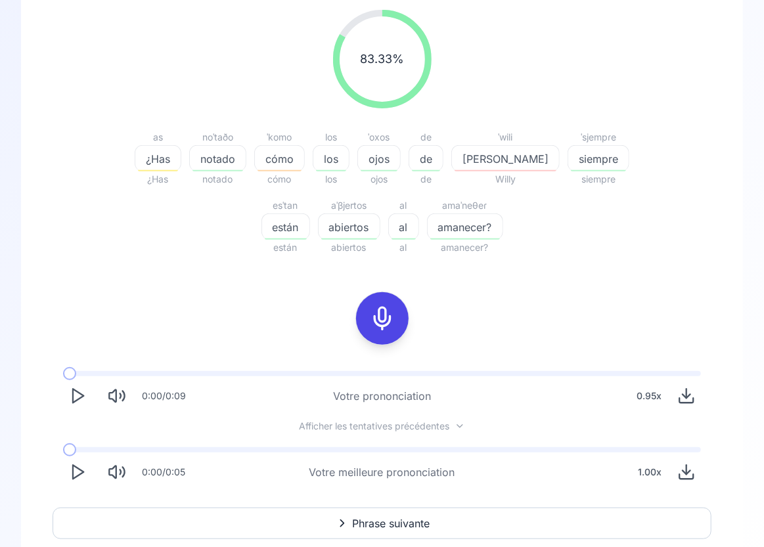
scroll to position [202, 0]
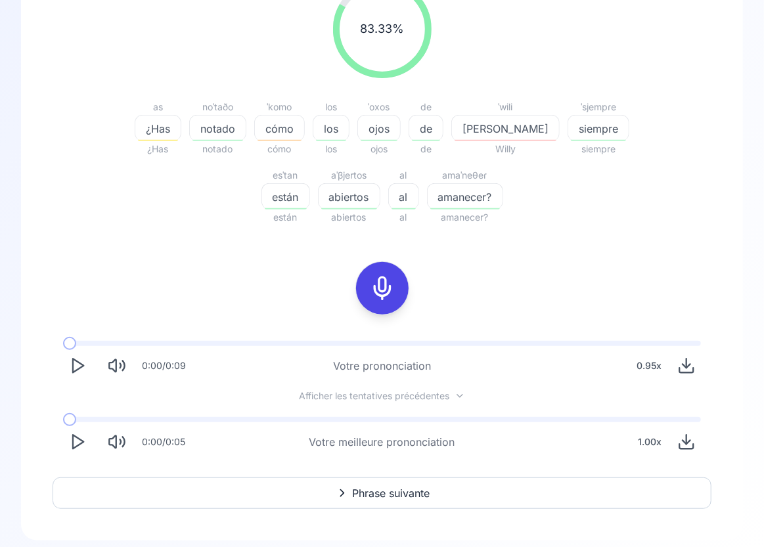
click at [77, 439] on icon "Play" at bounding box center [77, 442] width 18 height 18
click at [79, 440] on icon "Play" at bounding box center [77, 442] width 18 height 18
click at [79, 439] on polygon "Play" at bounding box center [78, 442] width 11 height 14
click at [81, 439] on polygon "Play" at bounding box center [78, 442] width 11 height 14
click at [393, 290] on icon at bounding box center [382, 288] width 26 height 26
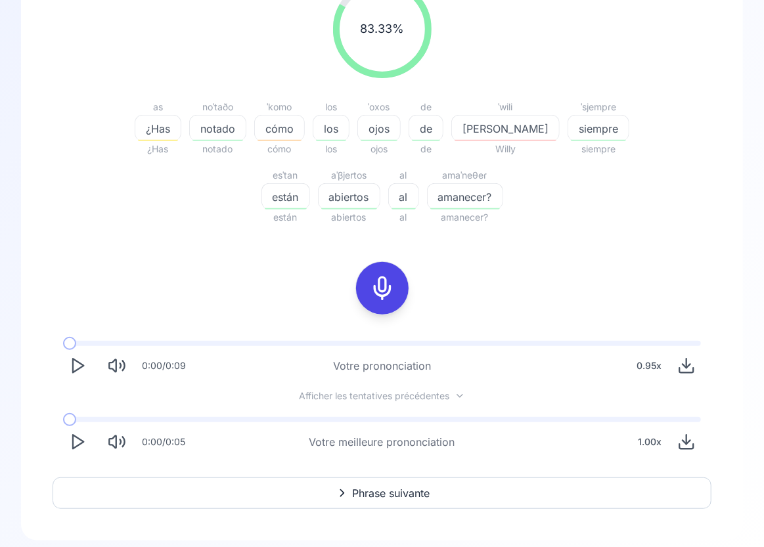
scroll to position [59, 0]
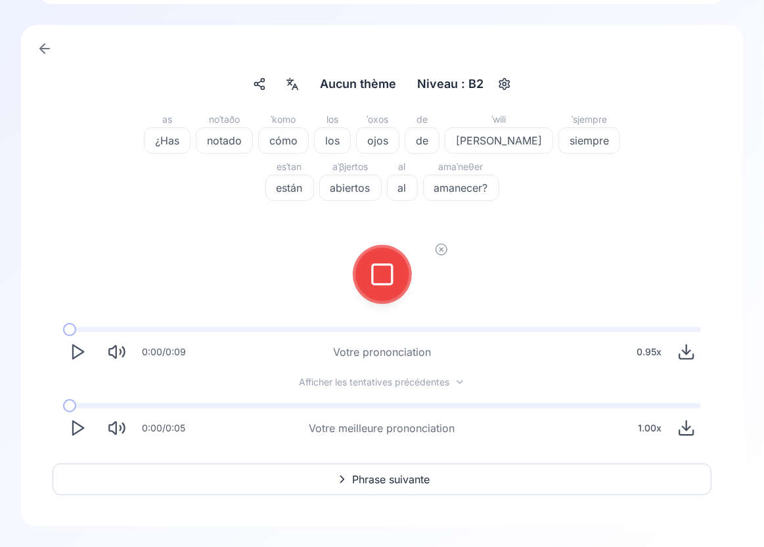
click at [393, 282] on icon at bounding box center [382, 274] width 26 height 26
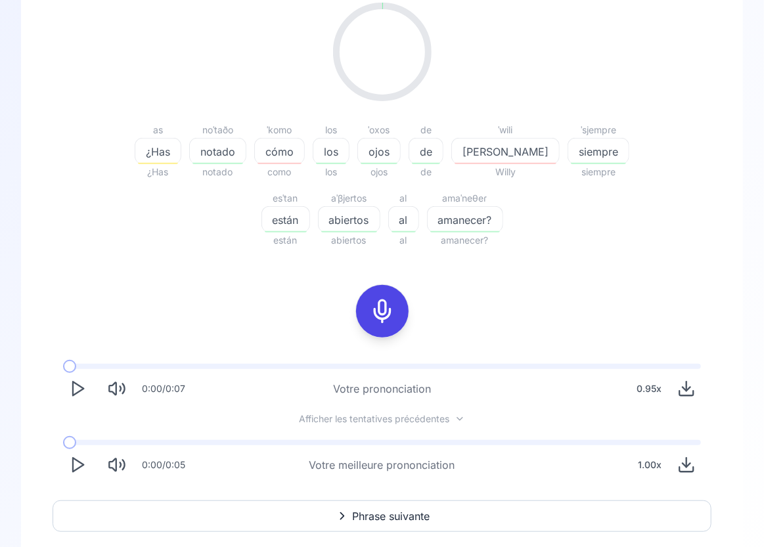
scroll to position [202, 0]
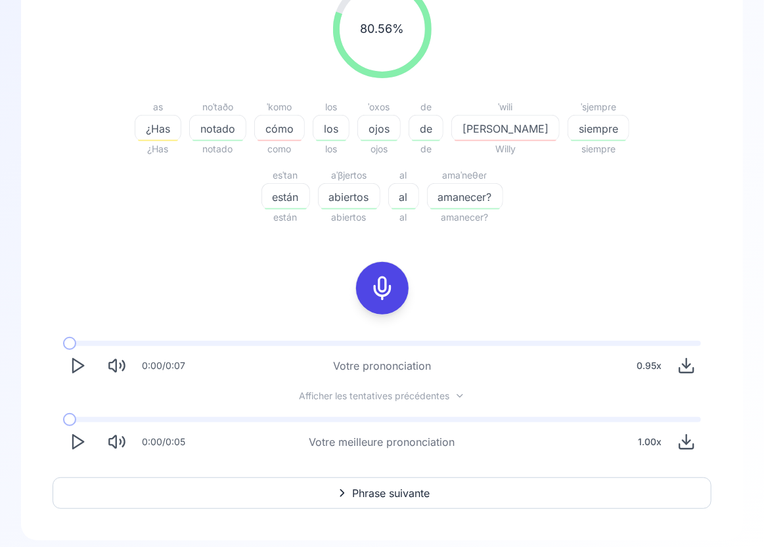
click at [393, 282] on icon at bounding box center [382, 288] width 26 height 26
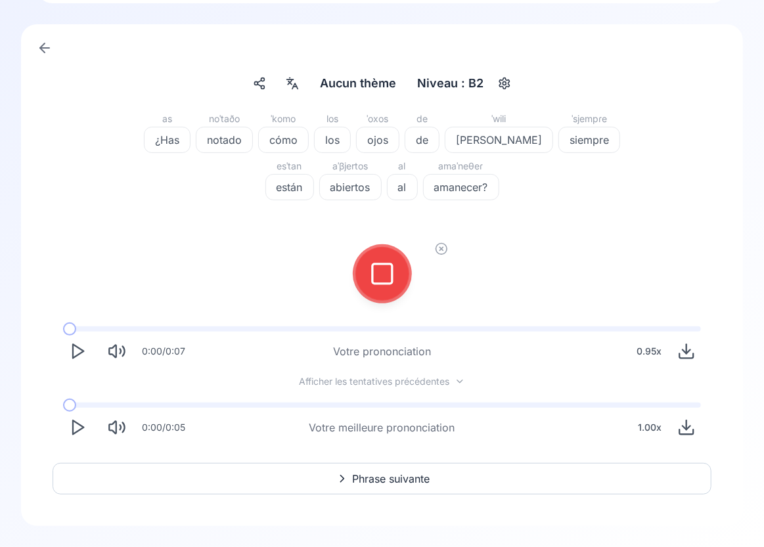
scroll to position [59, 0]
click at [393, 282] on icon at bounding box center [382, 274] width 26 height 26
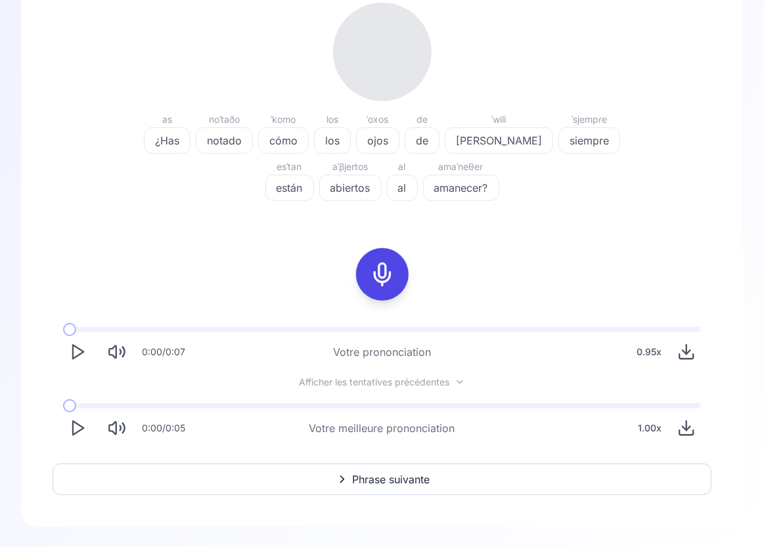
scroll to position [202, 0]
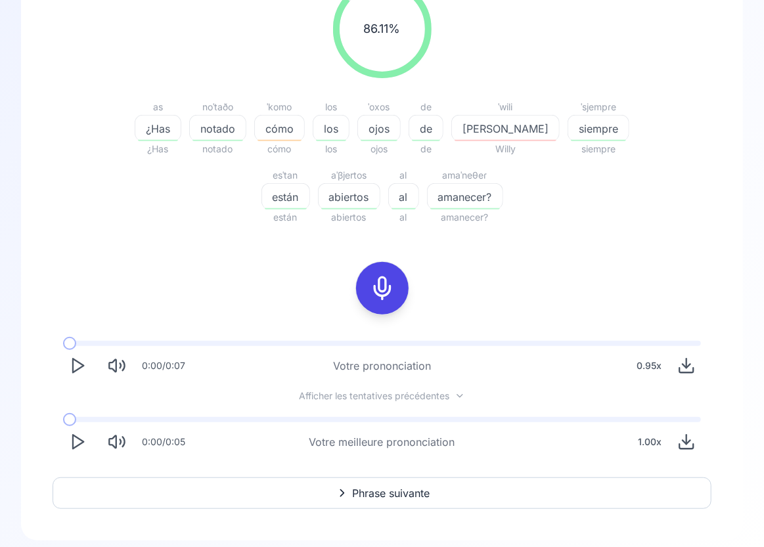
click at [286, 118] on div "cómo" at bounding box center [279, 128] width 51 height 26
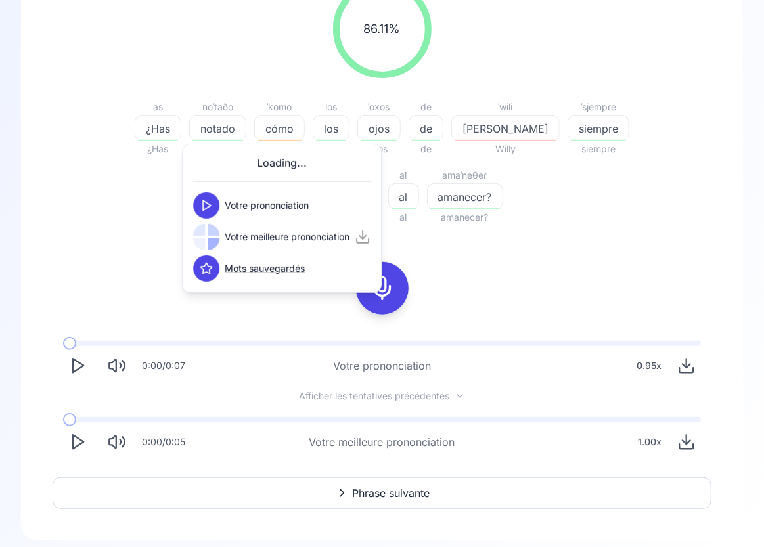
click at [203, 200] on polygon at bounding box center [207, 205] width 8 height 10
click at [204, 240] on polygon at bounding box center [207, 237] width 8 height 10
click at [498, 290] on div "86.11 % 86.11 % as ¿Has ¿Has noˈtaðo notado notado ˈkomo cómo cómo los los los …" at bounding box center [382, 218] width 659 height 498
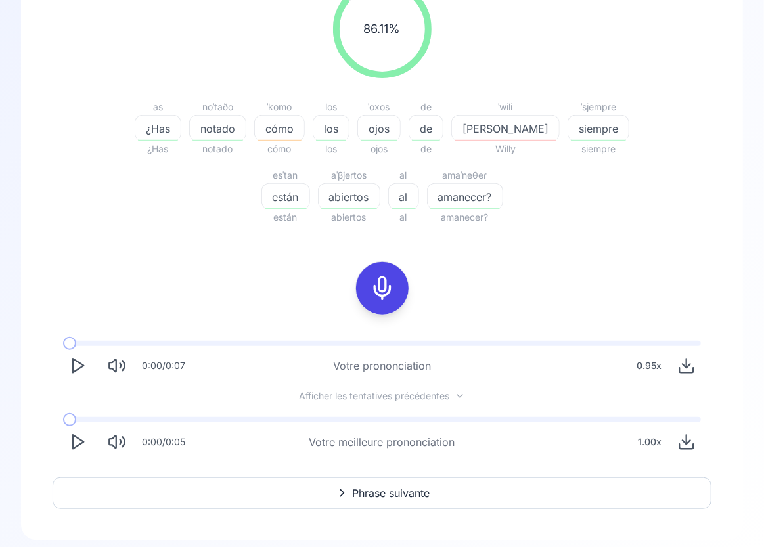
click at [74, 439] on icon "Play" at bounding box center [77, 442] width 18 height 18
click at [382, 295] on icon at bounding box center [382, 288] width 26 height 26
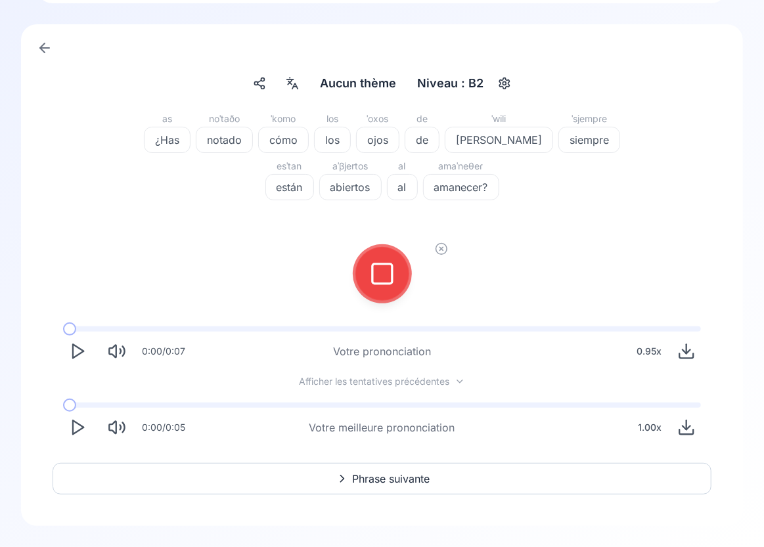
scroll to position [59, 0]
click at [385, 276] on icon at bounding box center [382, 274] width 26 height 26
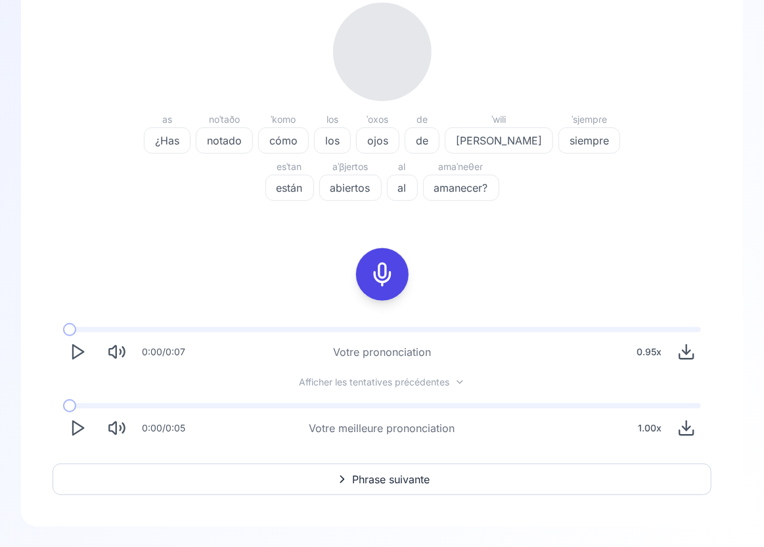
scroll to position [202, 0]
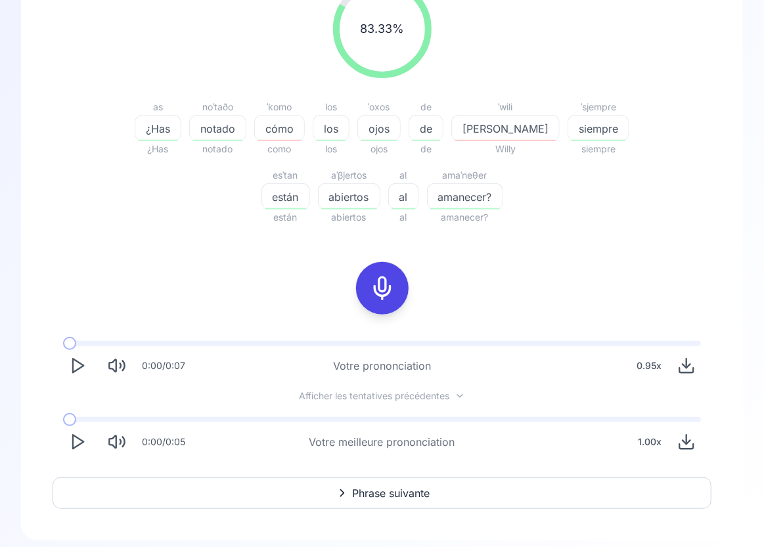
click at [458, 133] on span "[PERSON_NAME]" at bounding box center [505, 129] width 107 height 16
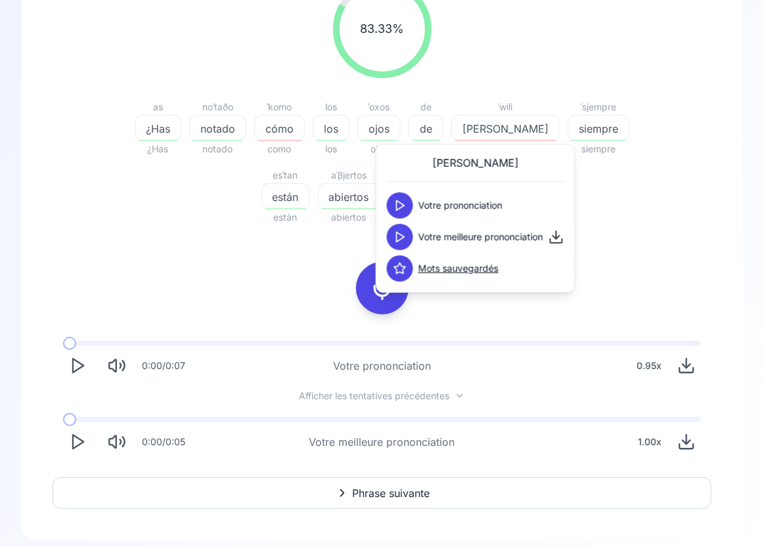
click at [403, 240] on icon at bounding box center [399, 236] width 13 height 13
click at [409, 202] on button at bounding box center [400, 205] width 26 height 26
click at [445, 339] on div "0:00 / 0:07 Votre prononciation 0.95 x" at bounding box center [382, 360] width 659 height 60
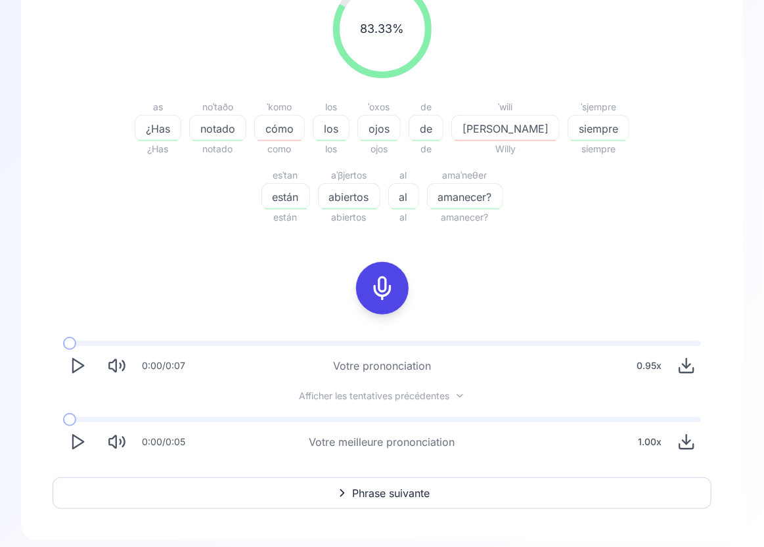
click at [382, 277] on icon at bounding box center [382, 288] width 26 height 26
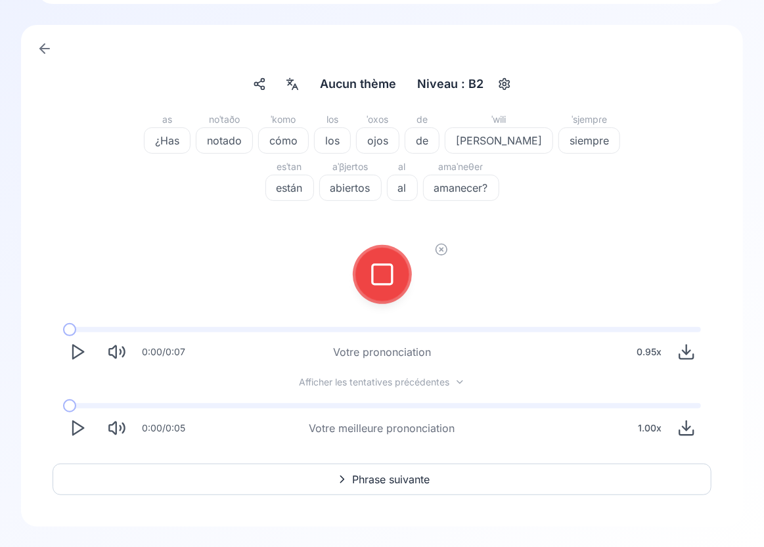
click at [382, 277] on icon at bounding box center [382, 274] width 26 height 26
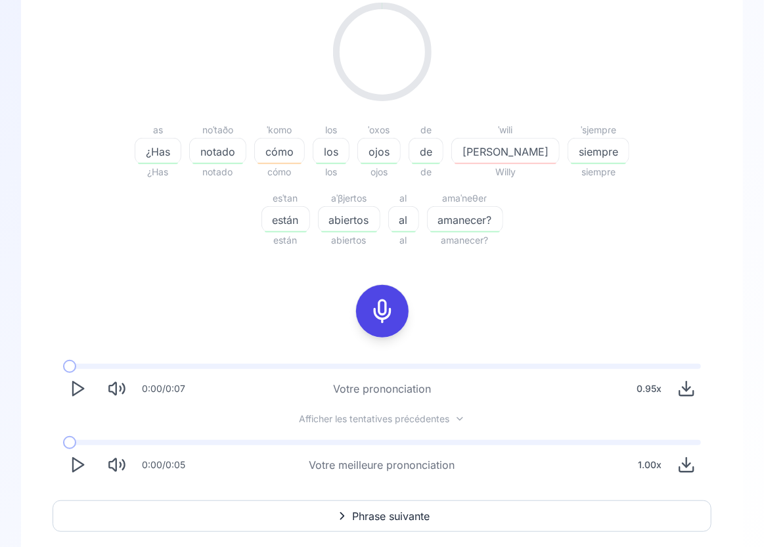
scroll to position [202, 0]
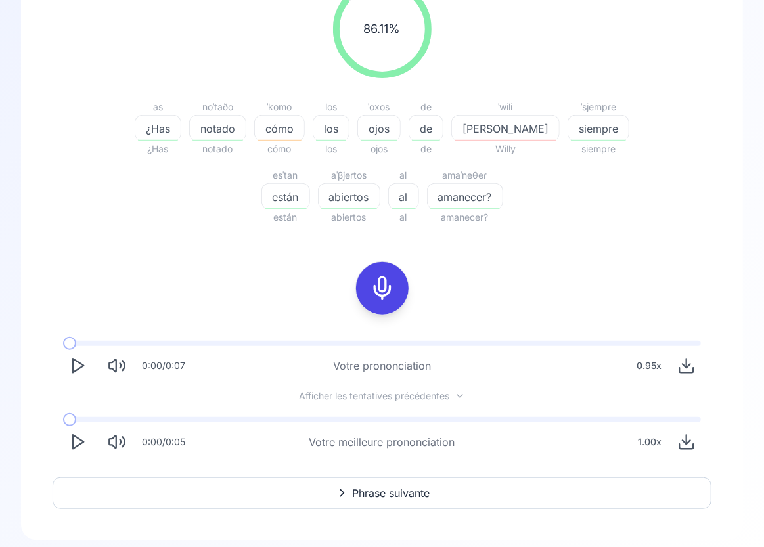
click at [285, 130] on span "cómo" at bounding box center [279, 129] width 49 height 16
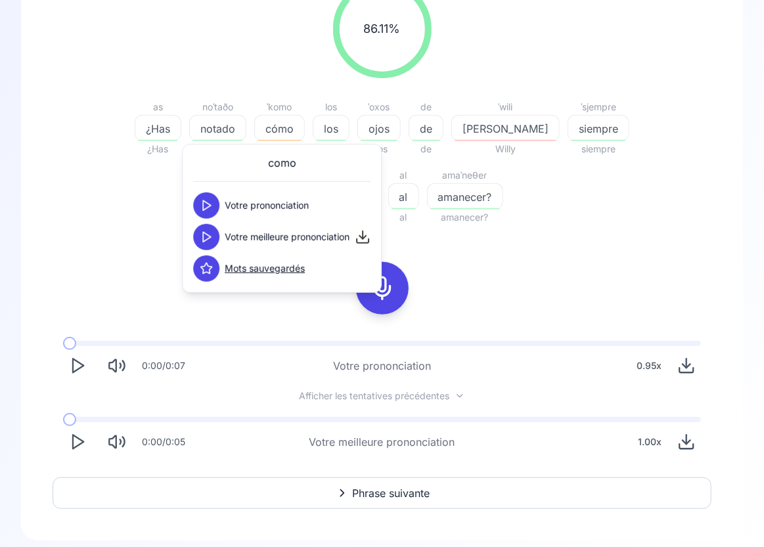
click at [206, 208] on polygon at bounding box center [207, 205] width 8 height 10
click at [206, 240] on icon at bounding box center [206, 236] width 13 height 13
click at [482, 127] on span "[PERSON_NAME]" at bounding box center [505, 129] width 107 height 16
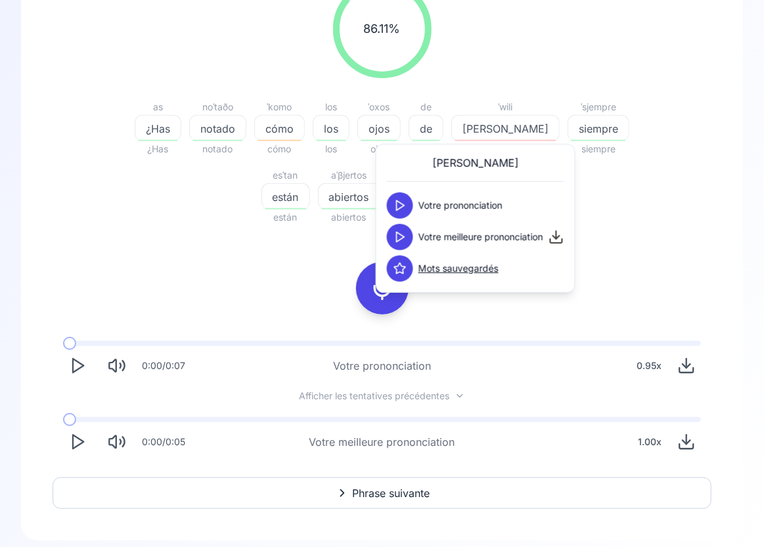
click at [404, 194] on button at bounding box center [400, 205] width 26 height 26
click at [401, 235] on polygon at bounding box center [401, 237] width 8 height 10
click at [595, 215] on div "as ¿Has ¿Has noˈtaðo notado notado ˈkomo cómo cómo los los los ˈoxos ojos ojos …" at bounding box center [382, 162] width 504 height 126
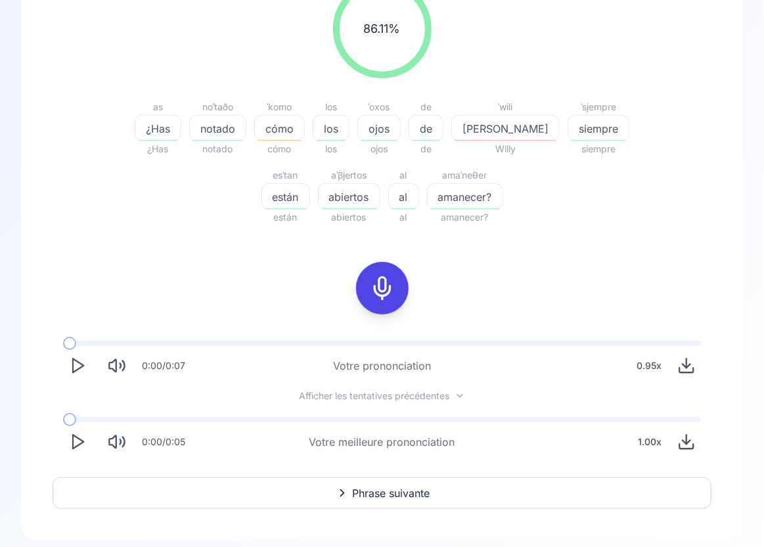
scroll to position [215, 0]
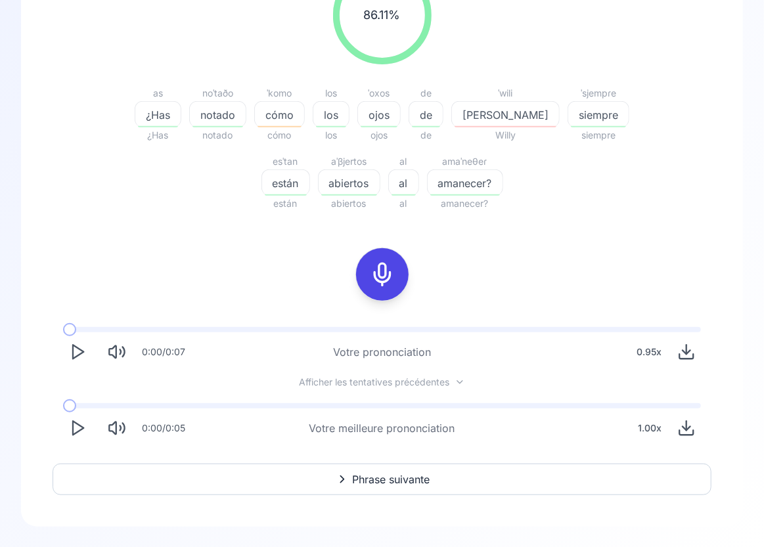
click at [397, 477] on span "Phrase suivante" at bounding box center [391, 479] width 77 height 16
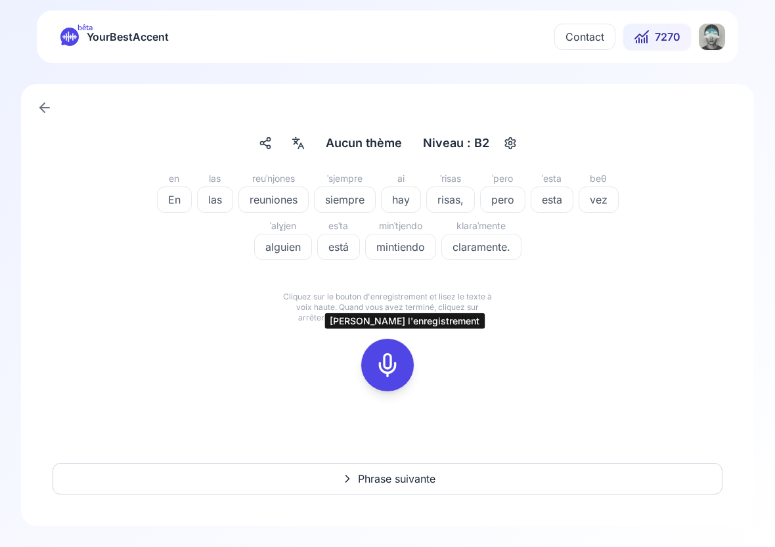
click at [394, 366] on icon at bounding box center [387, 365] width 26 height 26
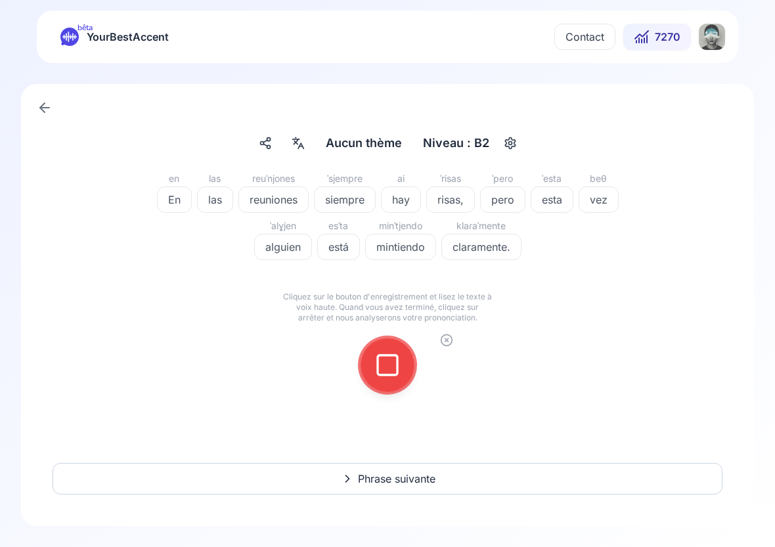
click at [394, 366] on icon at bounding box center [387, 365] width 26 height 26
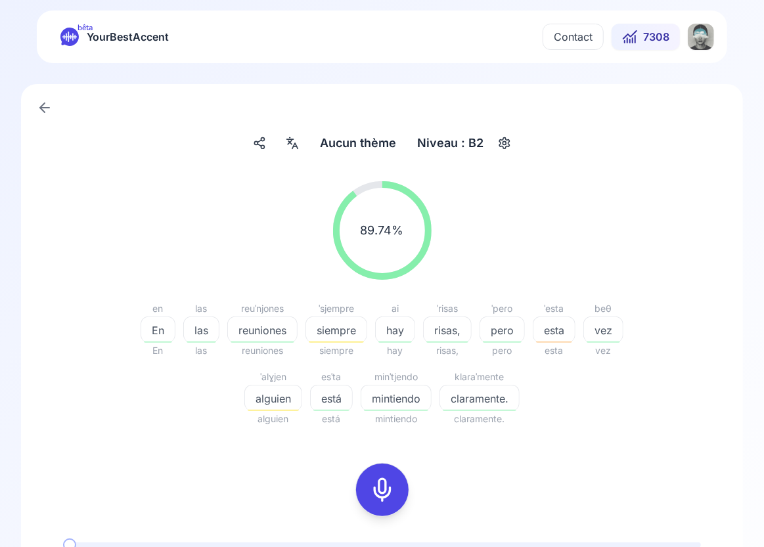
click at [594, 328] on span "vez" at bounding box center [603, 330] width 39 height 16
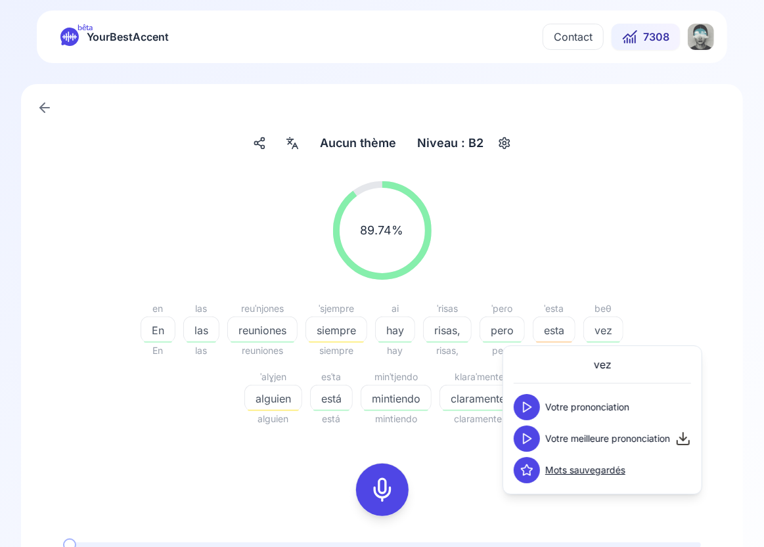
click at [530, 439] on icon at bounding box center [526, 438] width 13 height 13
click at [529, 440] on icon at bounding box center [526, 438] width 13 height 13
click at [532, 411] on icon at bounding box center [526, 407] width 13 height 13
click at [529, 433] on icon at bounding box center [526, 438] width 13 height 13
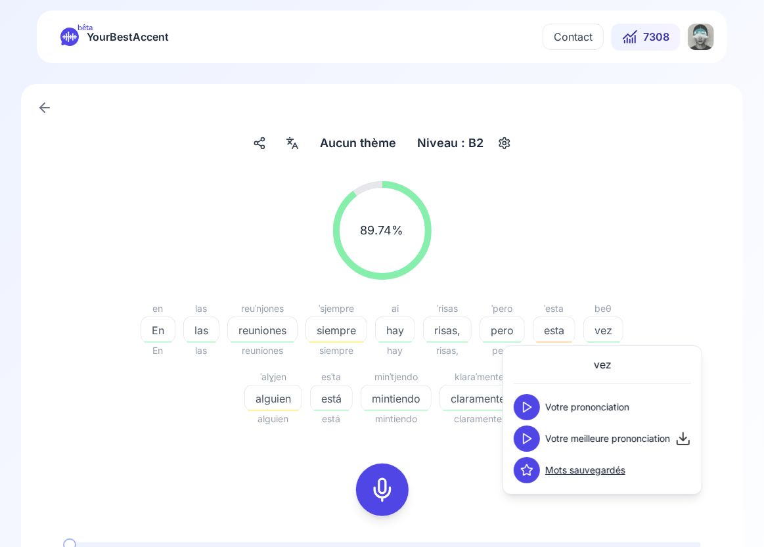
click at [529, 401] on icon at bounding box center [526, 407] width 13 height 13
click at [294, 386] on div "alguien" at bounding box center [273, 398] width 58 height 26
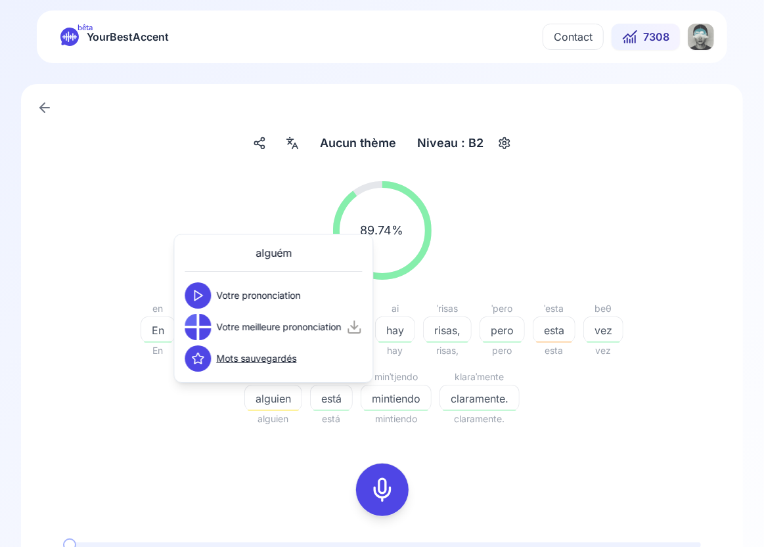
click at [200, 296] on polygon at bounding box center [198, 296] width 8 height 10
click at [200, 327] on polygon at bounding box center [198, 327] width 8 height 10
click at [201, 326] on polygon at bounding box center [198, 327] width 8 height 10
click at [208, 431] on div "89.74 % 89.74 % en En En las las las reuˈnjones reuniones reuniones ˈsjempre si…" at bounding box center [382, 304] width 659 height 267
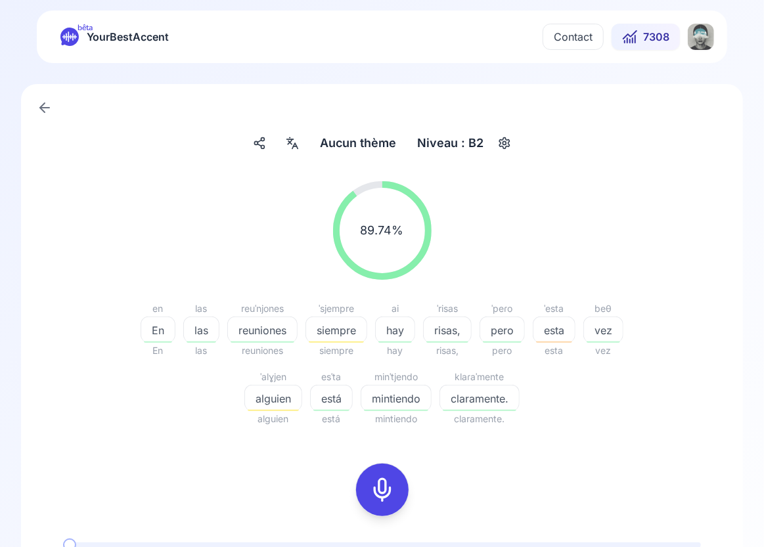
click at [340, 332] on span "siempre" at bounding box center [336, 330] width 60 height 16
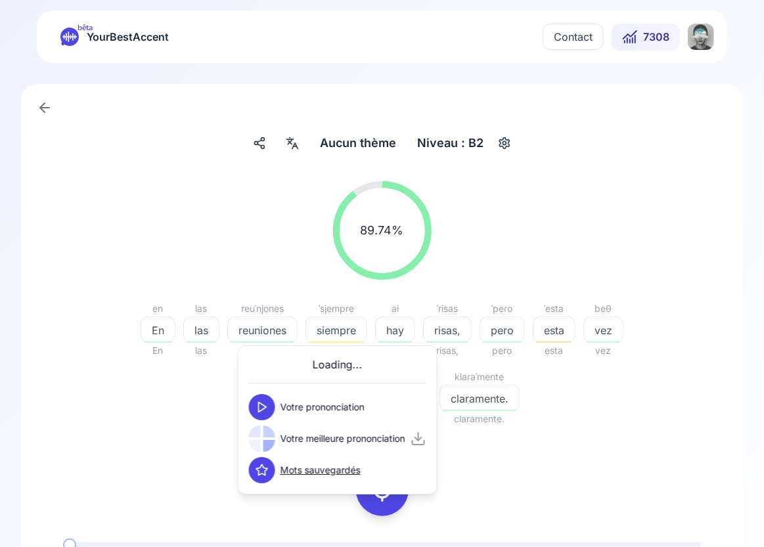
click at [263, 405] on polygon at bounding box center [263, 408] width 8 height 10
click at [266, 443] on div at bounding box center [269, 446] width 12 height 12
click at [266, 441] on icon at bounding box center [261, 438] width 13 height 13
click at [191, 437] on div "89.74 % 89.74 % en En En las las las reuˈnjones reuniones reuniones ˈsjempre si…" at bounding box center [382, 304] width 659 height 267
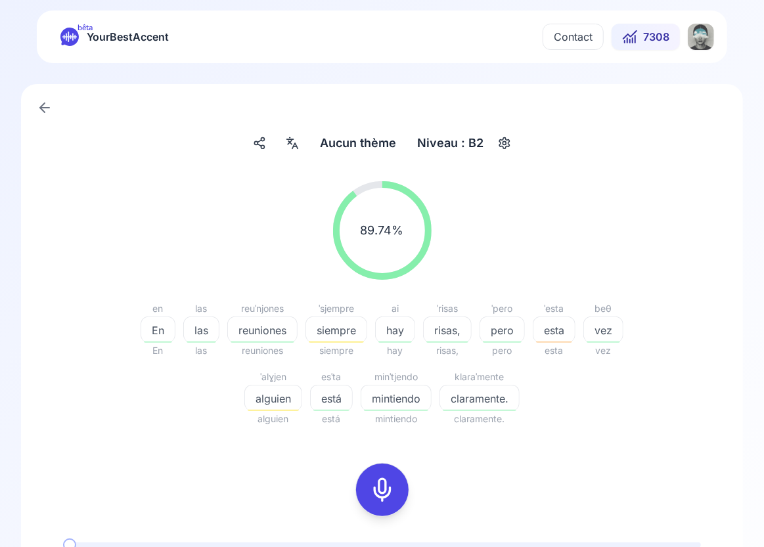
click at [387, 486] on icon at bounding box center [382, 490] width 26 height 26
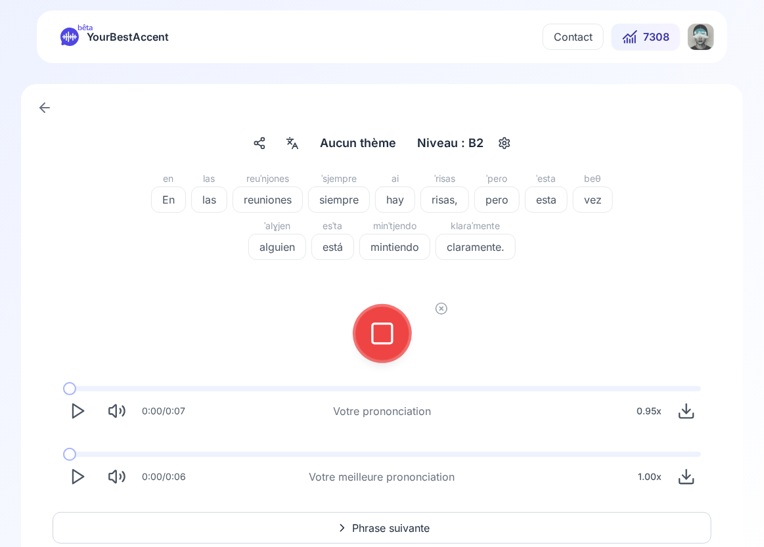
click at [393, 318] on div at bounding box center [382, 333] width 32 height 53
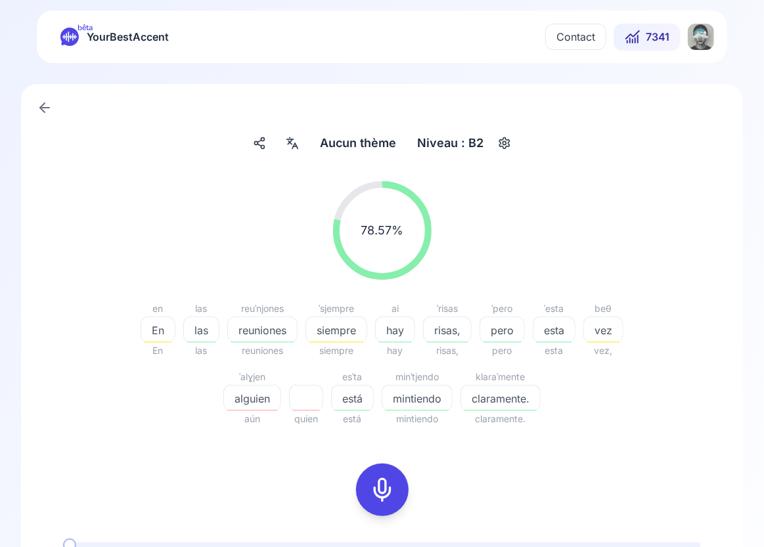
click at [391, 478] on icon at bounding box center [382, 490] width 26 height 26
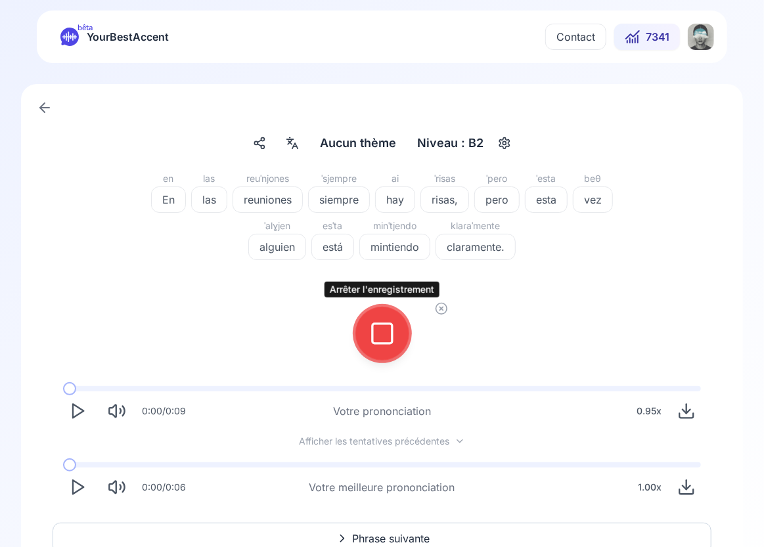
click at [386, 340] on icon at bounding box center [382, 333] width 26 height 26
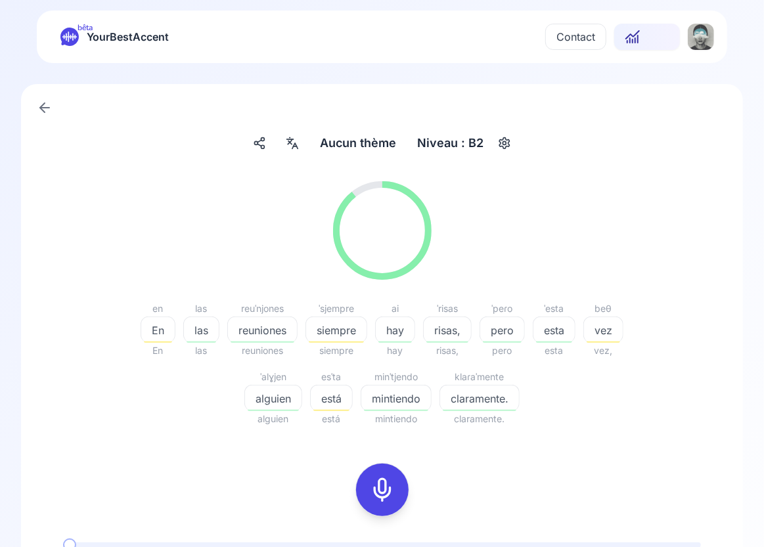
click at [461, 391] on span "claramente." at bounding box center [479, 399] width 79 height 16
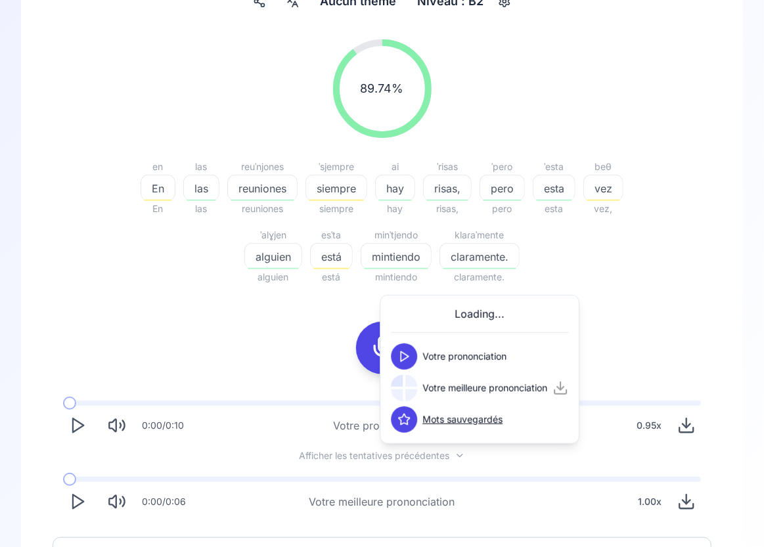
scroll to position [184, 0]
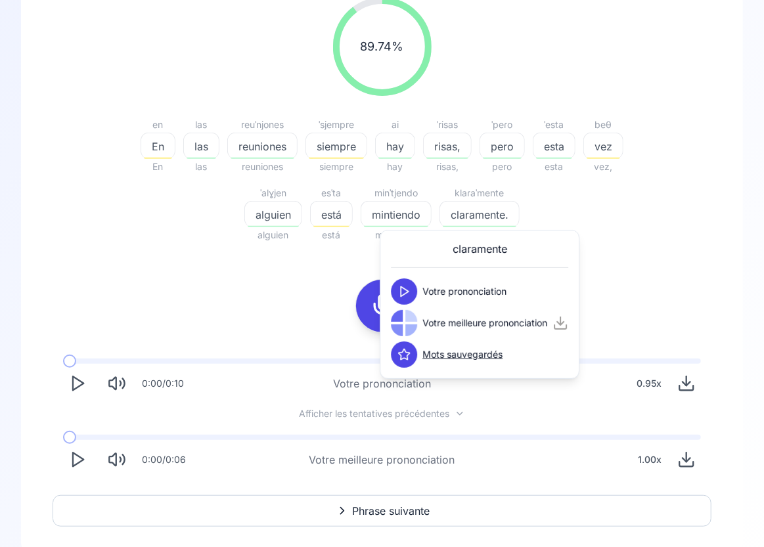
click at [227, 267] on div "89.74 % 89.74 % en En En las las las reuˈnjones reuniones reuniones ˈsjempre si…" at bounding box center [382, 236] width 659 height 498
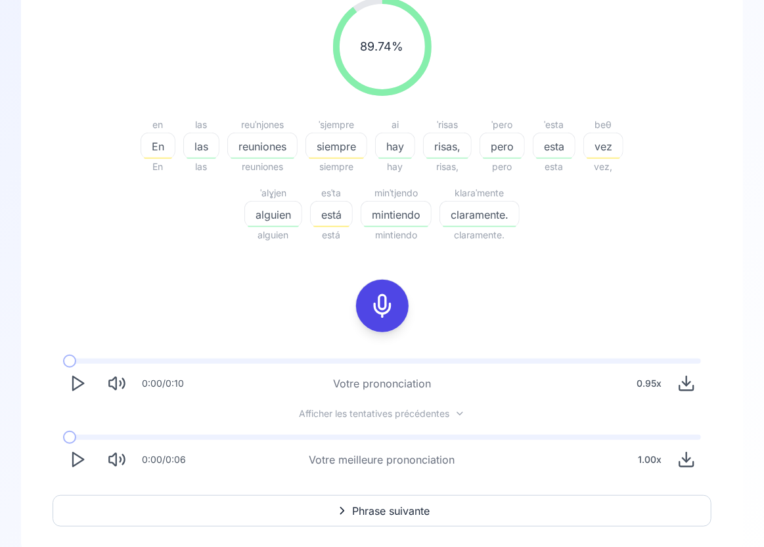
click at [76, 474] on div "0:00 / 0:06 Votre meilleure prononciation 1.00 x" at bounding box center [382, 454] width 659 height 60
click at [76, 462] on icon "Play" at bounding box center [77, 459] width 18 height 18
click at [81, 458] on polygon "Play" at bounding box center [78, 460] width 11 height 14
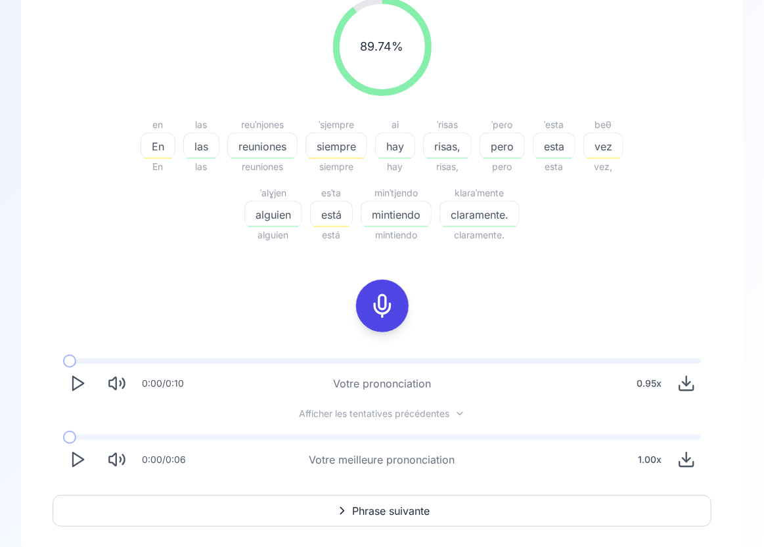
click at [392, 302] on icon at bounding box center [382, 306] width 26 height 26
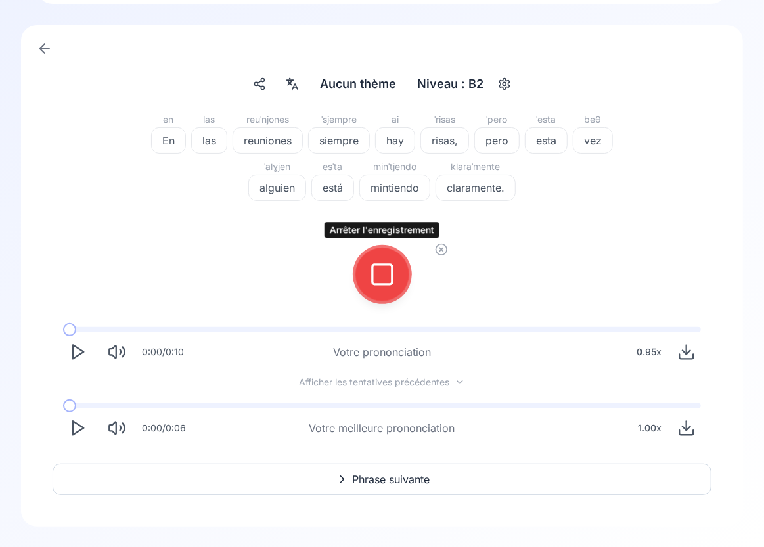
click at [387, 279] on icon at bounding box center [382, 274] width 26 height 26
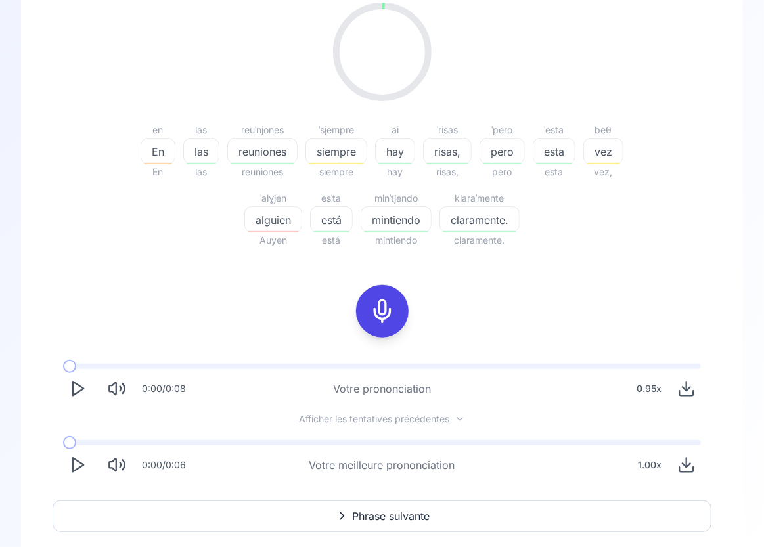
scroll to position [184, 0]
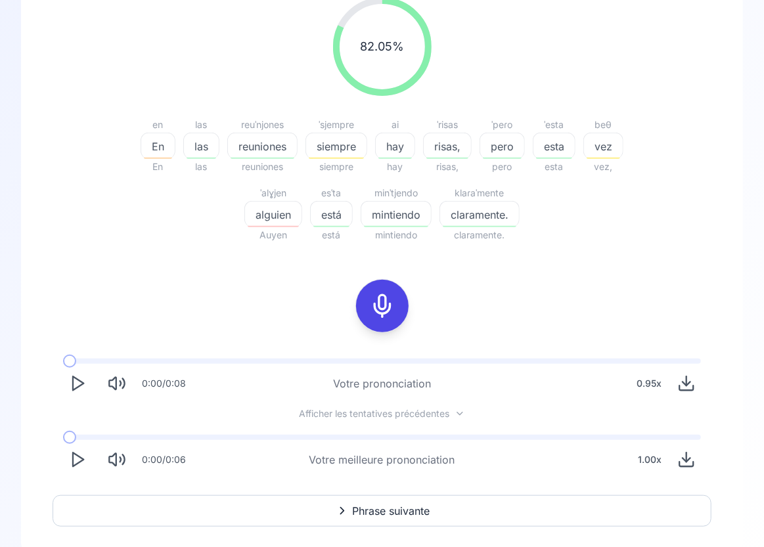
click at [385, 297] on icon at bounding box center [382, 306] width 26 height 26
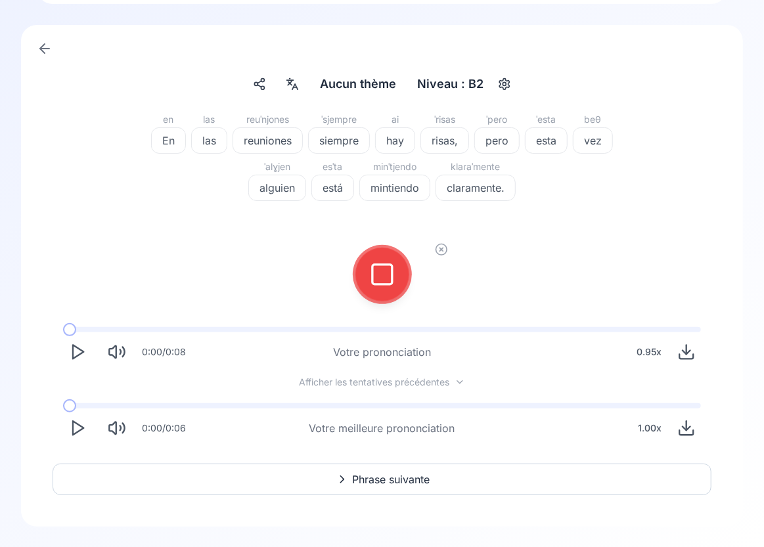
click at [385, 294] on div at bounding box center [382, 274] width 32 height 53
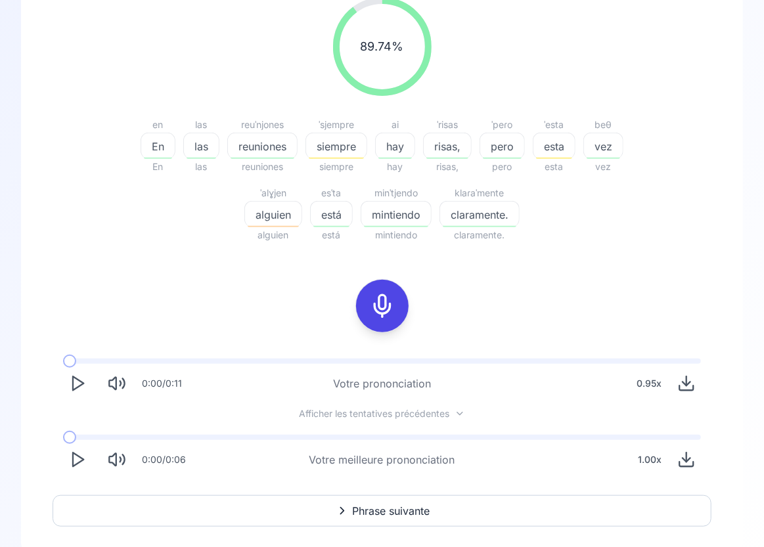
scroll to position [215, 0]
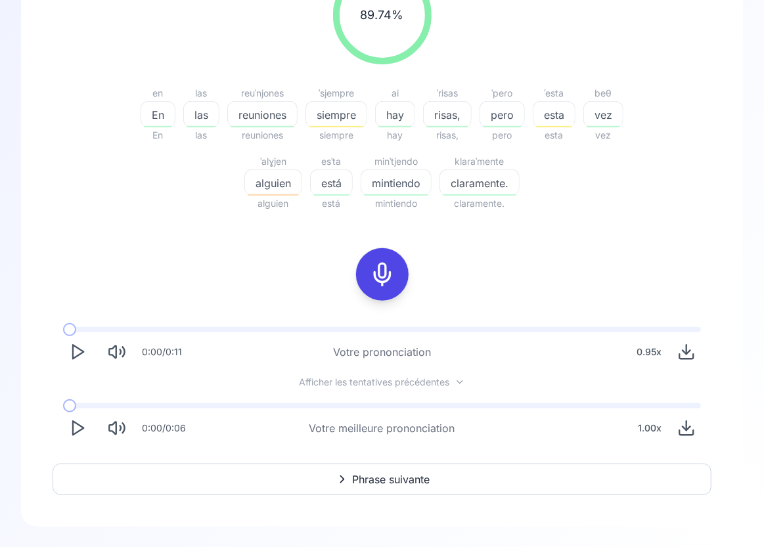
click at [328, 99] on div "ˈsjempre" at bounding box center [336, 93] width 62 height 16
click at [337, 119] on span "siempre" at bounding box center [336, 115] width 60 height 16
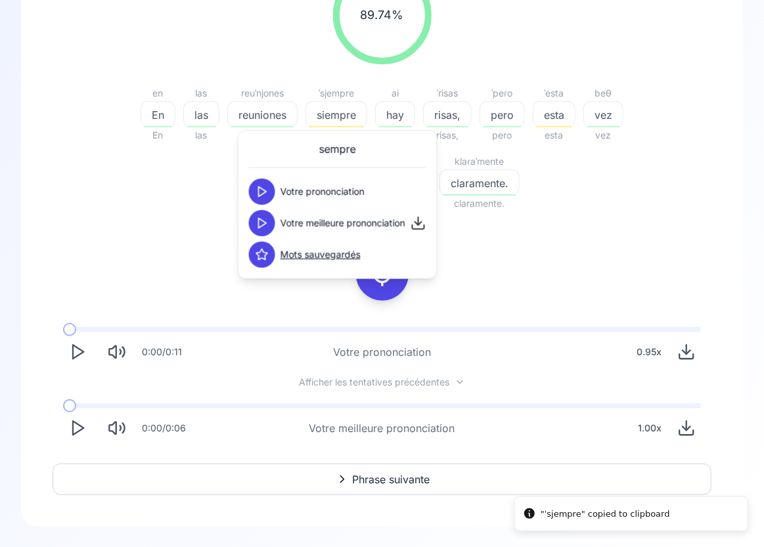
click at [269, 225] on button at bounding box center [262, 223] width 26 height 26
click at [265, 192] on icon at bounding box center [261, 191] width 13 height 13
click at [550, 111] on span "esta" at bounding box center [553, 115] width 41 height 16
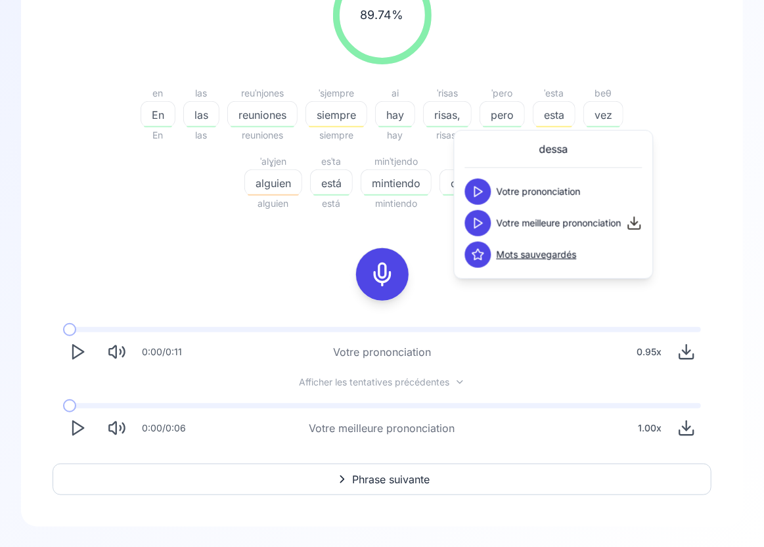
click at [477, 192] on icon at bounding box center [477, 191] width 13 height 13
click at [477, 217] on icon at bounding box center [477, 223] width 13 height 13
click at [263, 183] on span "alguien" at bounding box center [273, 183] width 56 height 16
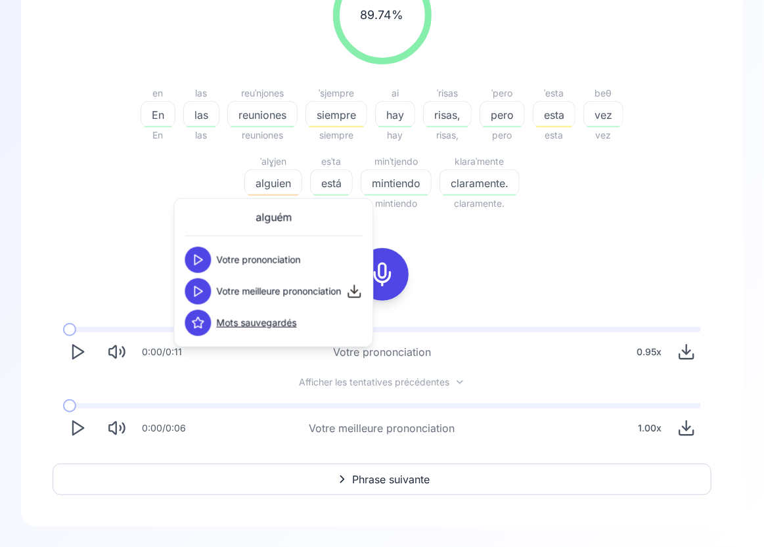
click at [202, 257] on icon at bounding box center [197, 259] width 13 height 13
click at [194, 293] on polygon at bounding box center [198, 291] width 8 height 10
click at [600, 314] on div "89.74 % 89.74 % en En En las las las reuˈnjones reuniones reuniones ˈsjempre si…" at bounding box center [382, 204] width 659 height 498
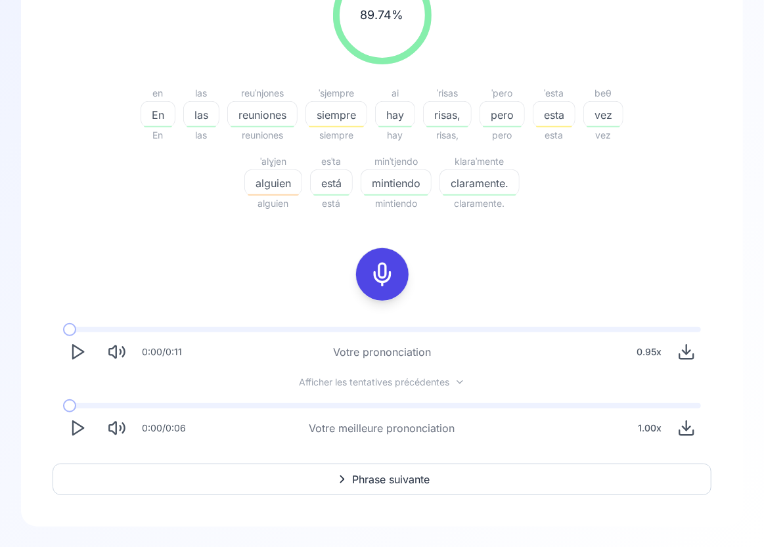
click at [402, 481] on span "Phrase suivante" at bounding box center [391, 479] width 77 height 16
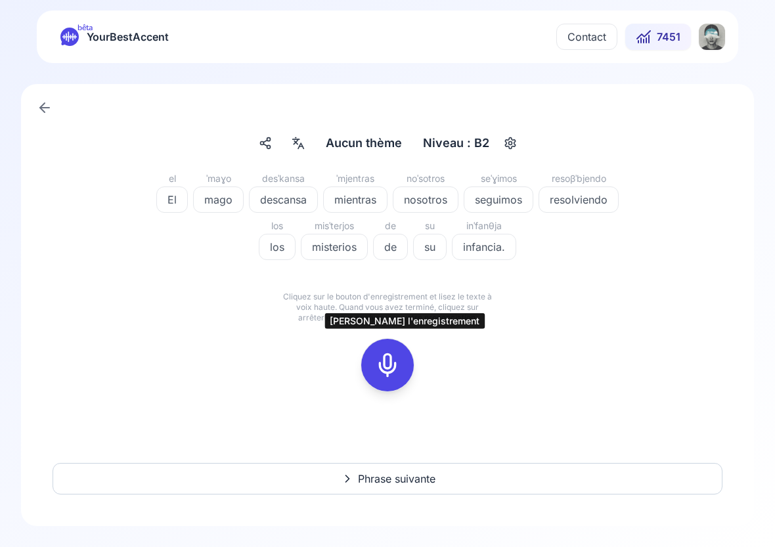
click at [383, 366] on icon at bounding box center [387, 365] width 26 height 26
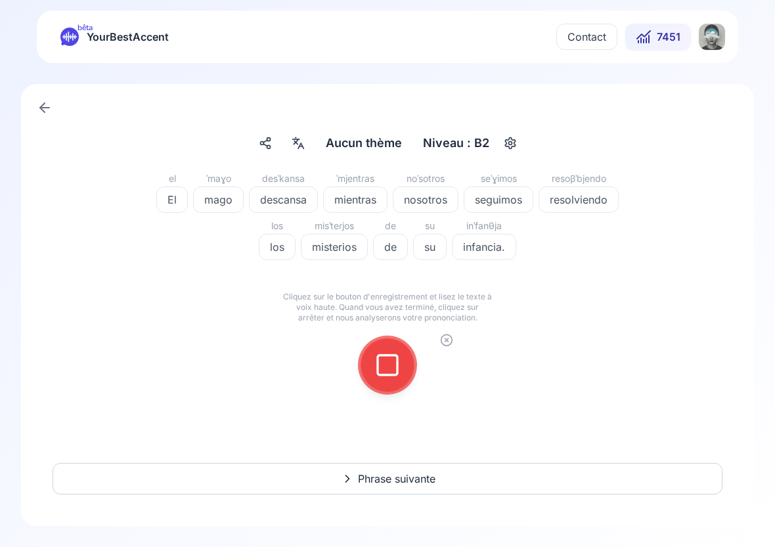
click at [383, 366] on icon at bounding box center [387, 365] width 26 height 26
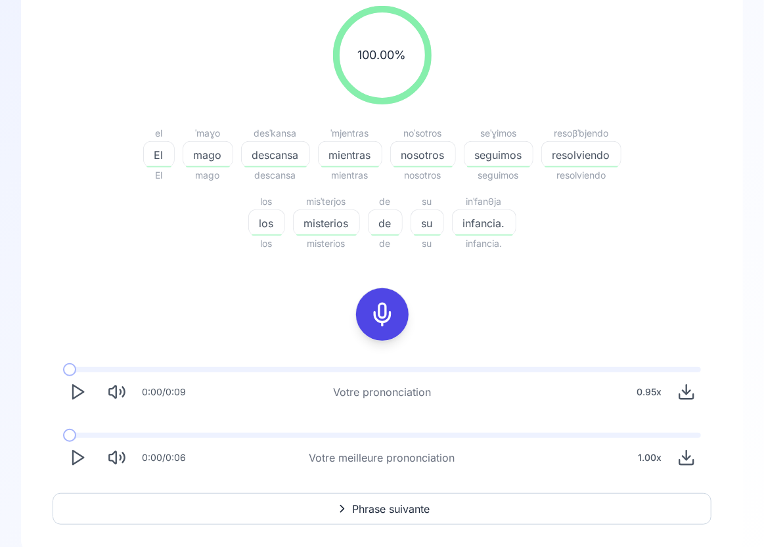
scroll to position [185, 0]
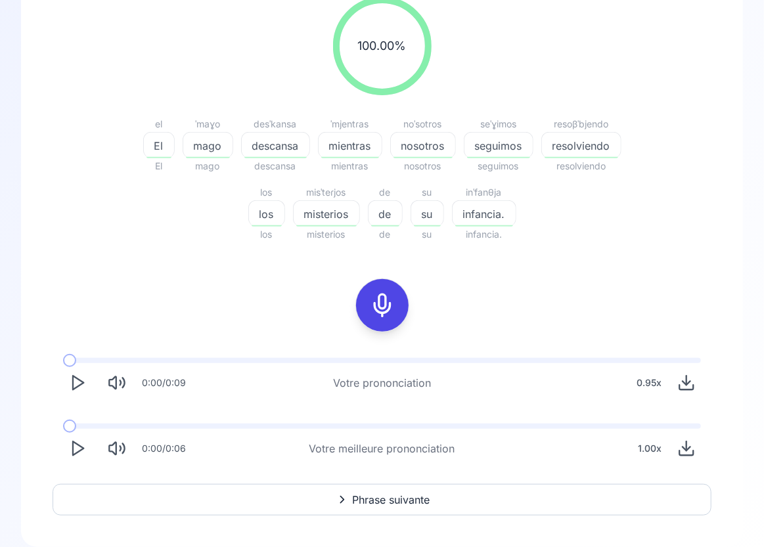
click at [79, 450] on icon "Play" at bounding box center [77, 448] width 18 height 18
click at [77, 385] on polygon "Play" at bounding box center [78, 383] width 11 height 14
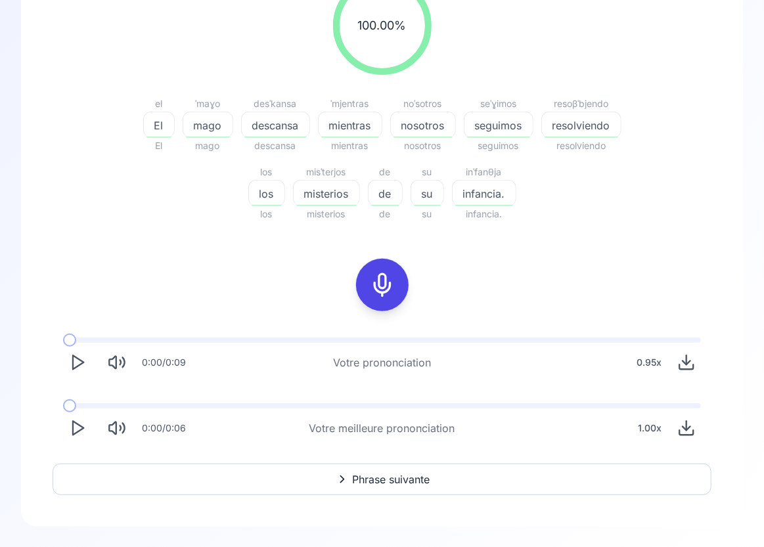
click at [406, 497] on div "100.00 % 100.00 % el El El ˈmaɣo mago mago desˈkansa descansa descansa ˈmjentɾa…" at bounding box center [381, 231] width 669 height 540
click at [405, 487] on button "Phrase suivante" at bounding box center [382, 480] width 659 height 32
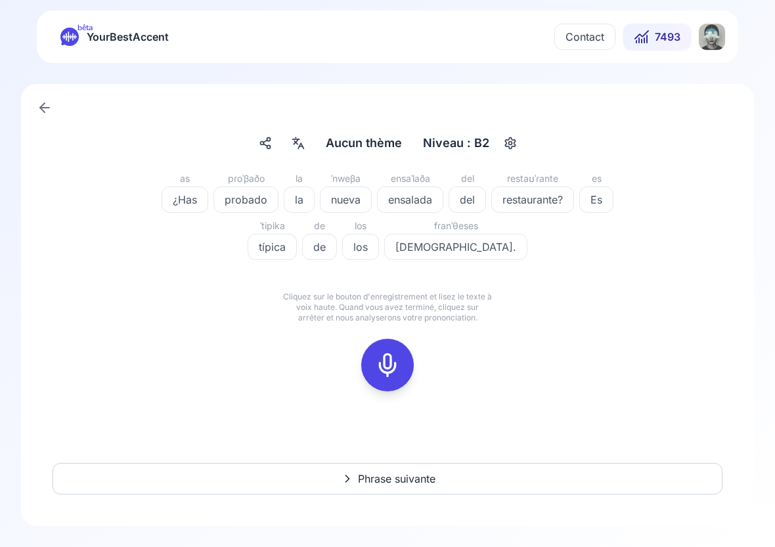
click at [393, 367] on icon at bounding box center [387, 365] width 26 height 26
click at [393, 364] on icon at bounding box center [387, 365] width 26 height 26
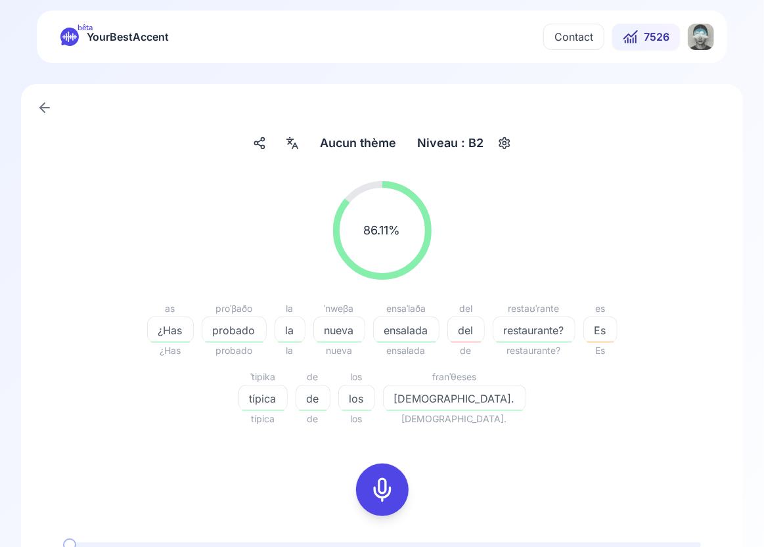
click at [469, 330] on span "del" at bounding box center [466, 330] width 36 height 16
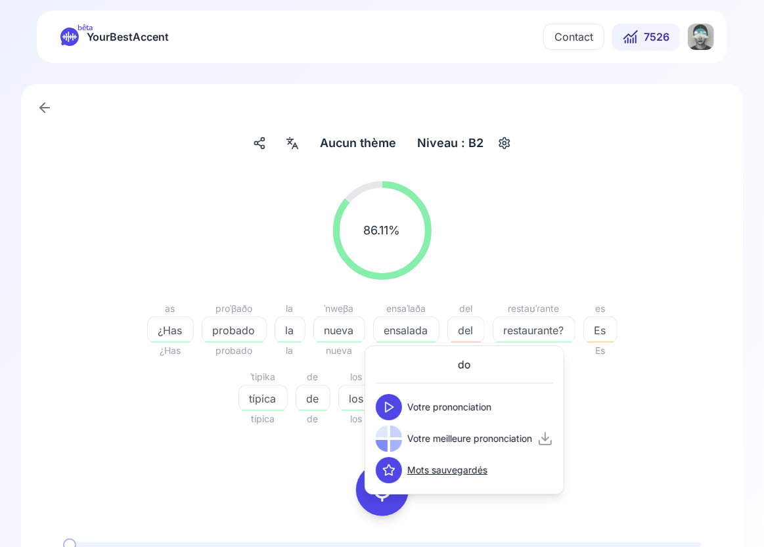
click at [393, 411] on icon at bounding box center [388, 407] width 13 height 13
click at [392, 447] on div at bounding box center [396, 446] width 12 height 12
click at [391, 444] on icon at bounding box center [388, 438] width 13 height 13
click at [615, 439] on div "86.11 % 86.11 % as ¿Has ¿Has pɾoˈβaðo probado probado la la la ˈnweβa nueva nue…" at bounding box center [382, 414] width 659 height 487
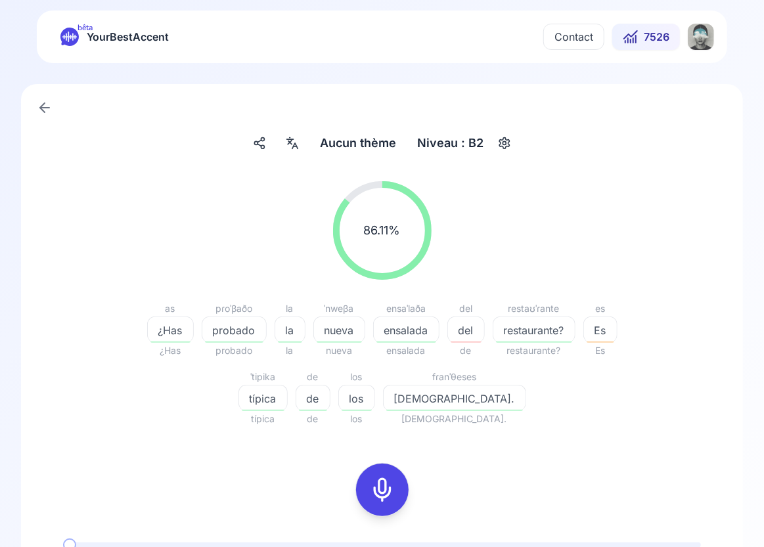
click at [601, 326] on span "Es" at bounding box center [600, 330] width 33 height 16
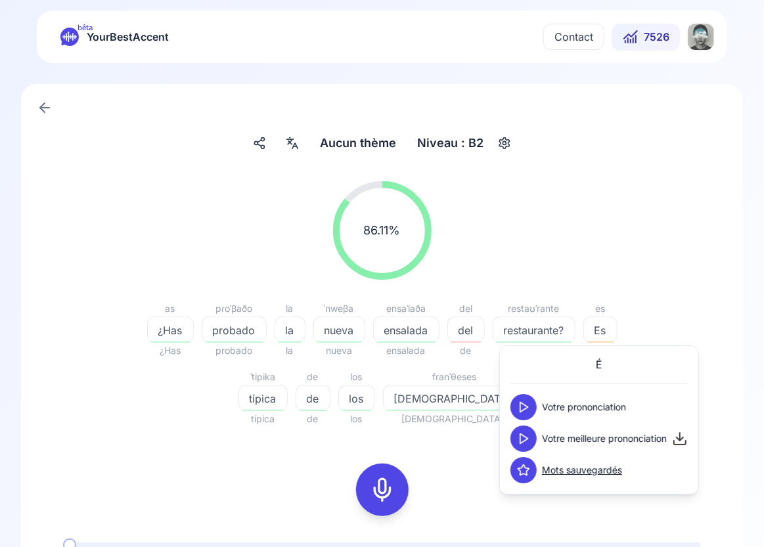
click at [527, 439] on polygon at bounding box center [524, 439] width 8 height 10
click at [529, 406] on icon at bounding box center [523, 407] width 13 height 13
click at [530, 436] on button at bounding box center [523, 439] width 26 height 26
click at [525, 436] on polygon at bounding box center [524, 439] width 8 height 10
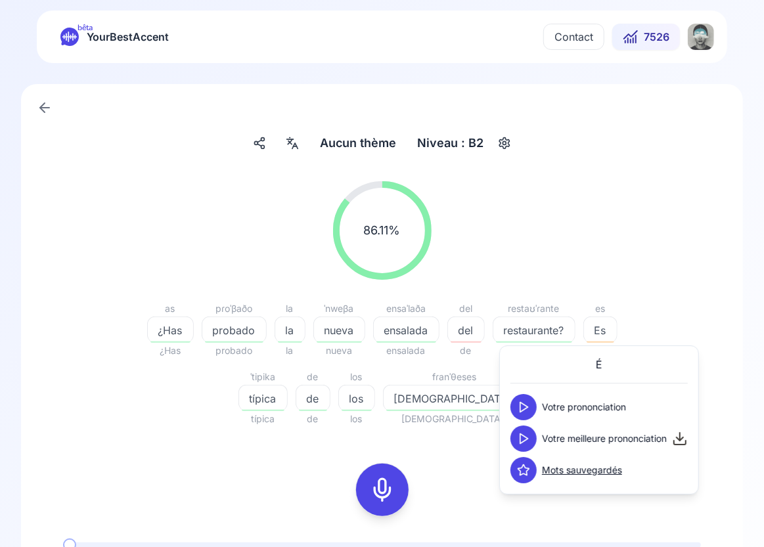
click at [525, 436] on polygon at bounding box center [524, 439] width 8 height 10
click at [641, 234] on div "86.11 % 86.11 %" at bounding box center [382, 231] width 659 height 120
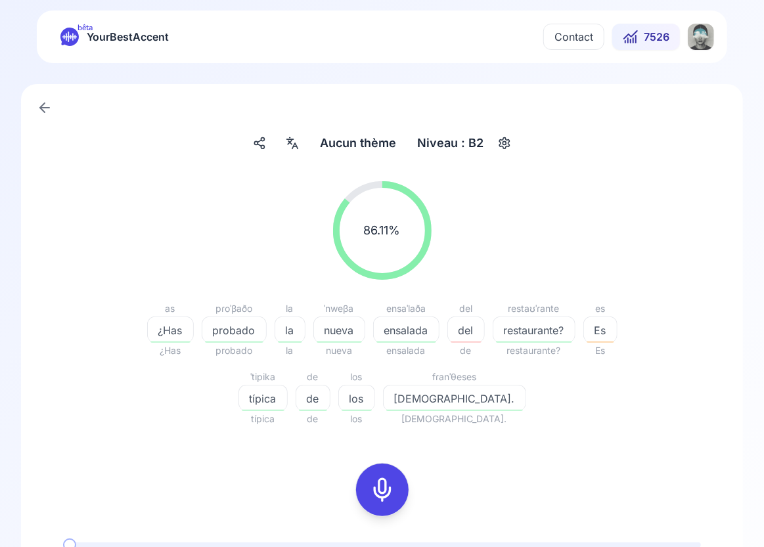
click at [288, 412] on span "típica" at bounding box center [262, 419] width 49 height 16
click at [287, 397] on span "típica" at bounding box center [263, 399] width 48 height 16
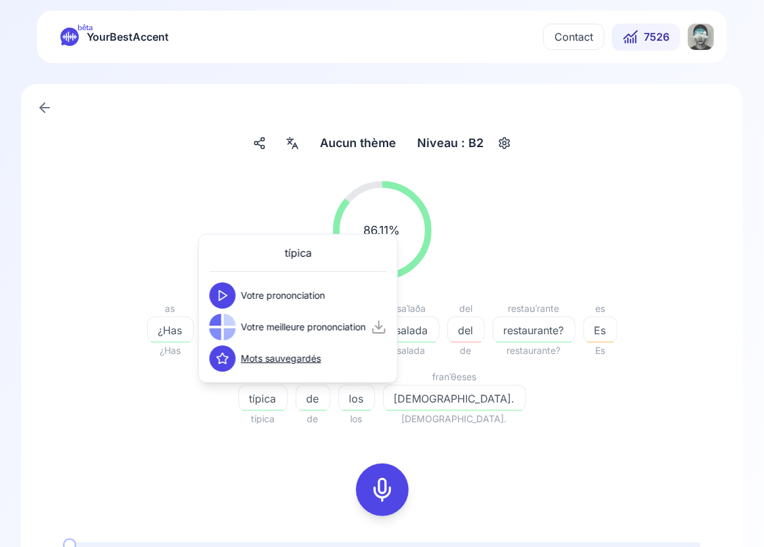
click at [225, 331] on div at bounding box center [230, 334] width 12 height 12
click at [225, 330] on icon at bounding box center [222, 326] width 13 height 13
click at [227, 330] on icon at bounding box center [227, 327] width 1 height 7
click at [225, 292] on icon at bounding box center [222, 295] width 13 height 13
click at [632, 443] on div "86.11 % 86.11 % as ¿Has ¿Has pɾoˈβaðo probado probado la la la ˈnweβa nueva nue…" at bounding box center [382, 414] width 659 height 487
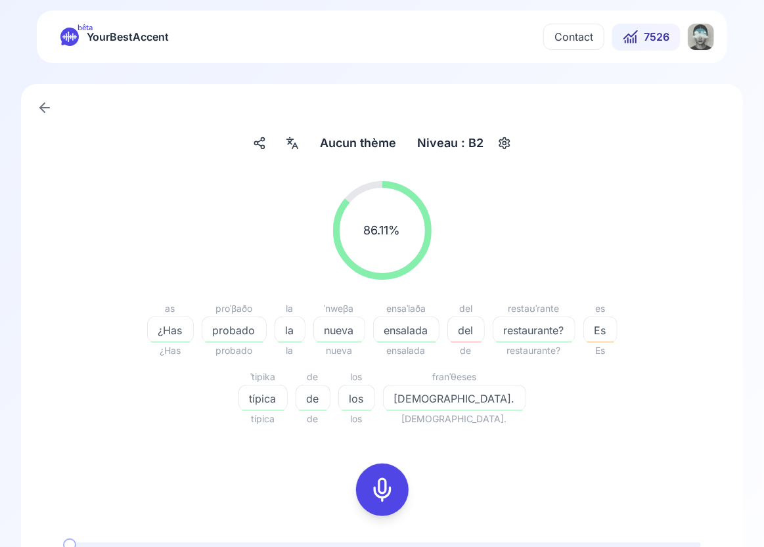
scroll to position [205, 0]
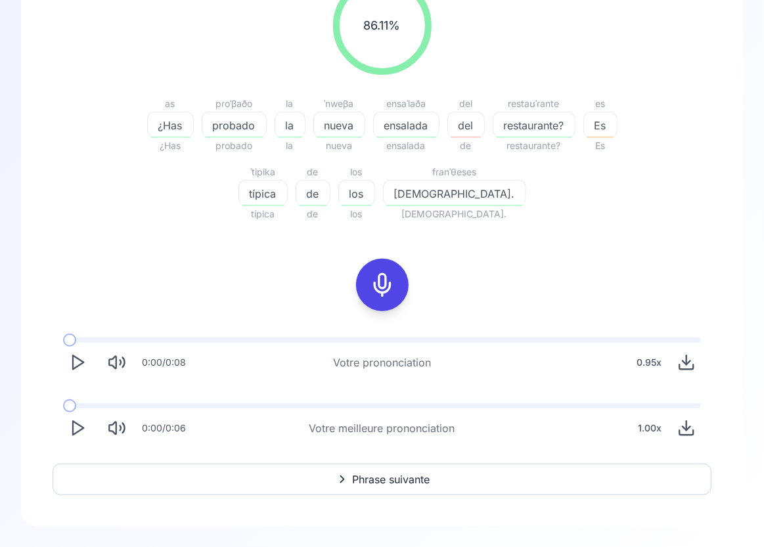
click at [435, 470] on button "Phrase suivante" at bounding box center [382, 480] width 659 height 32
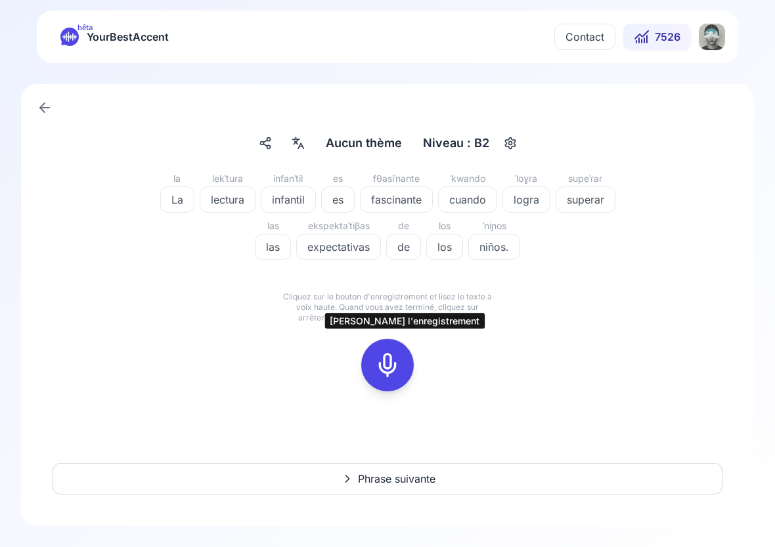
click at [387, 370] on icon at bounding box center [387, 365] width 26 height 26
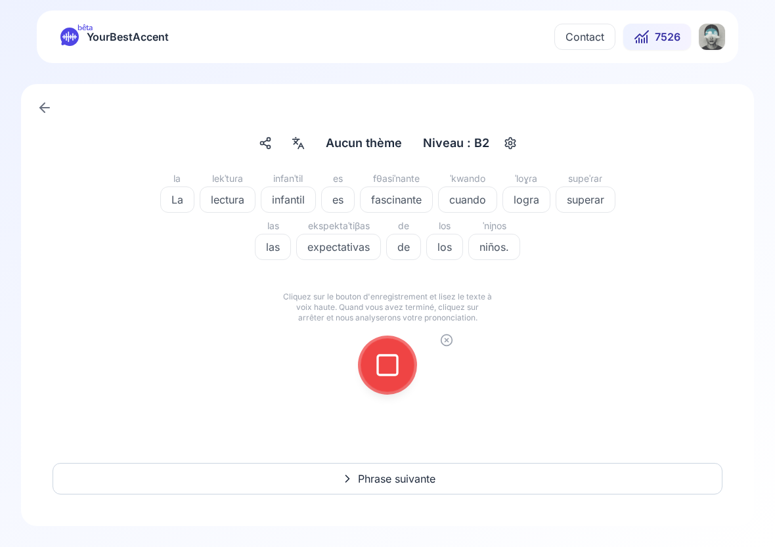
click at [387, 370] on icon at bounding box center [387, 365] width 26 height 26
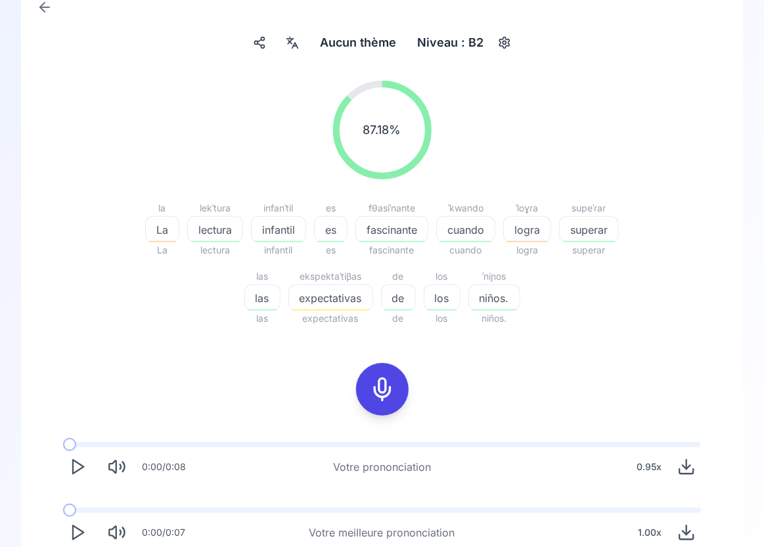
scroll to position [130, 0]
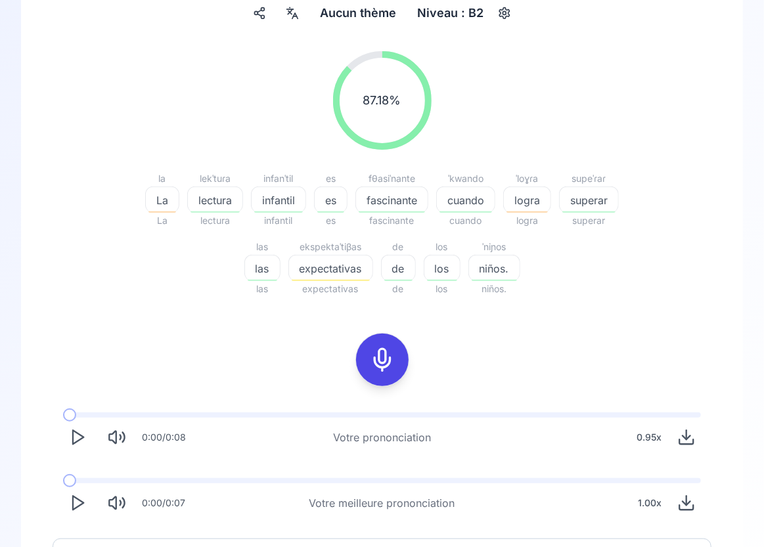
click at [341, 256] on div "expectativas" at bounding box center [330, 268] width 85 height 26
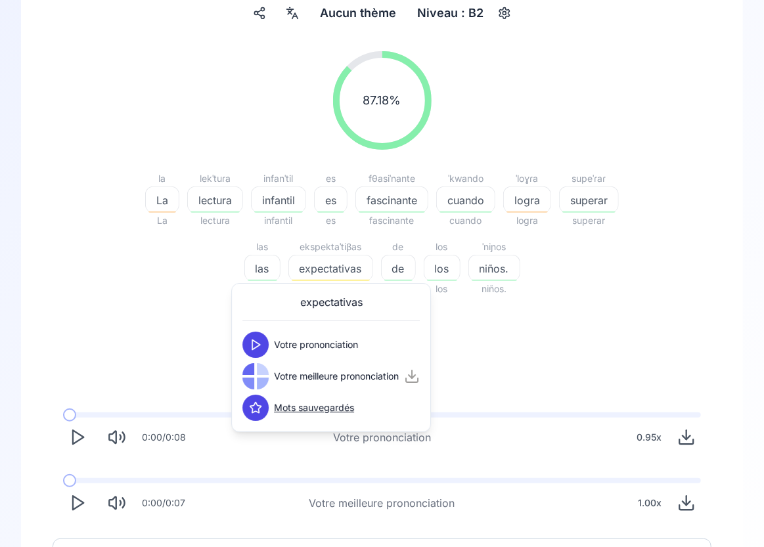
click at [259, 347] on icon at bounding box center [255, 344] width 13 height 13
click at [263, 375] on button at bounding box center [255, 376] width 26 height 26
click at [536, 194] on span "logra" at bounding box center [527, 200] width 47 height 16
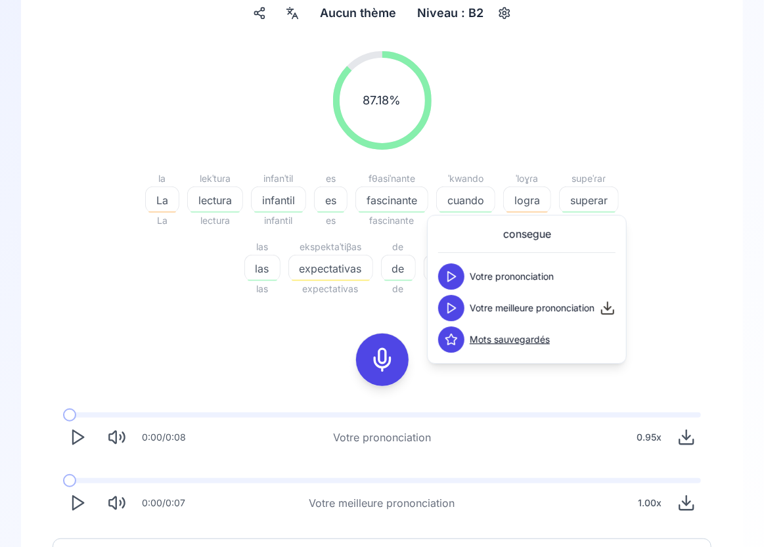
click at [457, 282] on icon at bounding box center [451, 276] width 13 height 13
click at [458, 308] on button at bounding box center [451, 308] width 26 height 26
click at [455, 275] on icon at bounding box center [451, 276] width 13 height 13
click at [454, 309] on icon at bounding box center [451, 307] width 13 height 13
click at [165, 204] on span "La" at bounding box center [162, 200] width 33 height 16
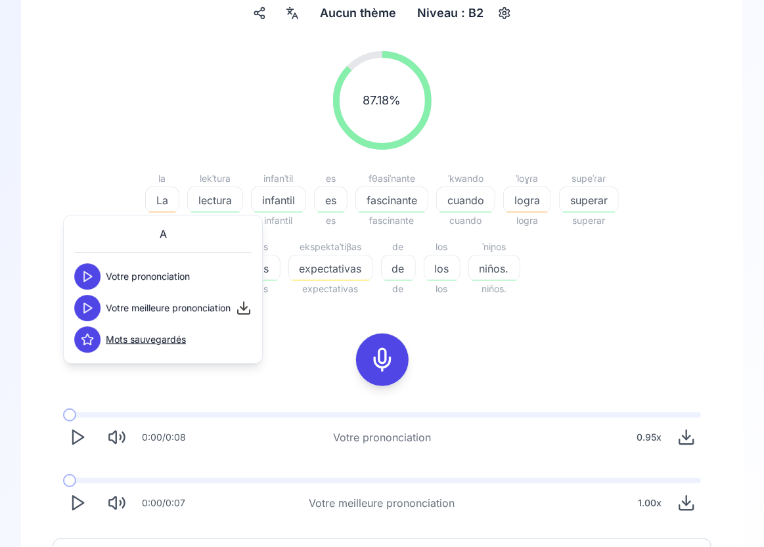
click at [91, 313] on icon at bounding box center [87, 307] width 13 height 13
click at [88, 276] on icon at bounding box center [87, 276] width 13 height 13
click at [539, 337] on div "87.18 % 87.18 % la La La lekˈtuɾa lectura lectura infanˈtil infantil infantil e…" at bounding box center [382, 284] width 659 height 487
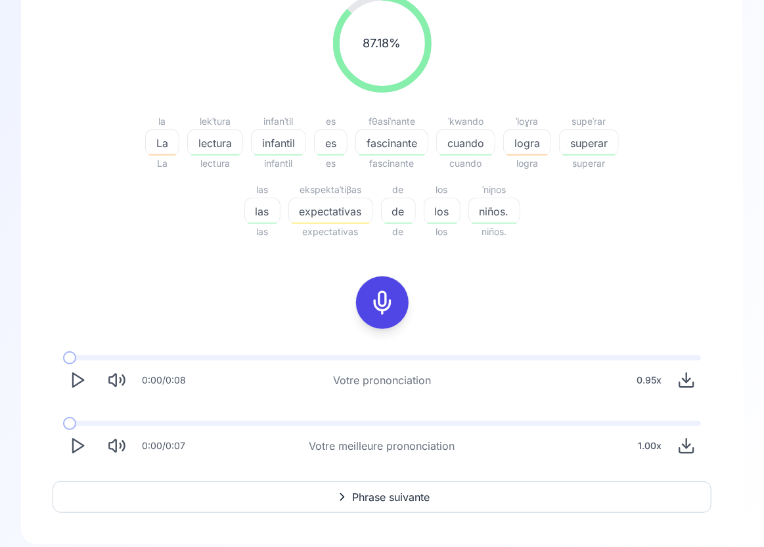
scroll to position [205, 0]
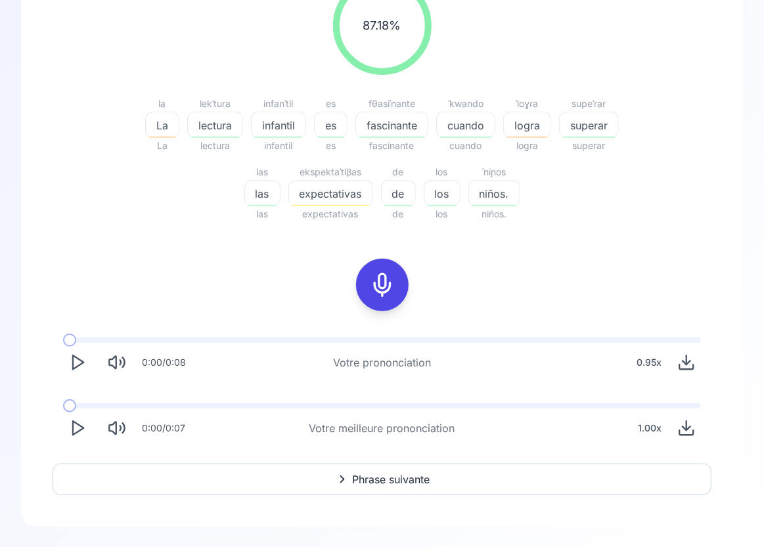
click at [77, 429] on icon "Play" at bounding box center [77, 428] width 18 height 18
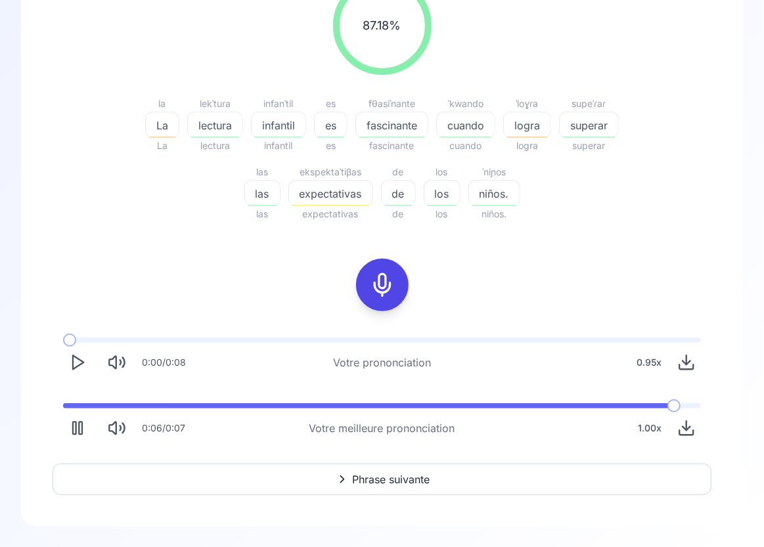
click at [655, 428] on div "1.00 x" at bounding box center [649, 428] width 34 height 26
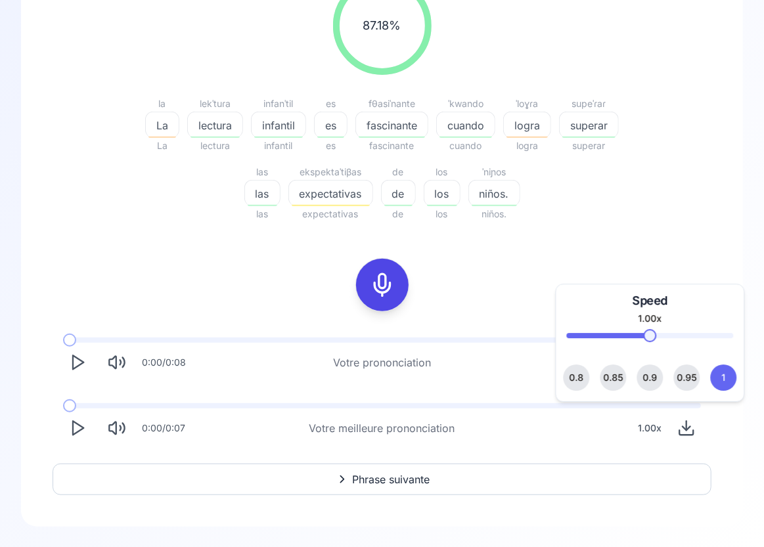
click at [580, 374] on span "0.8" at bounding box center [576, 377] width 14 height 26
click at [79, 435] on icon "Play" at bounding box center [77, 428] width 18 height 18
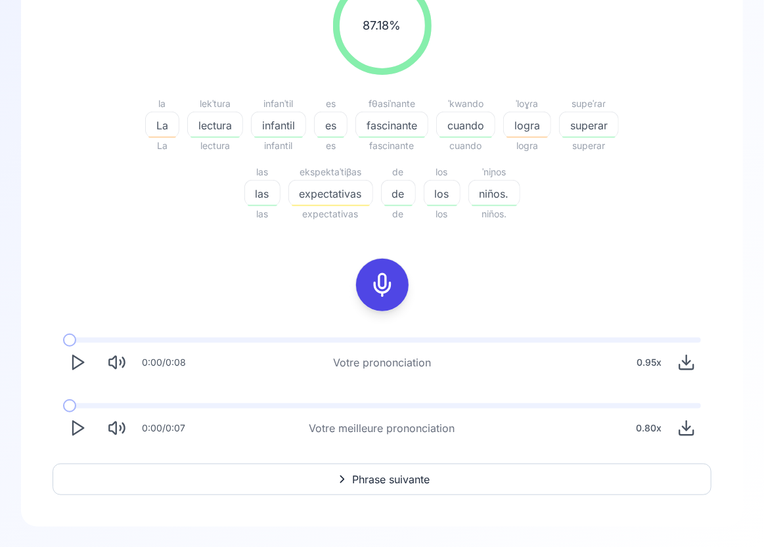
click at [407, 485] on span "Phrase suivante" at bounding box center [391, 479] width 77 height 16
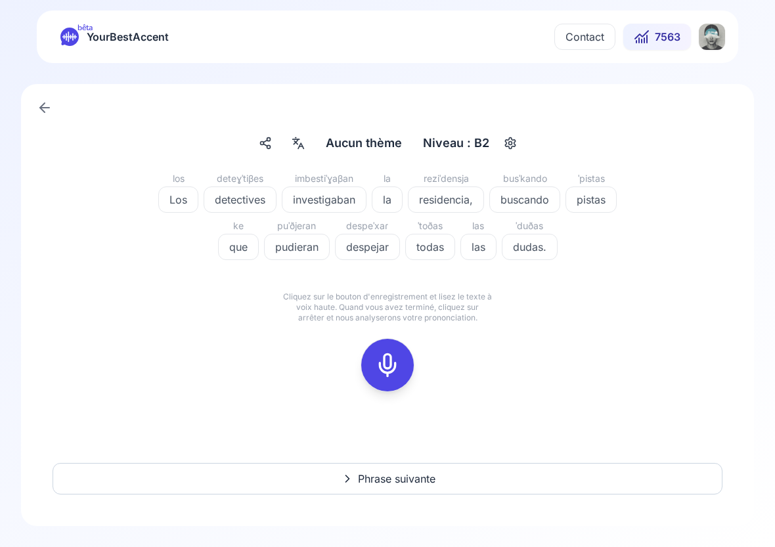
click at [242, 199] on span "detectives" at bounding box center [240, 200] width 72 height 16
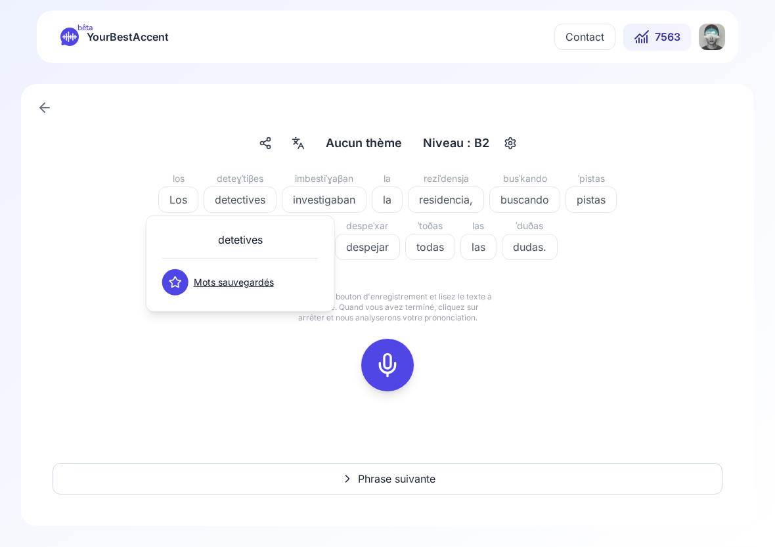
click at [240, 144] on div "Aucun thème Aucun thème Niveau : B2" at bounding box center [387, 143] width 680 height 24
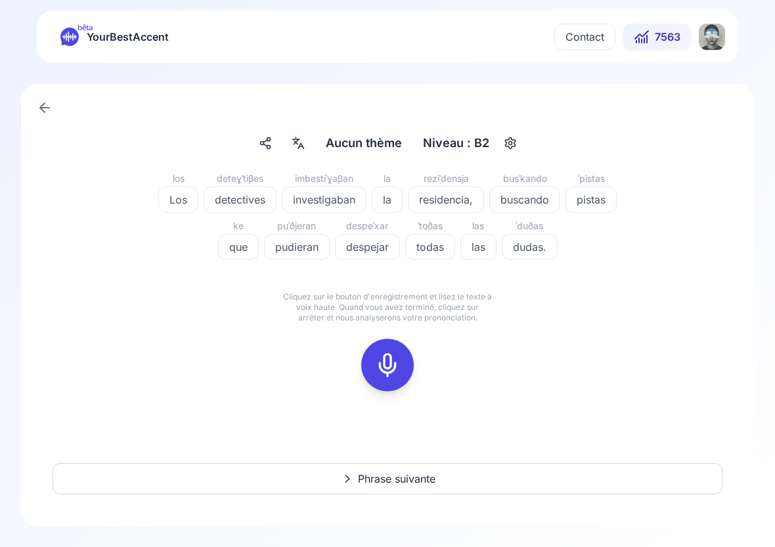
click at [510, 145] on icon "button" at bounding box center [510, 143] width 16 height 13
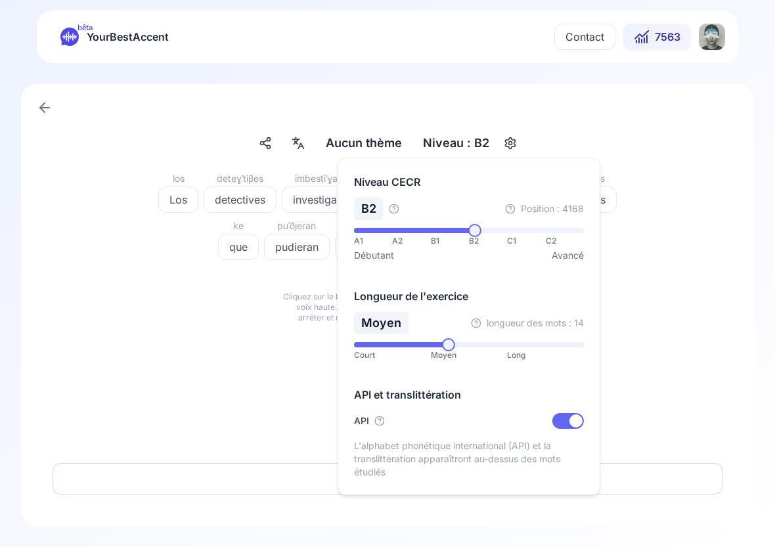
click at [655, 203] on div "los Los deteɣˈtiβes detectives imbestiˈɣaβan investigaban la la reziˈdensja res…" at bounding box center [388, 226] width 670 height 110
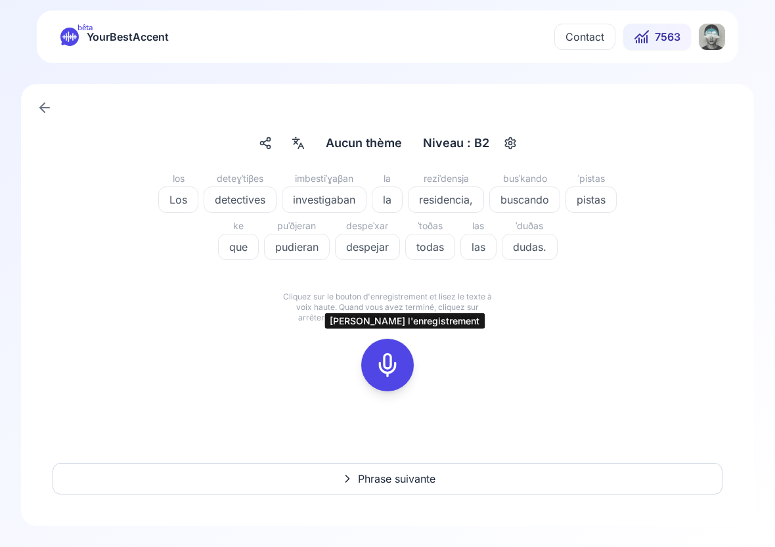
click at [385, 369] on icon at bounding box center [387, 365] width 26 height 26
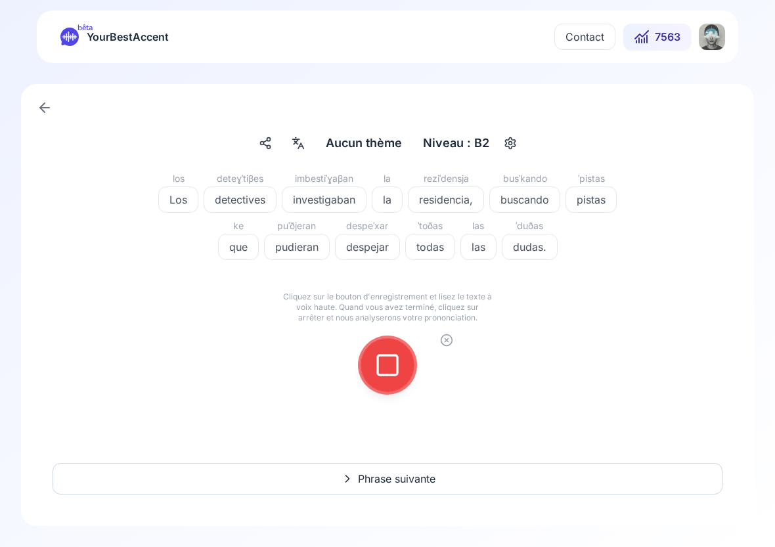
click at [383, 375] on rect at bounding box center [388, 365] width 20 height 20
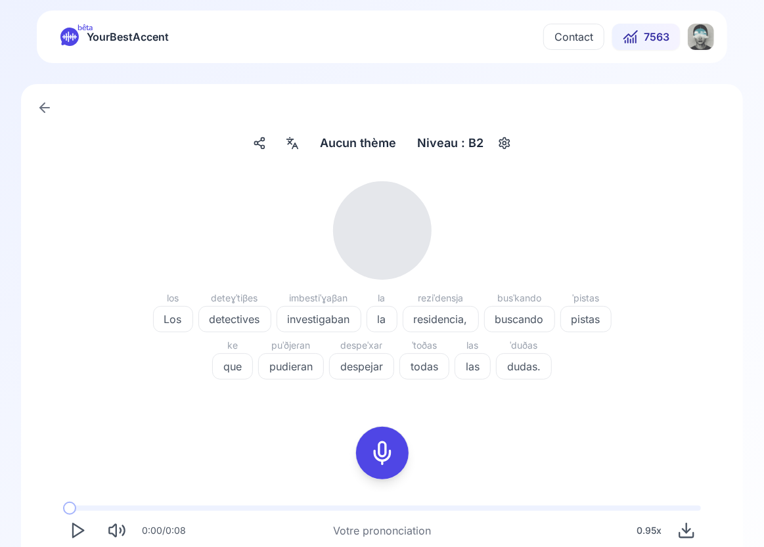
click at [385, 438] on div at bounding box center [382, 453] width 32 height 53
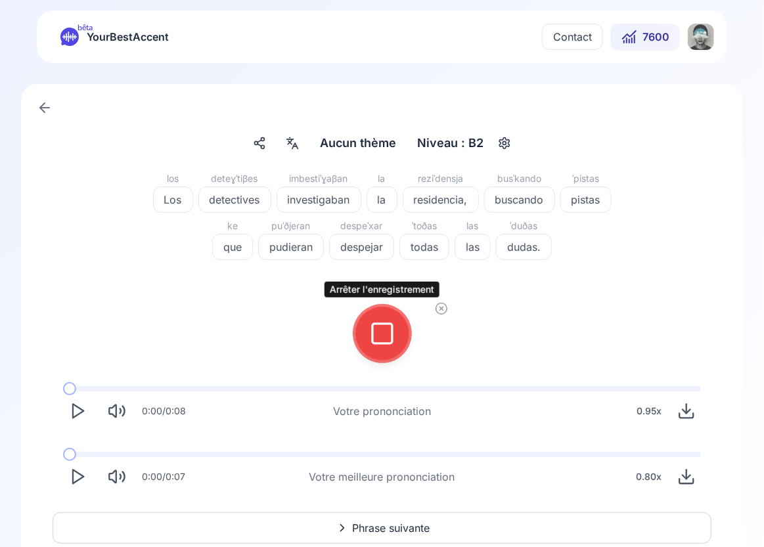
click at [378, 336] on icon at bounding box center [382, 333] width 26 height 26
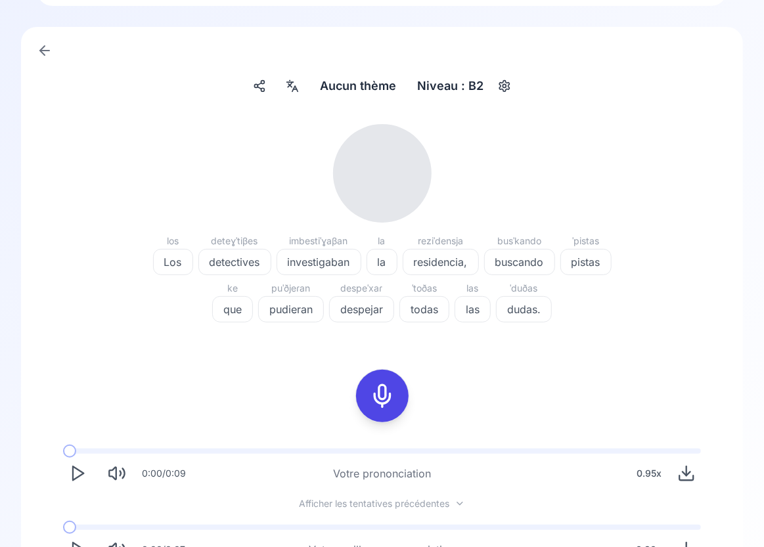
scroll to position [58, 0]
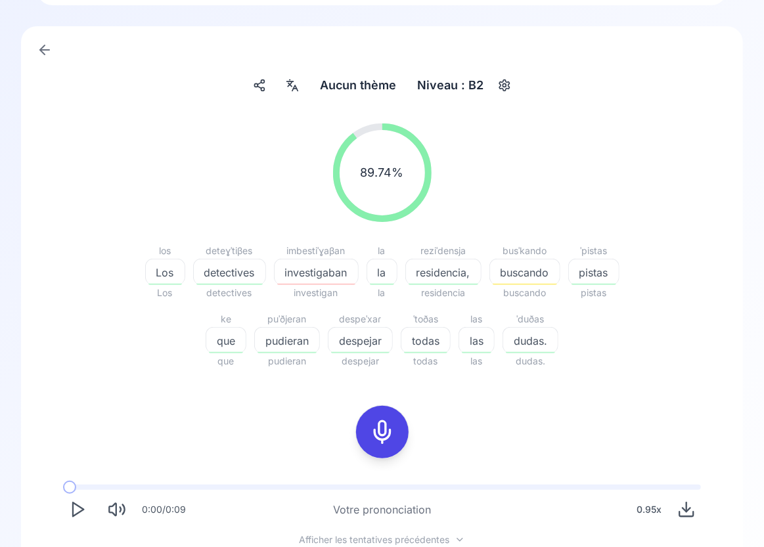
click at [322, 276] on span "investigaban" at bounding box center [315, 273] width 83 height 16
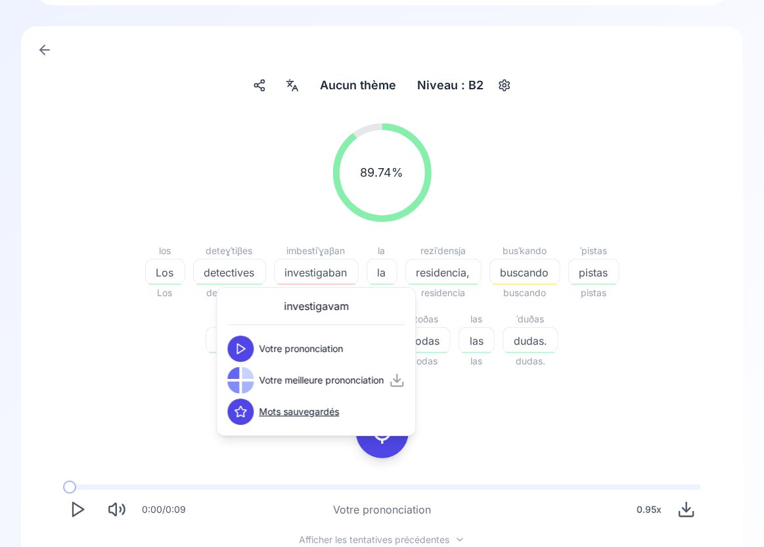
click at [245, 347] on icon at bounding box center [240, 348] width 13 height 13
click at [241, 387] on button at bounding box center [240, 380] width 26 height 26
click at [538, 284] on div "button" at bounding box center [524, 284] width 64 height 1
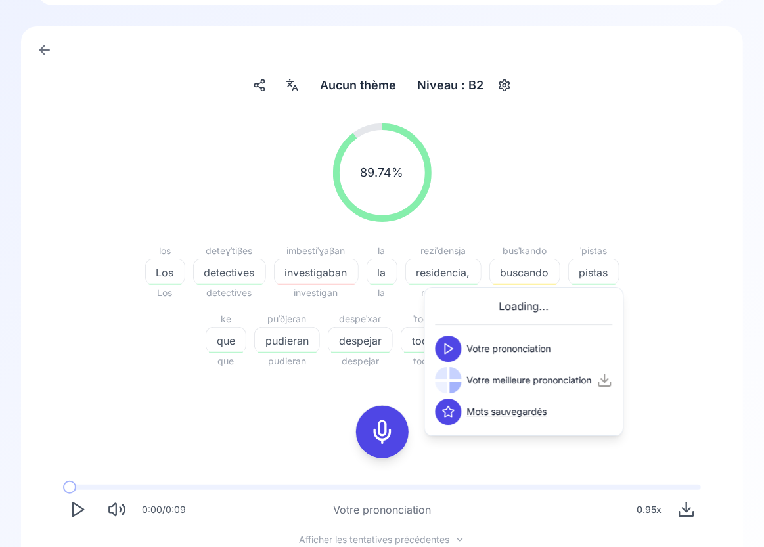
click at [454, 346] on icon at bounding box center [448, 348] width 13 height 13
click at [448, 382] on polygon at bounding box center [449, 381] width 8 height 10
click at [466, 477] on div "0:00 / 0:09 Votre prononciation 0.95 x" at bounding box center [382, 504] width 659 height 60
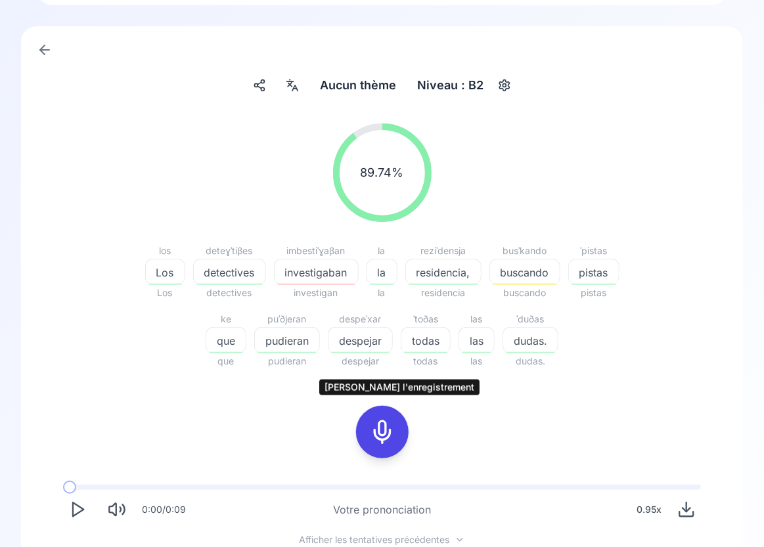
click at [391, 430] on rect at bounding box center [382, 432] width 20 height 20
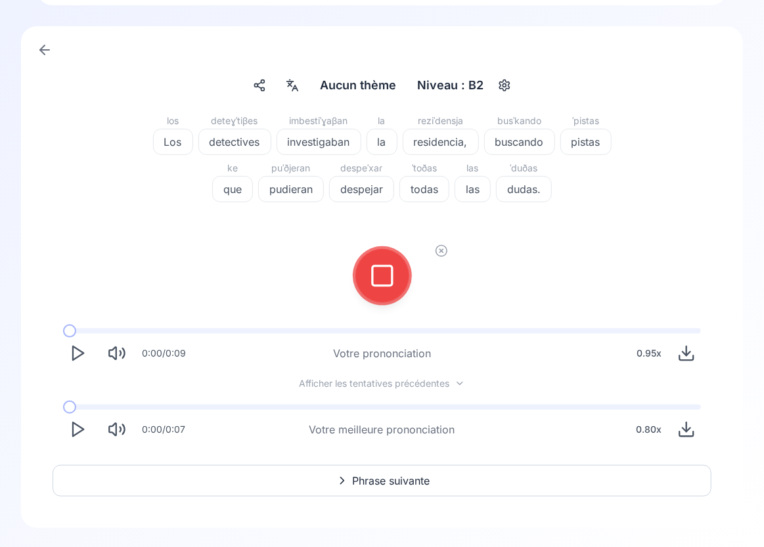
click at [393, 270] on icon at bounding box center [382, 276] width 26 height 26
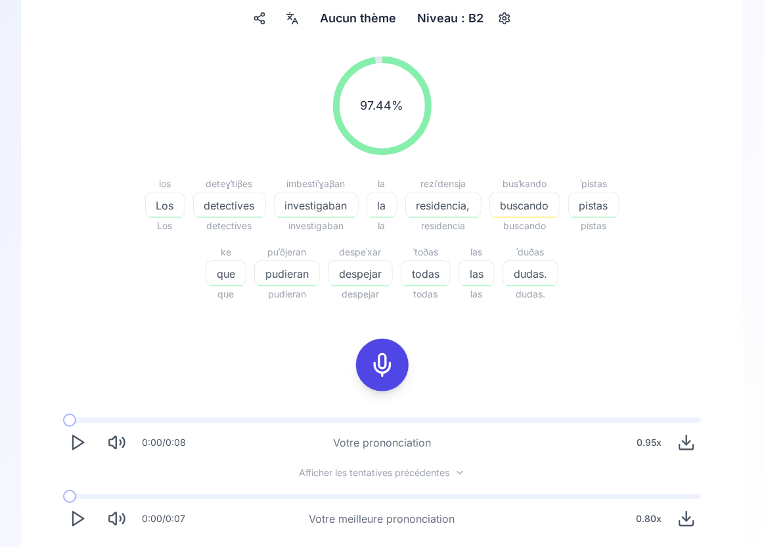
scroll to position [132, 0]
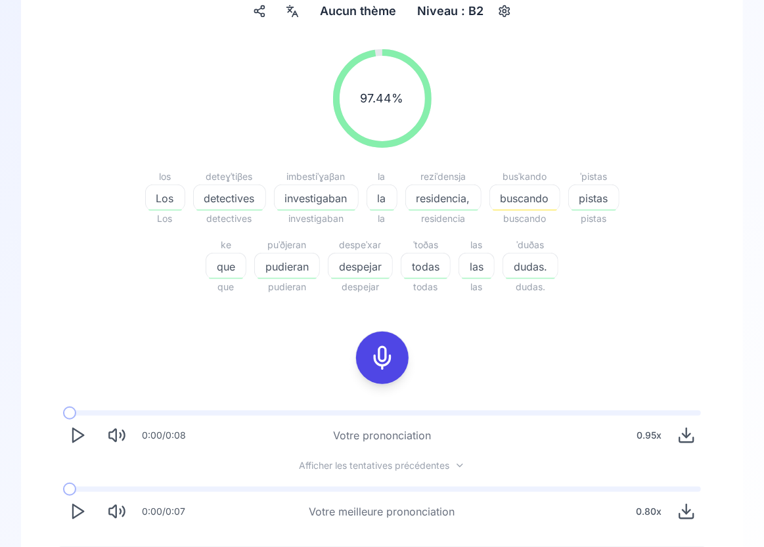
click at [526, 199] on span "buscando" at bounding box center [525, 198] width 70 height 16
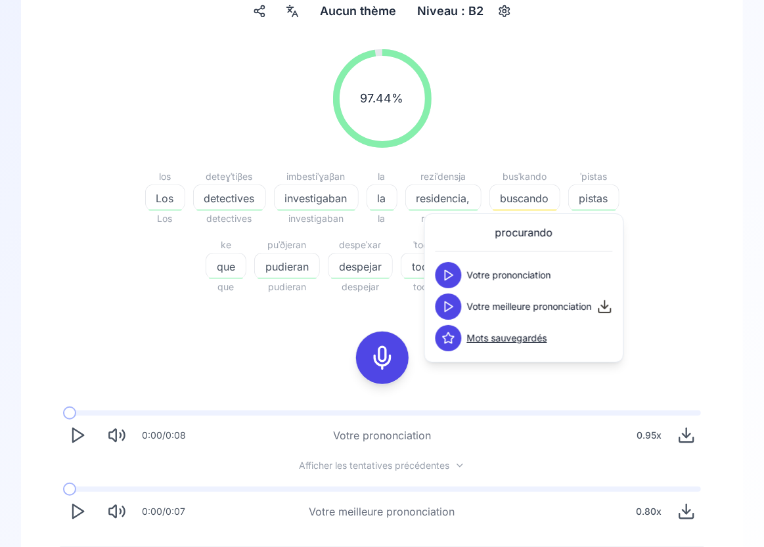
click at [456, 273] on button at bounding box center [448, 275] width 26 height 26
click at [449, 309] on polygon at bounding box center [449, 307] width 8 height 10
click at [467, 372] on div "97.44 % 97.44 % los Los Los deteɣˈtiβes detectives detectives imbestiˈɣaβan inv…" at bounding box center [382, 288] width 659 height 498
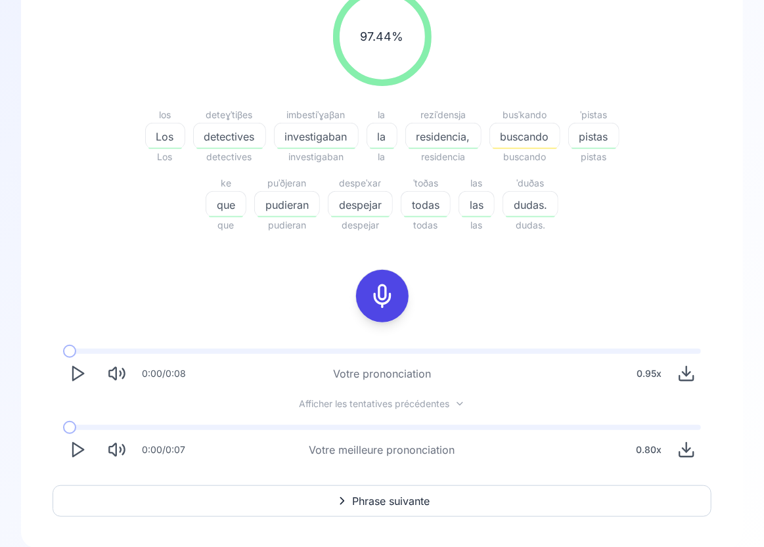
scroll to position [215, 0]
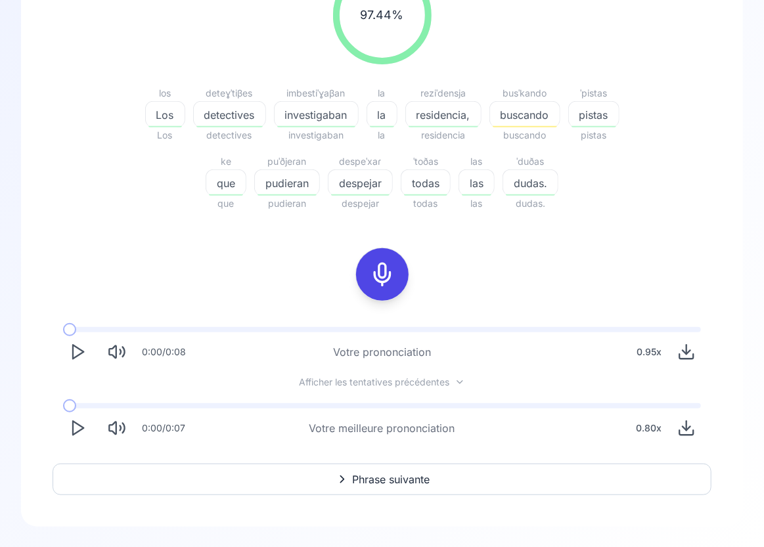
click at [415, 478] on span "Phrase suivante" at bounding box center [391, 479] width 77 height 16
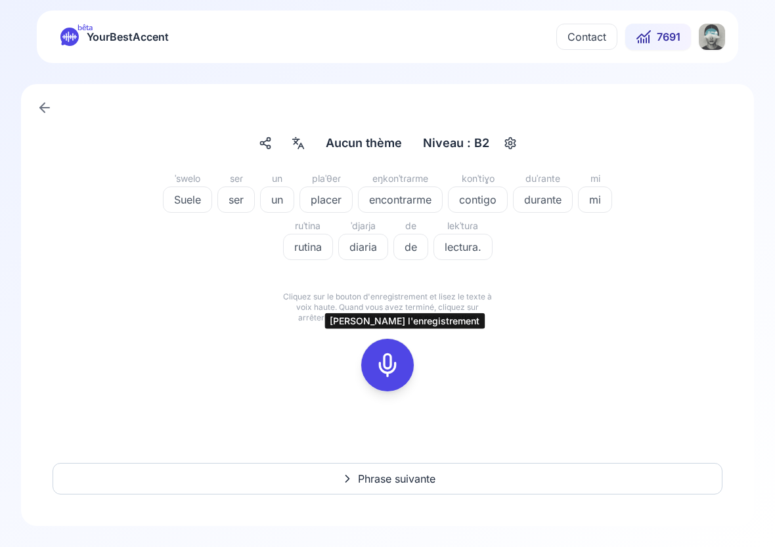
click at [388, 364] on icon at bounding box center [387, 365] width 26 height 26
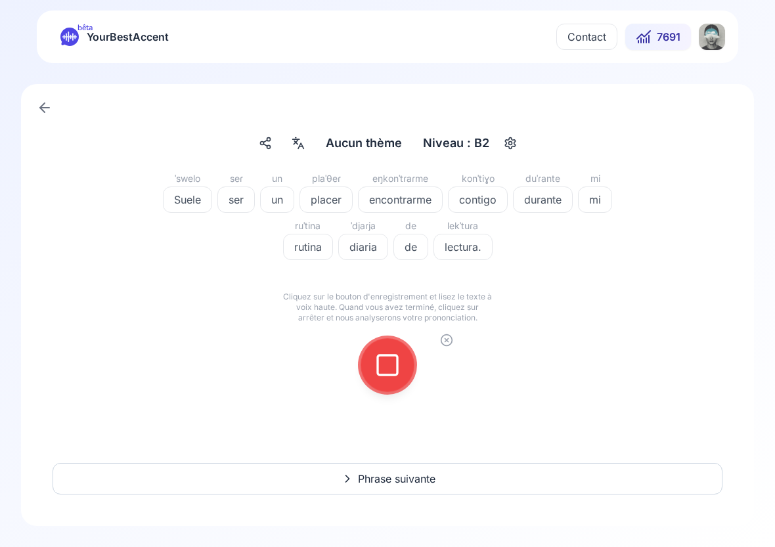
click at [388, 364] on icon at bounding box center [387, 365] width 26 height 26
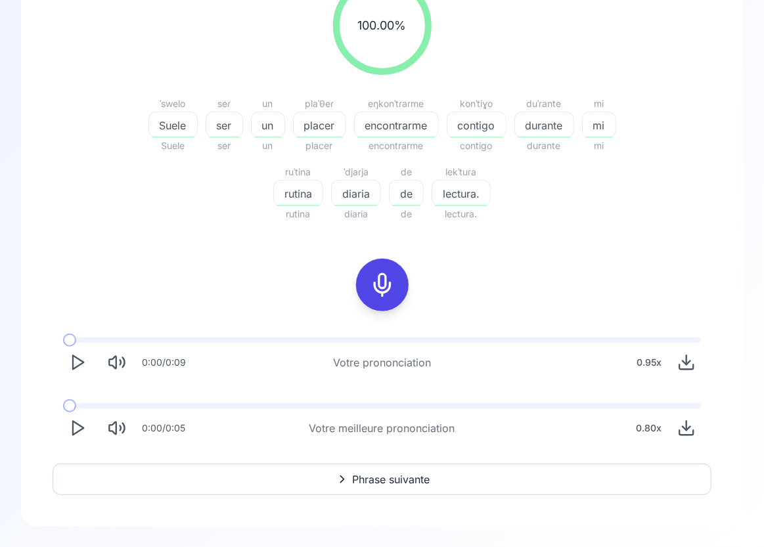
scroll to position [205, 0]
click at [74, 428] on icon "Play" at bounding box center [77, 428] width 18 height 18
click at [75, 368] on polygon "Play" at bounding box center [78, 363] width 11 height 14
click at [393, 483] on span "Phrase suivante" at bounding box center [391, 479] width 77 height 16
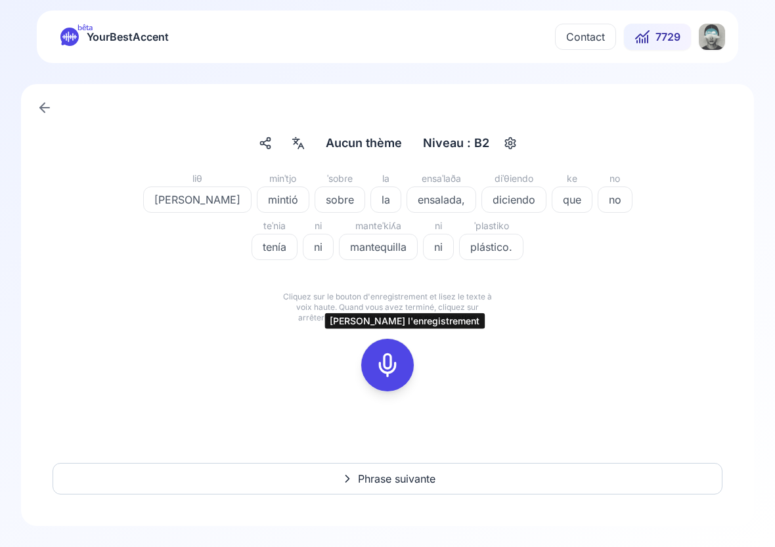
click at [389, 367] on icon at bounding box center [387, 365] width 26 height 26
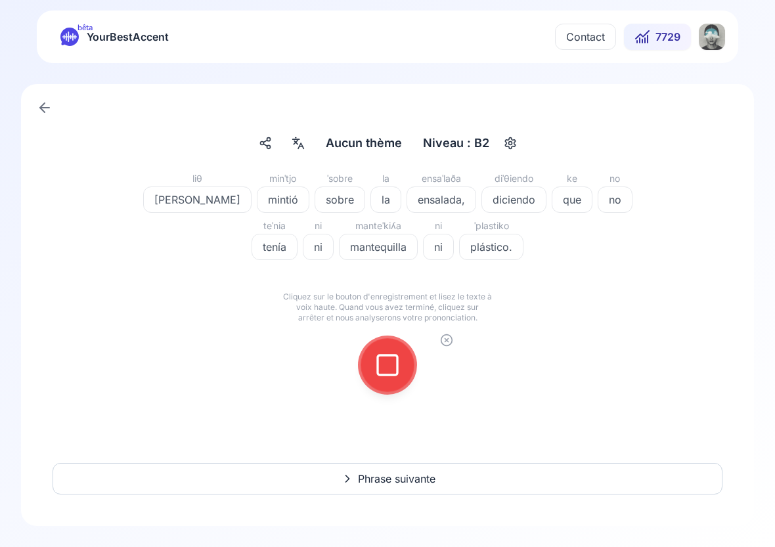
click at [391, 353] on icon at bounding box center [387, 365] width 26 height 26
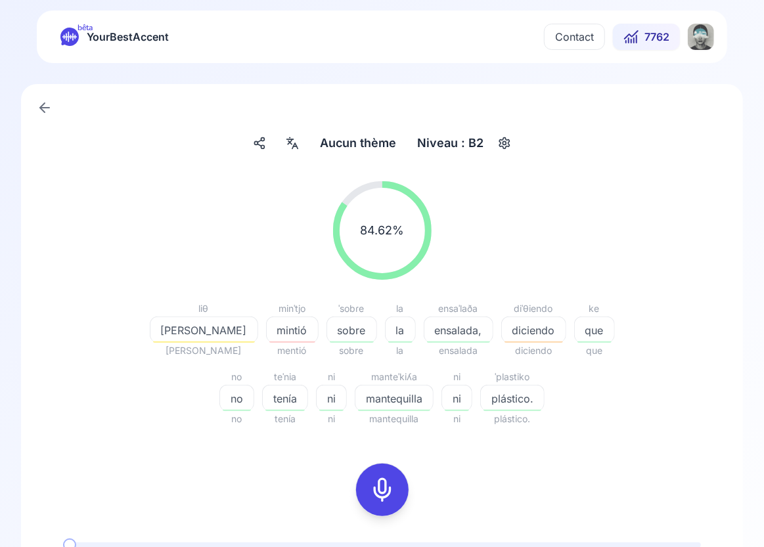
click at [385, 486] on icon at bounding box center [382, 490] width 26 height 26
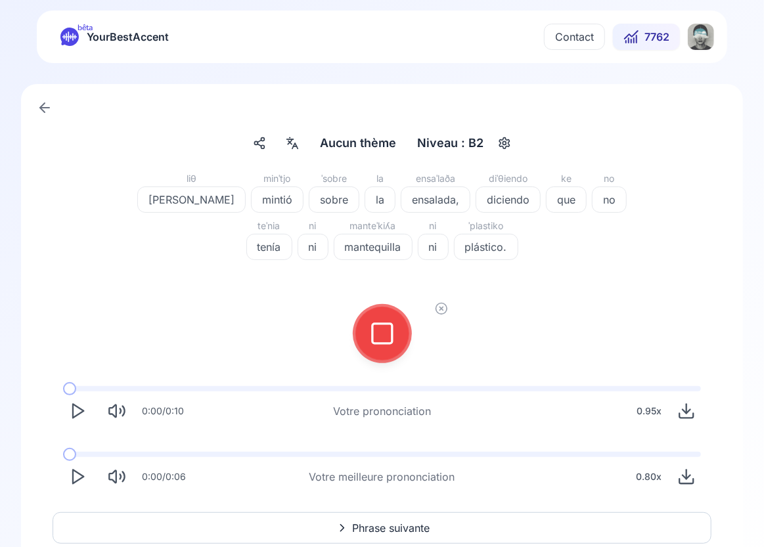
click at [395, 361] on div at bounding box center [382, 333] width 59 height 59
click at [386, 339] on icon at bounding box center [382, 333] width 26 height 26
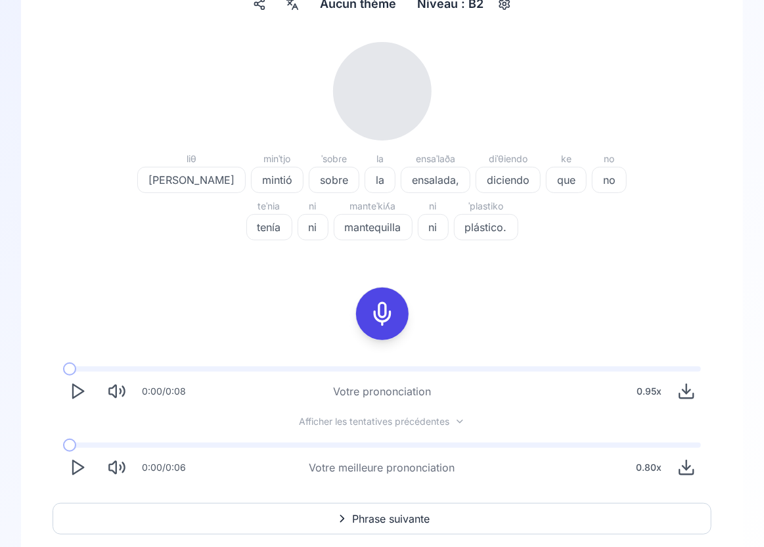
scroll to position [179, 0]
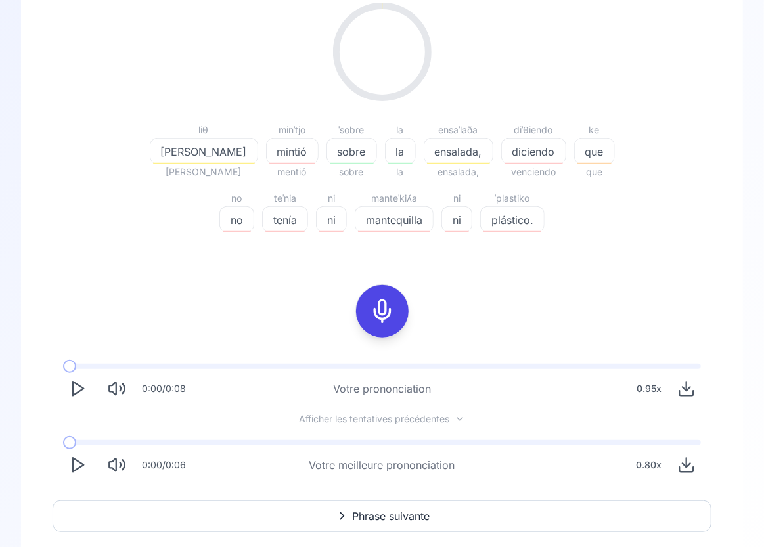
click at [77, 425] on div "28.21 % 28.21 % liθ [PERSON_NAME] mintió mentió ˈsobɾe sobre sobre la la la ens…" at bounding box center [382, 241] width 659 height 498
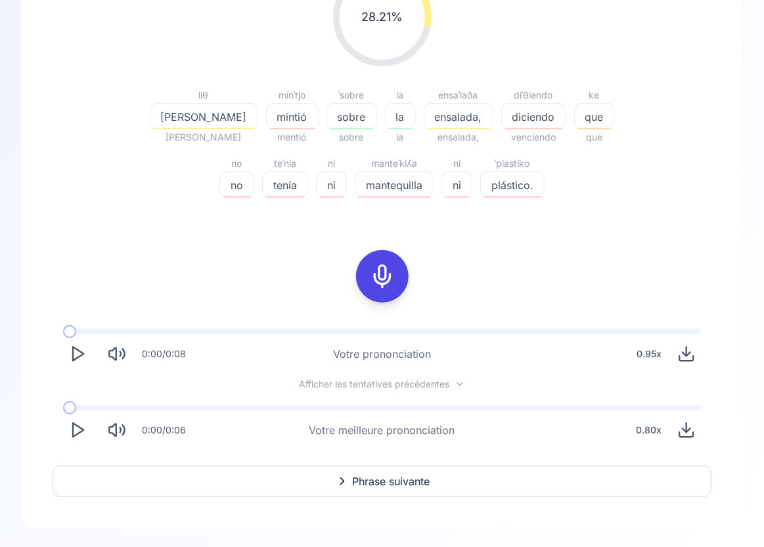
scroll to position [215, 0]
click at [72, 433] on icon "Play" at bounding box center [77, 428] width 18 height 18
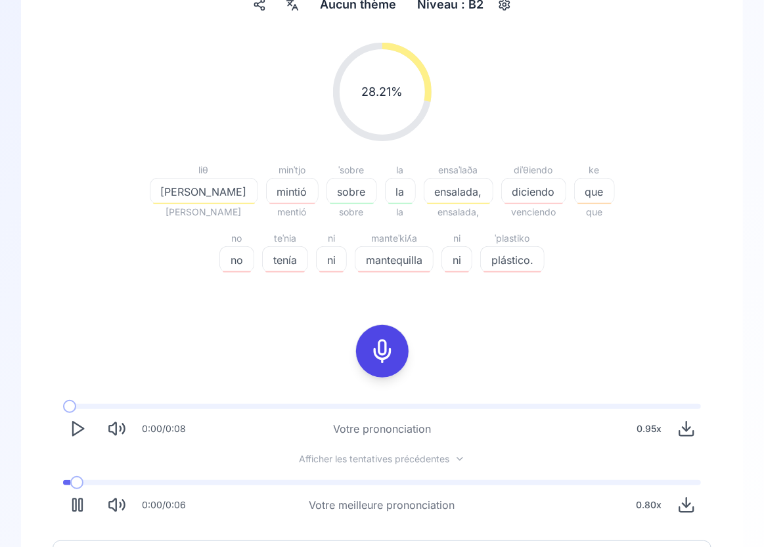
scroll to position [140, 0]
click at [74, 507] on icon "Play" at bounding box center [77, 503] width 18 height 18
click at [385, 348] on icon at bounding box center [382, 350] width 26 height 26
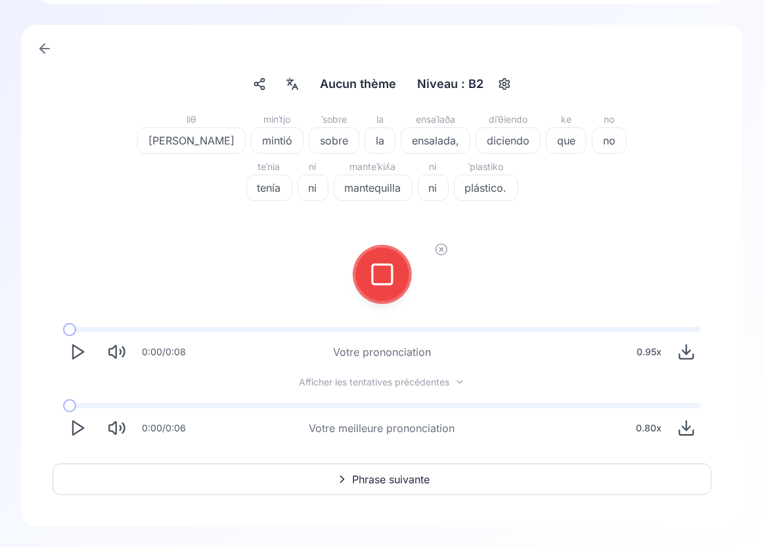
click at [392, 271] on rect at bounding box center [382, 275] width 20 height 20
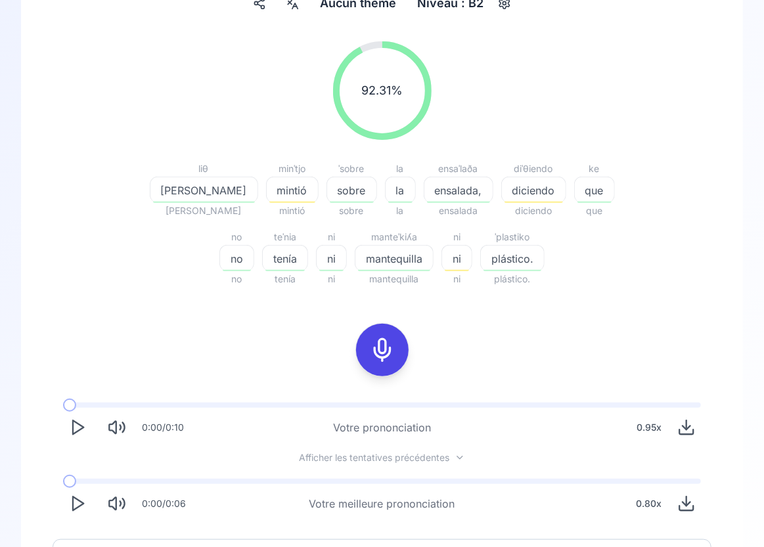
click at [81, 503] on icon "Play" at bounding box center [77, 503] width 18 height 18
click at [81, 496] on icon "Play" at bounding box center [77, 503] width 18 height 18
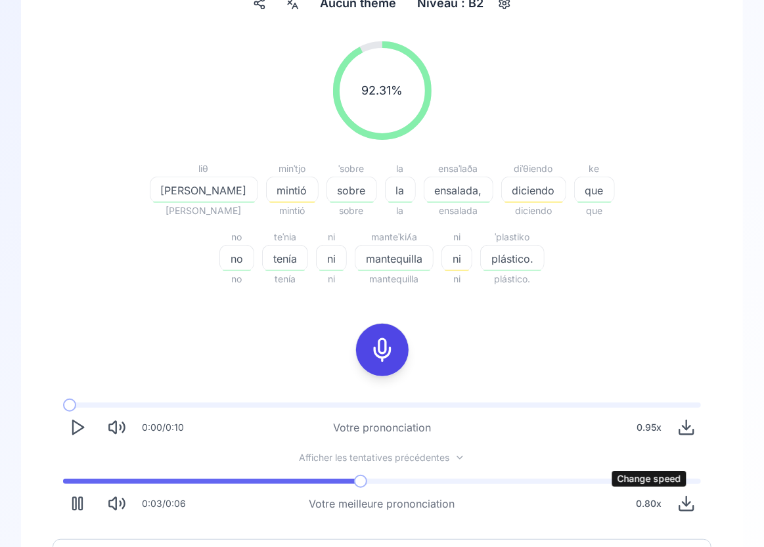
click at [652, 502] on div "0.80 x" at bounding box center [648, 504] width 36 height 26
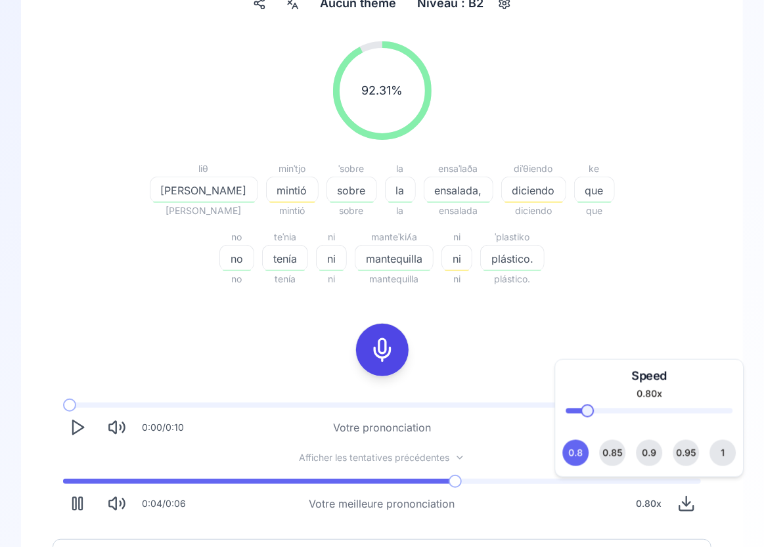
click at [725, 453] on button "1" at bounding box center [722, 453] width 26 height 26
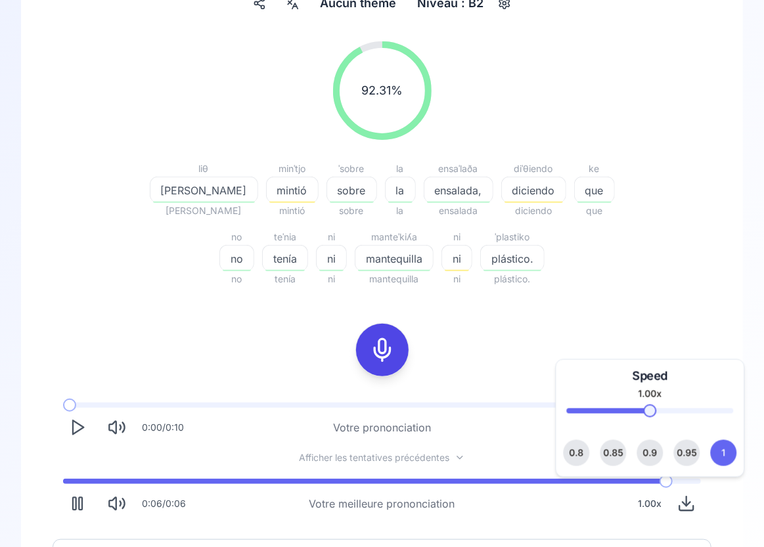
click at [76, 507] on rect "Pause" at bounding box center [74, 504] width 3 height 12
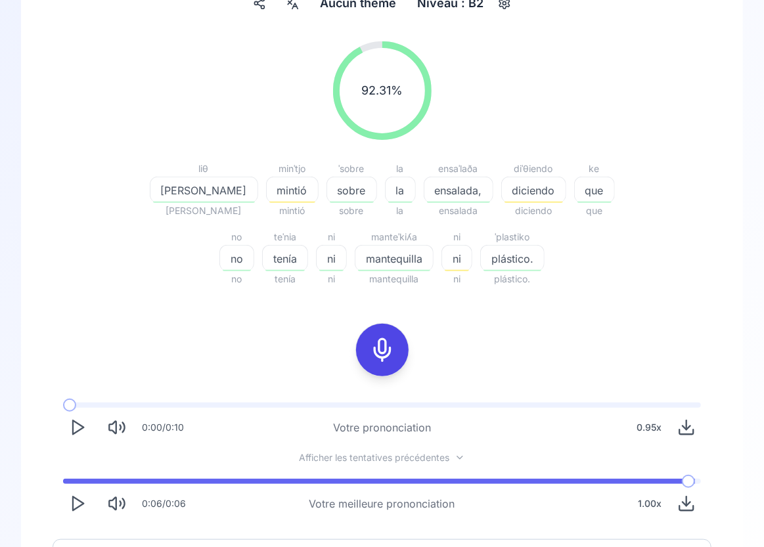
click at [76, 507] on polygon "Play" at bounding box center [78, 504] width 11 height 14
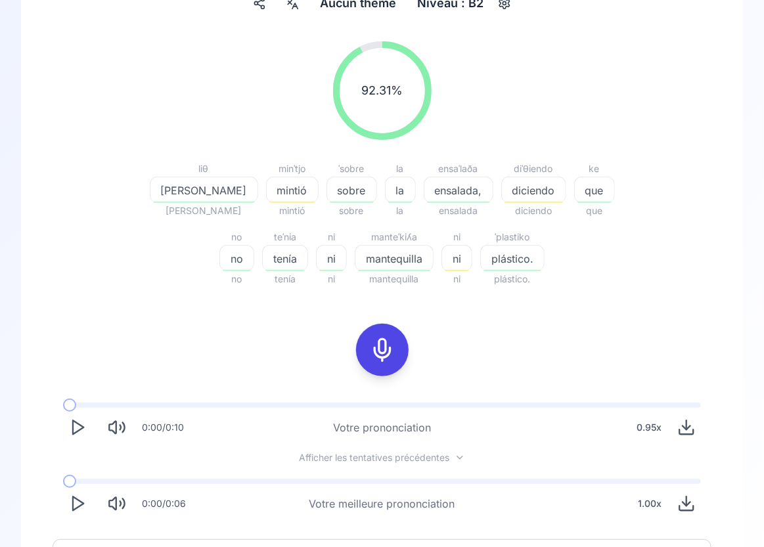
click at [69, 502] on icon "Play" at bounding box center [77, 503] width 18 height 18
click at [502, 183] on span "diciendo" at bounding box center [534, 191] width 64 height 16
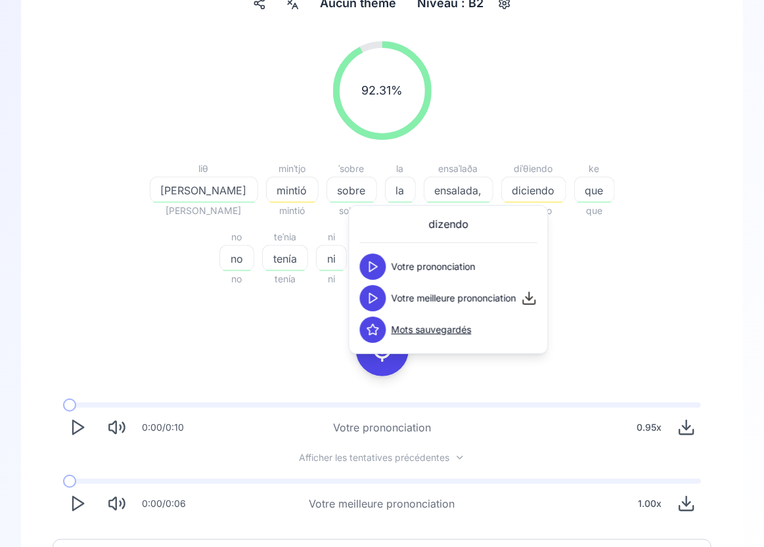
click at [376, 299] on icon at bounding box center [372, 298] width 13 height 13
click at [267, 190] on span "mintió" at bounding box center [292, 191] width 51 height 16
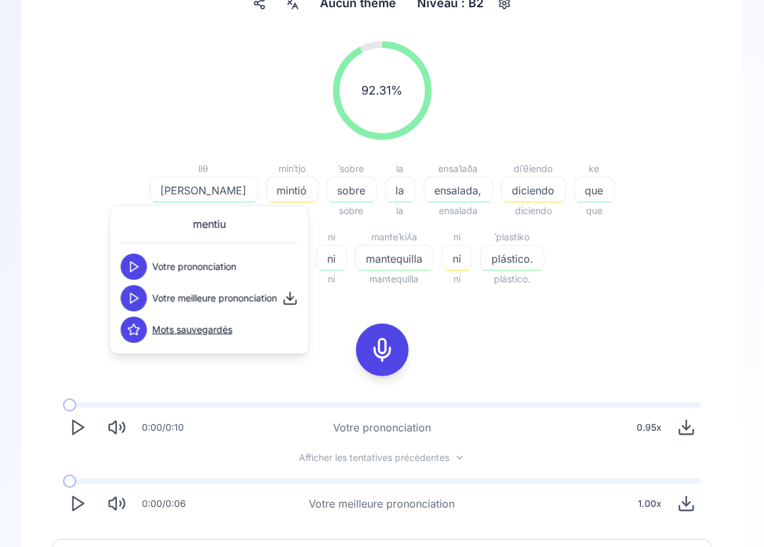
click at [133, 300] on polygon at bounding box center [135, 299] width 8 height 10
click at [148, 99] on div "92.31 % 92.31 %" at bounding box center [382, 91] width 659 height 120
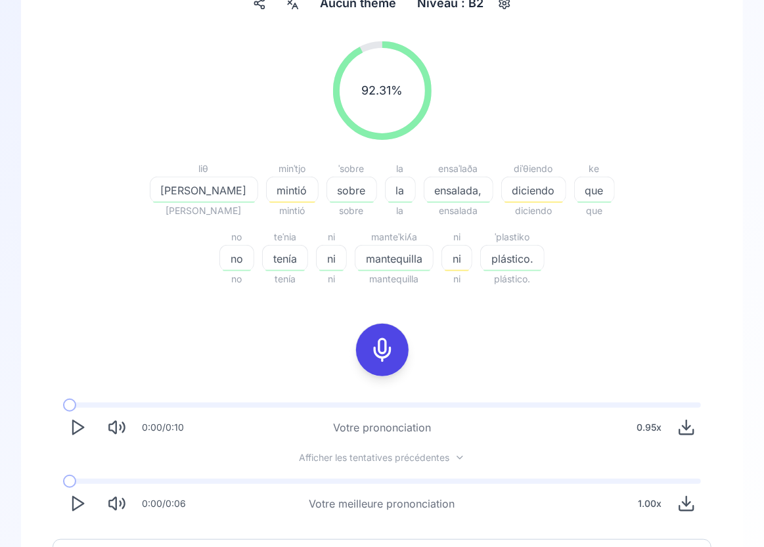
click at [442, 261] on span "ni" at bounding box center [457, 259] width 30 height 16
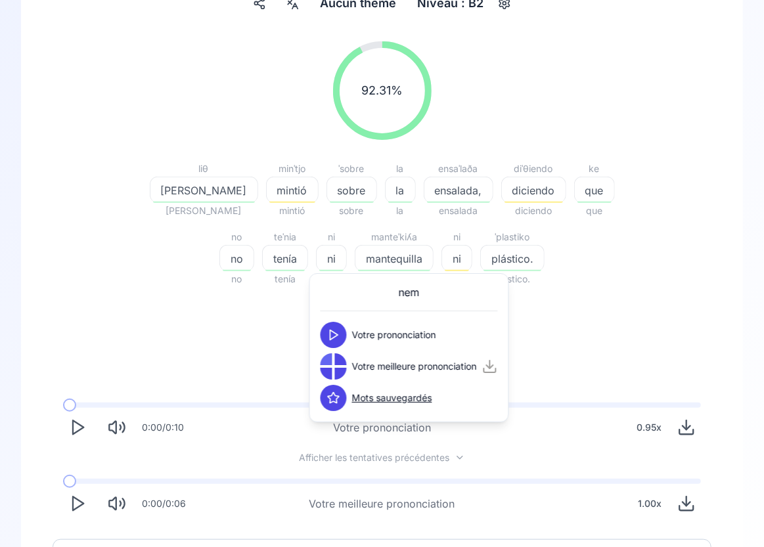
click at [185, 324] on div "92.31 % 92.31 % liθ [PERSON_NAME] mintió mintió ˈsobɾe sobre sobre la la la ens…" at bounding box center [382, 280] width 659 height 498
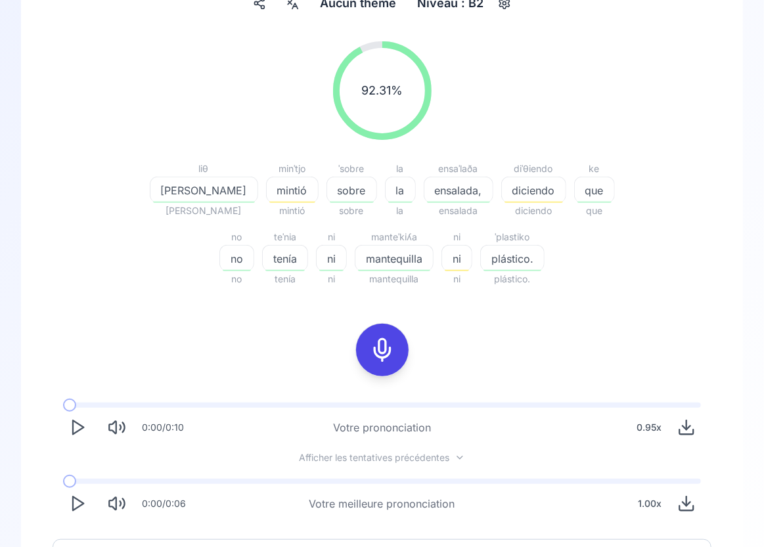
click at [153, 202] on div "button" at bounding box center [204, 202] width 102 height 1
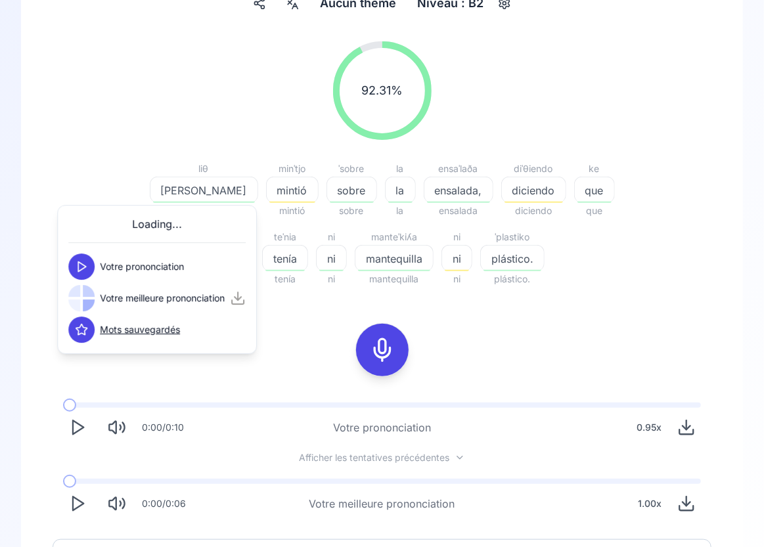
click at [81, 263] on polygon at bounding box center [82, 267] width 8 height 10
click at [80, 293] on icon at bounding box center [81, 298] width 13 height 13
click at [508, 324] on div "92.31 % 92.31 % liθ [PERSON_NAME] mintió mintió ˈsobɾe sobre sobre la la la ens…" at bounding box center [382, 280] width 659 height 498
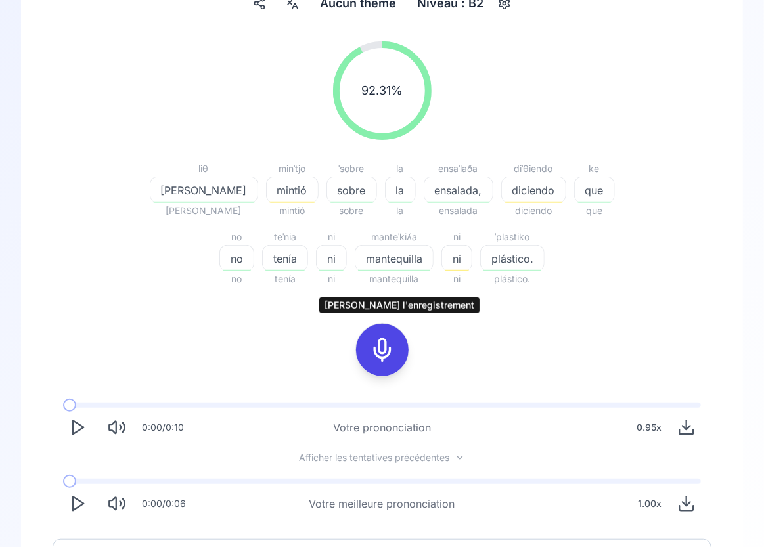
click at [380, 354] on icon at bounding box center [382, 350] width 26 height 26
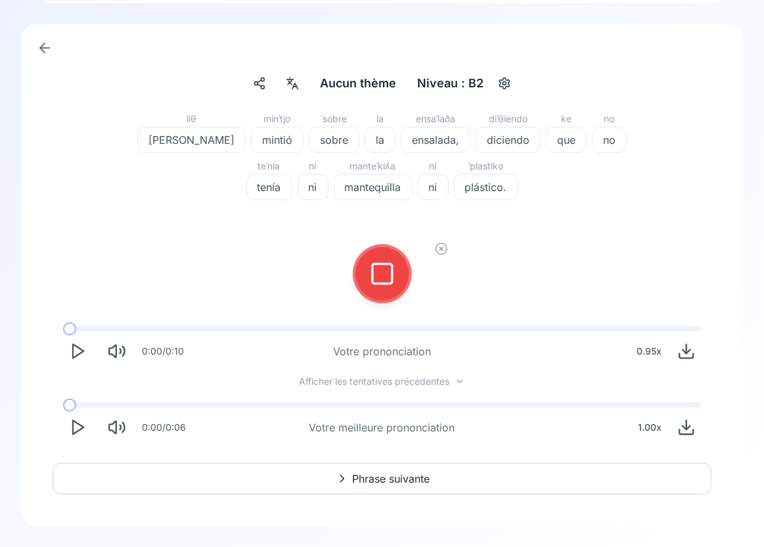
scroll to position [59, 0]
click at [384, 286] on icon at bounding box center [382, 274] width 26 height 26
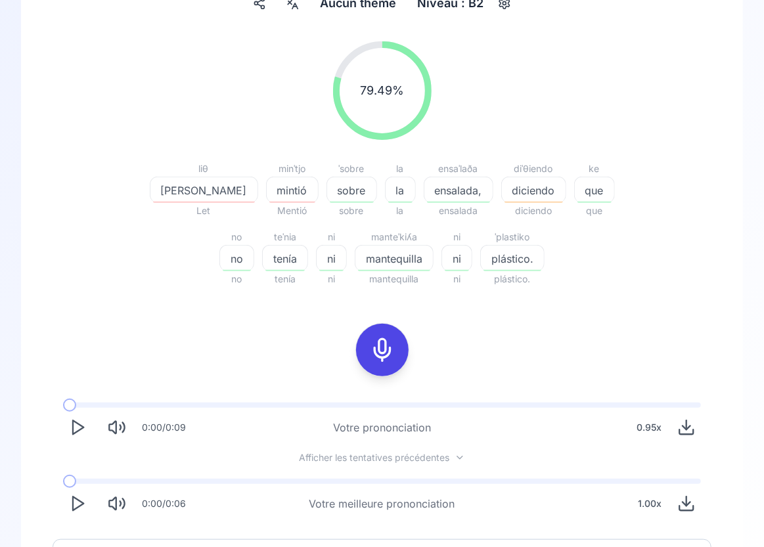
click at [382, 335] on div at bounding box center [382, 350] width 32 height 53
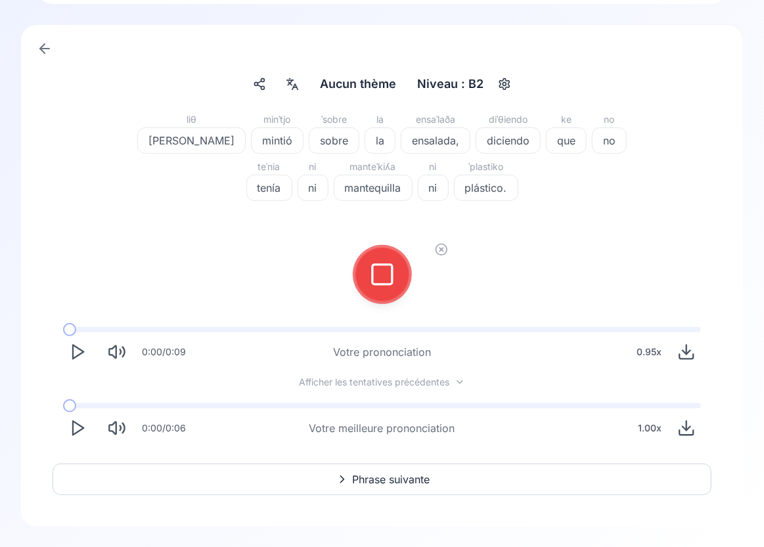
click at [378, 286] on icon at bounding box center [382, 274] width 26 height 26
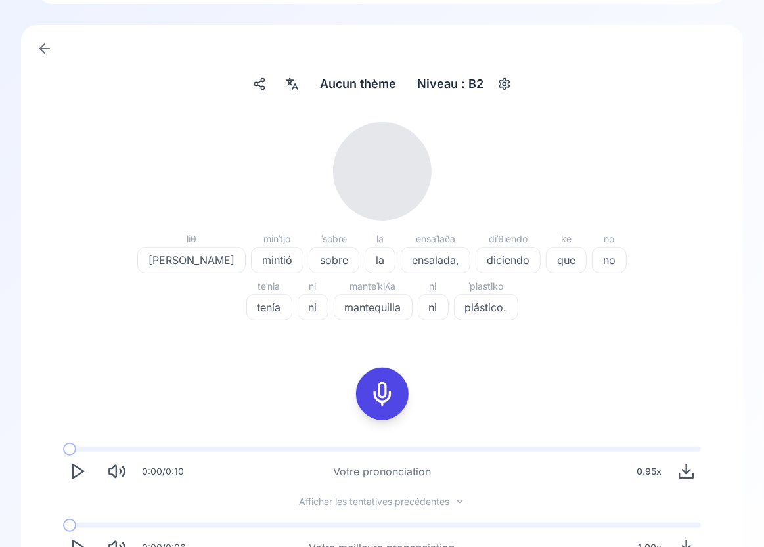
scroll to position [140, 0]
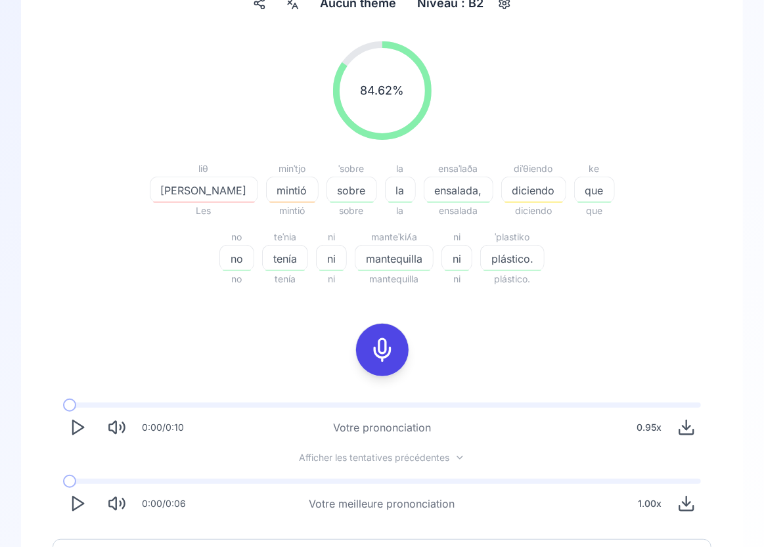
click at [383, 350] on icon at bounding box center [382, 350] width 26 height 26
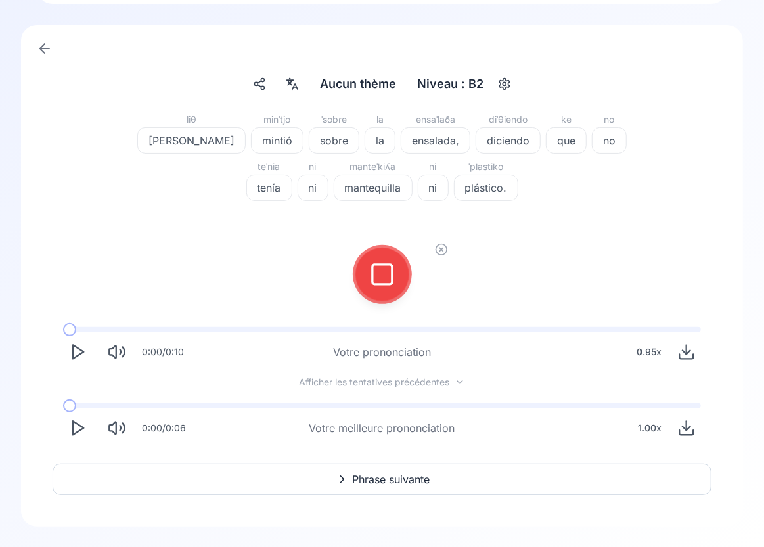
click at [377, 268] on icon at bounding box center [382, 274] width 26 height 26
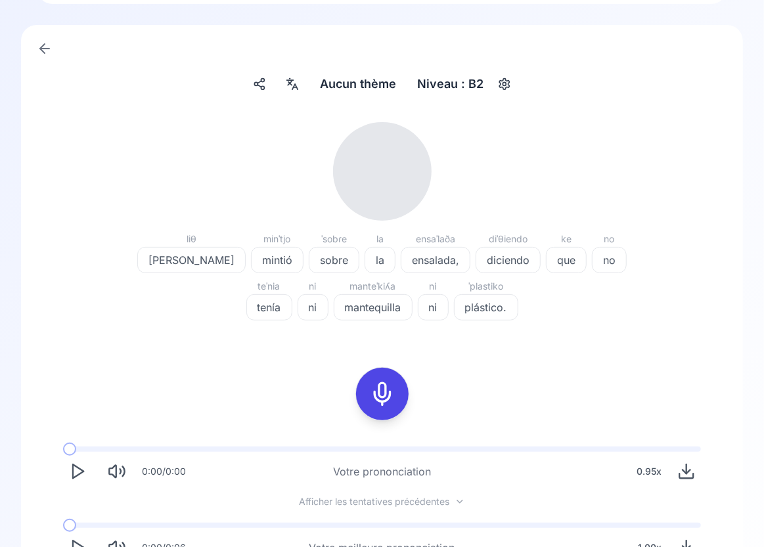
scroll to position [140, 0]
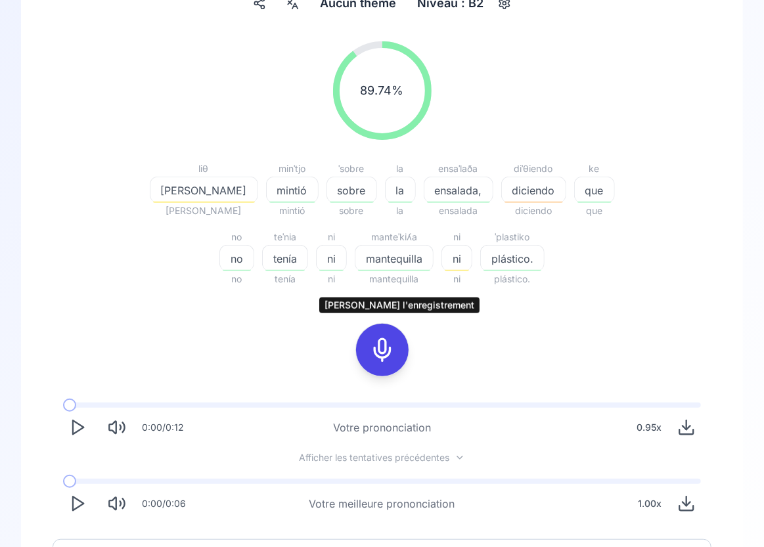
click at [387, 357] on icon at bounding box center [382, 350] width 26 height 26
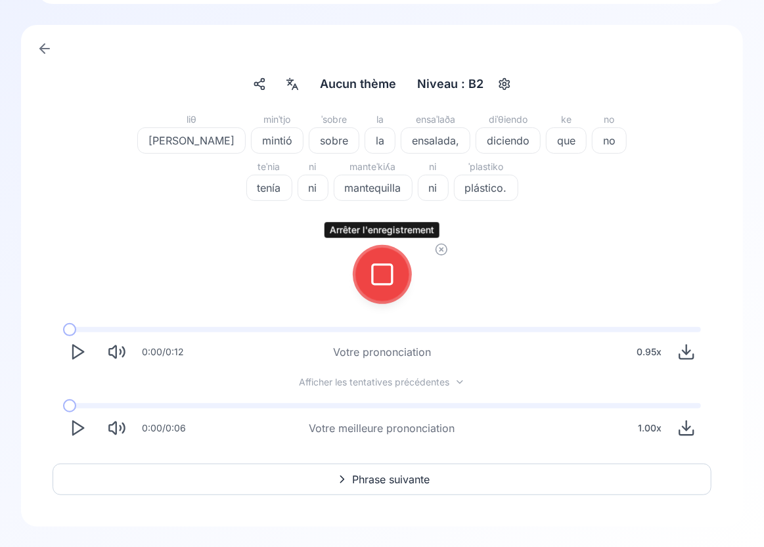
click at [384, 274] on icon at bounding box center [382, 274] width 26 height 26
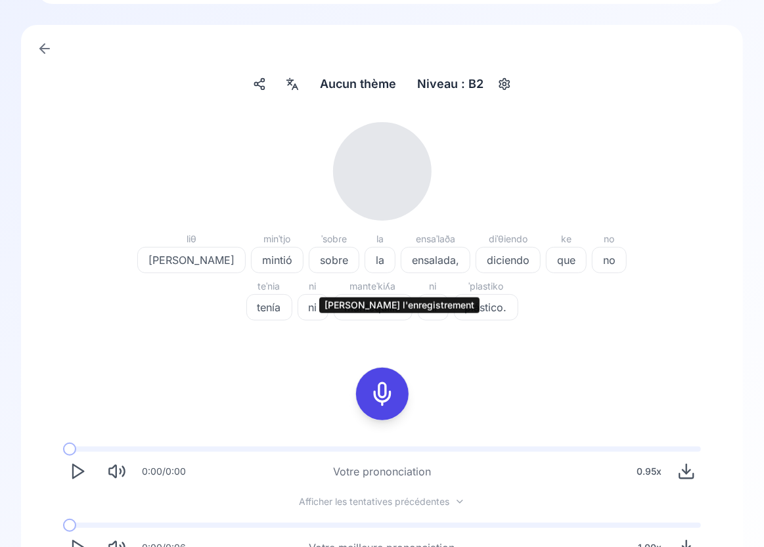
scroll to position [140, 0]
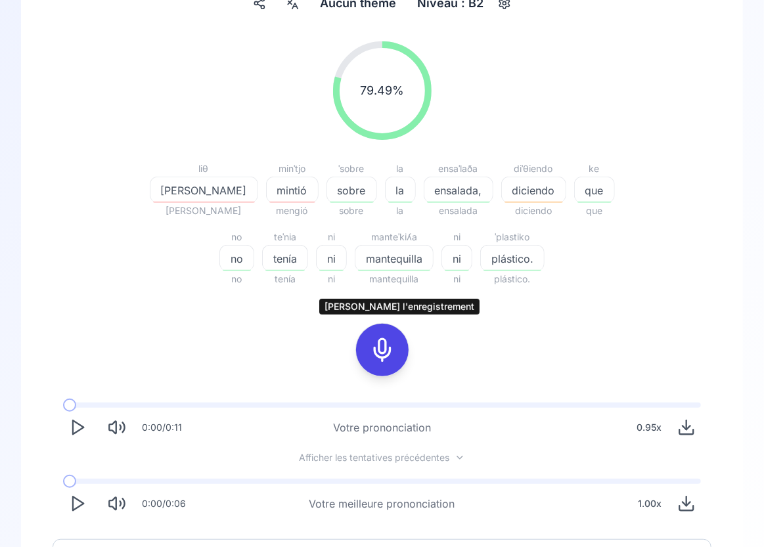
click at [382, 351] on icon at bounding box center [382, 350] width 26 height 26
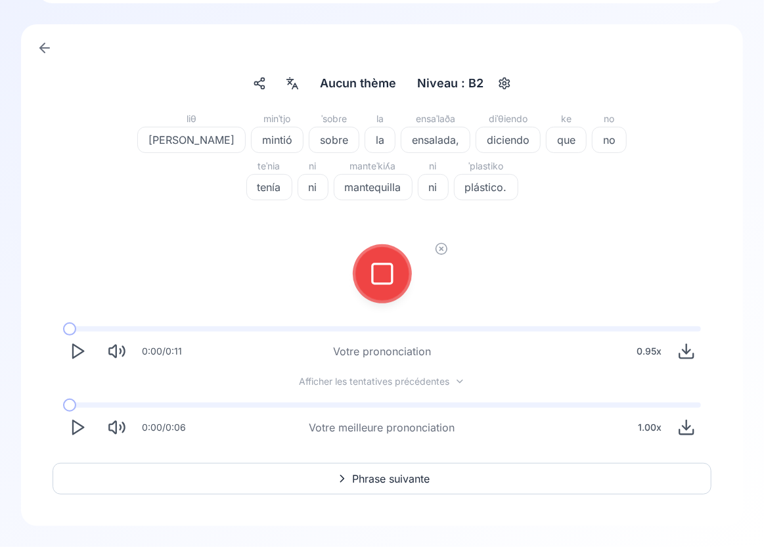
scroll to position [59, 0]
click at [376, 281] on icon at bounding box center [382, 274] width 26 height 26
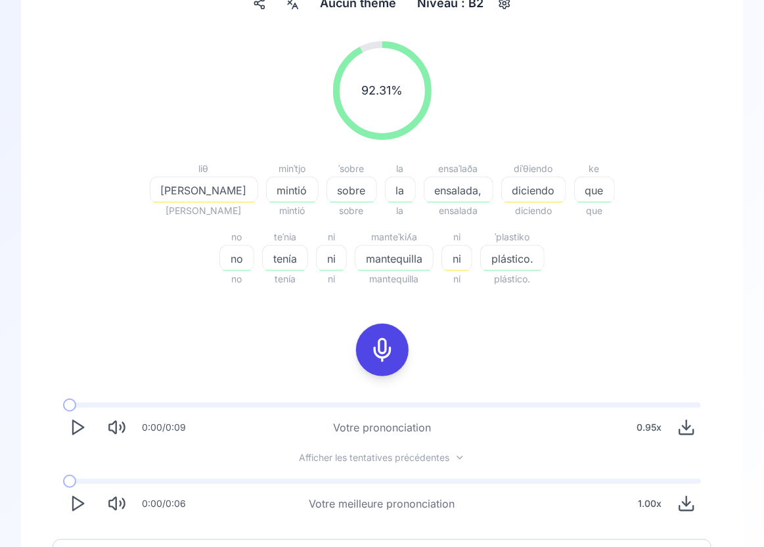
click at [502, 192] on span "diciendo" at bounding box center [534, 191] width 64 height 16
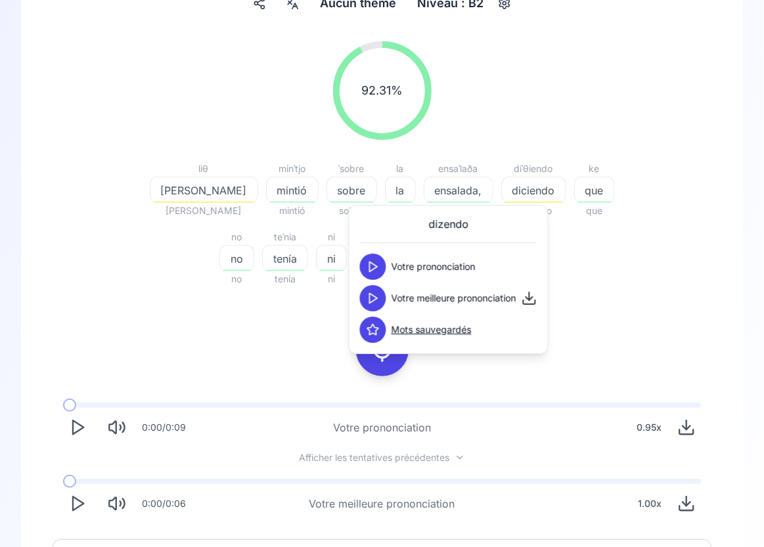
click at [368, 274] on button at bounding box center [373, 266] width 26 height 26
click at [374, 297] on icon at bounding box center [372, 298] width 13 height 13
click at [378, 354] on icon at bounding box center [382, 350] width 26 height 26
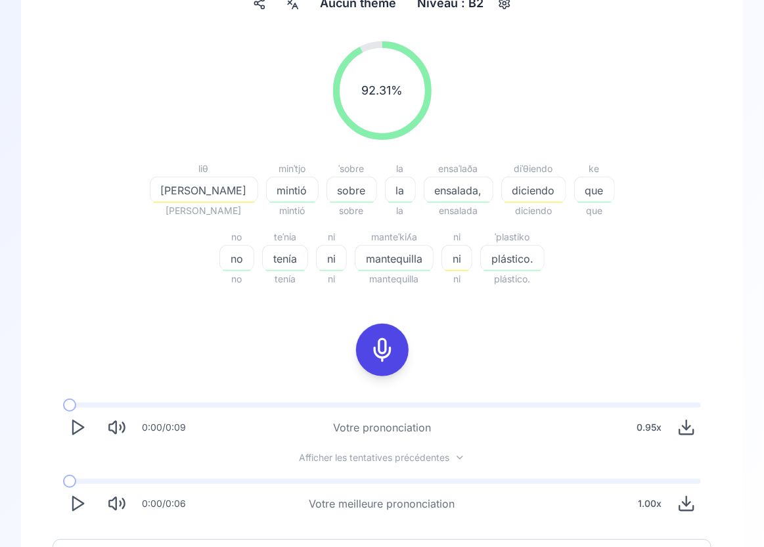
scroll to position [59, 0]
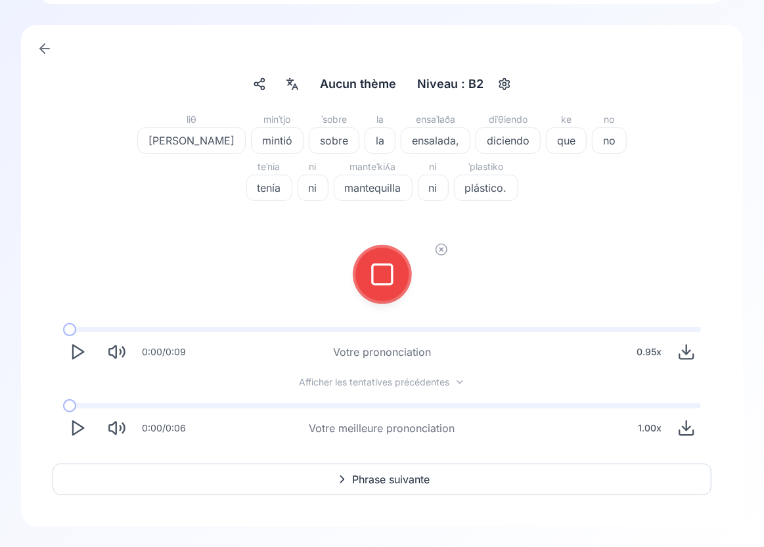
click at [379, 290] on div at bounding box center [382, 274] width 32 height 53
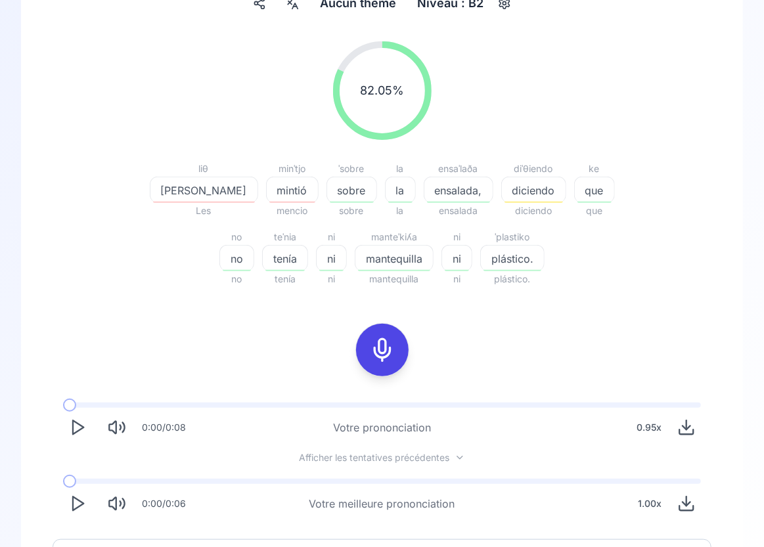
click at [383, 346] on icon at bounding box center [382, 350] width 26 height 26
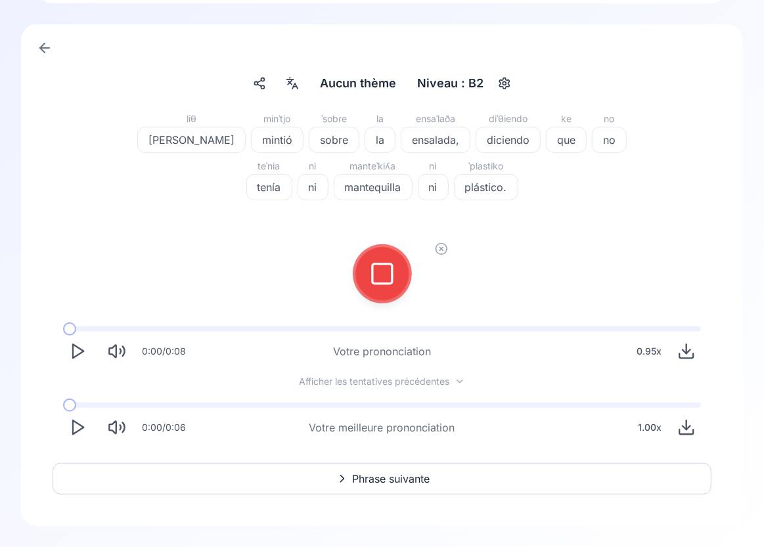
scroll to position [59, 0]
click at [383, 265] on icon at bounding box center [382, 274] width 26 height 26
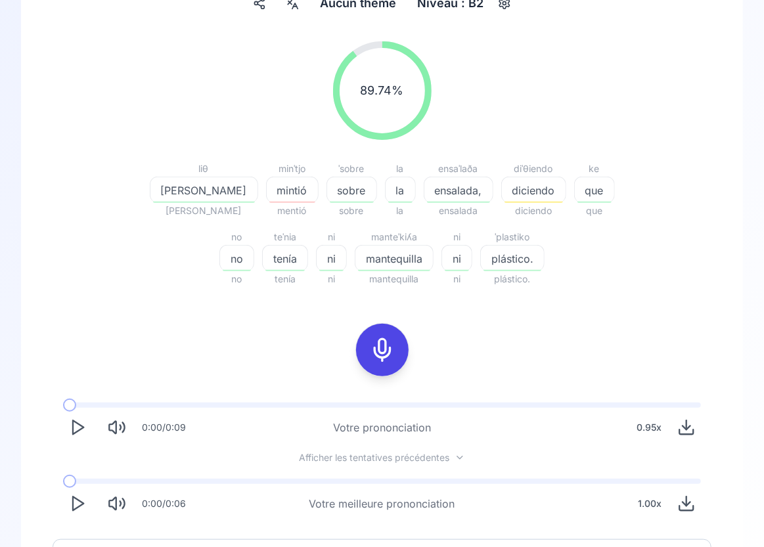
click at [501, 199] on div "diciendo" at bounding box center [533, 190] width 65 height 26
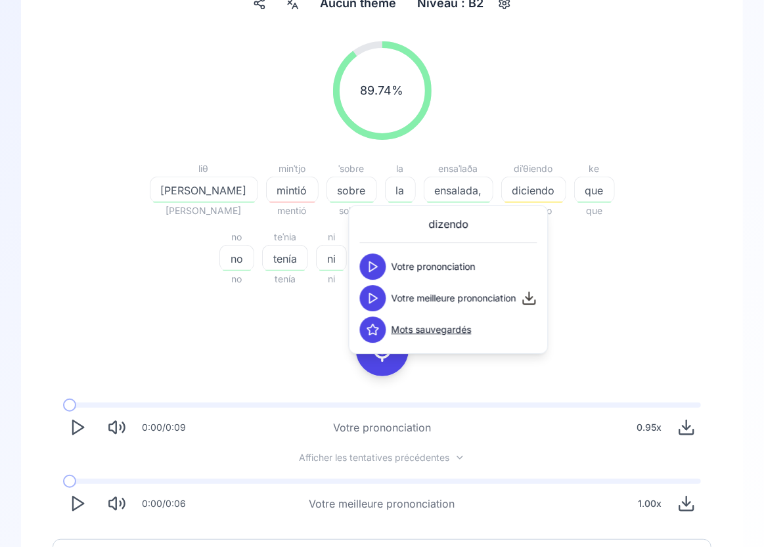
click at [377, 288] on button at bounding box center [373, 298] width 26 height 26
click at [373, 306] on button at bounding box center [373, 298] width 26 height 26
click at [267, 193] on span "mintió" at bounding box center [292, 191] width 51 height 16
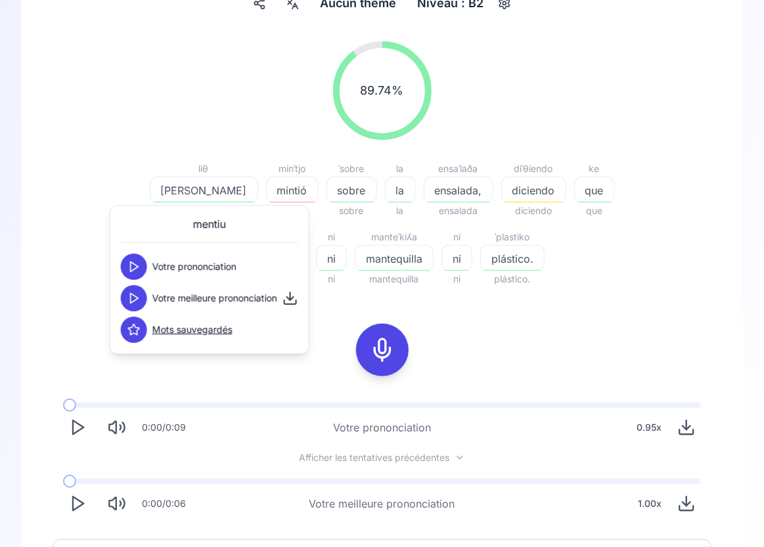
click at [137, 300] on icon at bounding box center [133, 298] width 13 height 13
click at [135, 299] on polygon at bounding box center [135, 299] width 8 height 10
click at [302, 363] on div "89.74 % 89.74 % liθ [PERSON_NAME] mintió mentió ˈsobɾe sobre sobre la la la ens…" at bounding box center [382, 280] width 659 height 498
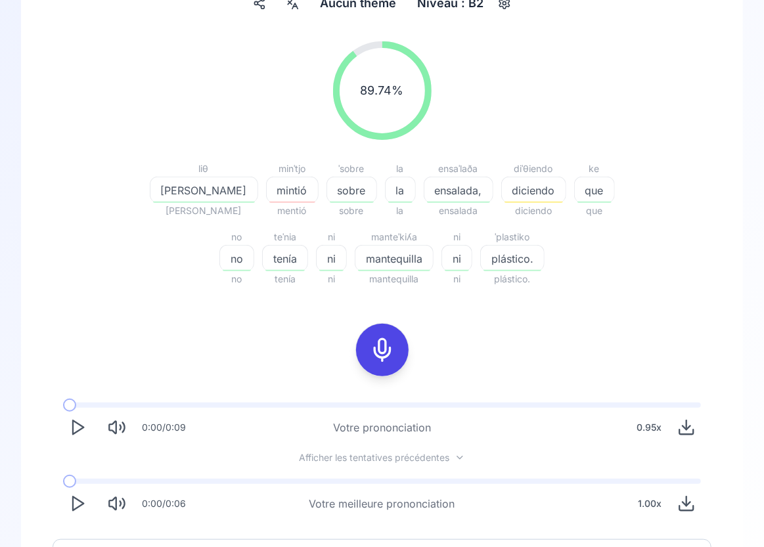
click at [267, 190] on span "mintió" at bounding box center [292, 191] width 51 height 16
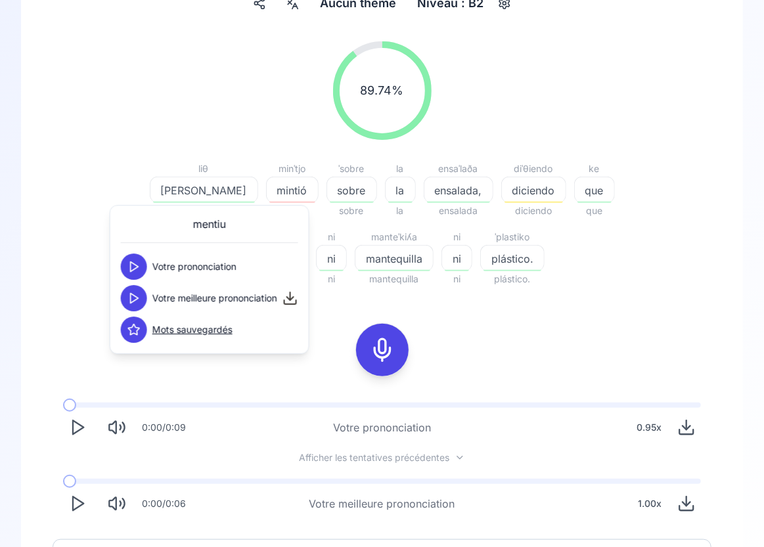
click at [138, 265] on icon at bounding box center [133, 266] width 13 height 13
click at [454, 294] on div "89.74 % 89.74 % liθ [PERSON_NAME] mintió mentió ˈsobɾe sobre sobre la la la ens…" at bounding box center [382, 164] width 659 height 267
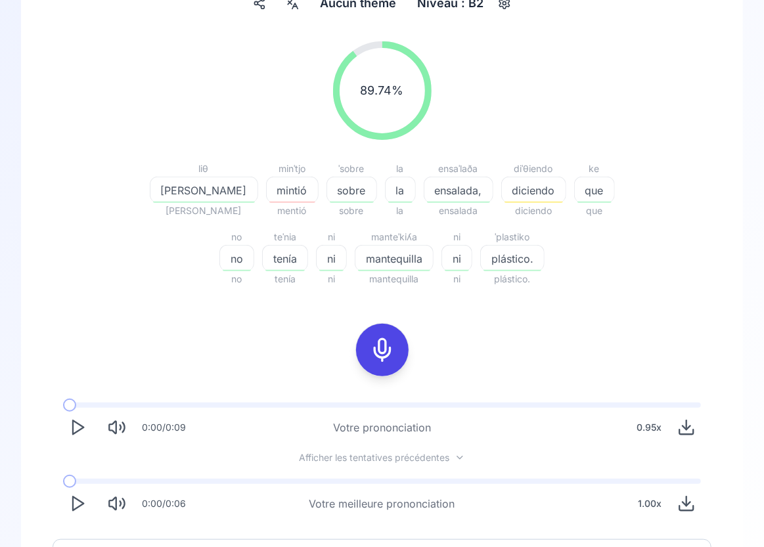
click at [378, 353] on icon at bounding box center [382, 350] width 26 height 26
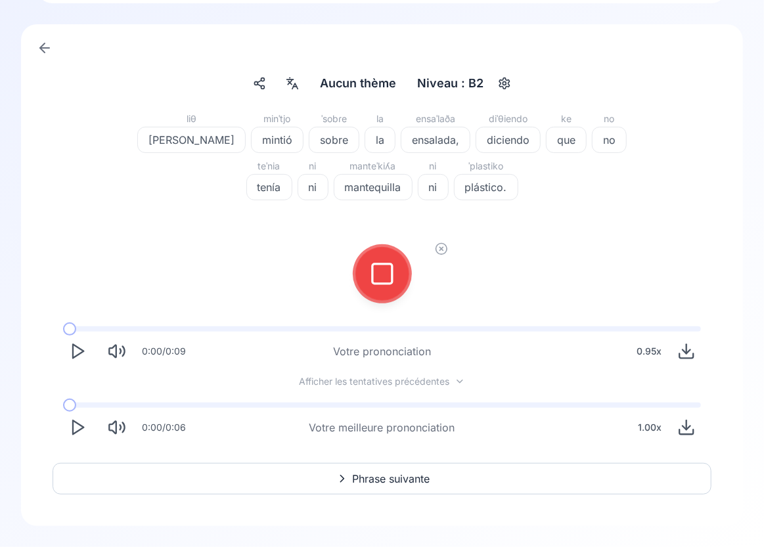
scroll to position [59, 0]
click at [391, 271] on rect at bounding box center [382, 275] width 20 height 20
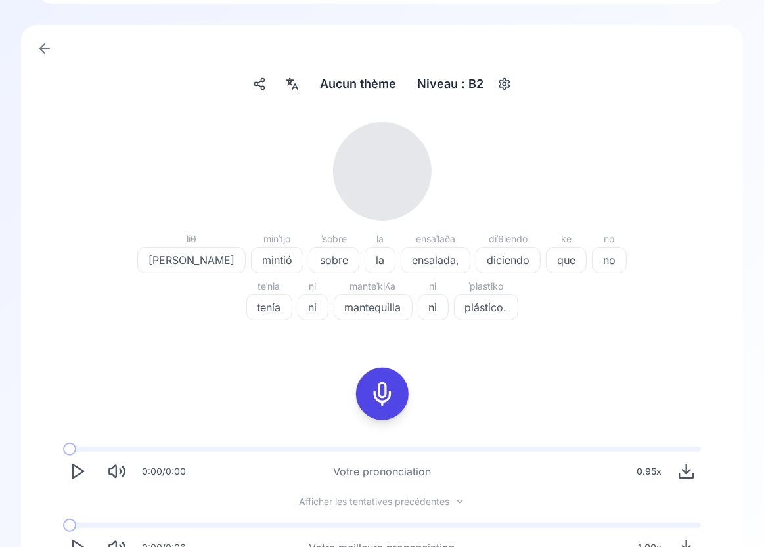
scroll to position [140, 0]
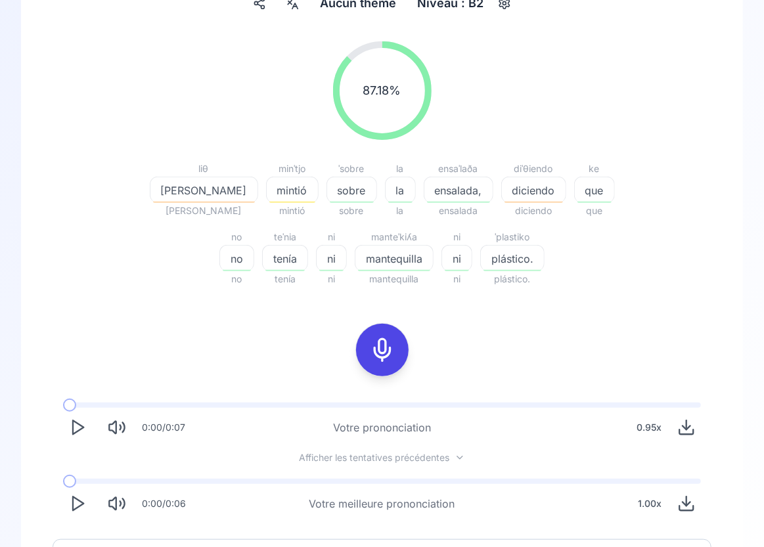
click at [387, 351] on icon at bounding box center [382, 350] width 26 height 26
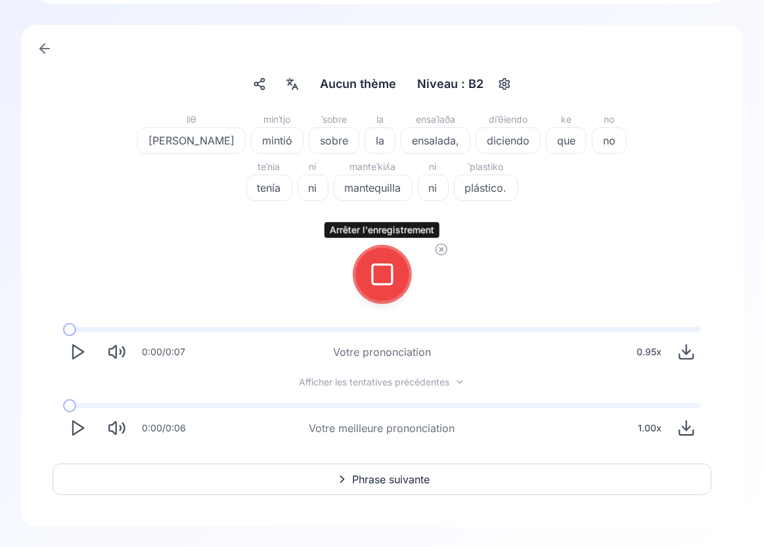
click at [380, 273] on icon at bounding box center [382, 274] width 26 height 26
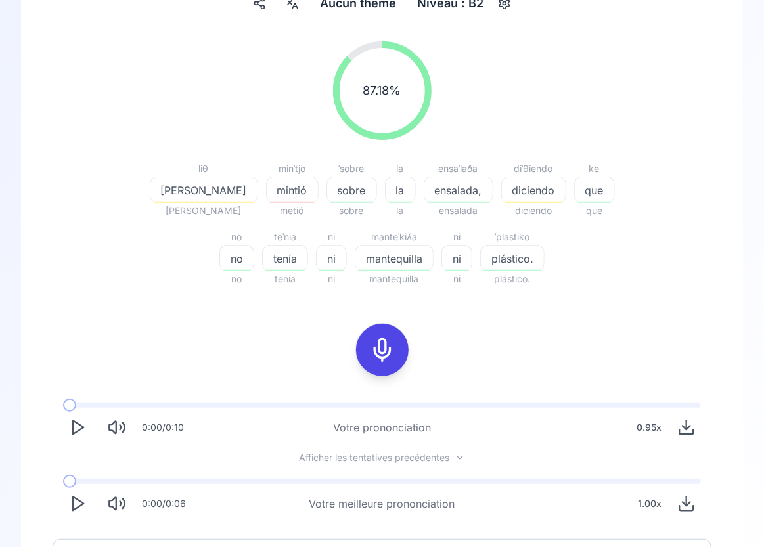
scroll to position [215, 0]
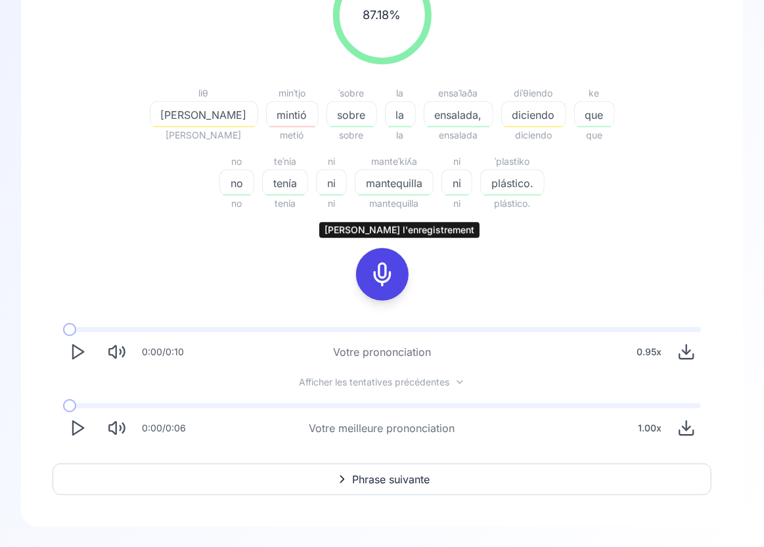
click at [381, 282] on icon at bounding box center [382, 274] width 26 height 26
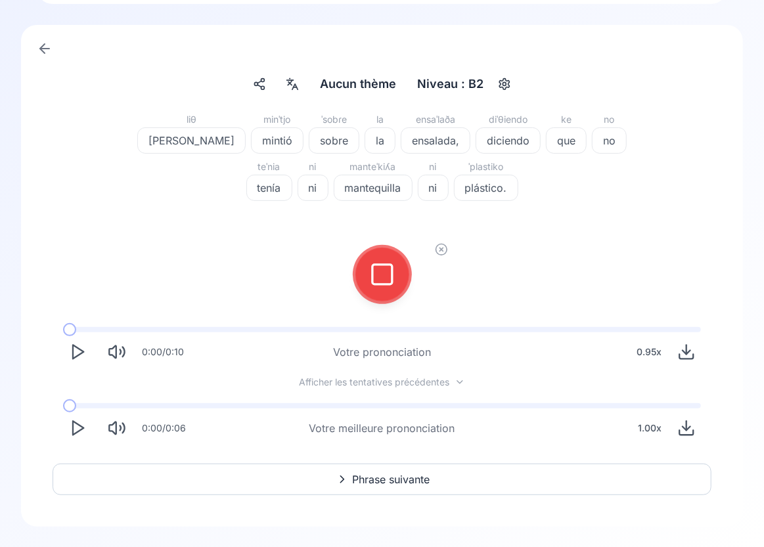
click at [383, 278] on icon at bounding box center [382, 274] width 26 height 26
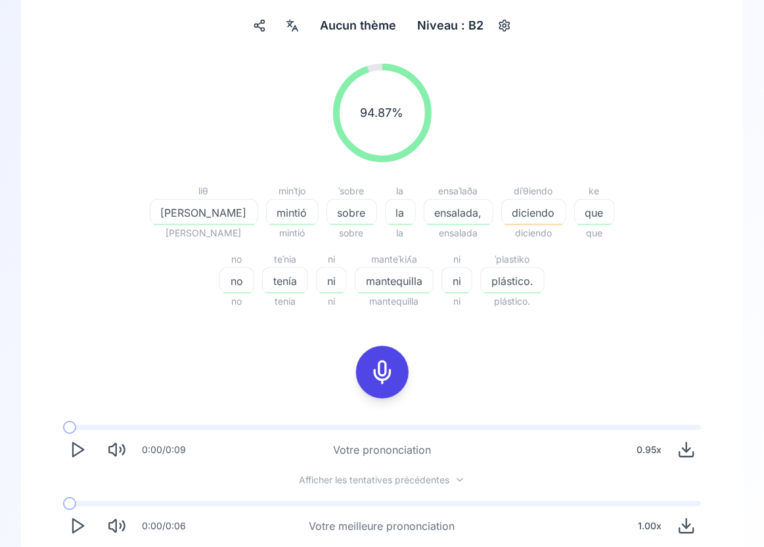
scroll to position [96, 0]
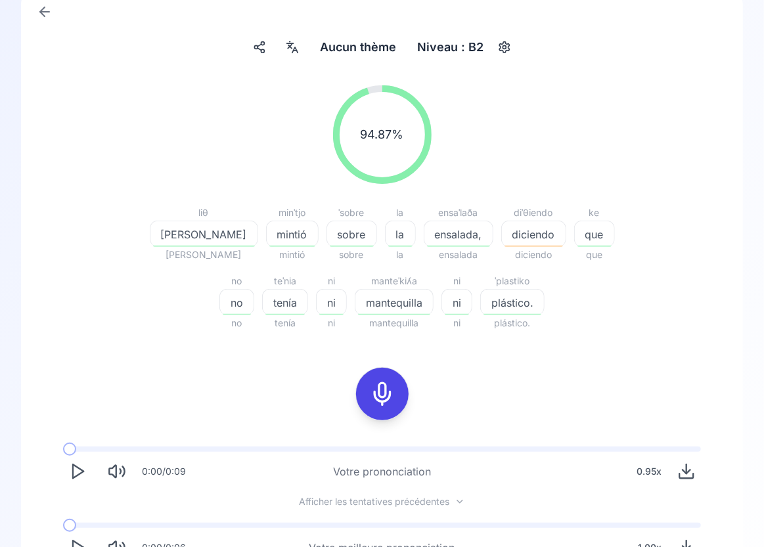
click at [504, 246] on div "button" at bounding box center [533, 246] width 58 height 1
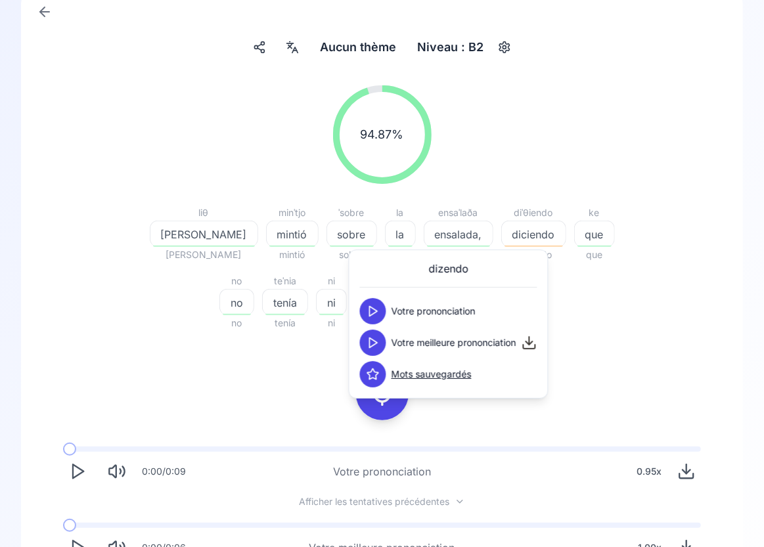
click at [380, 305] on button at bounding box center [373, 311] width 26 height 26
click at [374, 341] on polygon at bounding box center [374, 343] width 8 height 10
click at [372, 309] on icon at bounding box center [372, 311] width 13 height 13
click at [592, 395] on div "94.87 % 94.87 % liθ [PERSON_NAME] mintió mintió ˈsobɾe sobre sobre la la la ens…" at bounding box center [382, 324] width 659 height 498
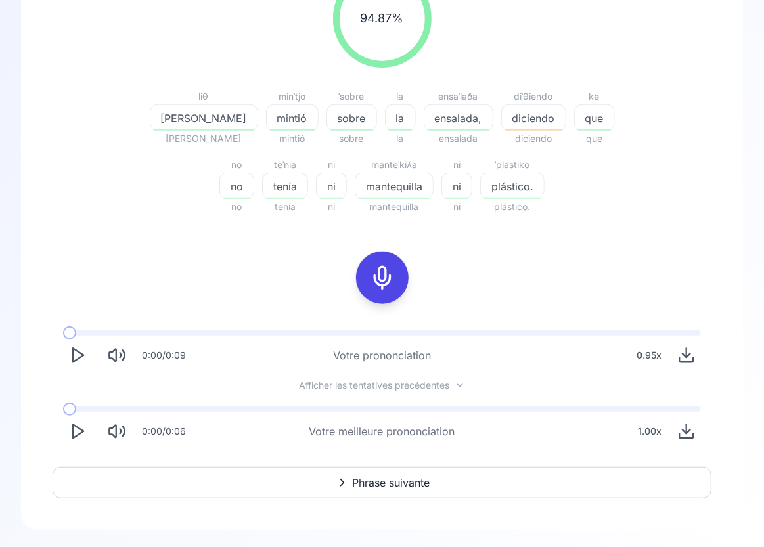
scroll to position [215, 0]
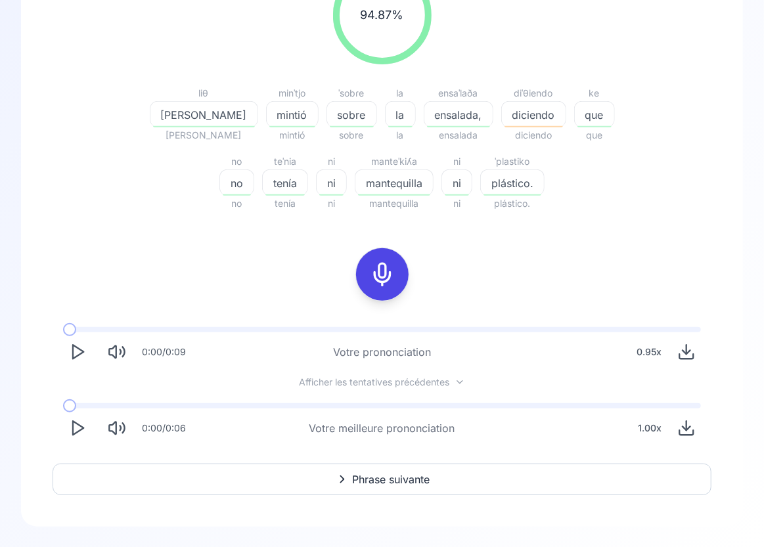
click at [418, 484] on span "Phrase suivante" at bounding box center [391, 479] width 77 height 16
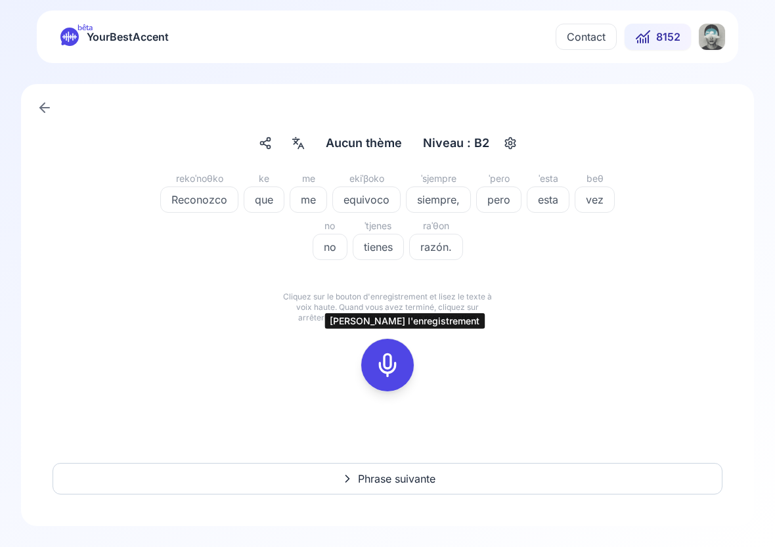
click at [389, 361] on icon at bounding box center [387, 365] width 26 height 26
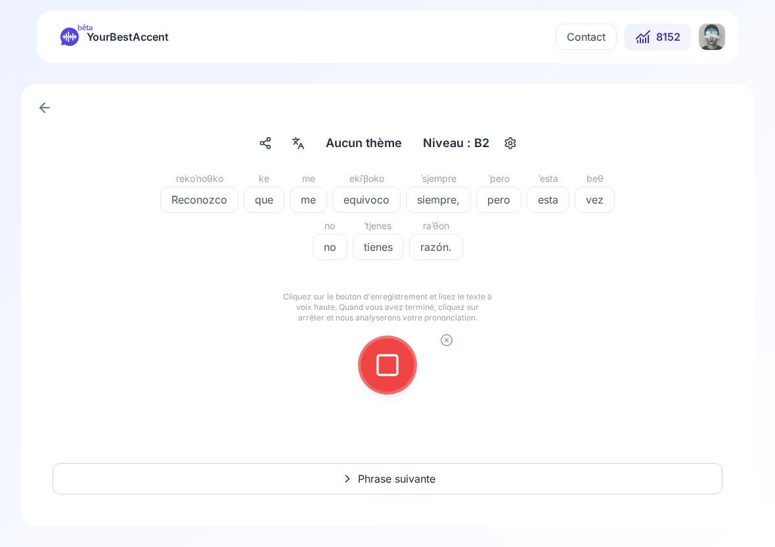
click at [387, 359] on icon at bounding box center [387, 365] width 26 height 26
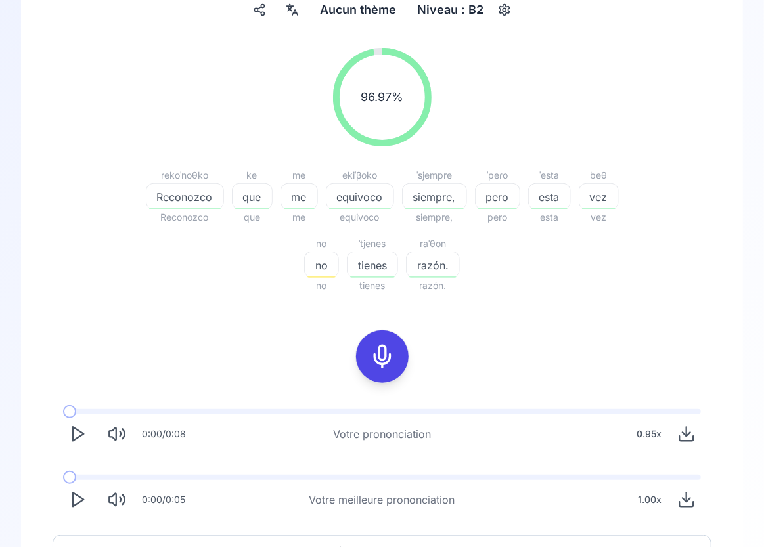
scroll to position [175, 0]
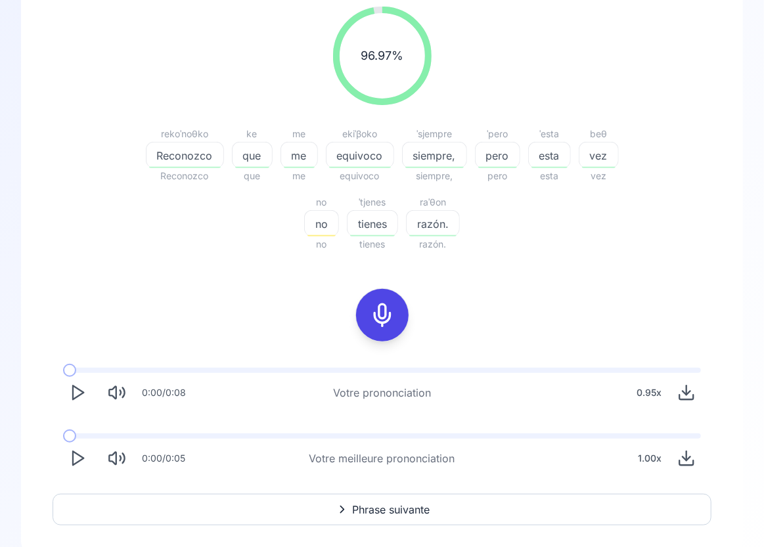
click at [324, 229] on span "no" at bounding box center [321, 224] width 33 height 16
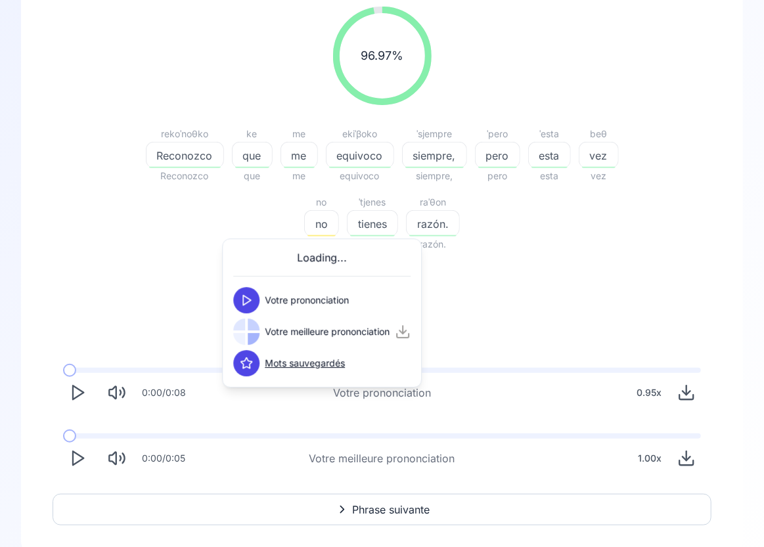
click at [252, 300] on icon at bounding box center [246, 300] width 13 height 13
click at [248, 335] on icon at bounding box center [246, 331] width 13 height 13
click at [640, 271] on div "96.97 % 96.97 % rekoˈnoθko Reconozco Reconozco ke que que me me me ekiˈβoko equ…" at bounding box center [382, 239] width 659 height 487
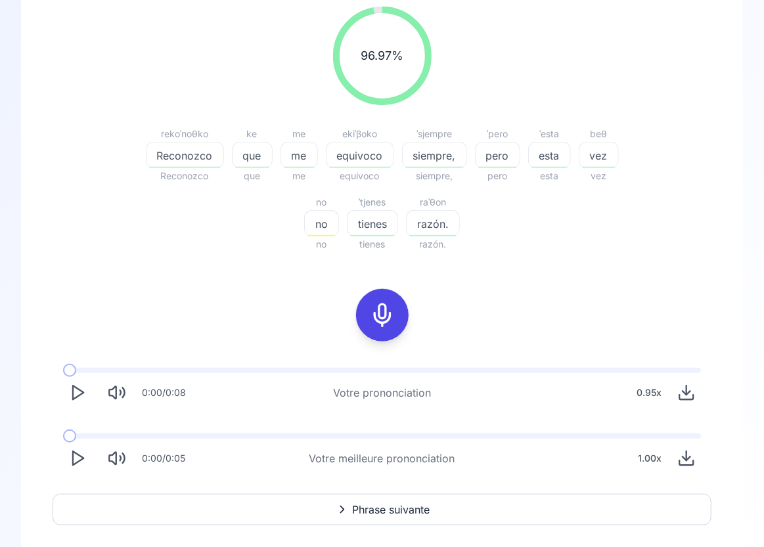
click at [184, 162] on span "Reconozco" at bounding box center [184, 156] width 77 height 16
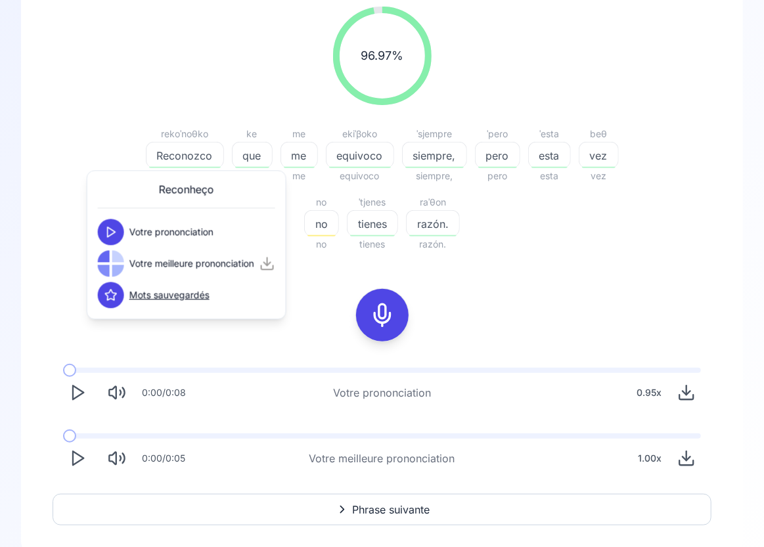
click at [110, 268] on div at bounding box center [111, 263] width 26 height 26
click at [104, 267] on icon at bounding box center [110, 263] width 13 height 13
click at [116, 266] on icon at bounding box center [110, 263] width 13 height 13
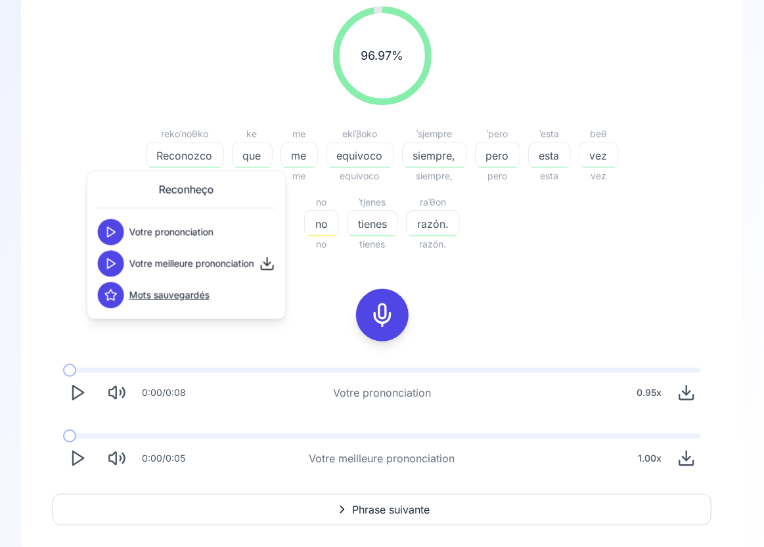
click at [570, 222] on div "rekoˈnoθko Reconozco Reconozco ke que que me me me ekiˈβoko equivoco equivoco ˈ…" at bounding box center [382, 189] width 504 height 126
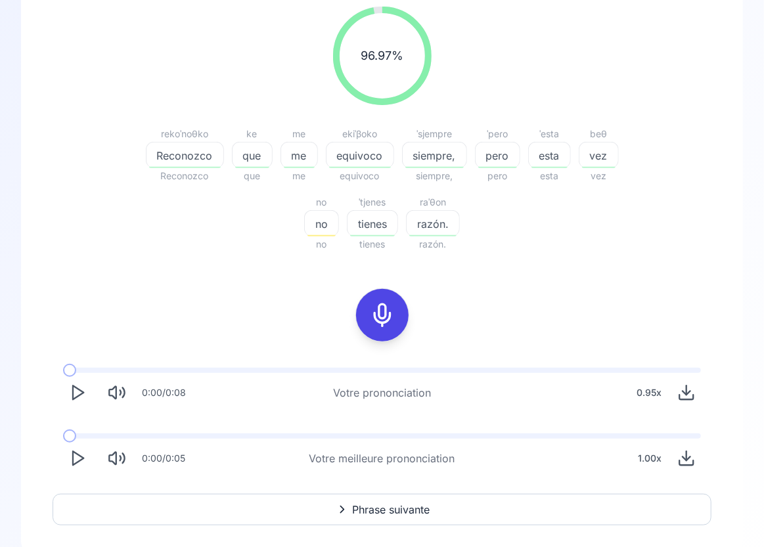
click at [365, 158] on span "equivoco" at bounding box center [359, 156] width 67 height 16
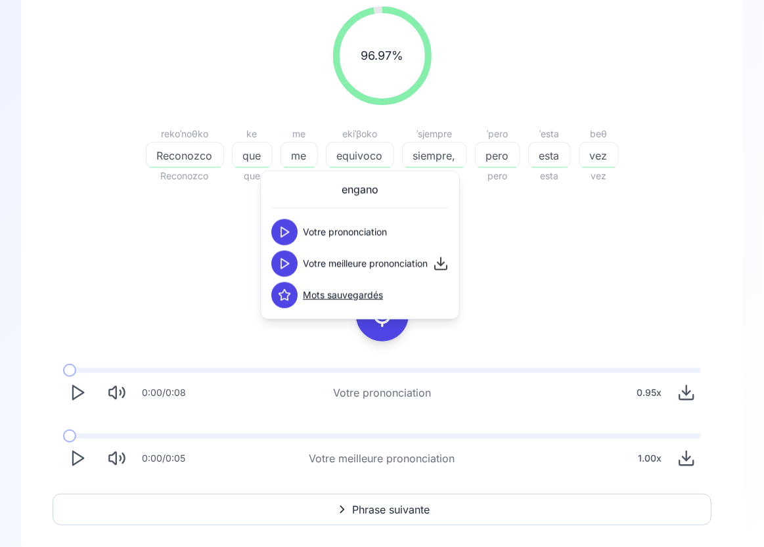
click at [289, 263] on icon at bounding box center [284, 263] width 13 height 13
click at [285, 268] on icon at bounding box center [284, 263] width 13 height 13
click at [589, 270] on div "96.97 % 96.97 % rekoˈnoθko Reconozco Reconozco ke que que me me me ekiˈβoko equ…" at bounding box center [382, 239] width 659 height 487
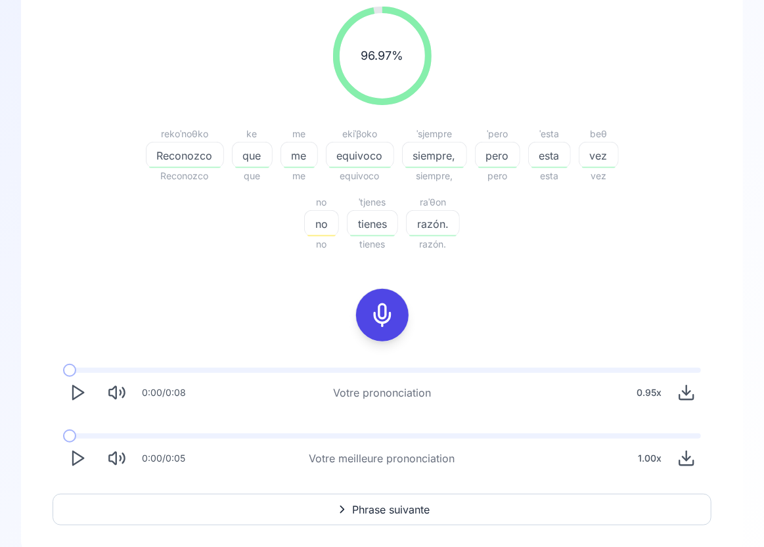
click at [593, 154] on span "vez" at bounding box center [598, 156] width 39 height 16
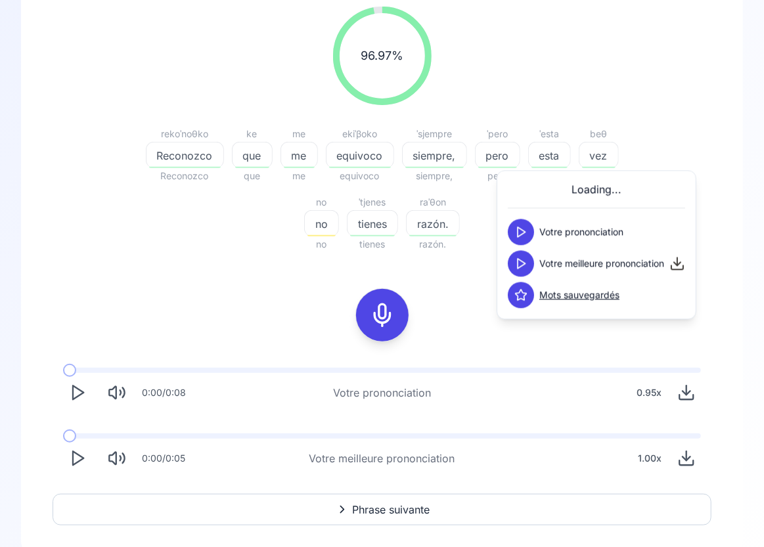
click at [519, 264] on icon at bounding box center [520, 263] width 13 height 13
click at [471, 185] on div "rekoˈnoθko Reconozco Reconozco ke que que me me me ekiˈβoko equivoco equivoco ˈ…" at bounding box center [382, 189] width 504 height 126
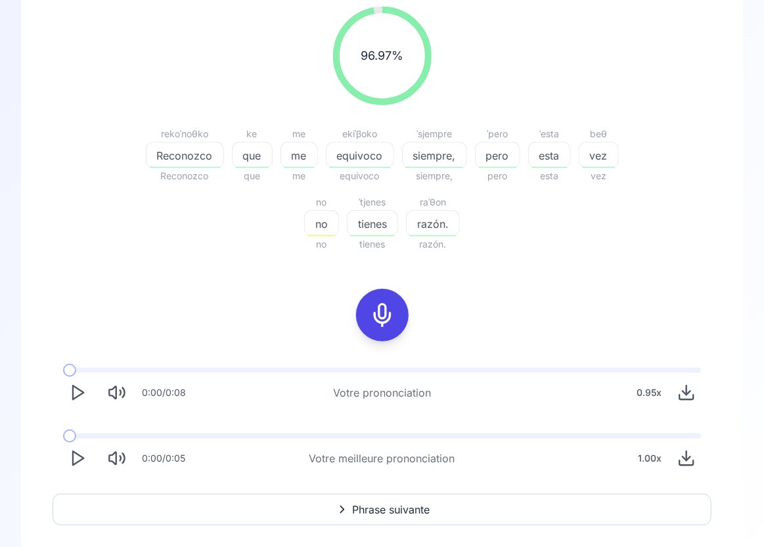
click at [431, 229] on span "razón." at bounding box center [432, 224] width 53 height 16
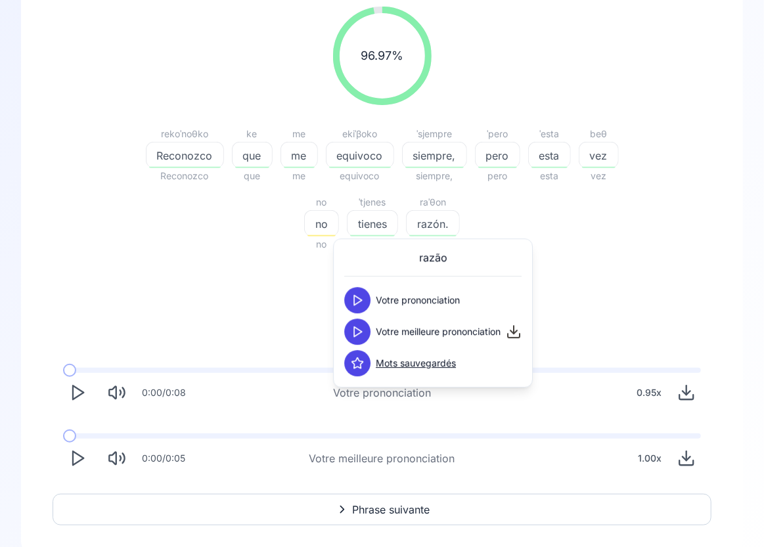
click at [357, 331] on icon at bounding box center [357, 331] width 13 height 13
click at [254, 295] on div "96.97 % 96.97 % rekoˈnoθko Reconozco Reconozco ke que que me me me ekiˈβoko equ…" at bounding box center [382, 239] width 659 height 487
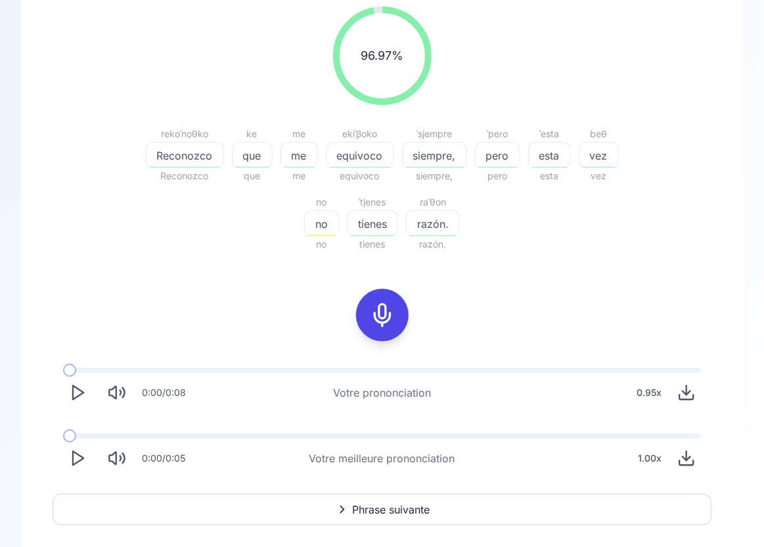
scroll to position [205, 0]
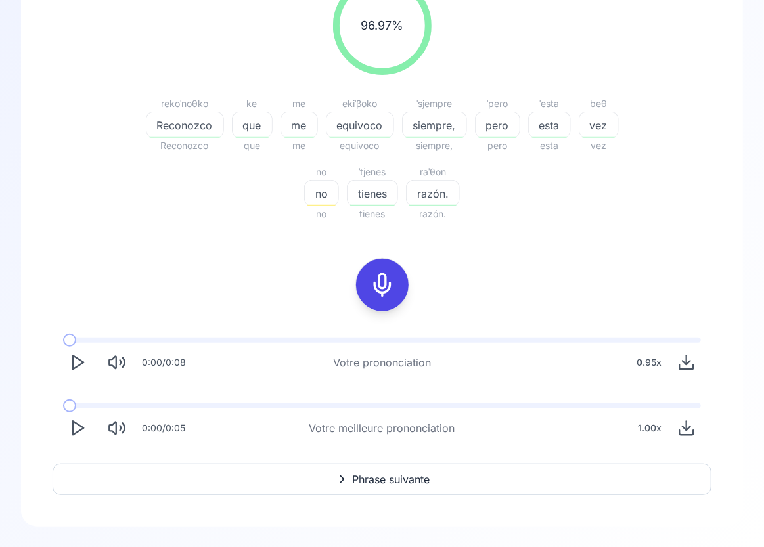
click at [79, 355] on icon "Play" at bounding box center [77, 362] width 18 height 18
click at [397, 489] on button "Phrase suivante" at bounding box center [382, 480] width 659 height 32
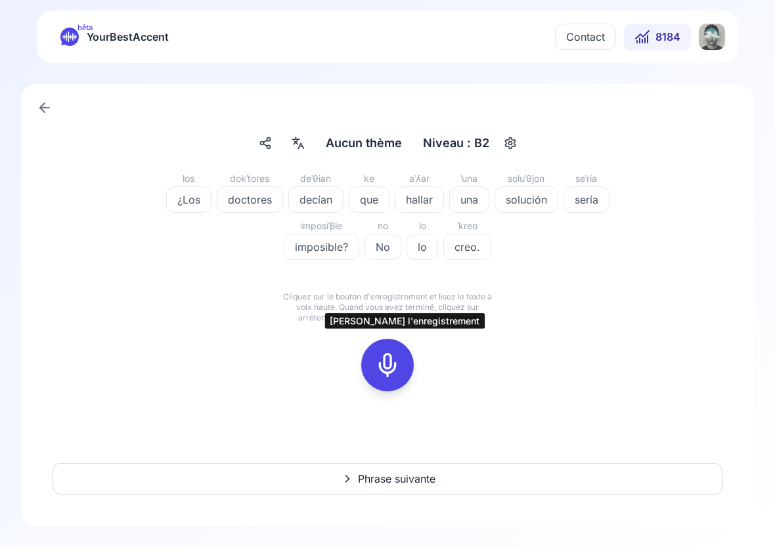
click at [391, 366] on icon at bounding box center [387, 365] width 26 height 26
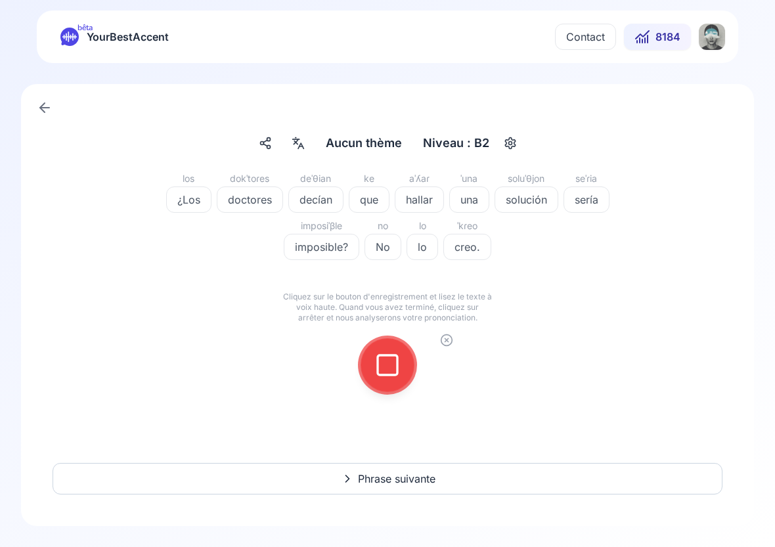
click at [396, 373] on icon at bounding box center [387, 365] width 26 height 26
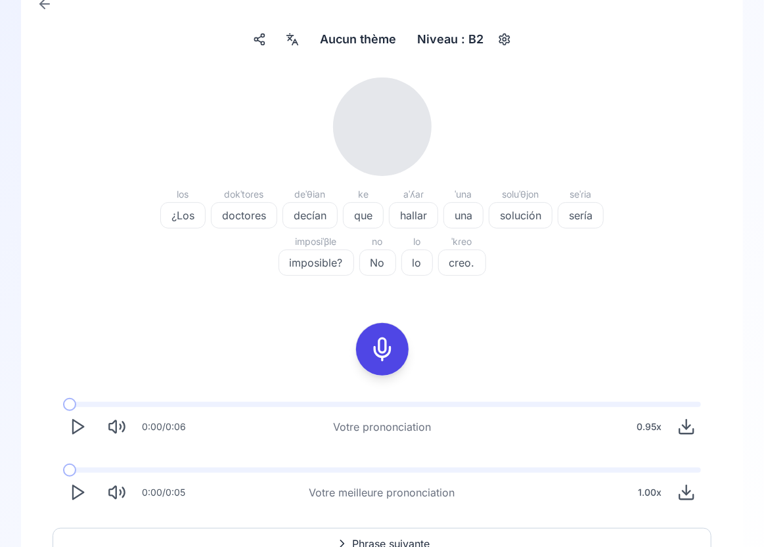
scroll to position [168, 0]
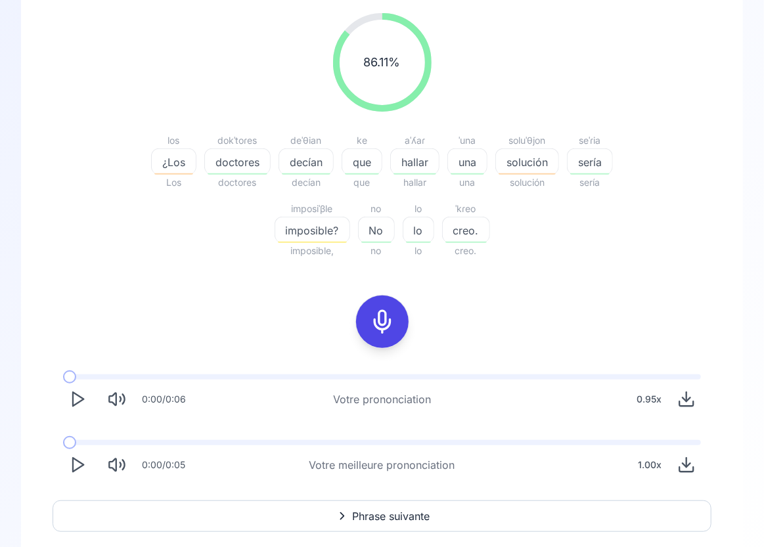
click at [315, 224] on span "imposible?" at bounding box center [312, 231] width 74 height 16
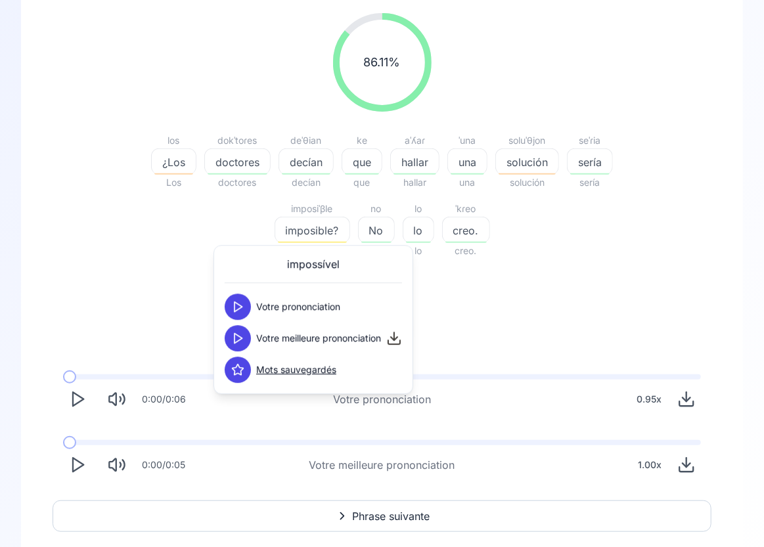
click at [242, 341] on icon at bounding box center [237, 338] width 13 height 13
click at [236, 309] on polygon at bounding box center [238, 307] width 8 height 10
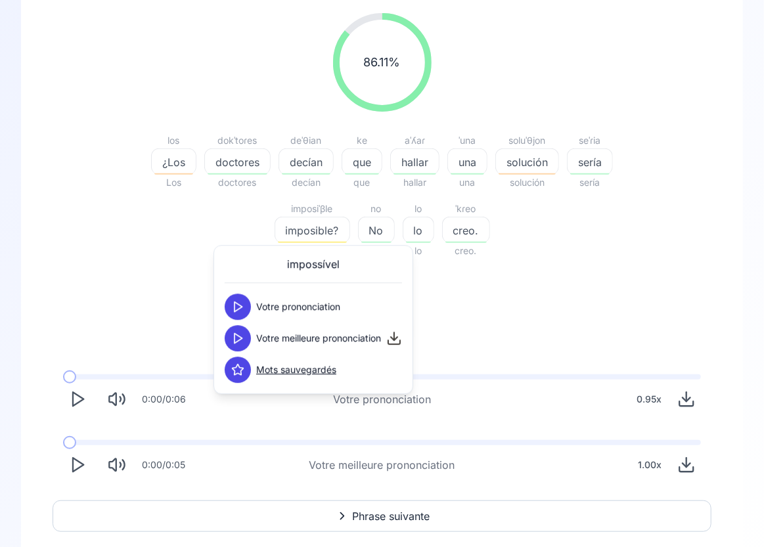
click at [544, 314] on div "86.11 % 86.11 % los ¿Los Los dokˈtoɾes doctores doctores deˈθian decían decían …" at bounding box center [382, 246] width 659 height 487
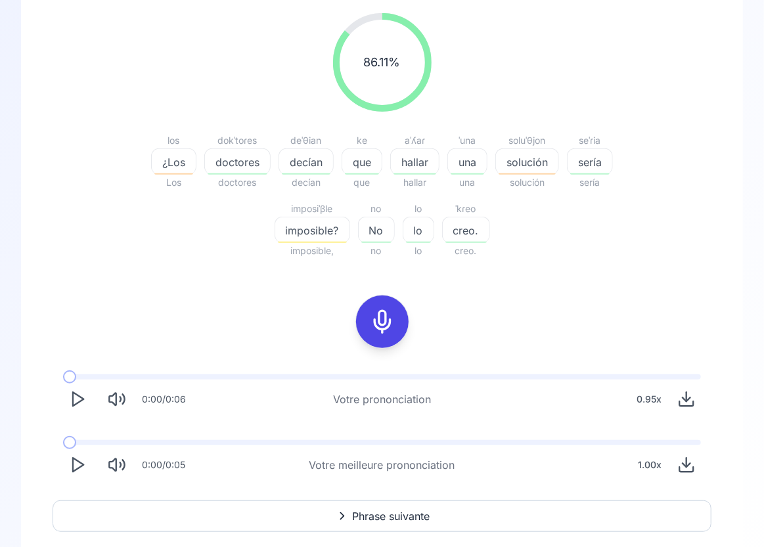
click at [527, 154] on span "solución" at bounding box center [527, 162] width 62 height 16
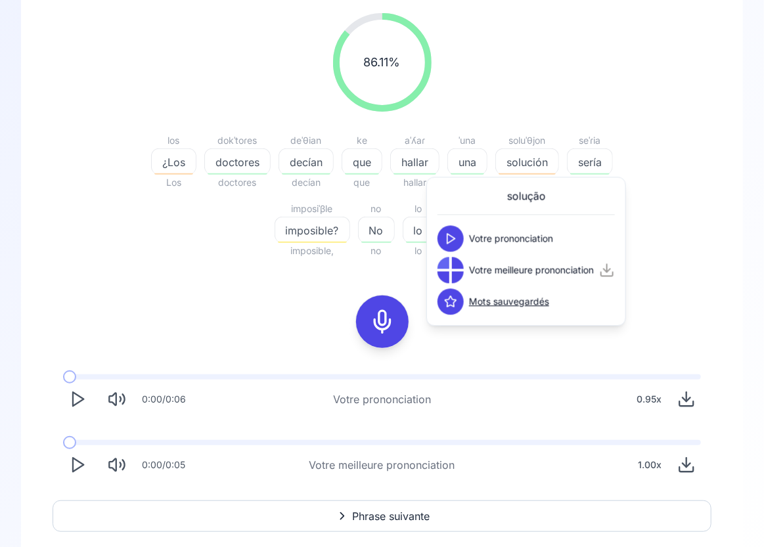
click at [450, 244] on icon at bounding box center [450, 238] width 13 height 13
click at [451, 267] on icon at bounding box center [450, 269] width 13 height 13
click at [184, 163] on span "¿Los" at bounding box center [174, 162] width 44 height 16
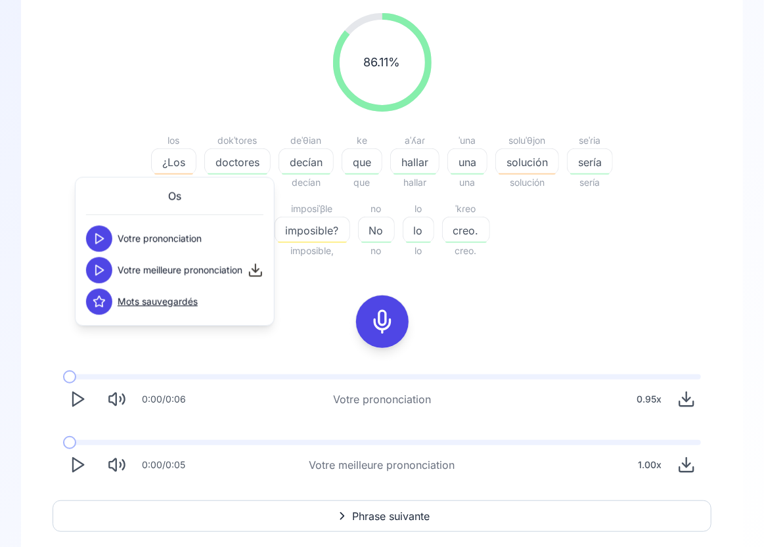
click at [99, 269] on icon at bounding box center [99, 269] width 13 height 13
click at [558, 253] on div "los ¿Los Los dokˈtoɾes doctores doctores deˈθian decían decían ke que que [PERS…" at bounding box center [382, 196] width 504 height 126
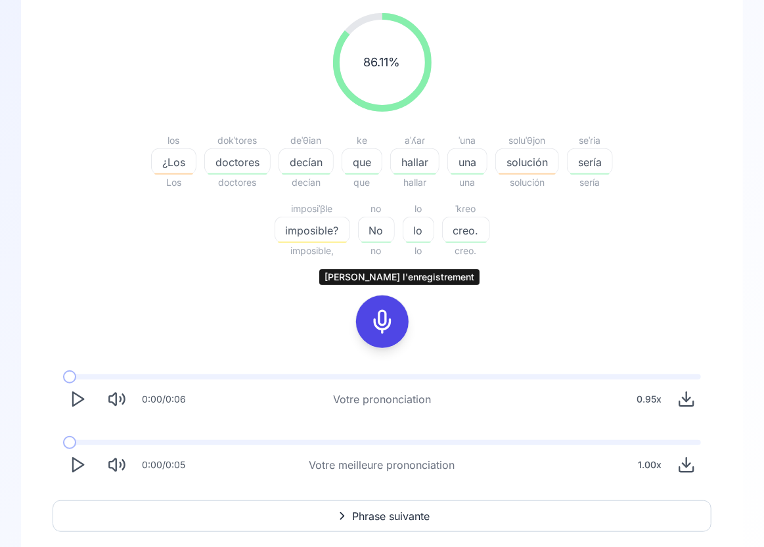
click at [387, 319] on icon at bounding box center [382, 322] width 26 height 26
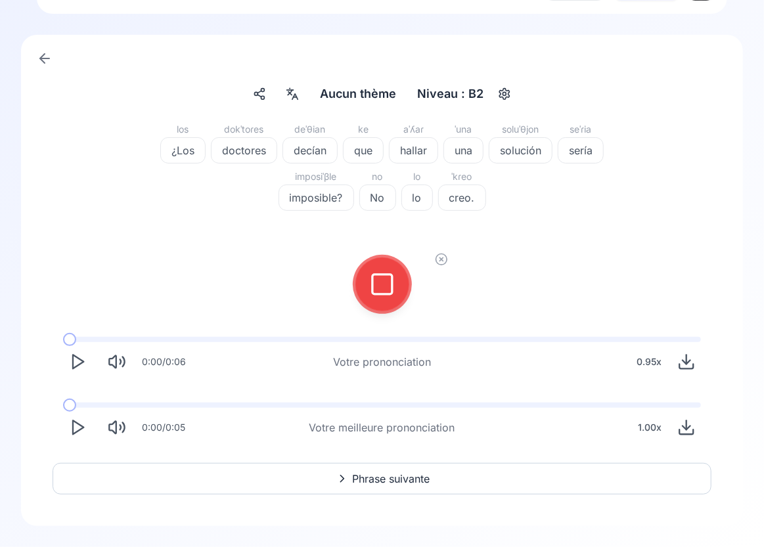
scroll to position [49, 0]
click at [383, 292] on icon at bounding box center [382, 285] width 26 height 26
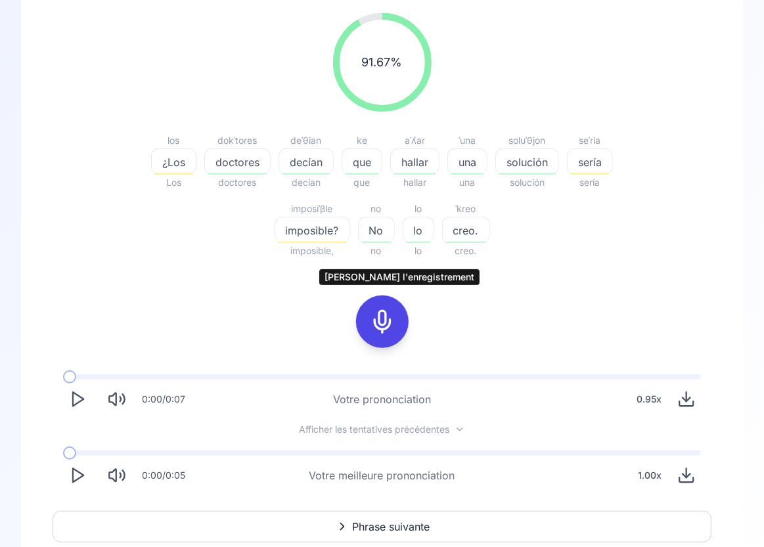
click at [383, 320] on icon at bounding box center [382, 322] width 26 height 26
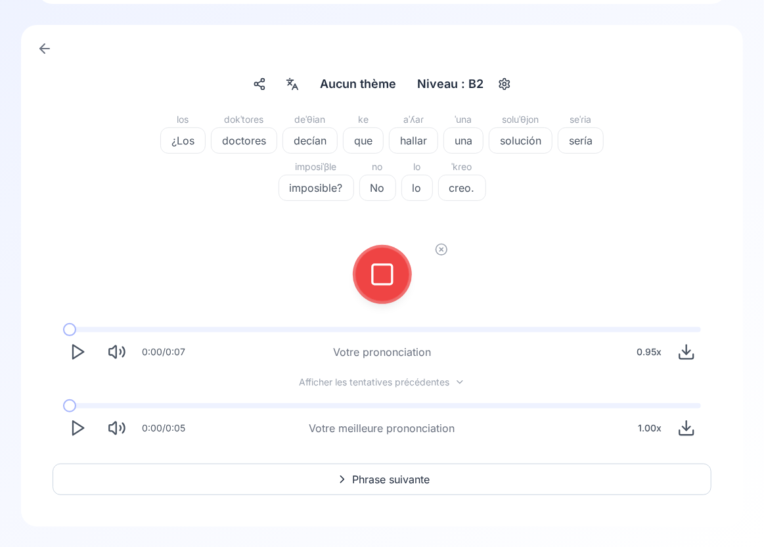
click at [383, 276] on icon at bounding box center [382, 274] width 26 height 26
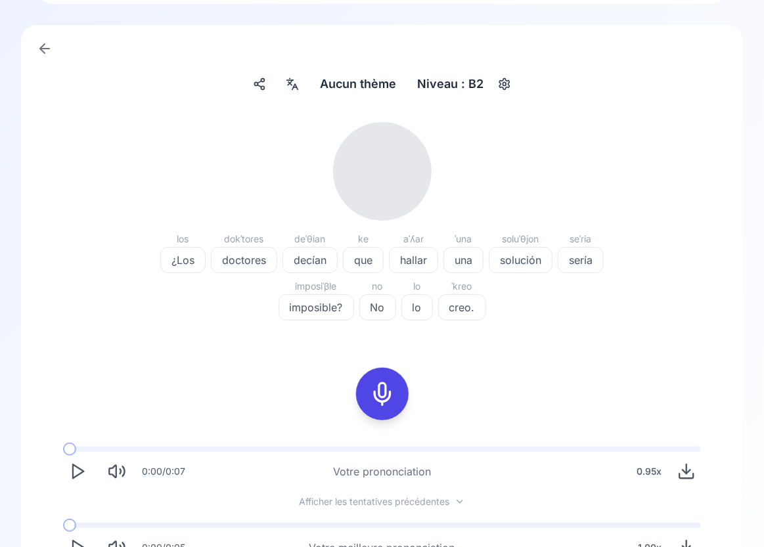
scroll to position [168, 0]
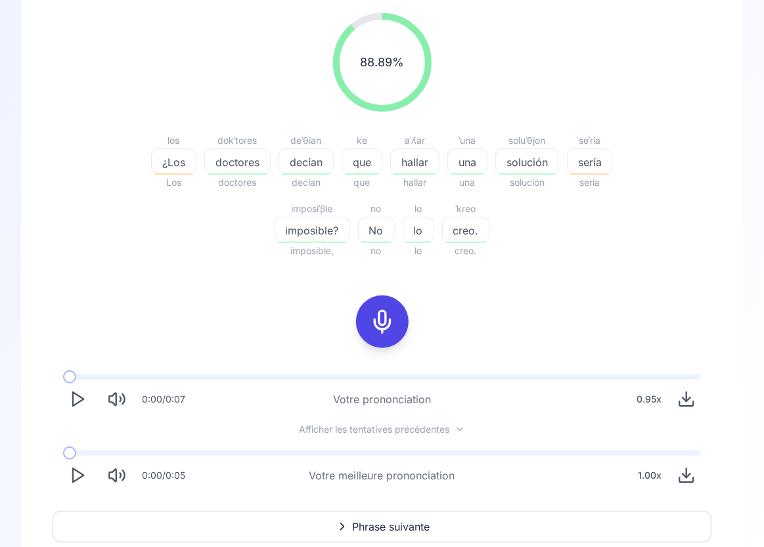
click at [169, 158] on span "¿Los" at bounding box center [174, 162] width 44 height 16
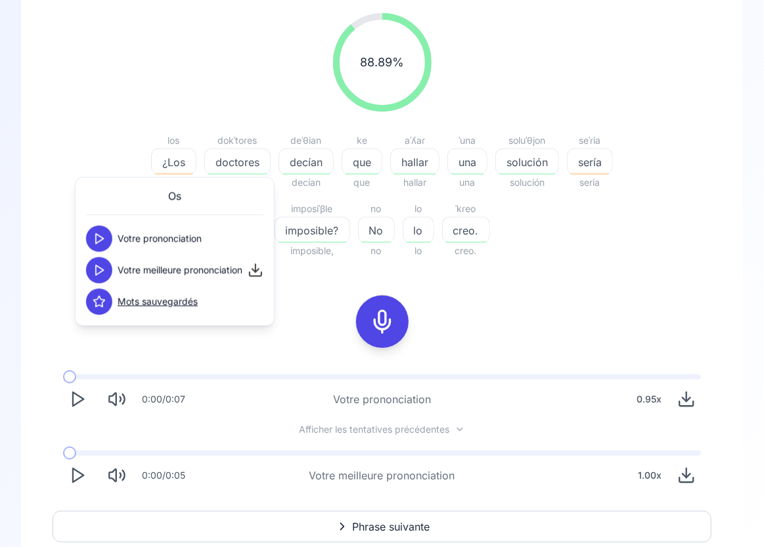
click at [98, 239] on icon at bounding box center [99, 238] width 13 height 13
click at [102, 274] on icon at bounding box center [99, 269] width 13 height 13
click at [343, 288] on div at bounding box center [382, 322] width 105 height 84
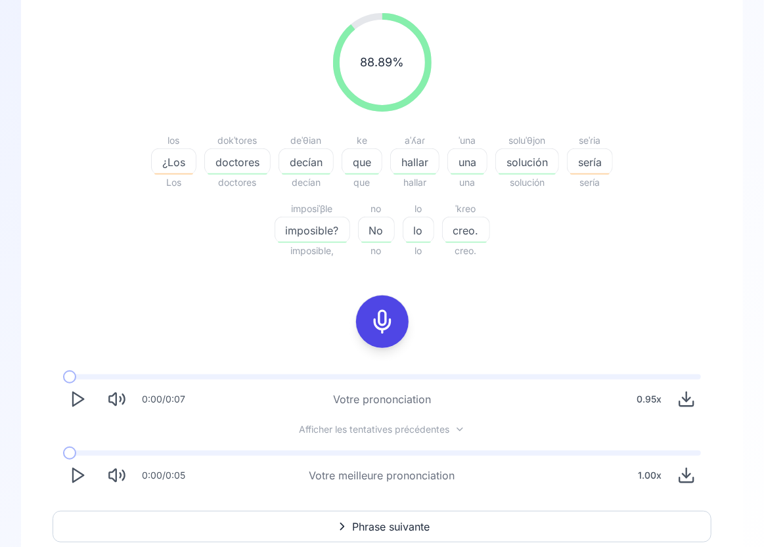
click at [380, 320] on icon at bounding box center [382, 322] width 26 height 26
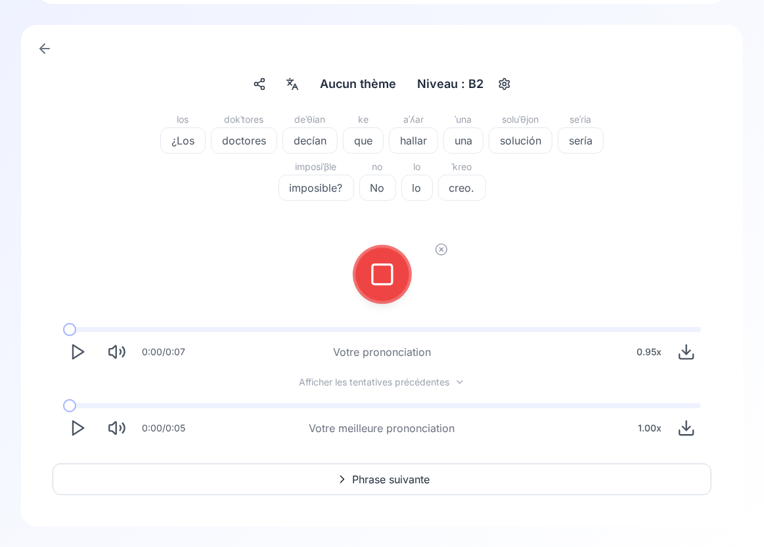
click at [385, 284] on rect at bounding box center [382, 275] width 20 height 20
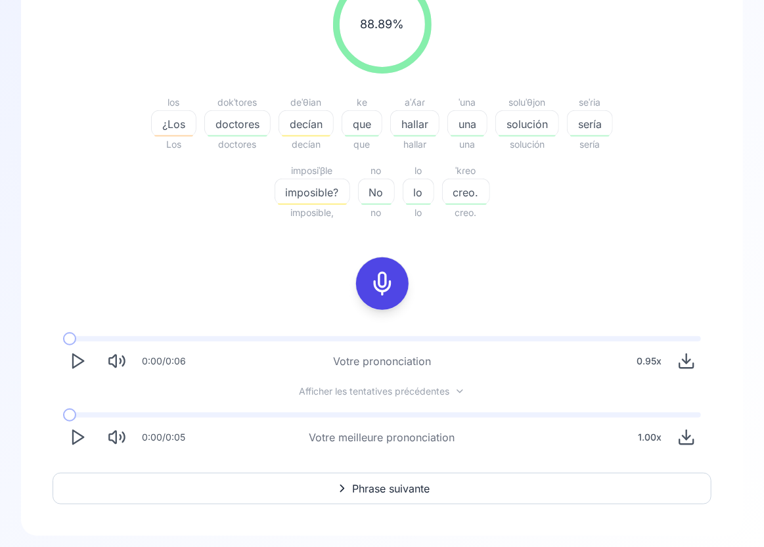
scroll to position [215, 0]
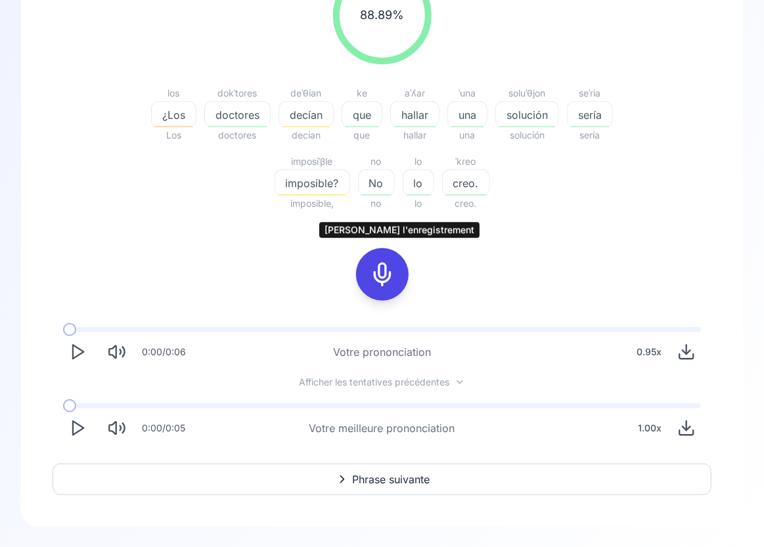
click at [383, 277] on icon at bounding box center [382, 274] width 26 height 26
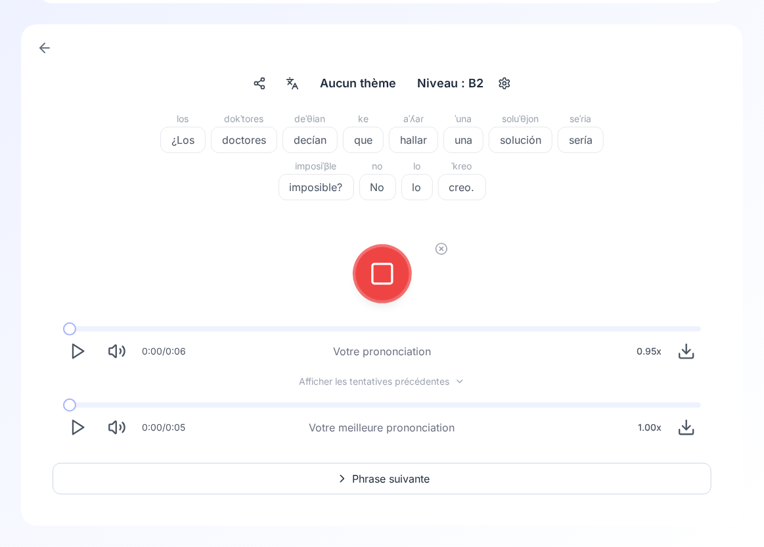
scroll to position [59, 0]
click at [382, 276] on icon at bounding box center [382, 274] width 26 height 26
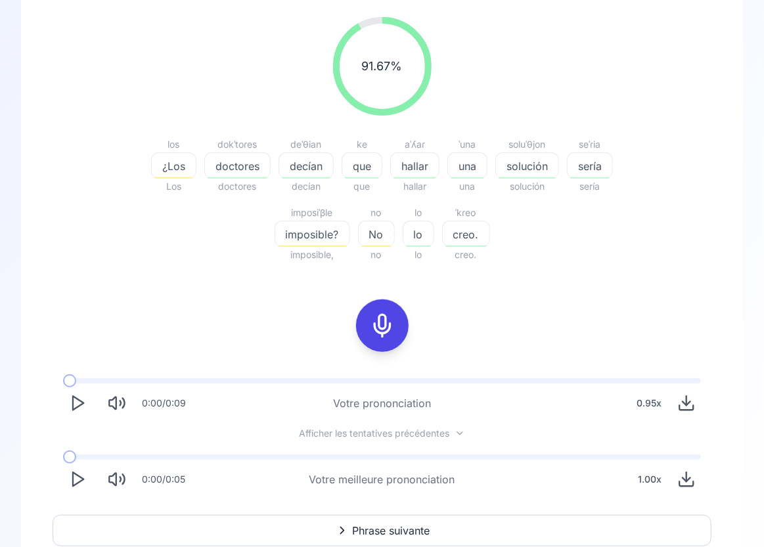
scroll to position [215, 0]
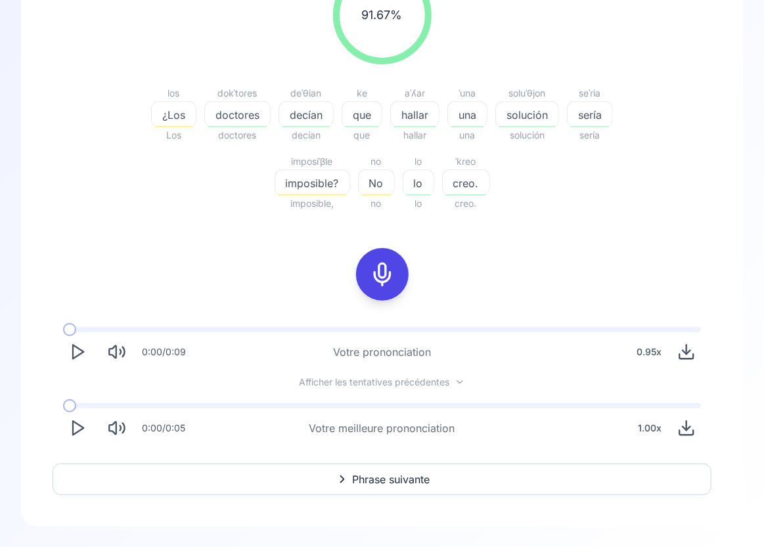
click at [71, 433] on icon "Play" at bounding box center [77, 428] width 18 height 18
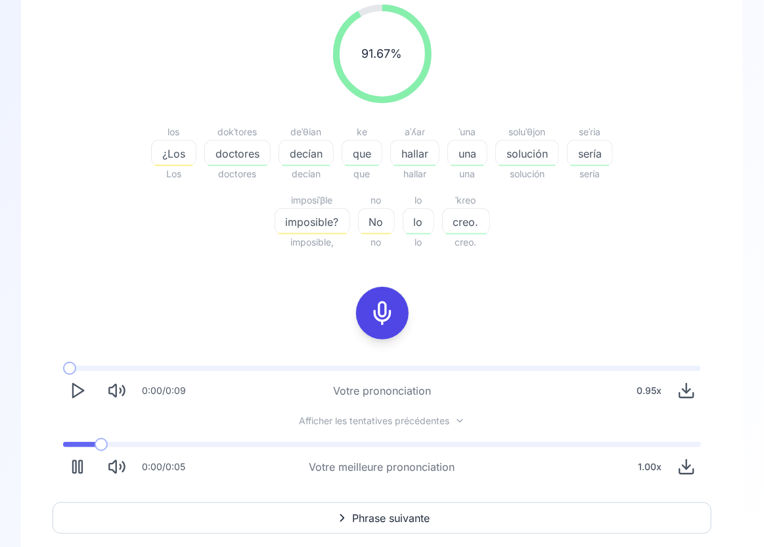
scroll to position [176, 0]
click at [76, 466] on icon "Play" at bounding box center [77, 467] width 18 height 18
click at [70, 464] on icon "Play" at bounding box center [77, 467] width 18 height 18
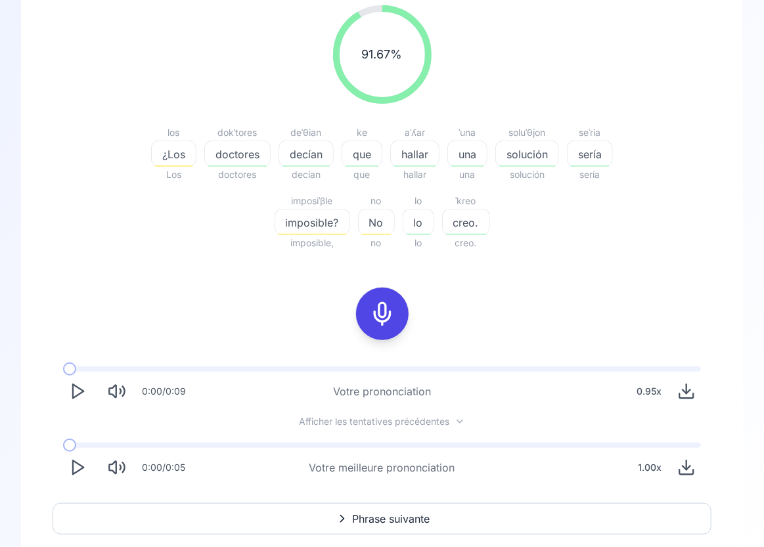
click at [92, 465] on div "0:00 / 0:05" at bounding box center [124, 467] width 122 height 29
click at [81, 466] on polygon "Play" at bounding box center [78, 468] width 11 height 14
click at [392, 317] on rect at bounding box center [382, 314] width 20 height 20
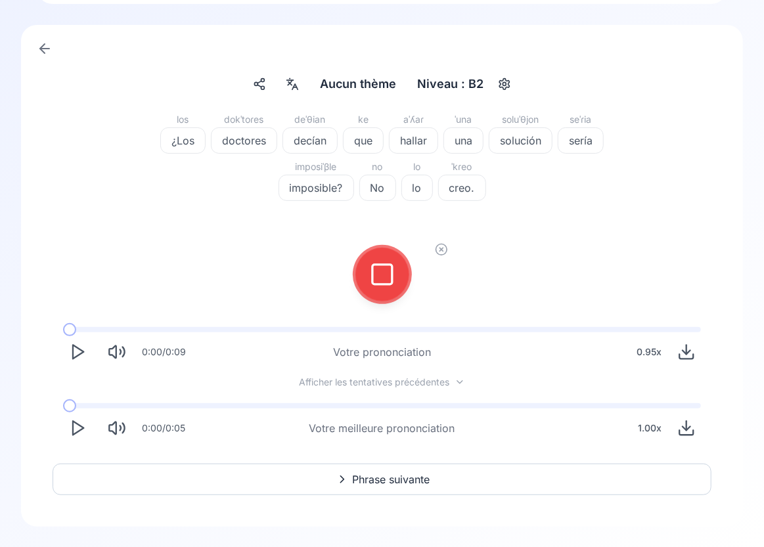
click at [392, 304] on div at bounding box center [382, 274] width 59 height 59
click at [384, 261] on icon at bounding box center [382, 274] width 26 height 26
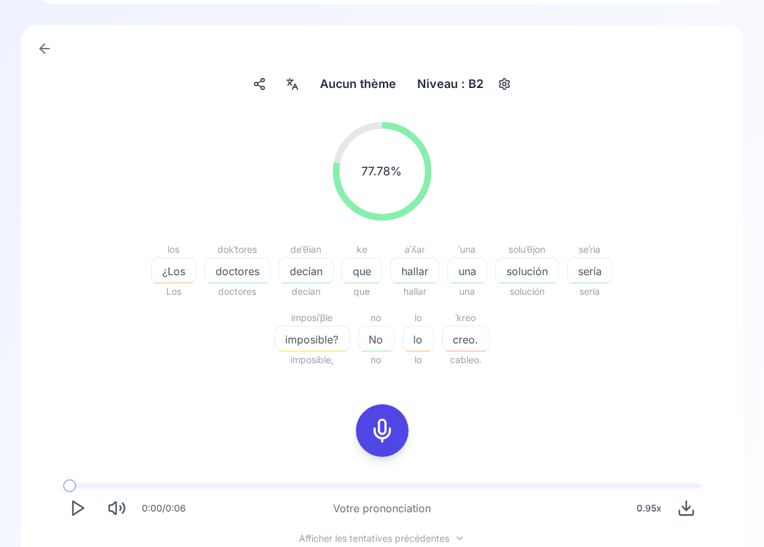
click at [392, 437] on rect at bounding box center [382, 431] width 20 height 20
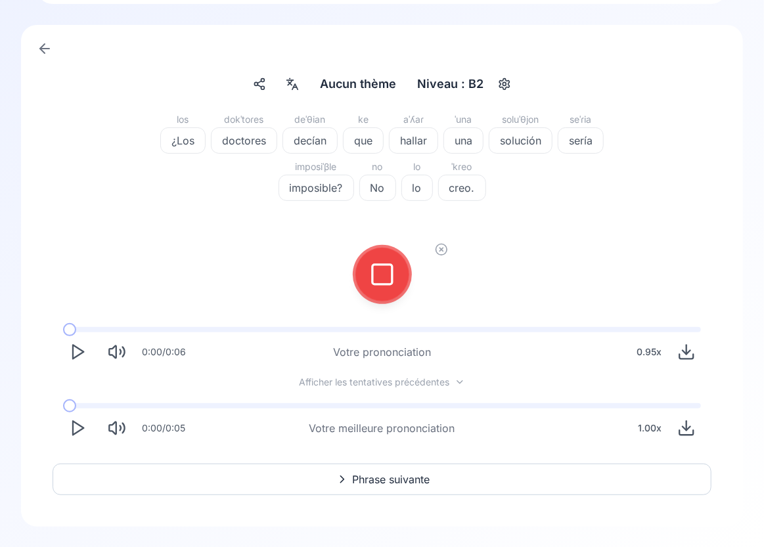
click at [382, 271] on icon at bounding box center [382, 274] width 26 height 26
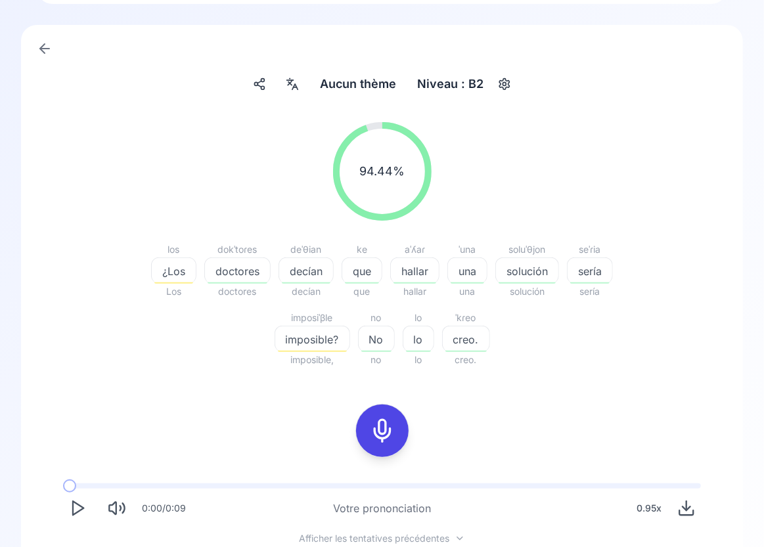
click at [316, 343] on span "imposible?" at bounding box center [312, 340] width 74 height 16
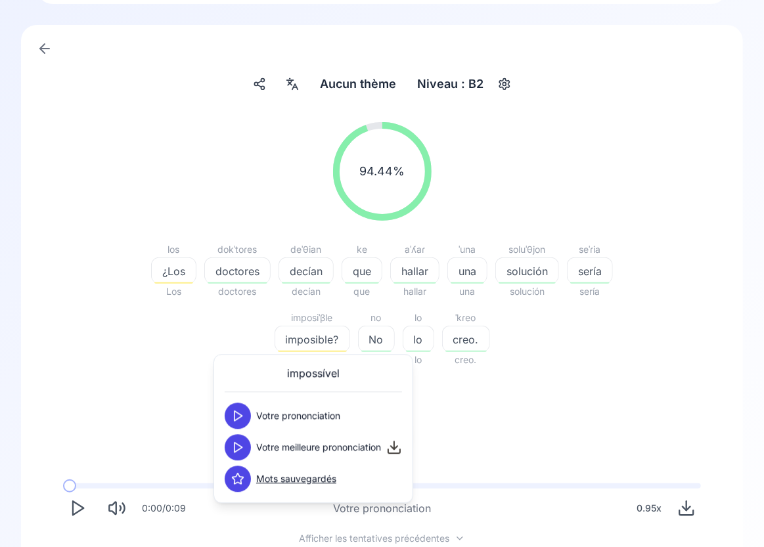
click at [242, 414] on icon at bounding box center [237, 415] width 13 height 13
click at [241, 443] on icon at bounding box center [237, 447] width 13 height 13
click at [515, 444] on div "94.44 % 94.44 % los ¿Los Los dokˈtoɾes doctores doctores deˈθian decían decían …" at bounding box center [382, 361] width 659 height 498
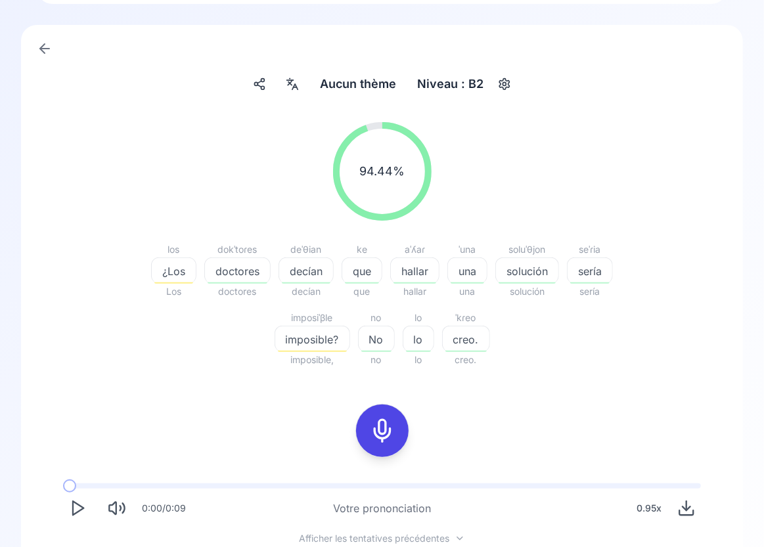
click at [385, 437] on icon at bounding box center [382, 431] width 26 height 26
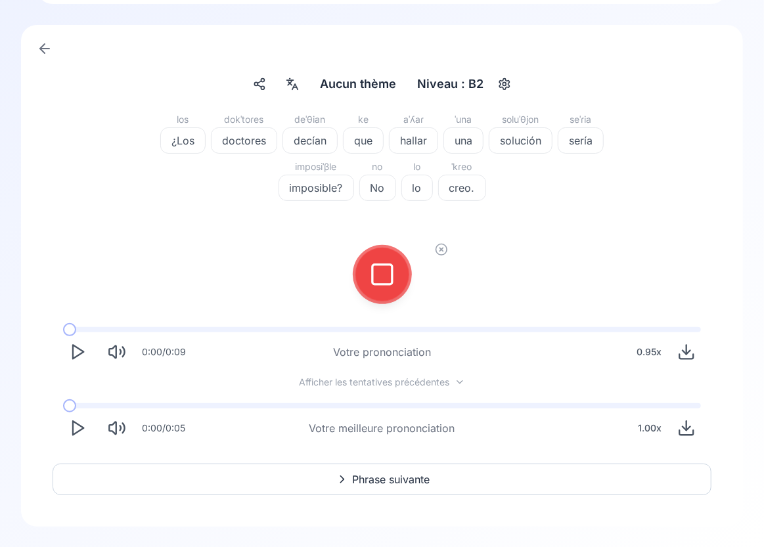
click at [378, 293] on div at bounding box center [382, 274] width 32 height 53
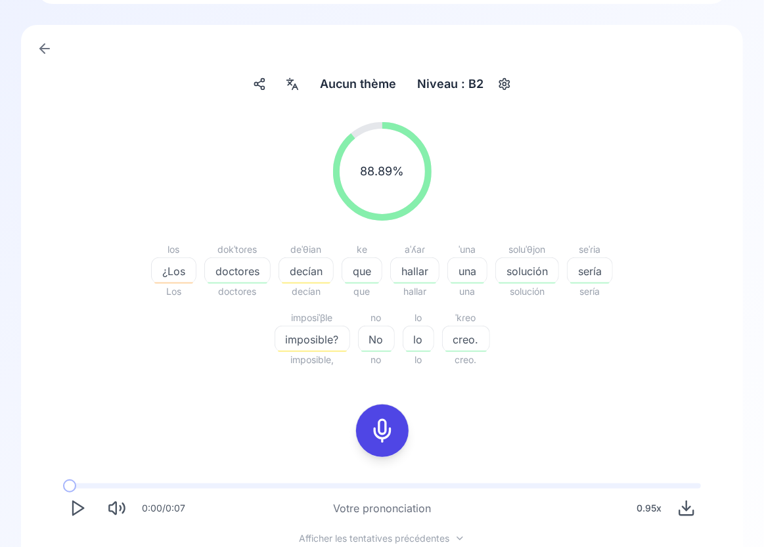
click at [372, 426] on rect at bounding box center [382, 431] width 20 height 20
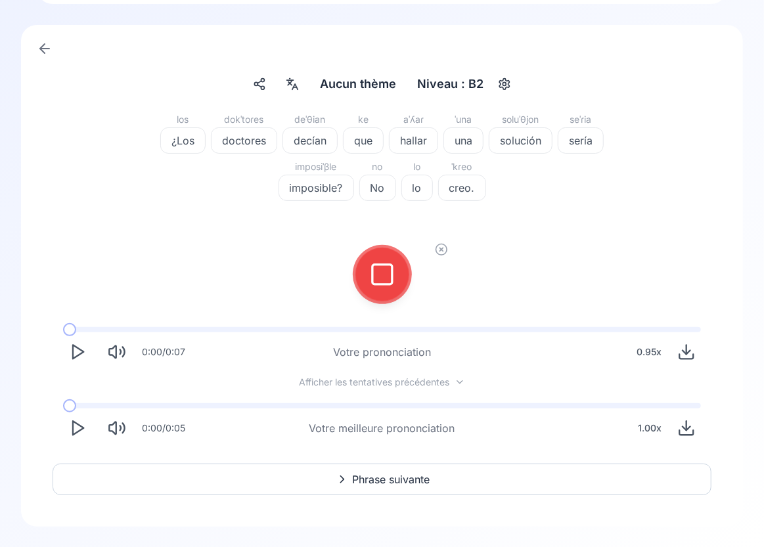
click at [391, 263] on icon at bounding box center [382, 274] width 26 height 26
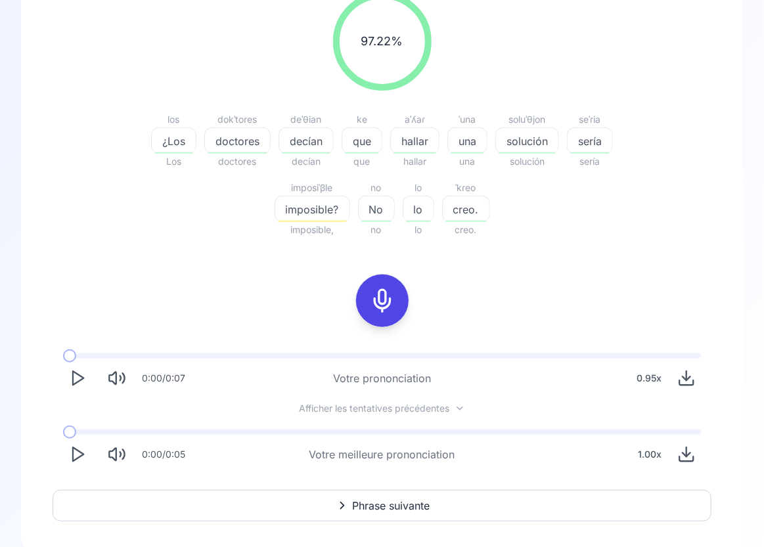
scroll to position [191, 0]
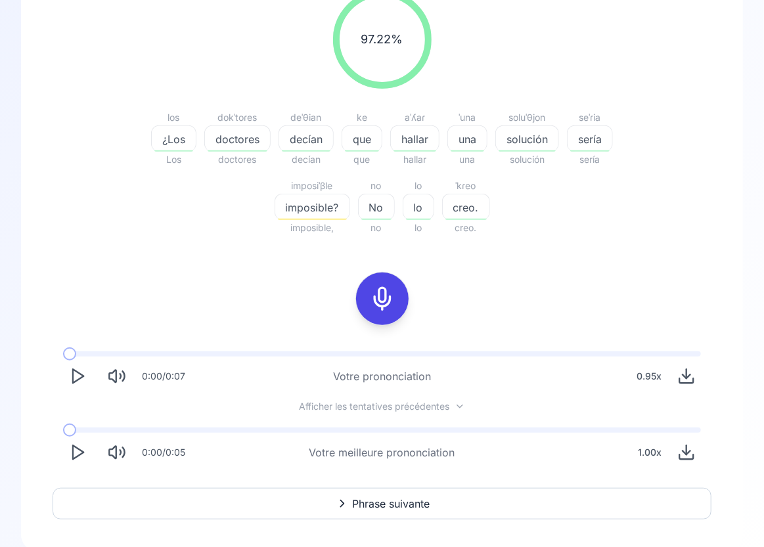
click at [389, 499] on span "Phrase suivante" at bounding box center [391, 504] width 77 height 16
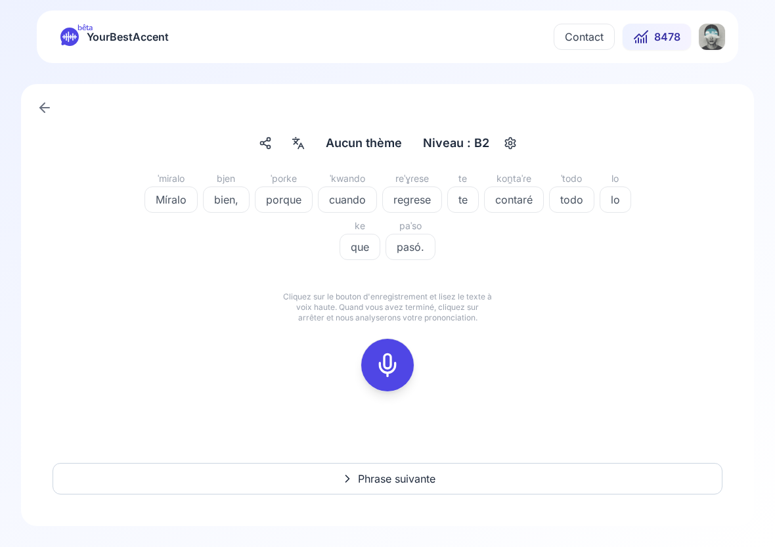
click at [390, 368] on icon at bounding box center [387, 365] width 26 height 26
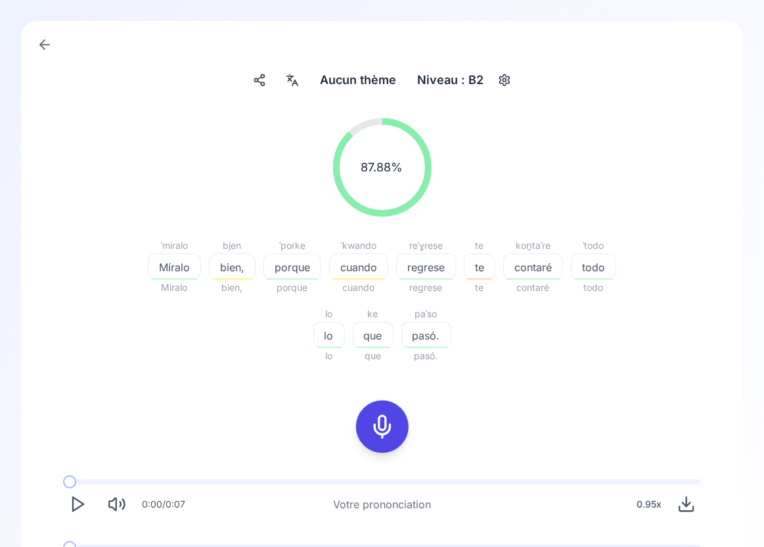
scroll to position [72, 0]
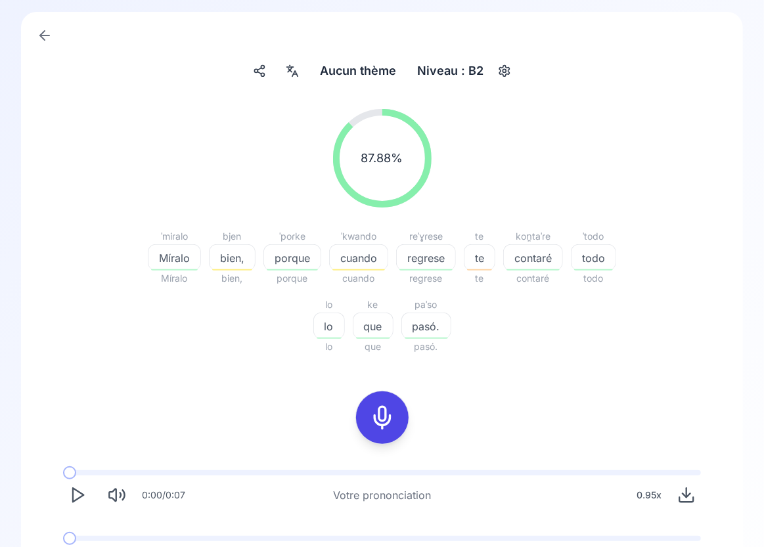
click at [358, 253] on span "cuando" at bounding box center [359, 258] width 58 height 16
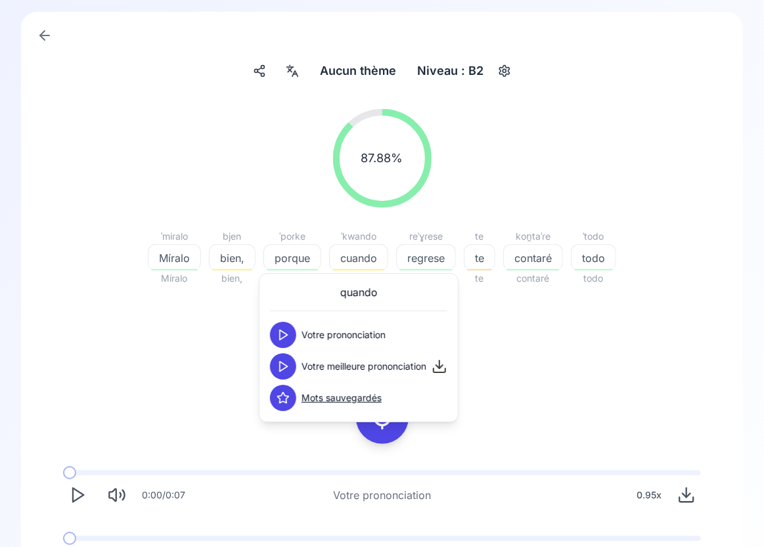
click at [284, 366] on icon at bounding box center [282, 366] width 13 height 13
click at [282, 337] on polygon at bounding box center [284, 335] width 8 height 10
click at [503, 372] on div "87.88 % 87.88 % ˈmiɾalo Míralo Míralo bjen bien, bien, ˈpoɾke porque porque ˈkw…" at bounding box center [382, 341] width 659 height 487
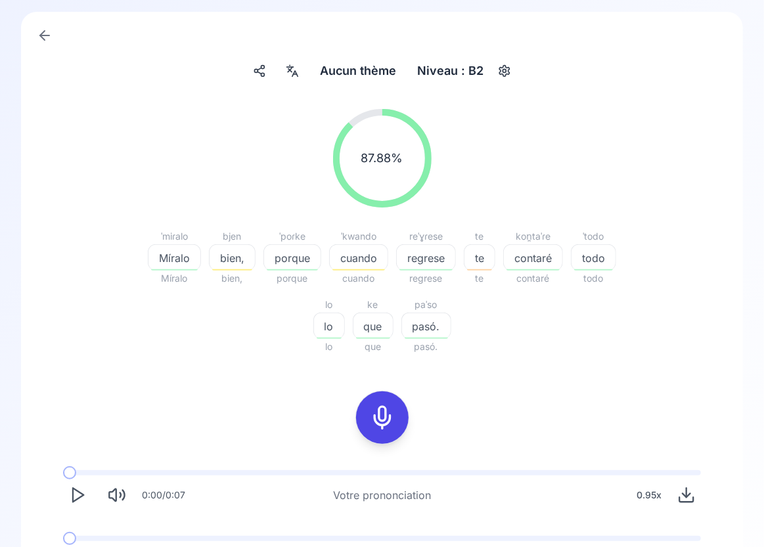
click at [489, 252] on span "te" at bounding box center [479, 258] width 30 height 16
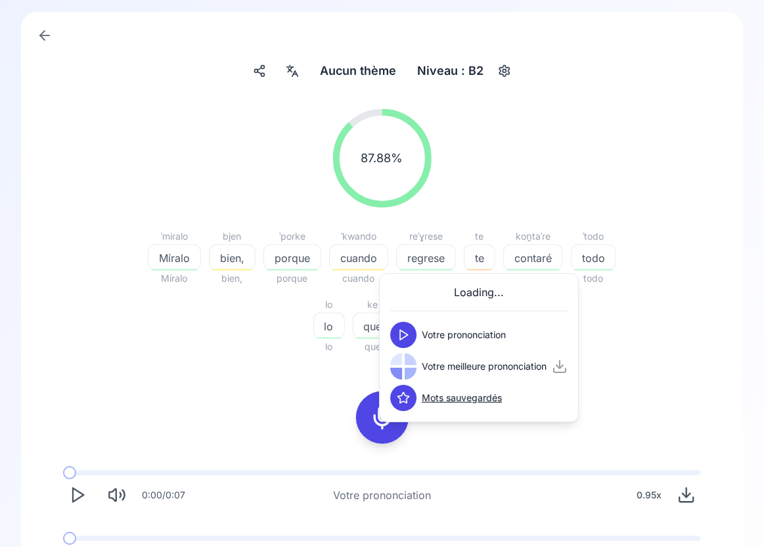
click at [407, 332] on icon at bounding box center [403, 334] width 13 height 13
click at [403, 370] on icon at bounding box center [403, 366] width 13 height 13
click at [226, 302] on div "ˈmiɾalo Míralo Míralo bjen bien, bien, ˈpoɾke porque porque ˈkwando cuando cuan…" at bounding box center [382, 292] width 504 height 126
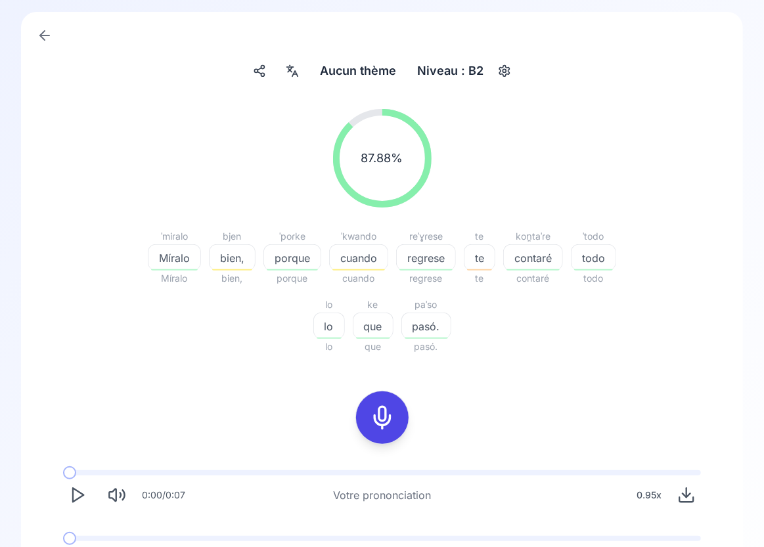
click at [221, 249] on div "bien," at bounding box center [232, 257] width 47 height 26
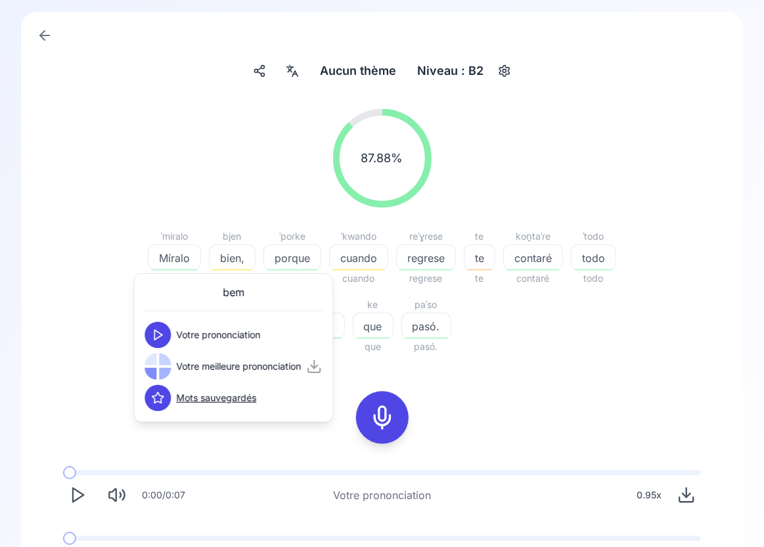
click at [155, 336] on icon at bounding box center [157, 334] width 13 height 13
click at [236, 146] on div "87.88 % 87.88 %" at bounding box center [382, 158] width 659 height 120
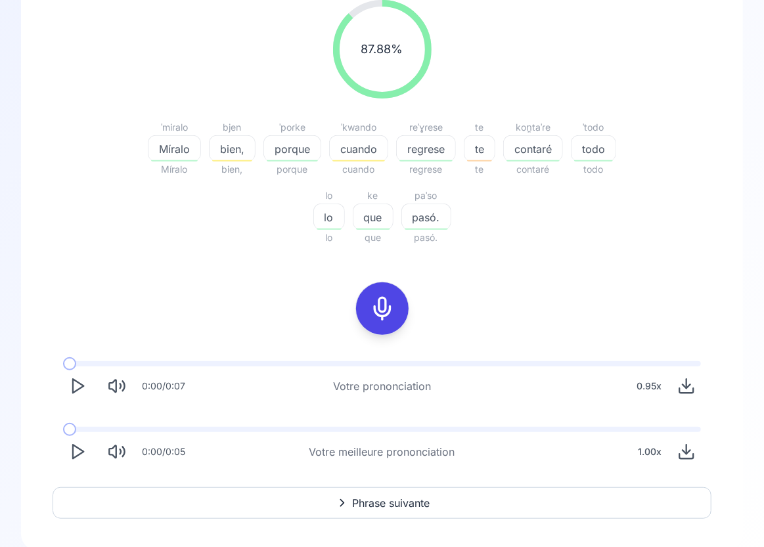
scroll to position [205, 0]
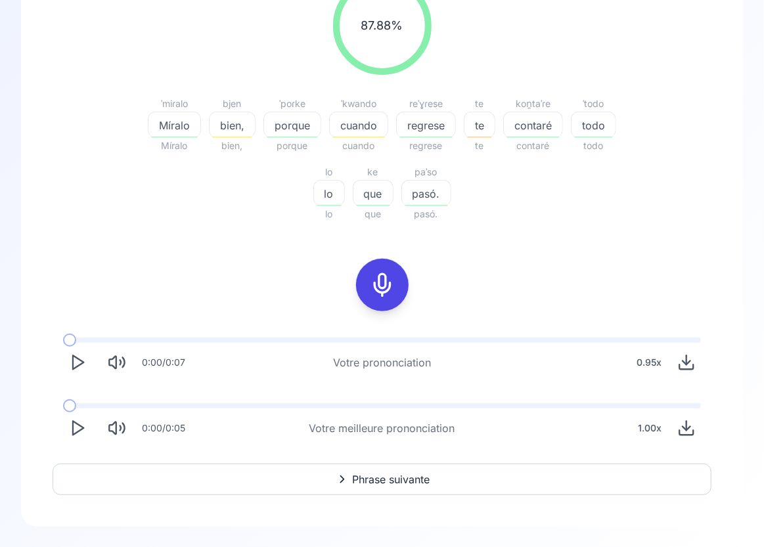
click at [417, 473] on span "Phrase suivante" at bounding box center [391, 479] width 77 height 16
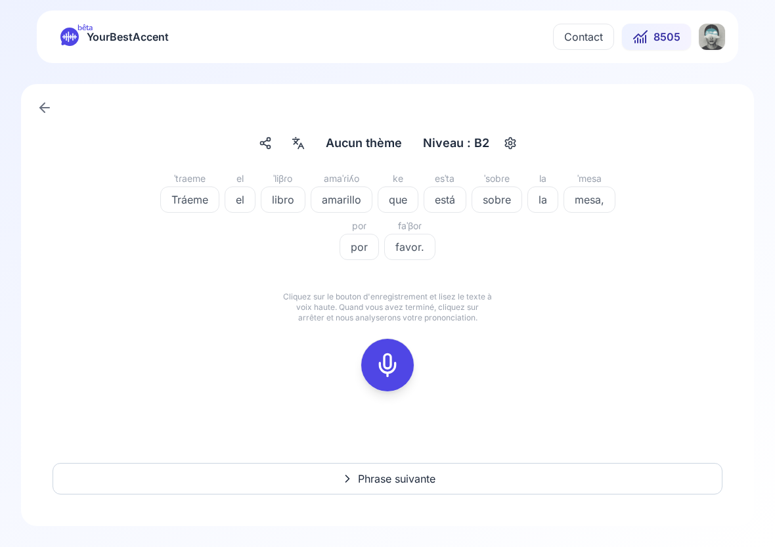
click at [389, 366] on icon at bounding box center [387, 365] width 26 height 26
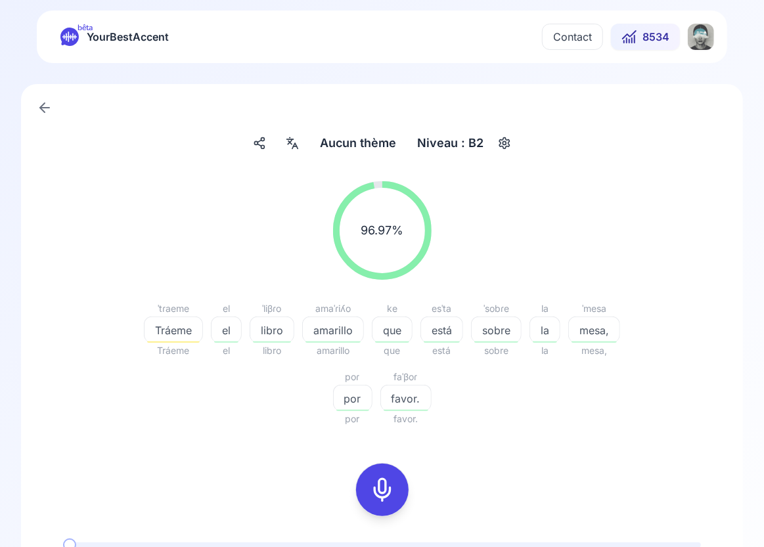
click at [170, 320] on div "Tráeme" at bounding box center [173, 330] width 59 height 26
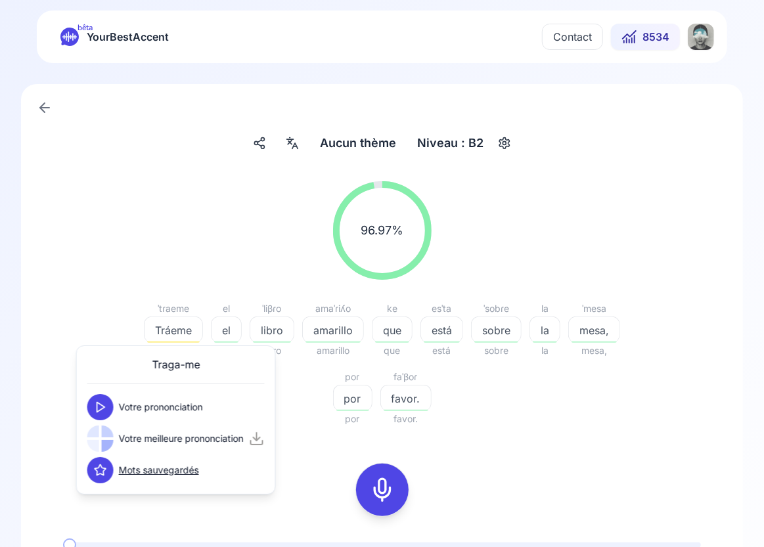
click at [102, 412] on icon at bounding box center [100, 407] width 13 height 13
click at [100, 445] on icon at bounding box center [100, 438] width 13 height 13
click at [91, 413] on button at bounding box center [100, 407] width 26 height 26
click at [101, 445] on button at bounding box center [100, 439] width 26 height 26
click at [101, 438] on icon at bounding box center [100, 438] width 13 height 13
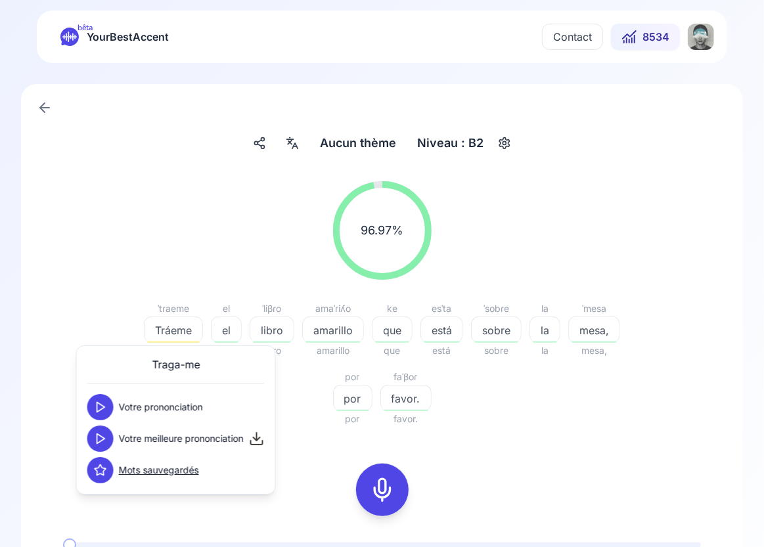
click at [316, 425] on div "ˈtɾaeme Tráeme Tráeme el el el ˈliβɾo libro libro amaˈɾiʎo amarillo amarillo ke…" at bounding box center [382, 364] width 504 height 126
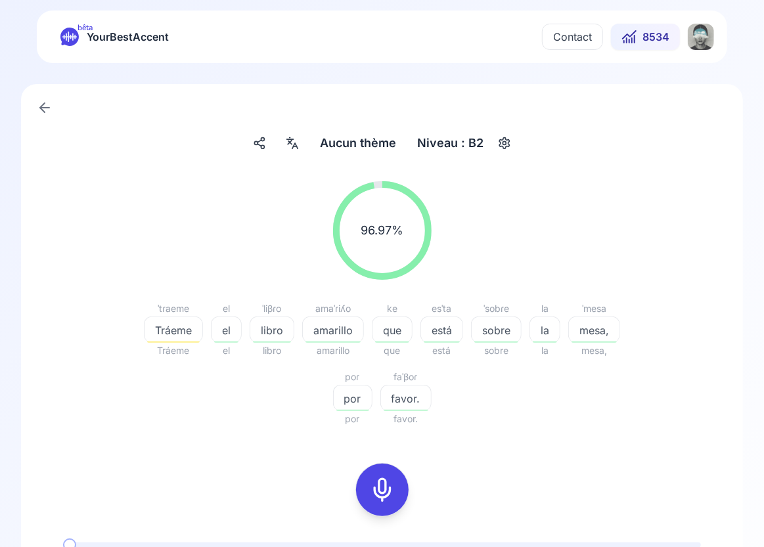
click at [385, 486] on icon at bounding box center [382, 490] width 26 height 26
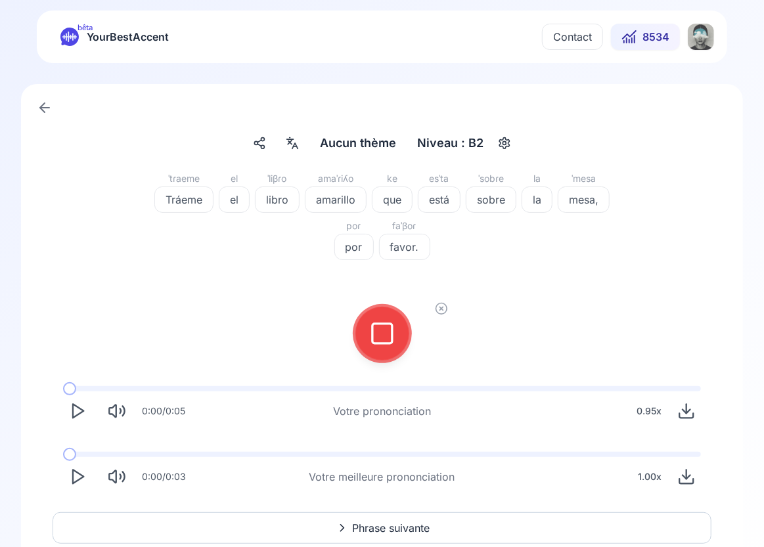
click at [385, 328] on icon at bounding box center [382, 333] width 26 height 26
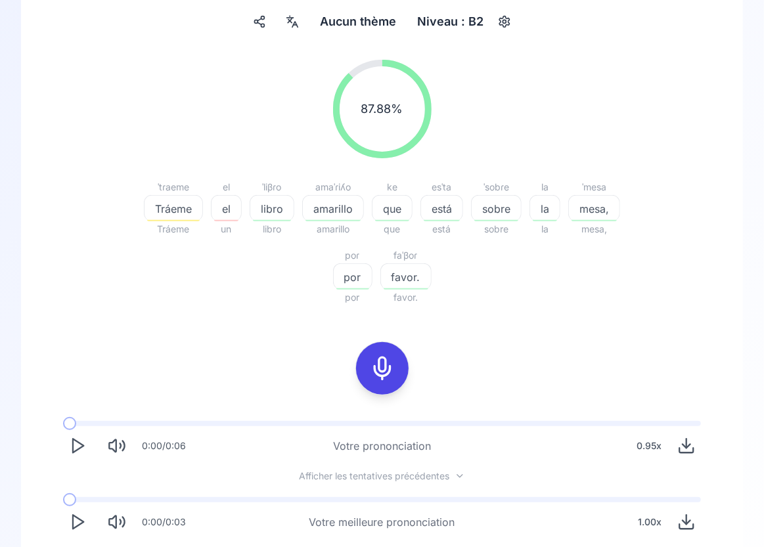
scroll to position [135, 0]
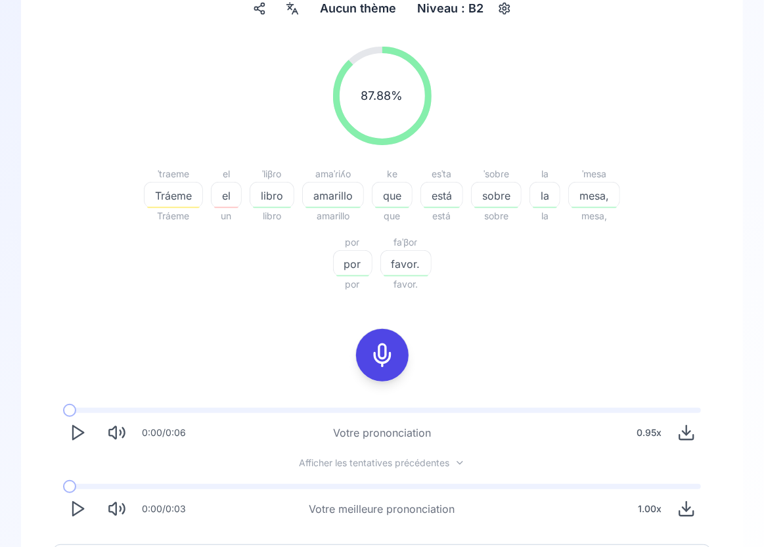
click at [175, 204] on div "Tráeme" at bounding box center [173, 195] width 59 height 26
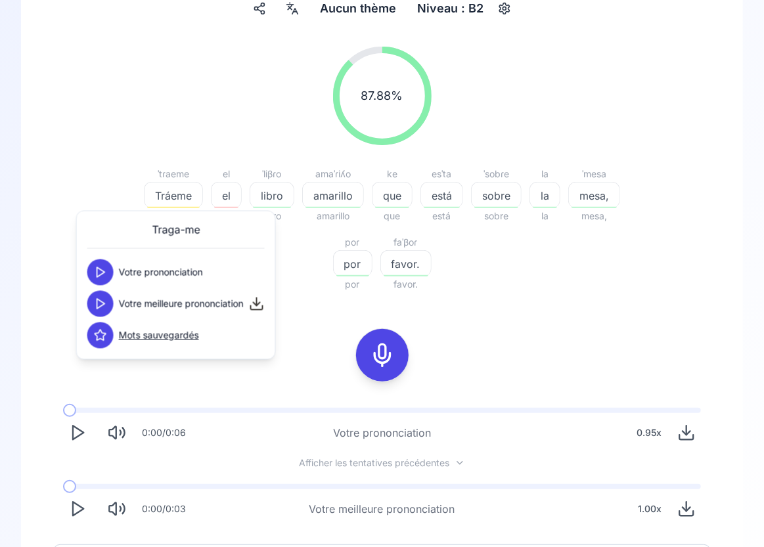
click at [101, 301] on polygon at bounding box center [101, 304] width 8 height 10
click at [102, 302] on icon at bounding box center [102, 303] width 1 height 3
click at [101, 301] on polygon at bounding box center [101, 304] width 8 height 10
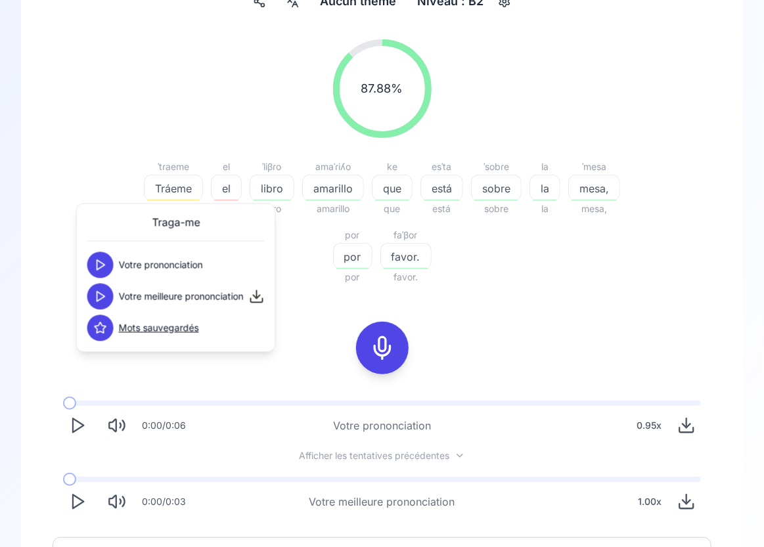
scroll to position [146, 0]
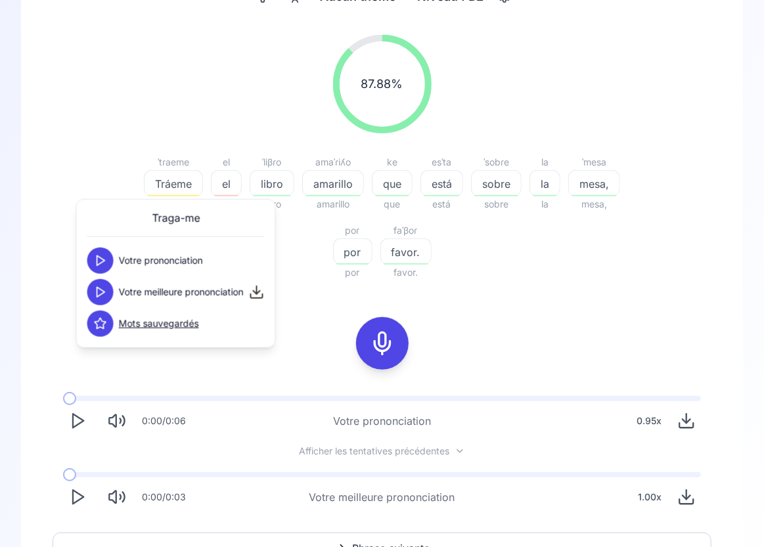
click at [77, 494] on icon "Play" at bounding box center [77, 497] width 18 height 18
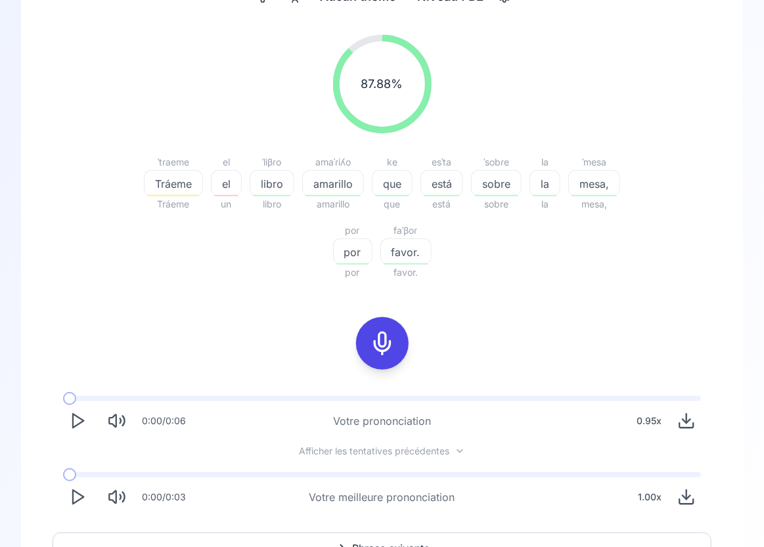
click at [74, 499] on icon "Play" at bounding box center [77, 497] width 18 height 18
click at [76, 423] on icon "Play" at bounding box center [77, 421] width 18 height 18
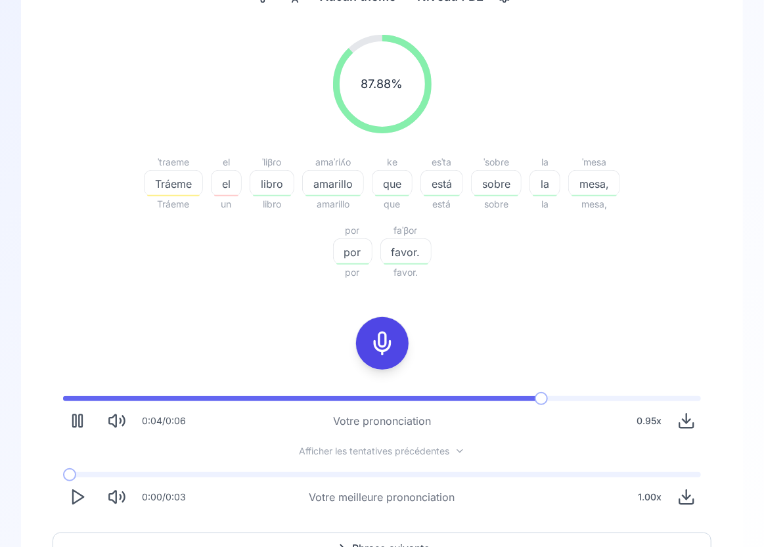
click at [76, 422] on rect "Pause" at bounding box center [74, 421] width 3 height 12
click at [76, 499] on icon "Play" at bounding box center [77, 497] width 18 height 18
click at [390, 348] on icon at bounding box center [382, 343] width 26 height 26
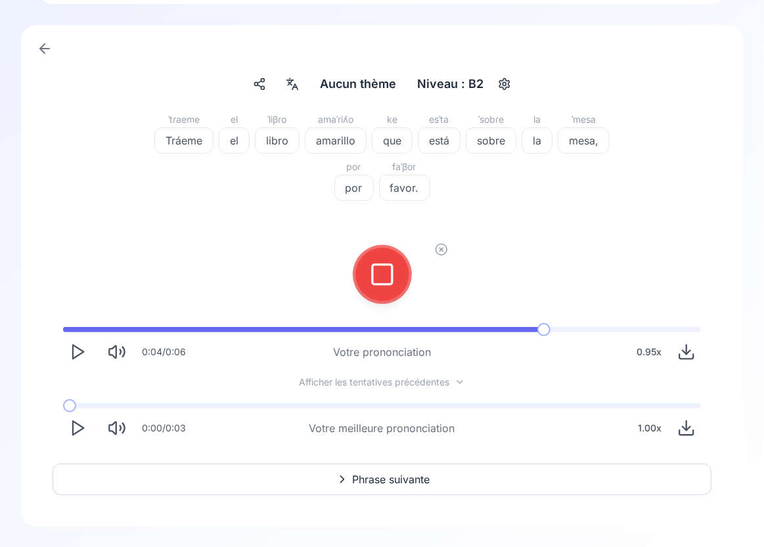
click at [383, 279] on icon at bounding box center [382, 274] width 26 height 26
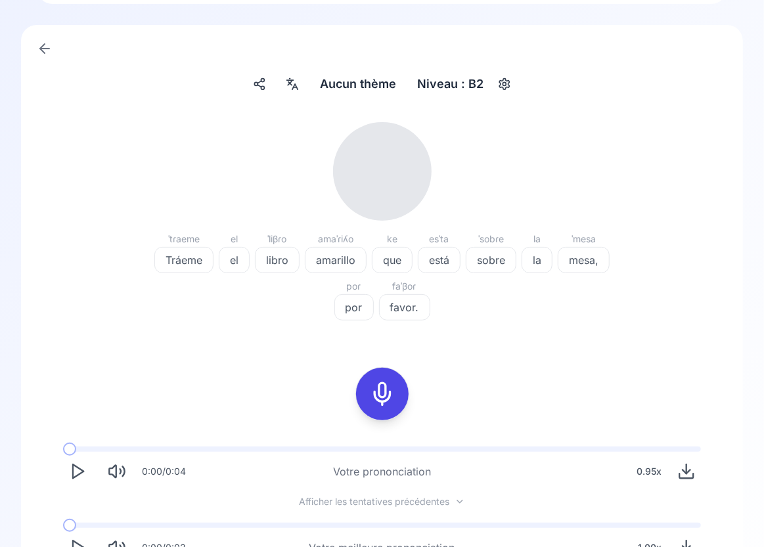
scroll to position [146, 0]
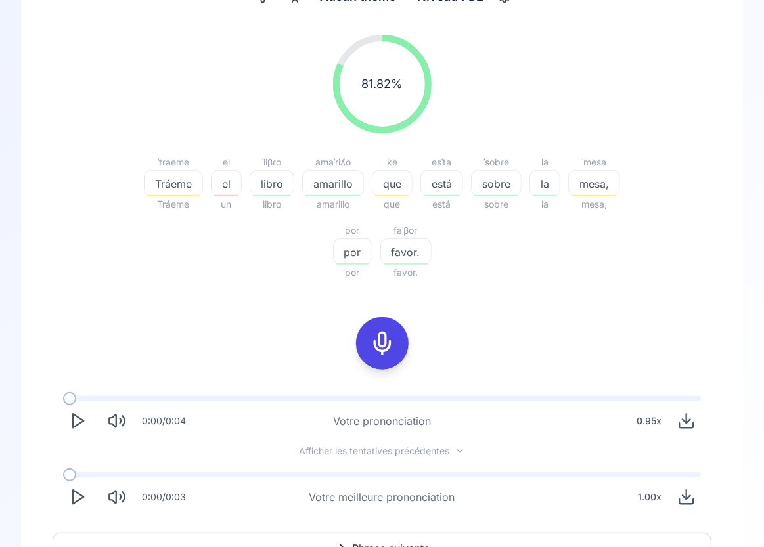
click at [376, 327] on div at bounding box center [382, 343] width 32 height 53
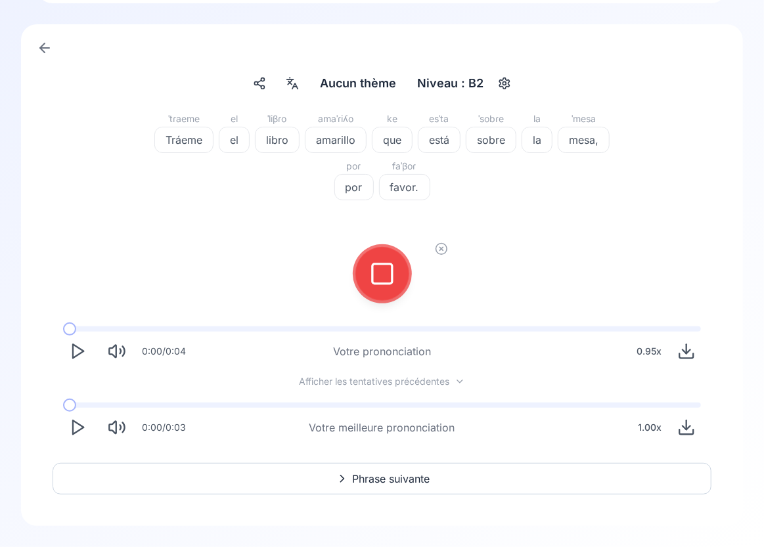
scroll to position [59, 0]
click at [369, 284] on div at bounding box center [382, 274] width 32 height 53
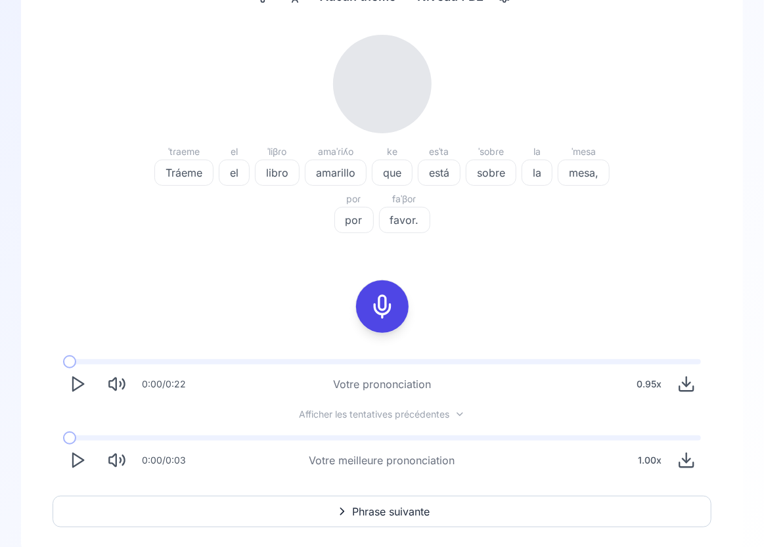
click at [377, 305] on icon at bounding box center [382, 307] width 26 height 26
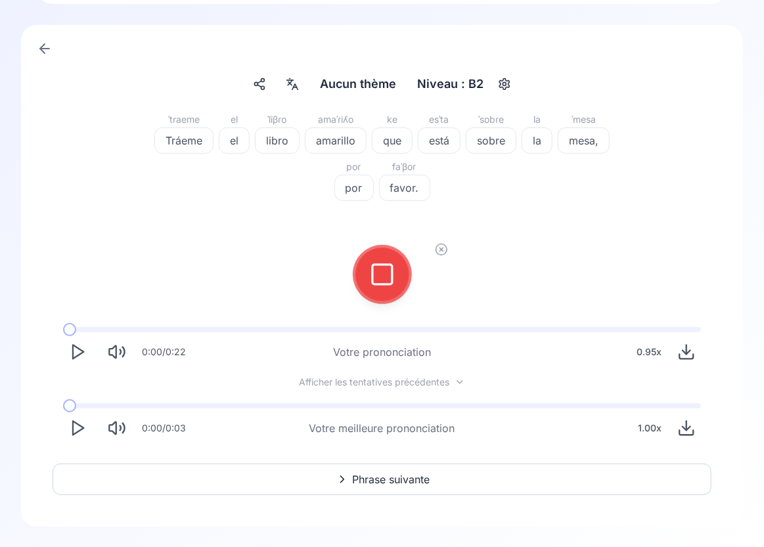
click at [377, 304] on div at bounding box center [382, 274] width 59 height 59
click at [377, 277] on icon at bounding box center [382, 274] width 26 height 26
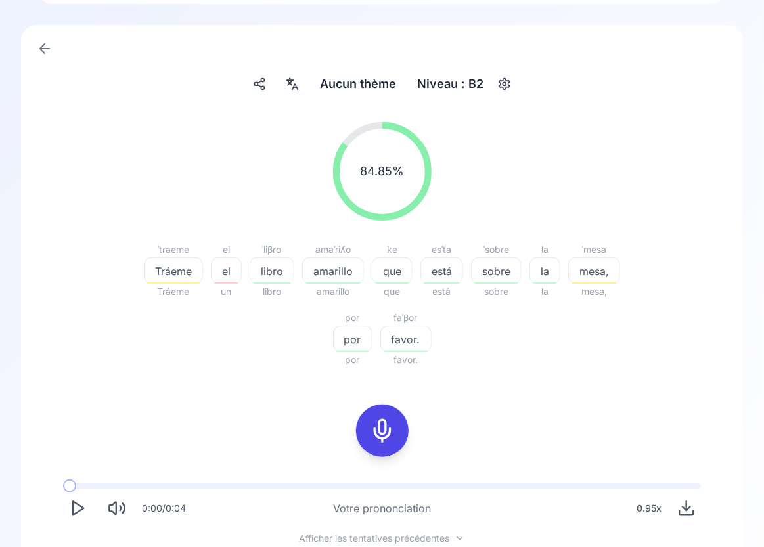
click at [382, 429] on icon at bounding box center [382, 431] width 26 height 26
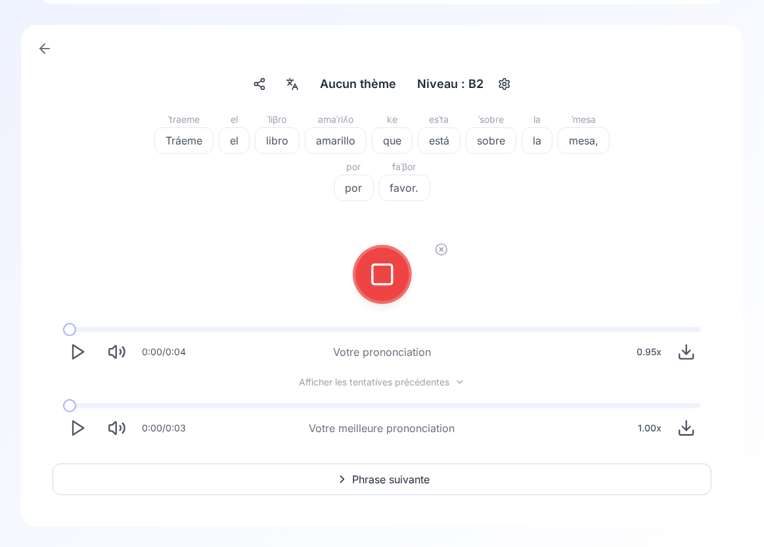
click at [387, 276] on icon at bounding box center [382, 274] width 26 height 26
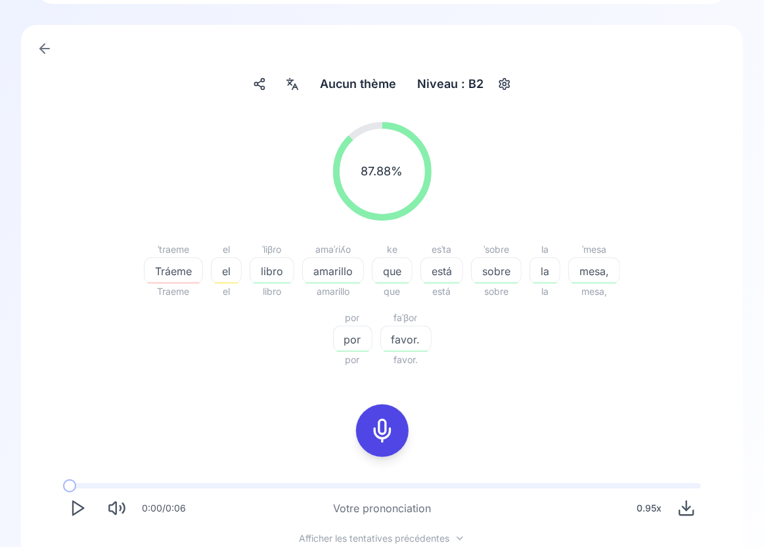
click at [174, 268] on span "Tráeme" at bounding box center [173, 271] width 58 height 16
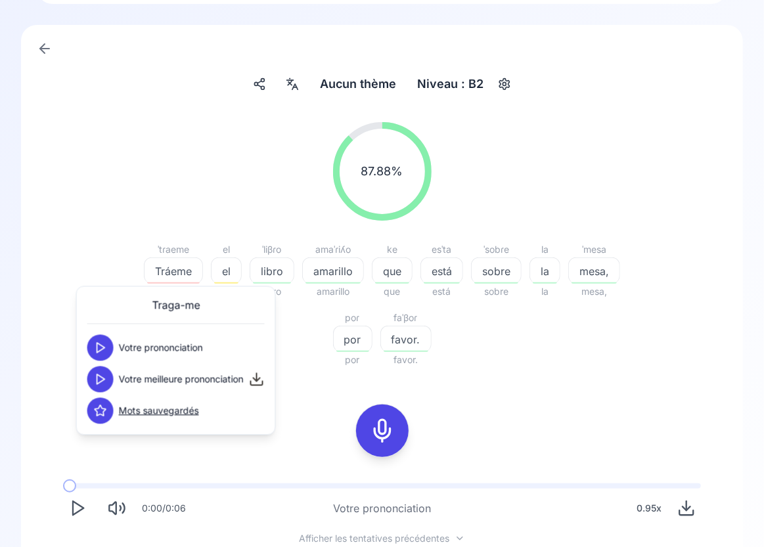
click at [97, 351] on polygon at bounding box center [101, 348] width 8 height 10
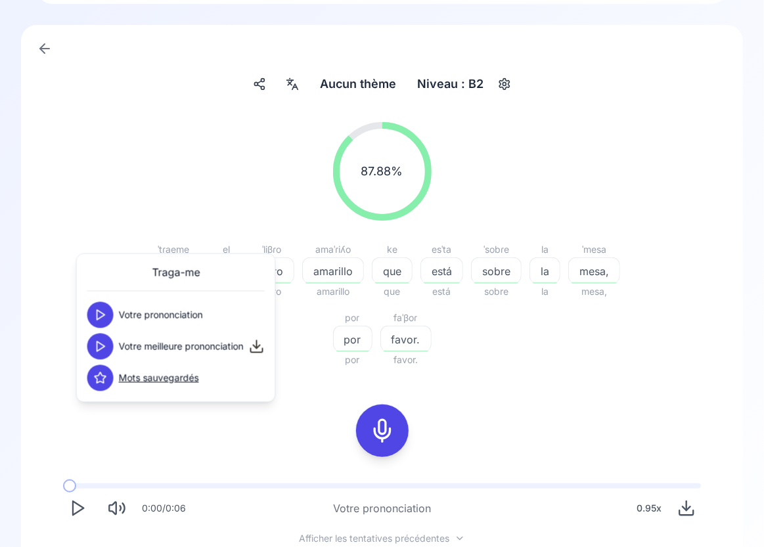
scroll to position [99, 0]
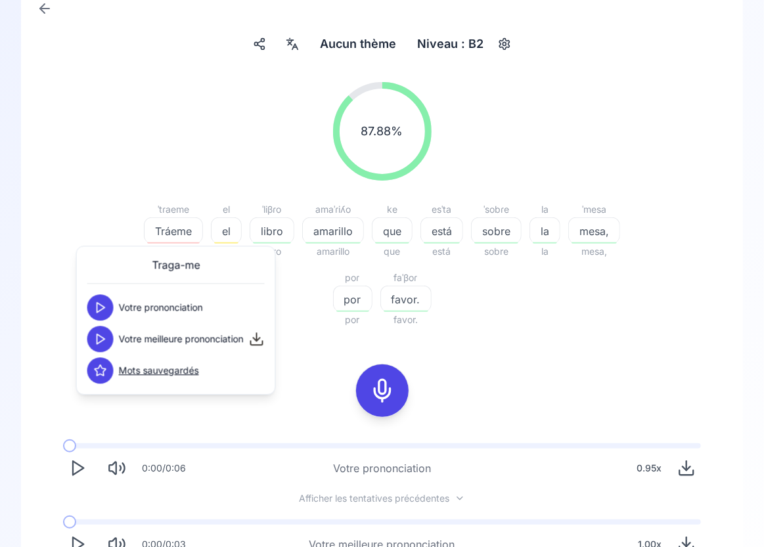
click at [103, 349] on button at bounding box center [100, 339] width 26 height 26
click at [223, 238] on div "el" at bounding box center [226, 230] width 31 height 26
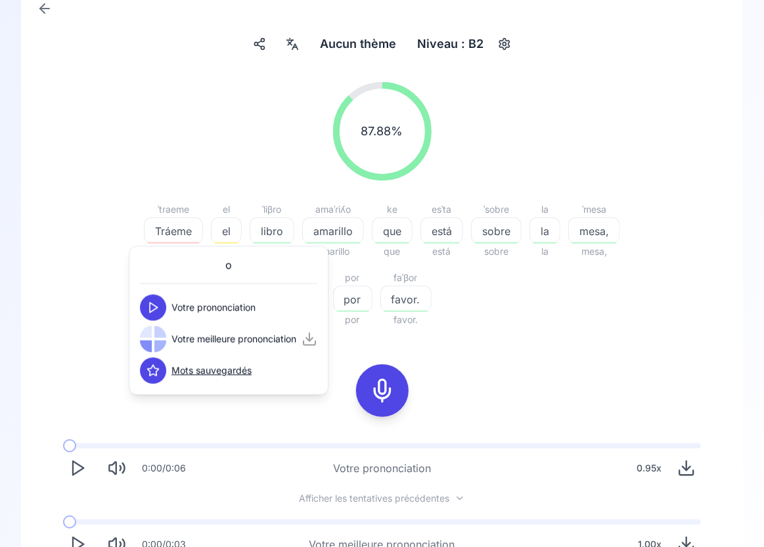
click at [156, 306] on polygon at bounding box center [154, 308] width 8 height 10
click at [156, 339] on div at bounding box center [153, 339] width 26 height 26
click at [155, 339] on icon at bounding box center [152, 338] width 13 height 13
click at [571, 339] on div "87.88 % 87.88 % ˈtɾaeme Tráeme Traeme el el el ˈliβɾo libro libro amaˈɾiʎo amar…" at bounding box center [382, 321] width 659 height 498
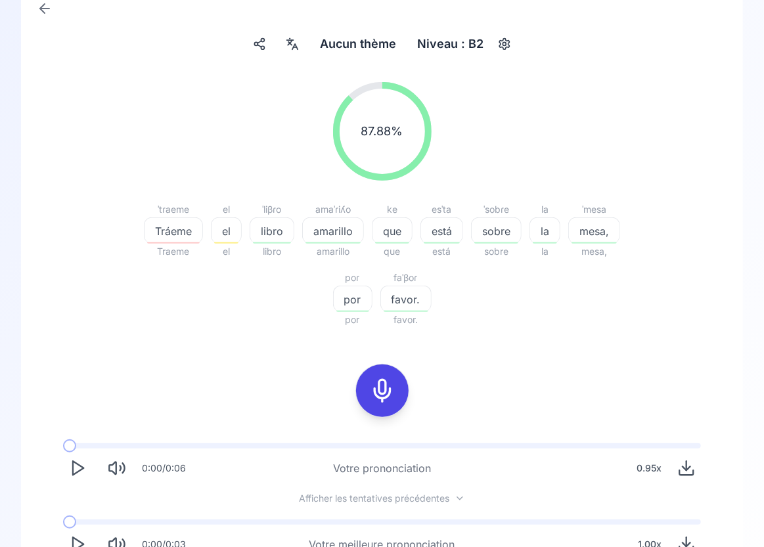
scroll to position [215, 0]
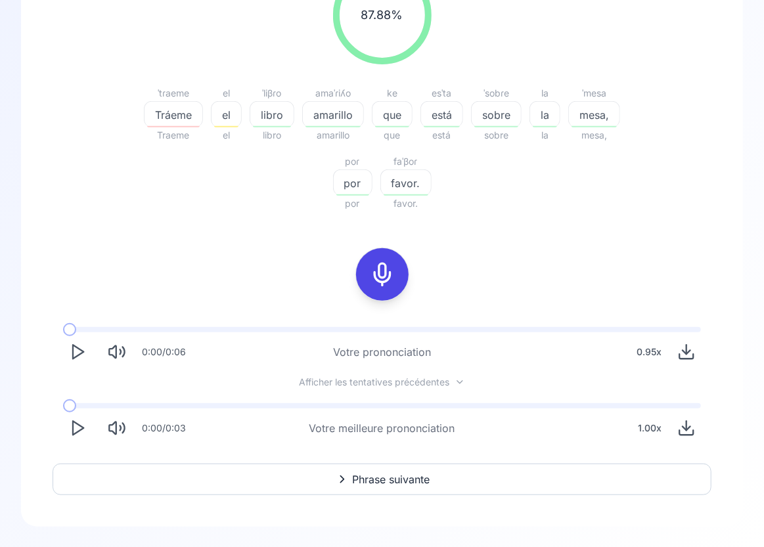
click at [74, 429] on polygon "Play" at bounding box center [78, 429] width 11 height 14
click at [74, 429] on rect "Pause" at bounding box center [74, 428] width 3 height 12
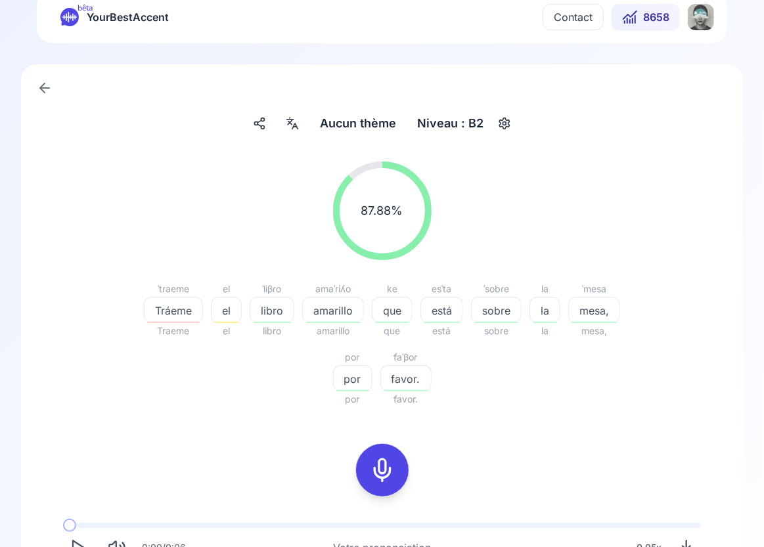
scroll to position [34, 0]
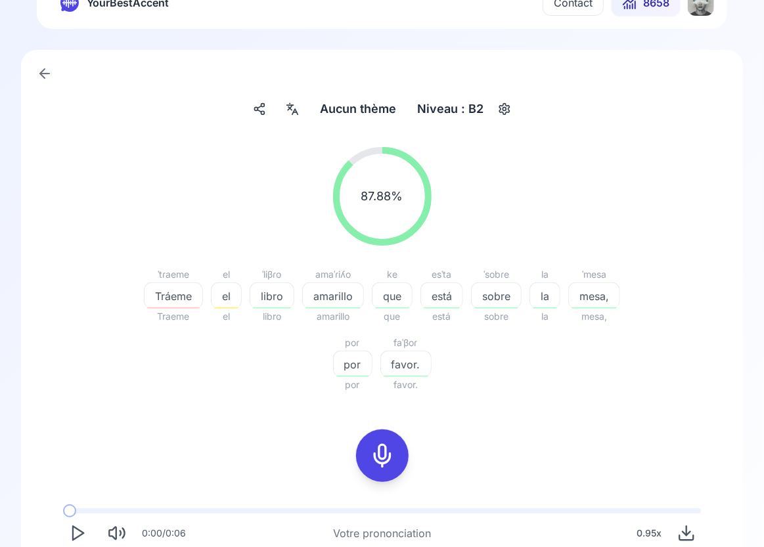
click at [389, 450] on icon at bounding box center [382, 456] width 26 height 26
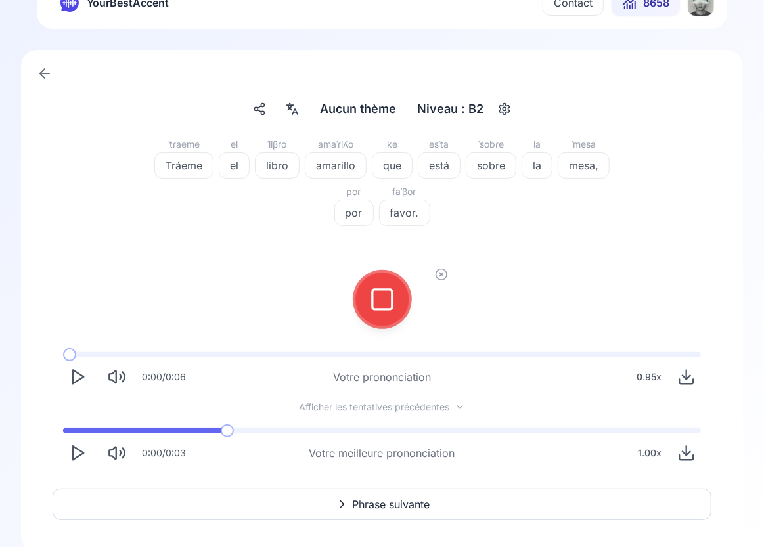
click at [378, 311] on icon at bounding box center [382, 299] width 26 height 26
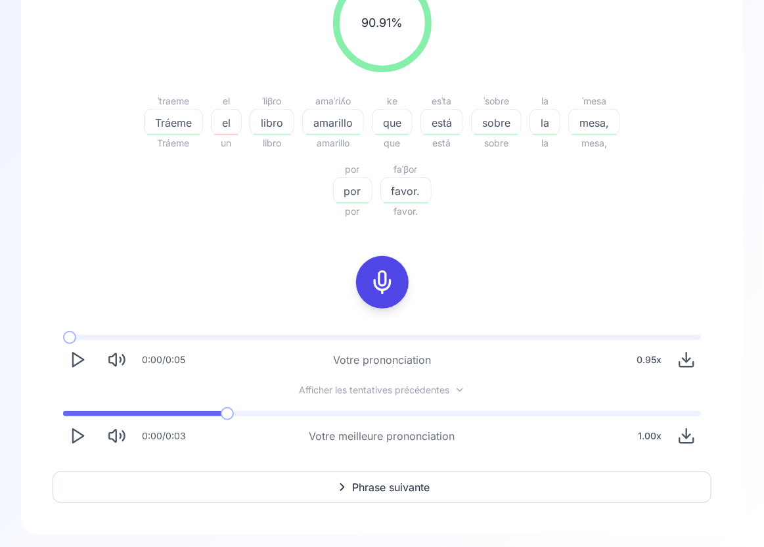
scroll to position [215, 0]
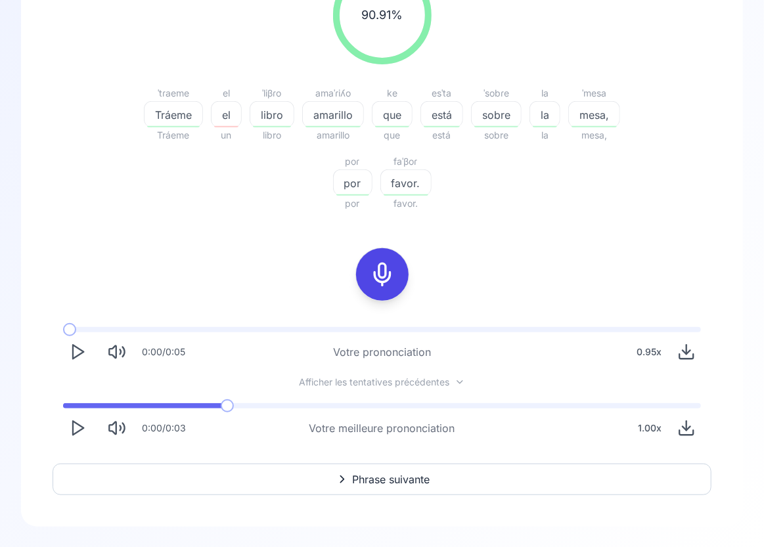
click at [400, 487] on button "Phrase suivante" at bounding box center [382, 480] width 659 height 32
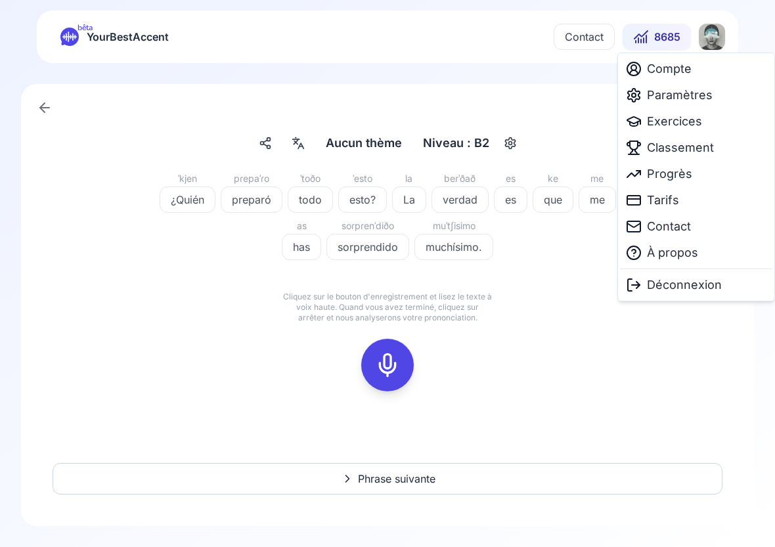
click at [716, 43] on html "bêta YourBestAccent Contact 8685 Aucun thème Aucun thème Niveau : B2 ˈkjen ¿Qui…" at bounding box center [387, 273] width 775 height 547
click at [678, 252] on span "À propos" at bounding box center [672, 253] width 51 height 18
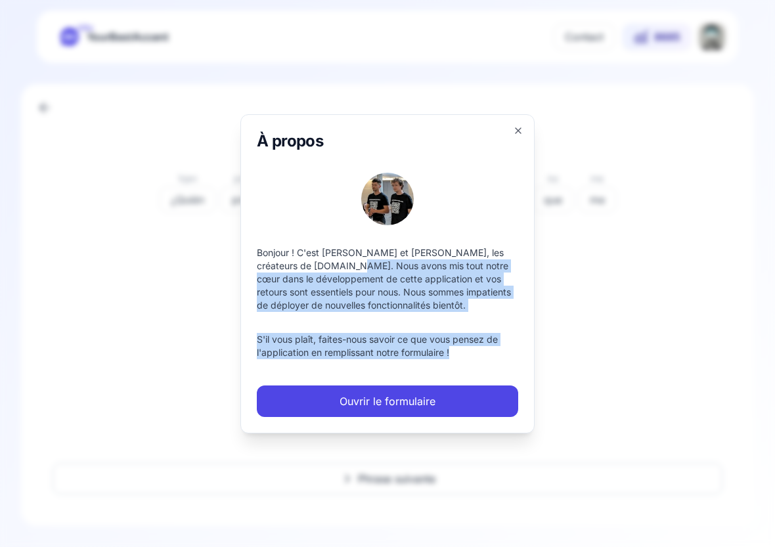
drag, startPoint x: 358, startPoint y: 267, endPoint x: 472, endPoint y: 364, distance: 150.0
click at [472, 364] on div "À propos Bonjour ! C'est [PERSON_NAME] et [PERSON_NAME], les créateurs de [DOMA…" at bounding box center [387, 273] width 294 height 319
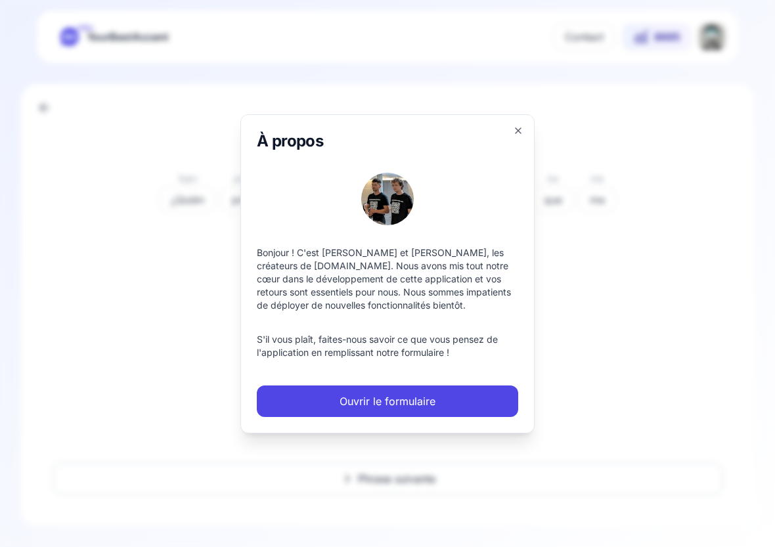
click at [688, 228] on div at bounding box center [387, 273] width 775 height 547
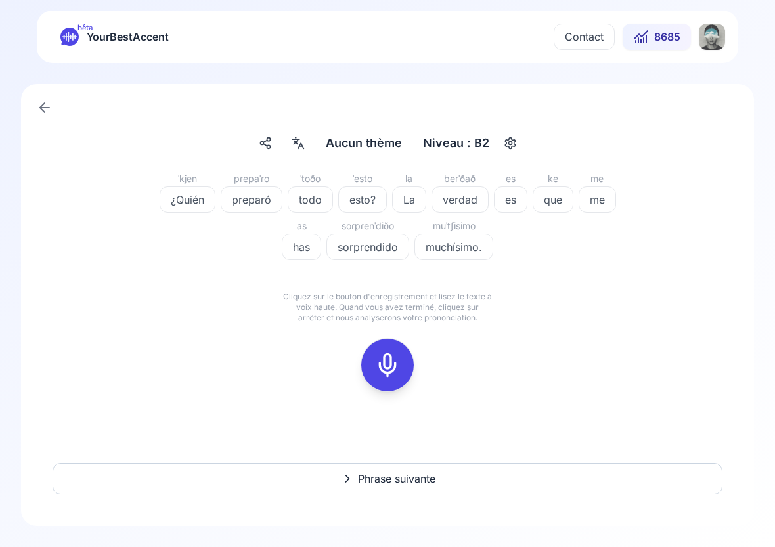
click at [714, 41] on html "bêta YourBestAccent Contact 8685 Aucun thème Aucun thème Niveau : B2 ˈkjen ¿Qui…" at bounding box center [387, 273] width 775 height 547
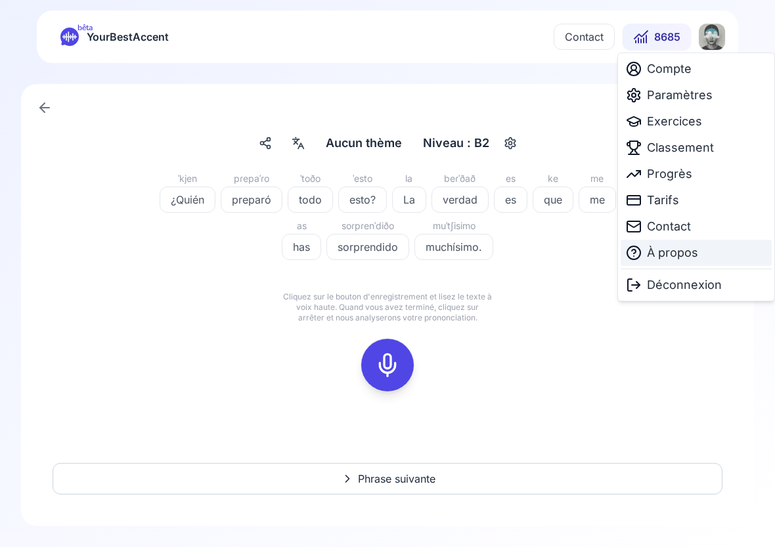
click at [681, 248] on span "À propos" at bounding box center [672, 253] width 51 height 18
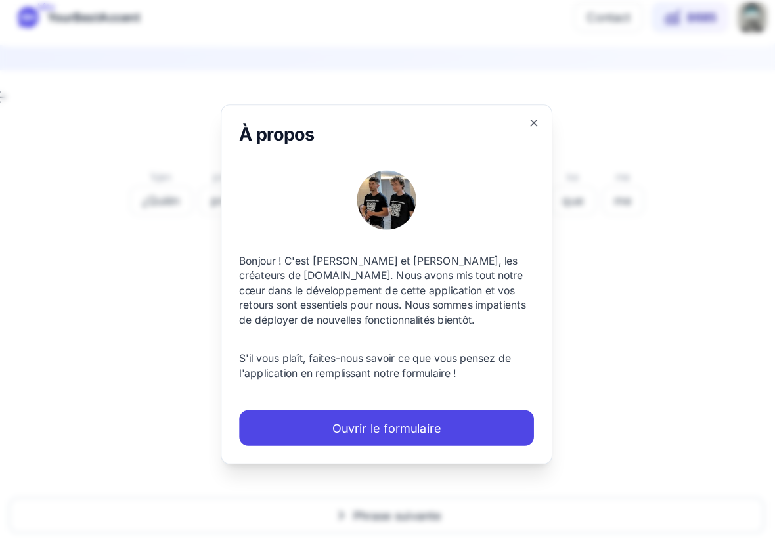
click at [389, 201] on img at bounding box center [387, 199] width 53 height 53
click at [517, 133] on icon "button" at bounding box center [518, 130] width 11 height 11
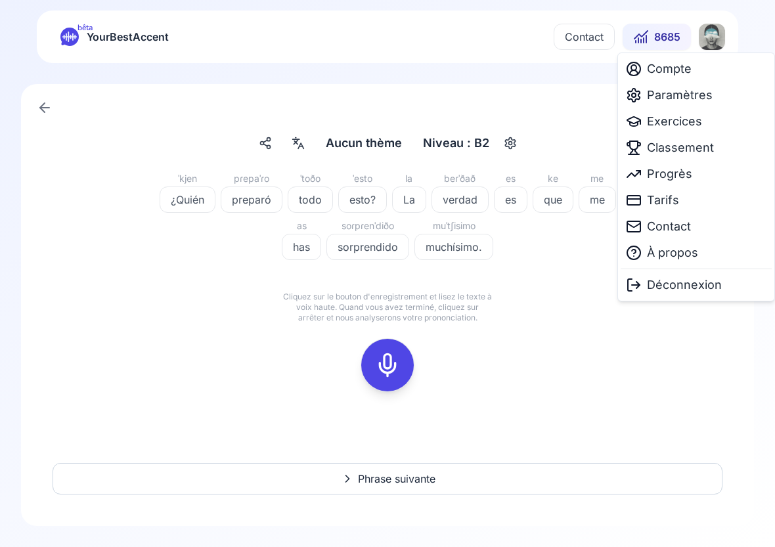
click at [713, 42] on html "bêta YourBestAccent Contact 8685 Aucun thème Aucun thème Niveau : B2 ˈkjen ¿Qui…" at bounding box center [387, 273] width 775 height 547
click at [684, 153] on span "Classement" at bounding box center [680, 148] width 67 height 18
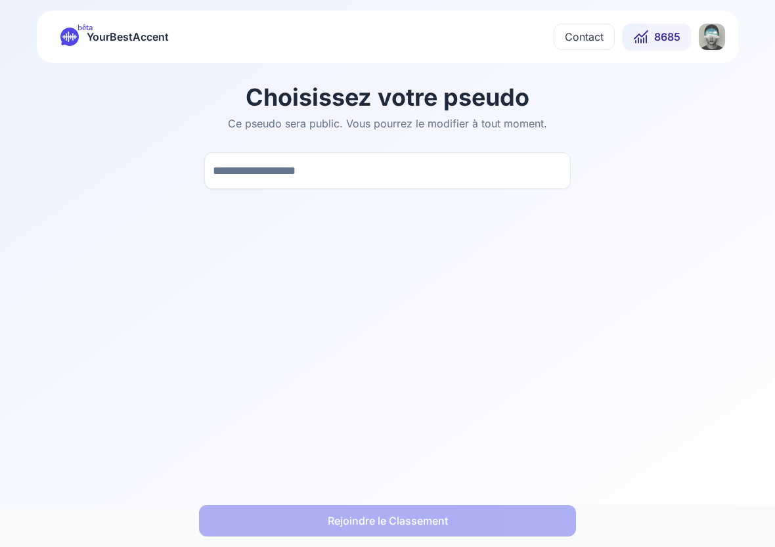
click at [257, 169] on input at bounding box center [387, 170] width 366 height 37
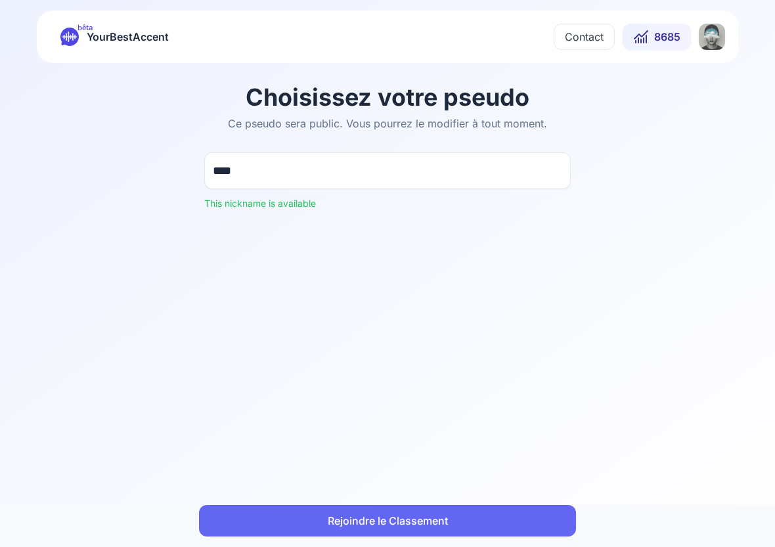
type input "****"
click at [394, 516] on button "Rejoindre le Classement" at bounding box center [387, 521] width 377 height 32
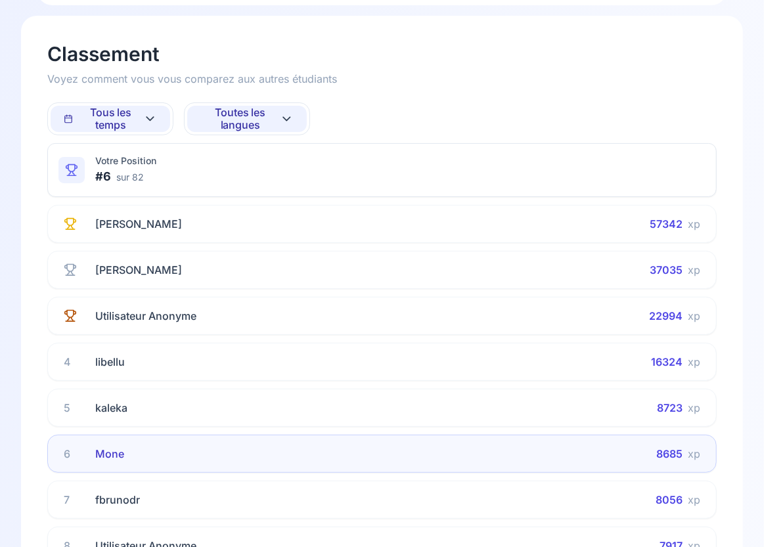
scroll to position [57, 0]
click at [272, 120] on span "Toutes les langues" at bounding box center [239, 119] width 79 height 25
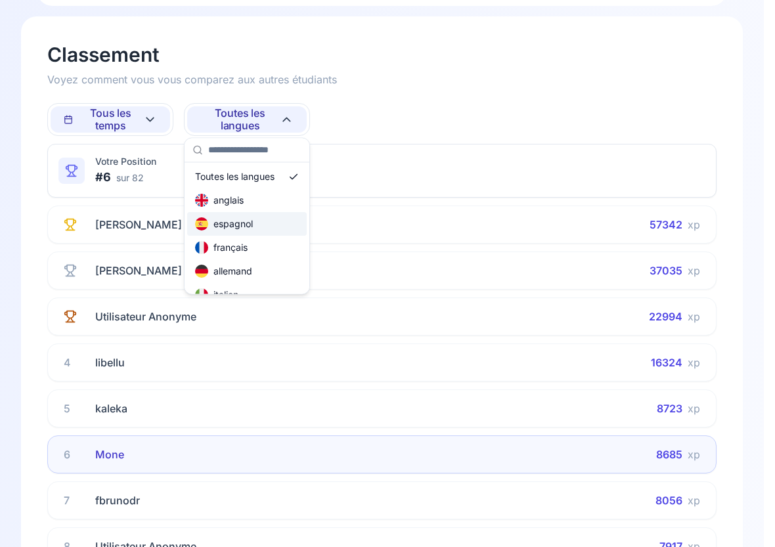
click at [265, 225] on div "espagnol" at bounding box center [247, 224] width 120 height 24
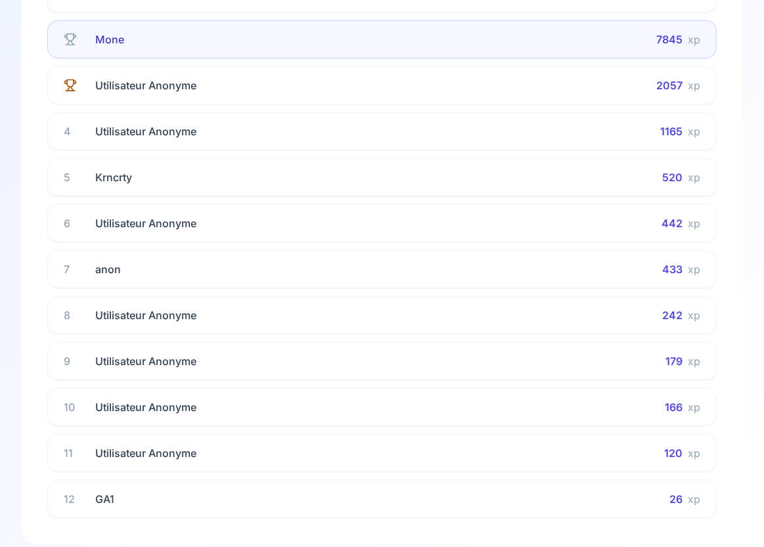
scroll to position [0, 0]
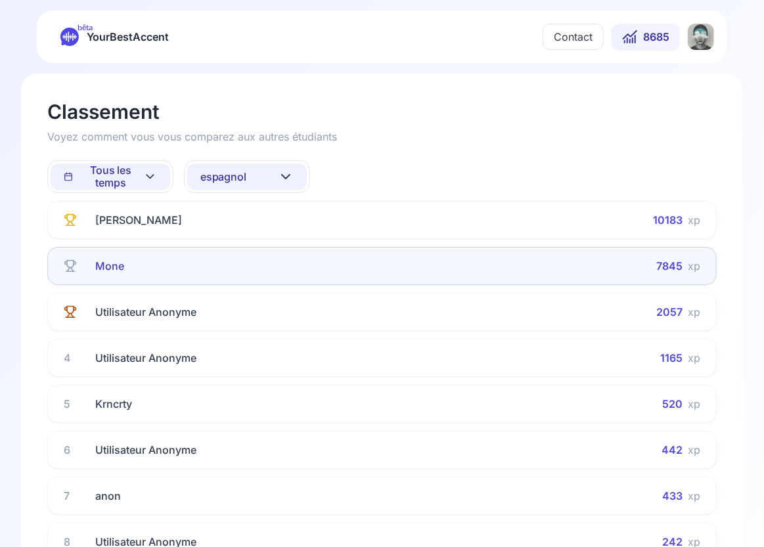
click at [295, 185] on button "espagnol" at bounding box center [247, 177] width 120 height 26
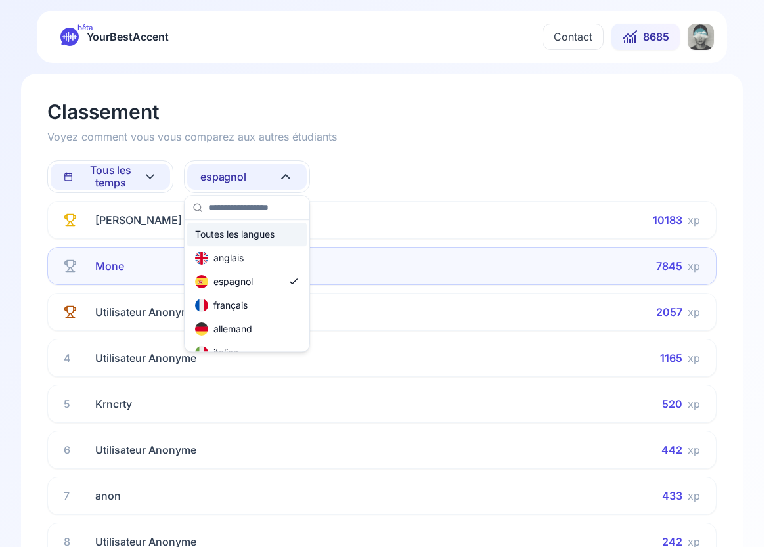
click at [258, 236] on div "Toutes les langues" at bounding box center [234, 234] width 79 height 13
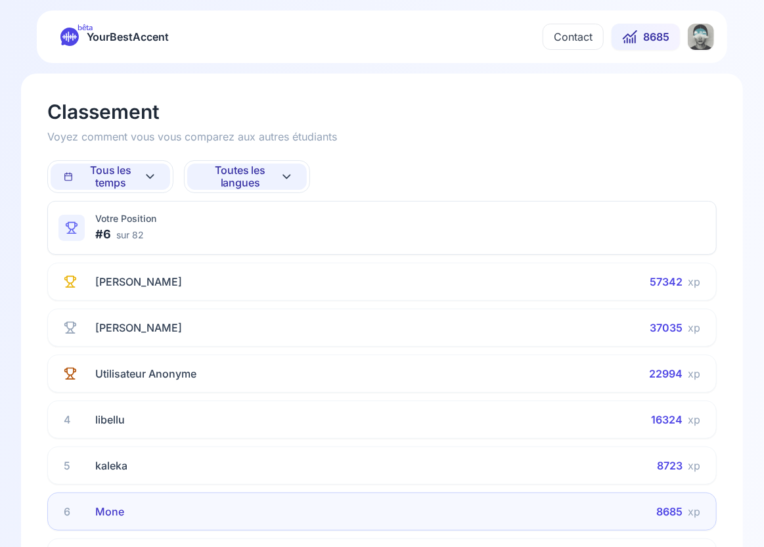
click at [655, 41] on span "8685" at bounding box center [656, 37] width 26 height 16
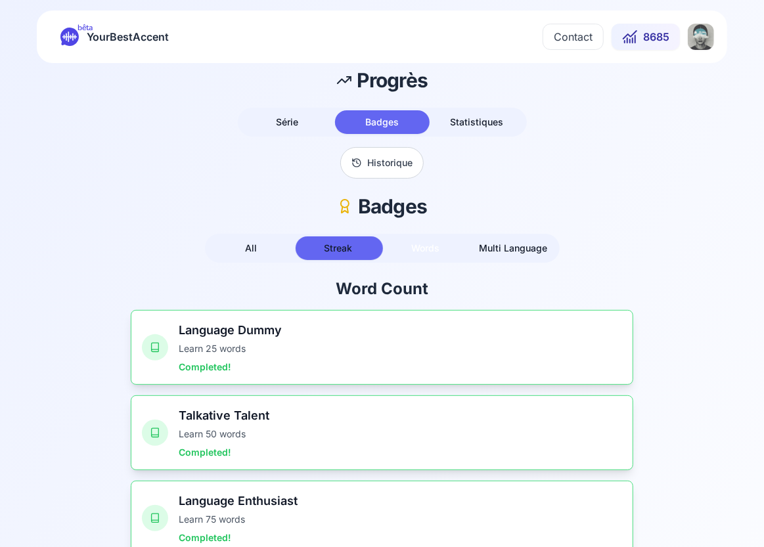
click at [426, 248] on span "Words" at bounding box center [426, 247] width 28 height 11
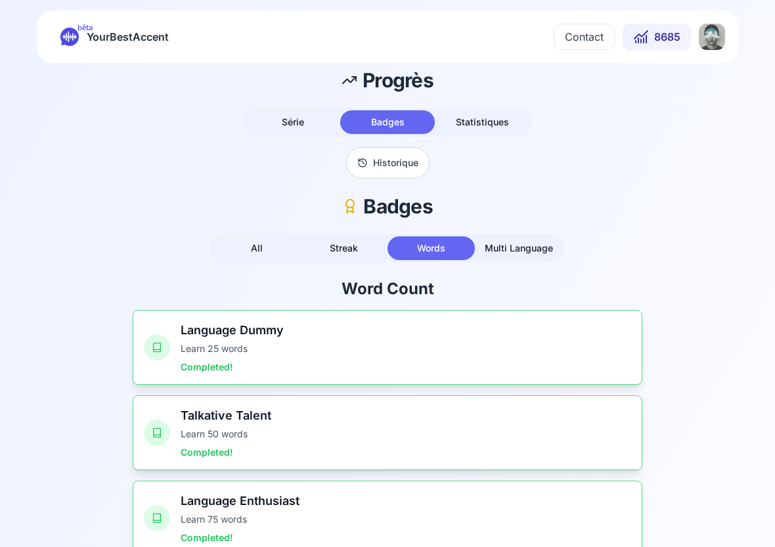
click at [479, 133] on button "Statistiques" at bounding box center [482, 122] width 95 height 24
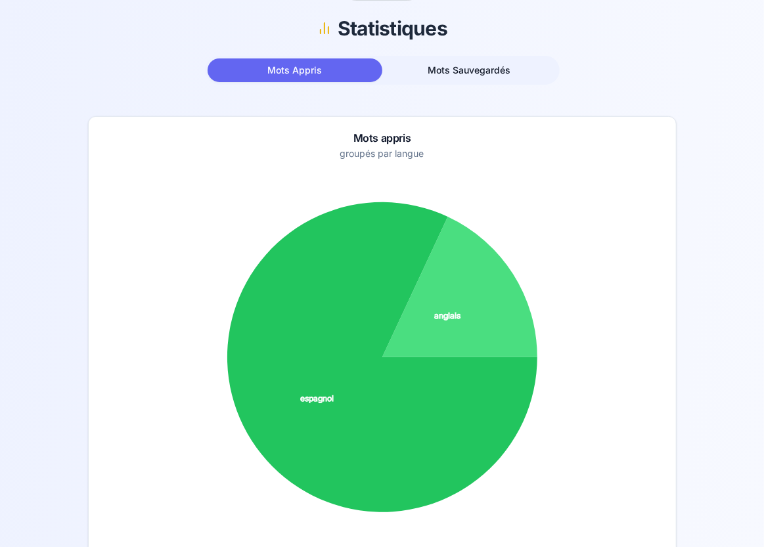
scroll to position [169, 0]
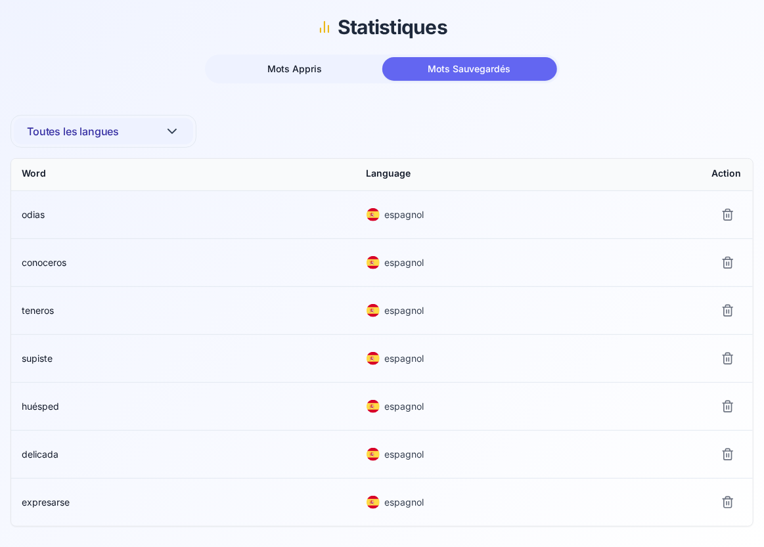
scroll to position [186, 0]
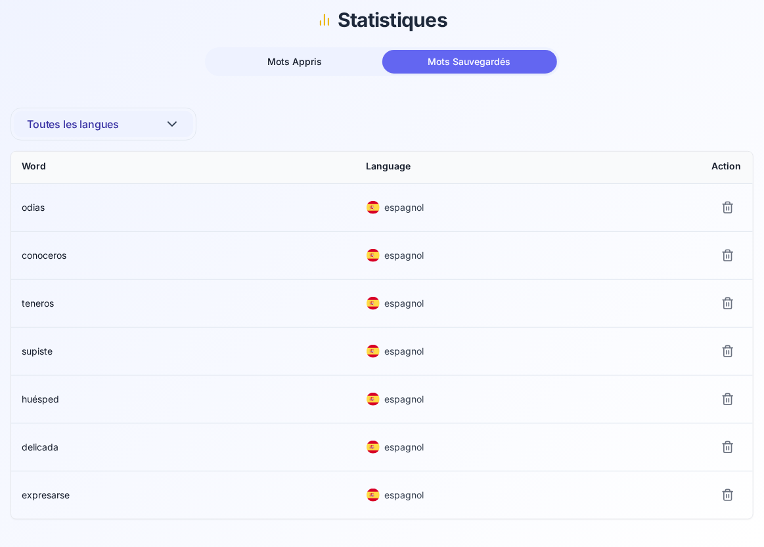
click at [35, 208] on span "odias" at bounding box center [33, 207] width 23 height 11
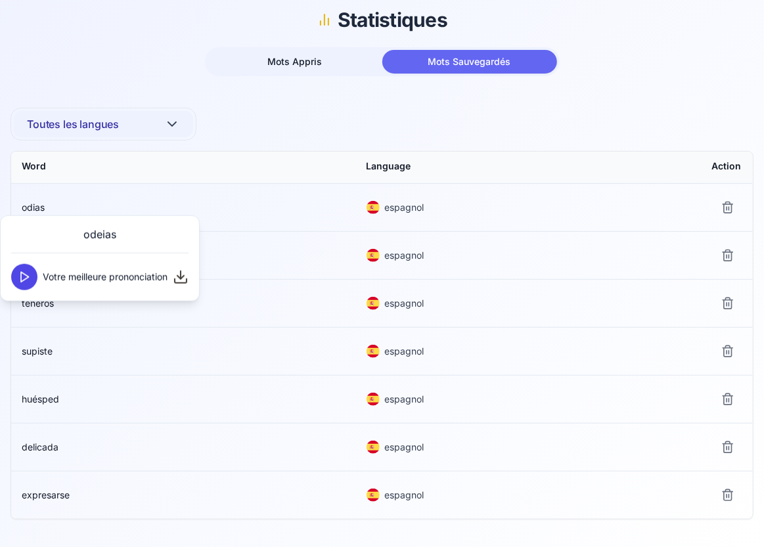
click at [28, 275] on icon at bounding box center [24, 277] width 13 height 13
click at [74, 309] on td "teneros" at bounding box center [183, 303] width 345 height 47
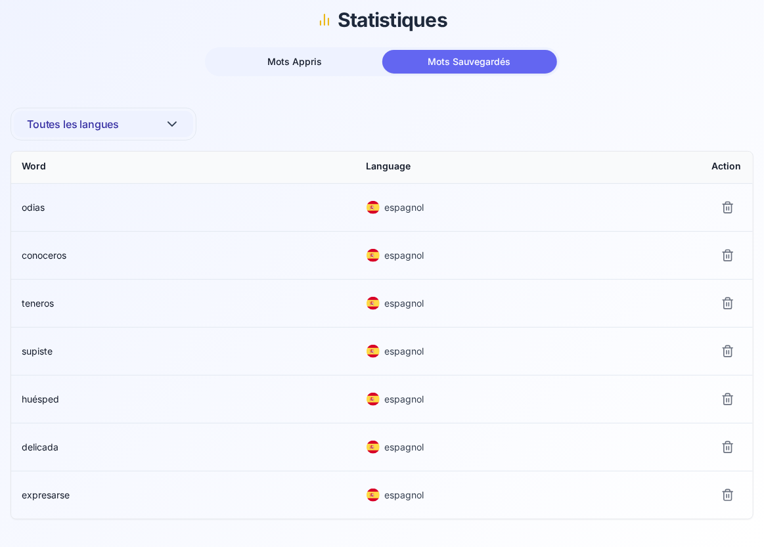
click at [41, 300] on span "teneros" at bounding box center [38, 302] width 32 height 11
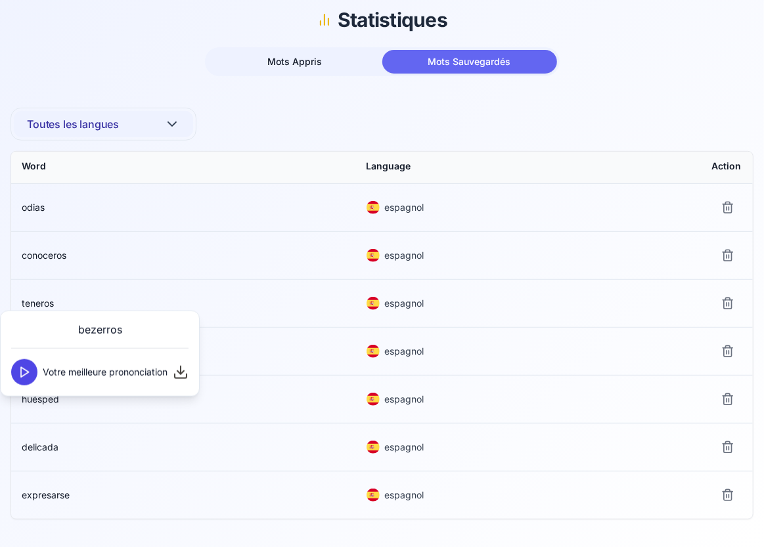
click at [26, 376] on icon at bounding box center [24, 372] width 13 height 13
click at [95, 403] on td "huésped" at bounding box center [183, 399] width 345 height 47
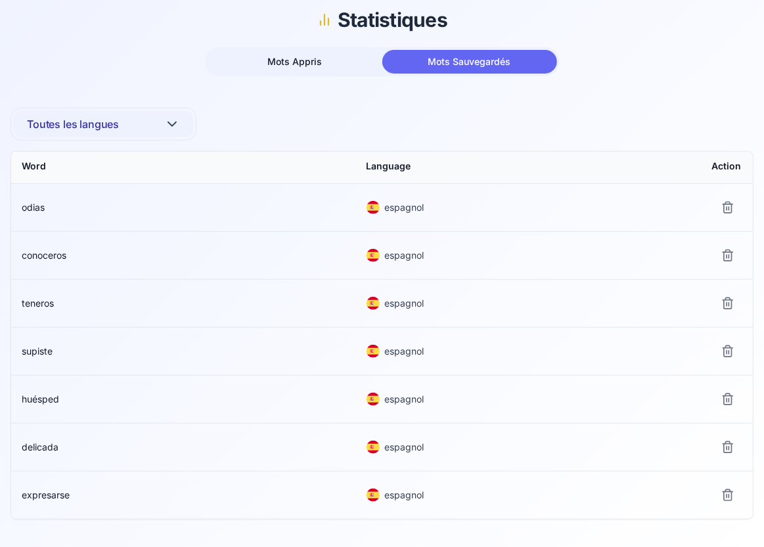
click at [39, 349] on span "supiste" at bounding box center [37, 350] width 31 height 11
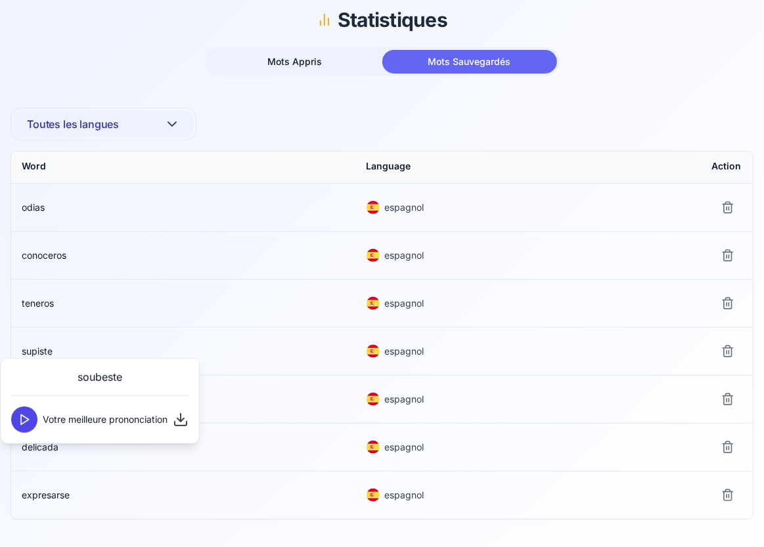
click at [26, 419] on icon at bounding box center [24, 419] width 13 height 13
click at [122, 471] on td "expresarse" at bounding box center [183, 494] width 345 height 47
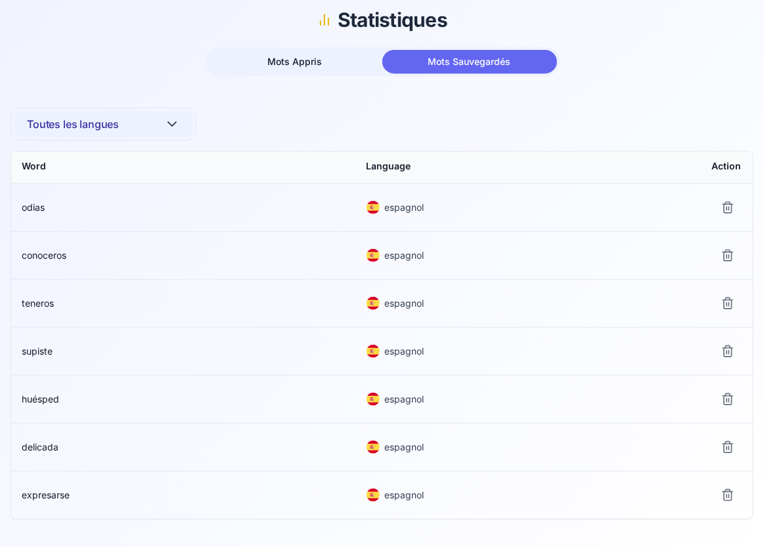
click at [51, 404] on td "huésped" at bounding box center [183, 399] width 345 height 47
click at [51, 395] on span "huésped" at bounding box center [40, 398] width 37 height 11
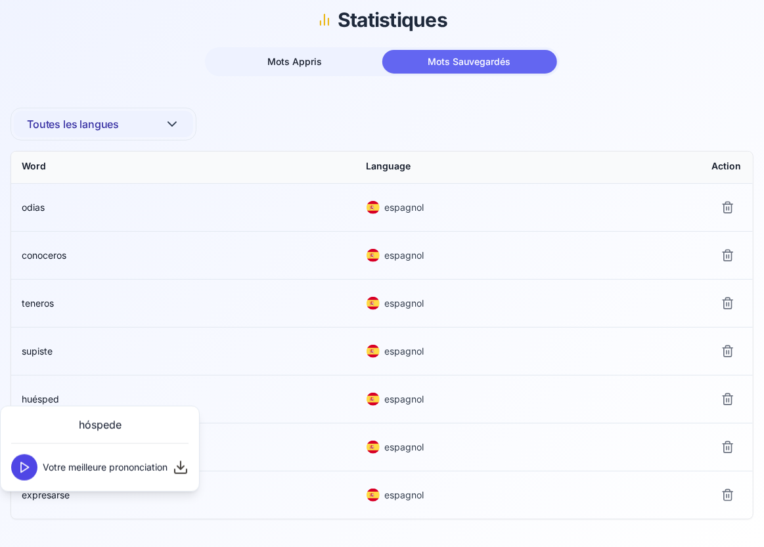
click at [26, 468] on polygon at bounding box center [25, 467] width 8 height 10
click at [240, 491] on td "expresarse" at bounding box center [183, 494] width 345 height 47
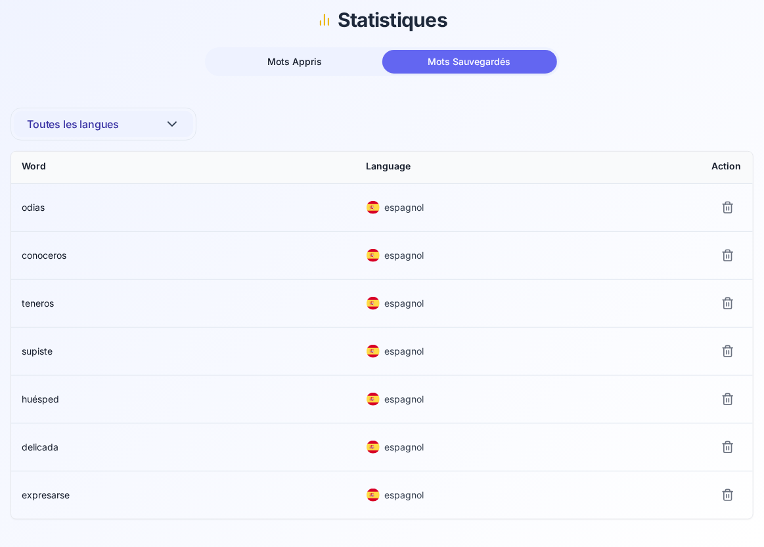
click at [50, 445] on span "delicada" at bounding box center [40, 446] width 37 height 11
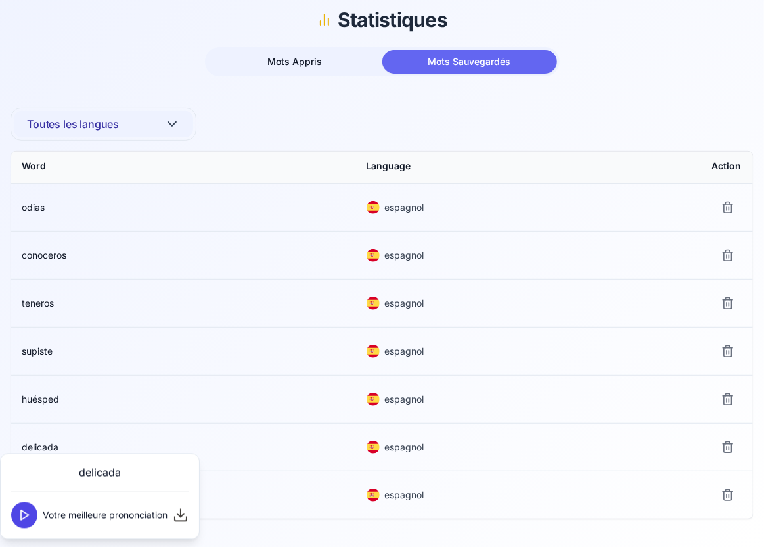
click at [26, 512] on icon at bounding box center [24, 515] width 13 height 13
click at [297, 378] on td "huésped" at bounding box center [183, 399] width 345 height 47
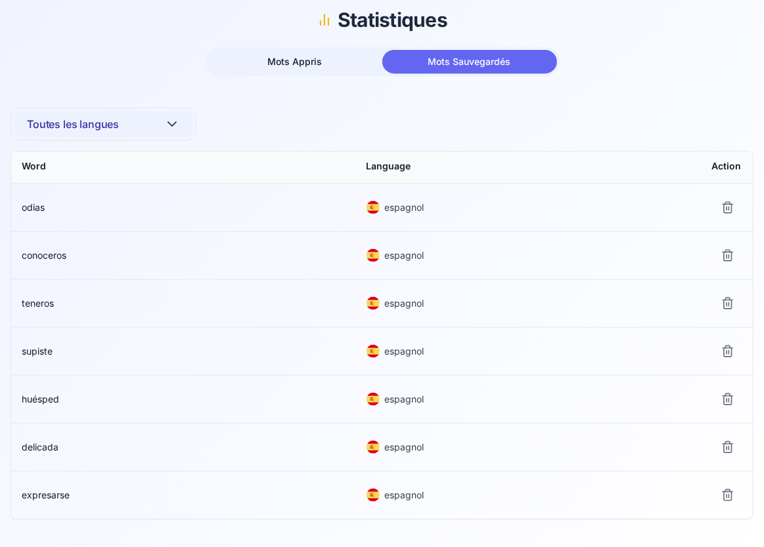
click at [68, 491] on span "expresarse" at bounding box center [46, 494] width 48 height 11
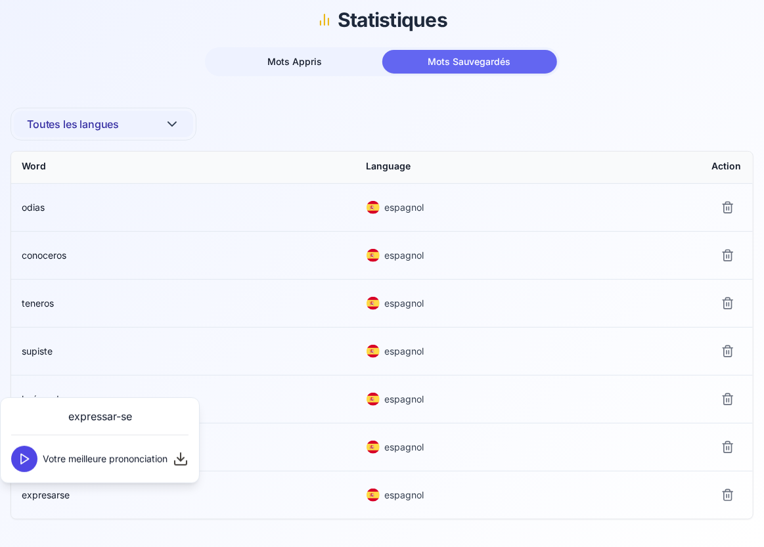
click at [22, 460] on icon at bounding box center [24, 458] width 13 height 13
click at [209, 352] on td "supiste" at bounding box center [183, 351] width 345 height 47
